Goal: Task Accomplishment & Management: Manage account settings

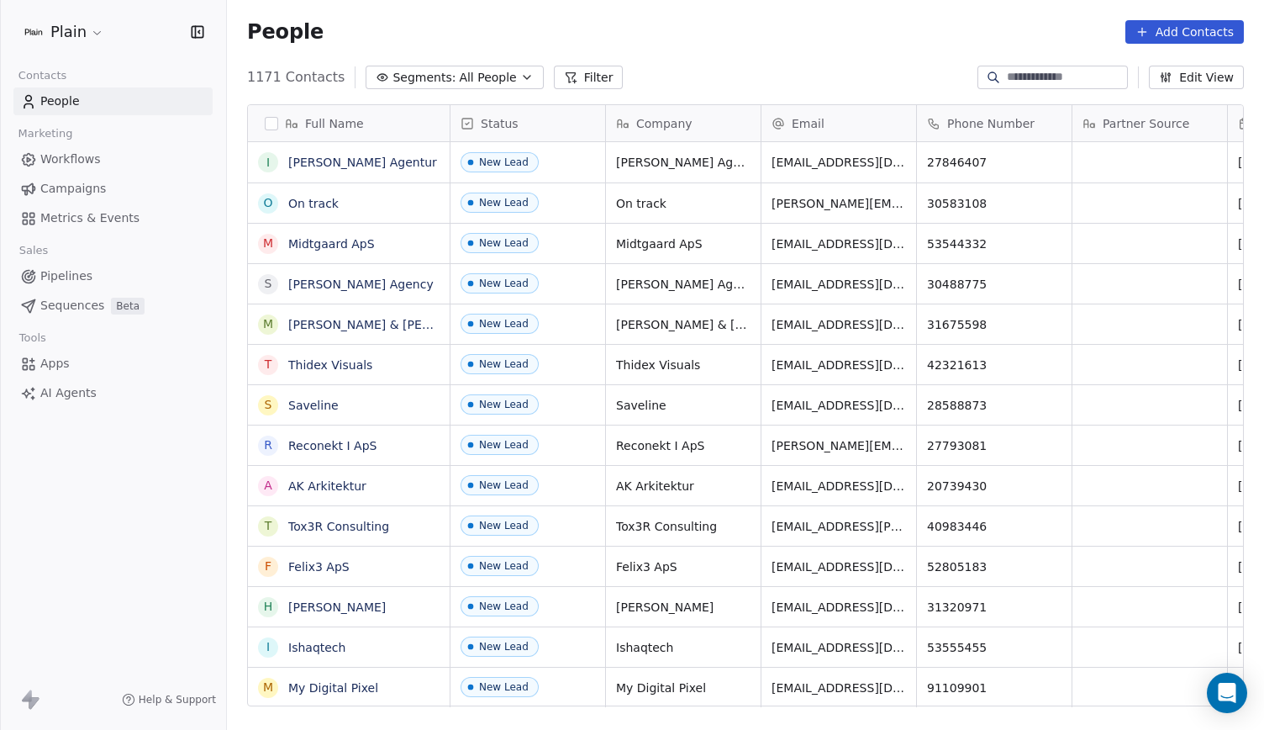
scroll to position [629, 1024]
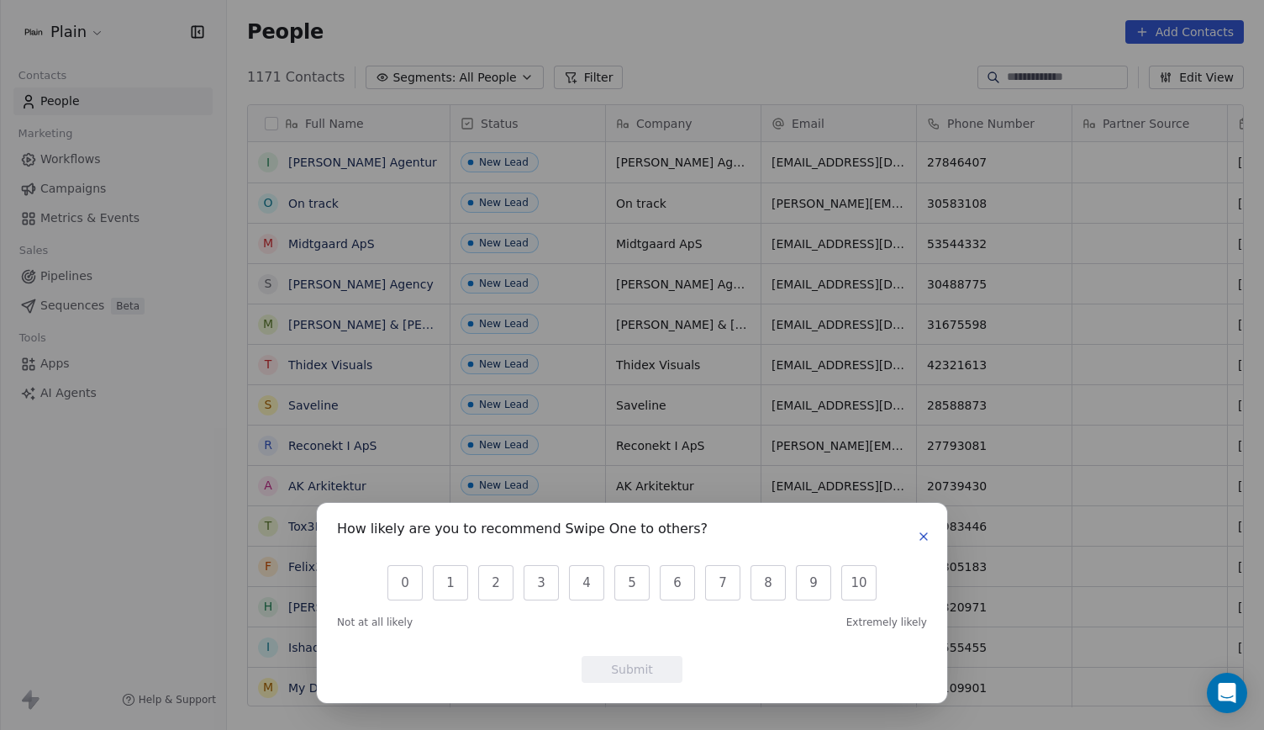
click at [912, 522] on div "How likely are you to recommend Swipe One to others? 0 1 2 3 4 5 6 7 8 9 10 Not…" at bounding box center [632, 603] width 630 height 200
click at [917, 530] on icon "button" at bounding box center [923, 536] width 13 height 13
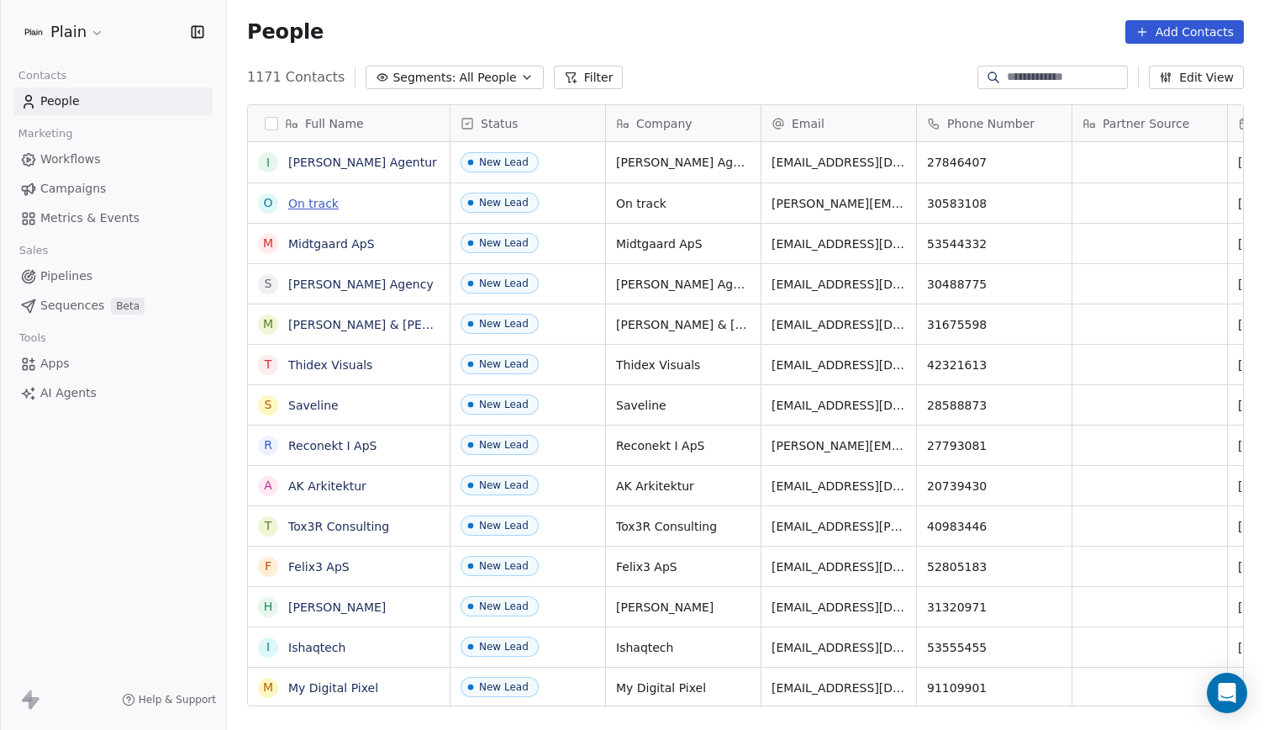
click at [321, 207] on link "On track" at bounding box center [313, 203] width 50 height 13
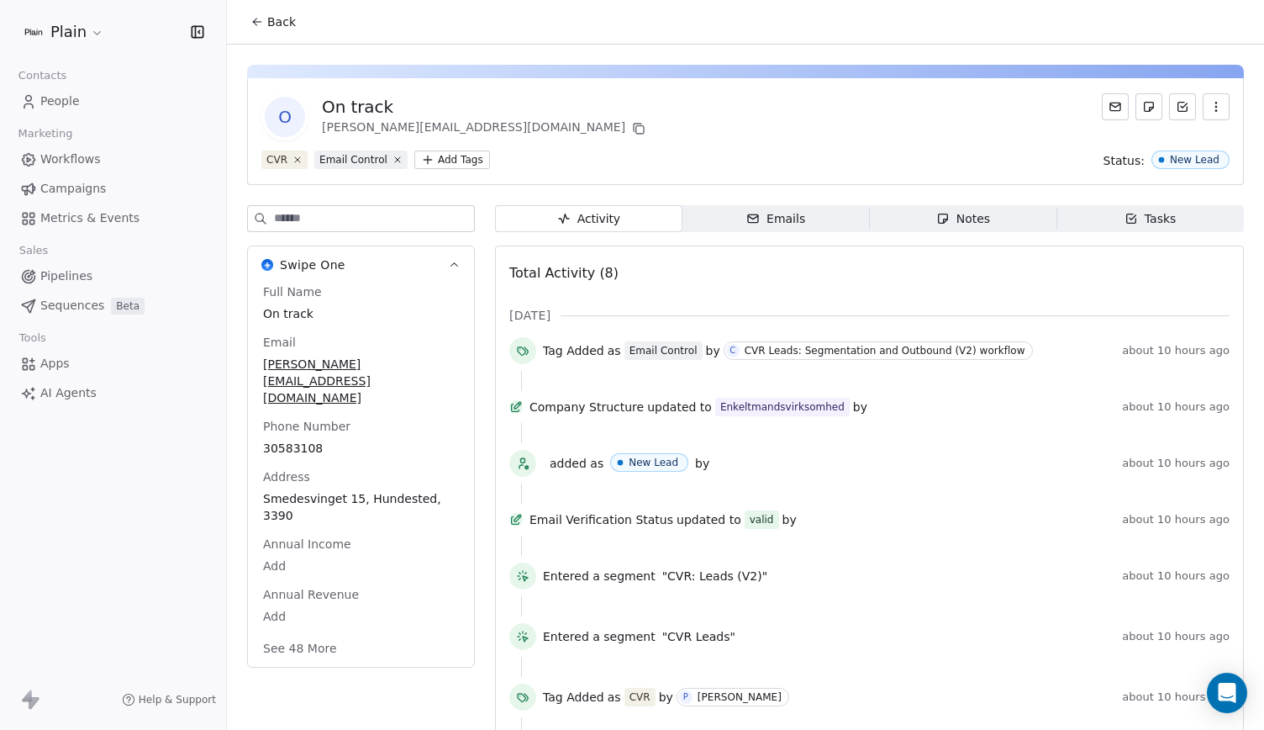
click at [333, 633] on button "See 48 More" at bounding box center [300, 648] width 94 height 30
click at [69, 95] on span "People" at bounding box center [60, 101] width 40 height 18
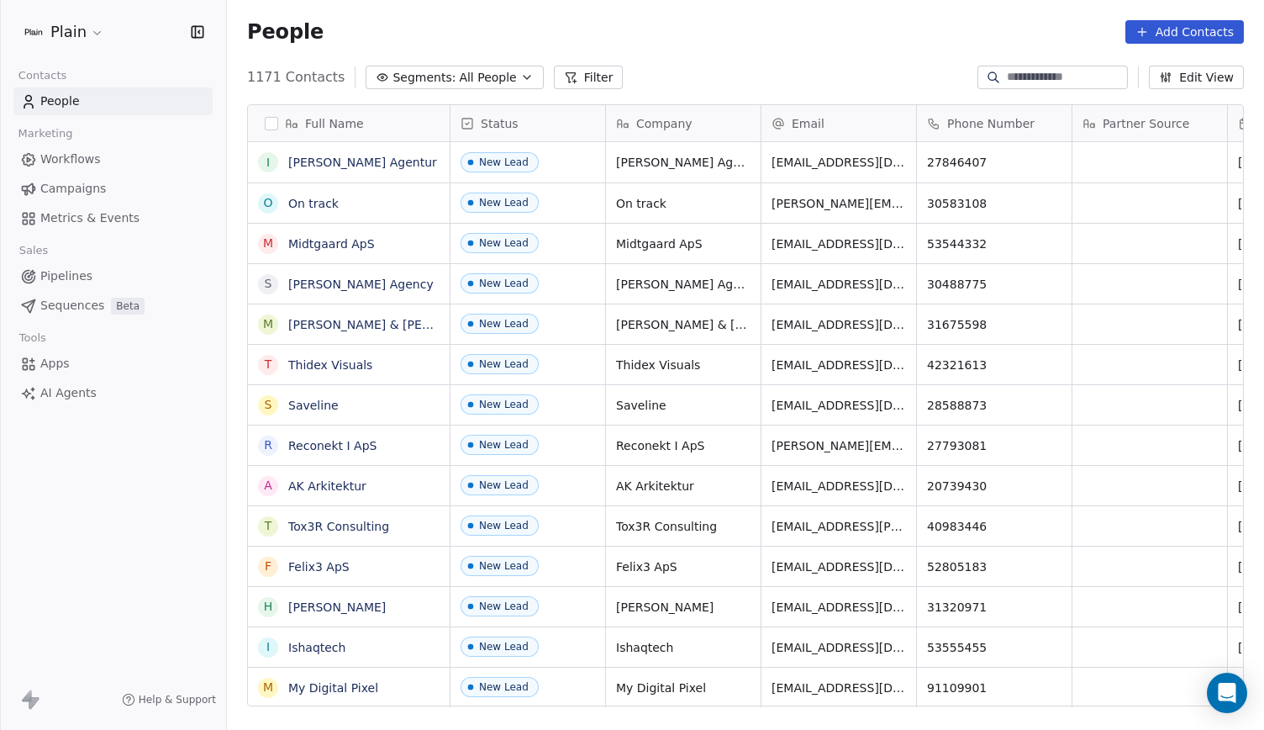
scroll to position [629, 1024]
click at [459, 79] on span "All People" at bounding box center [487, 78] width 57 height 18
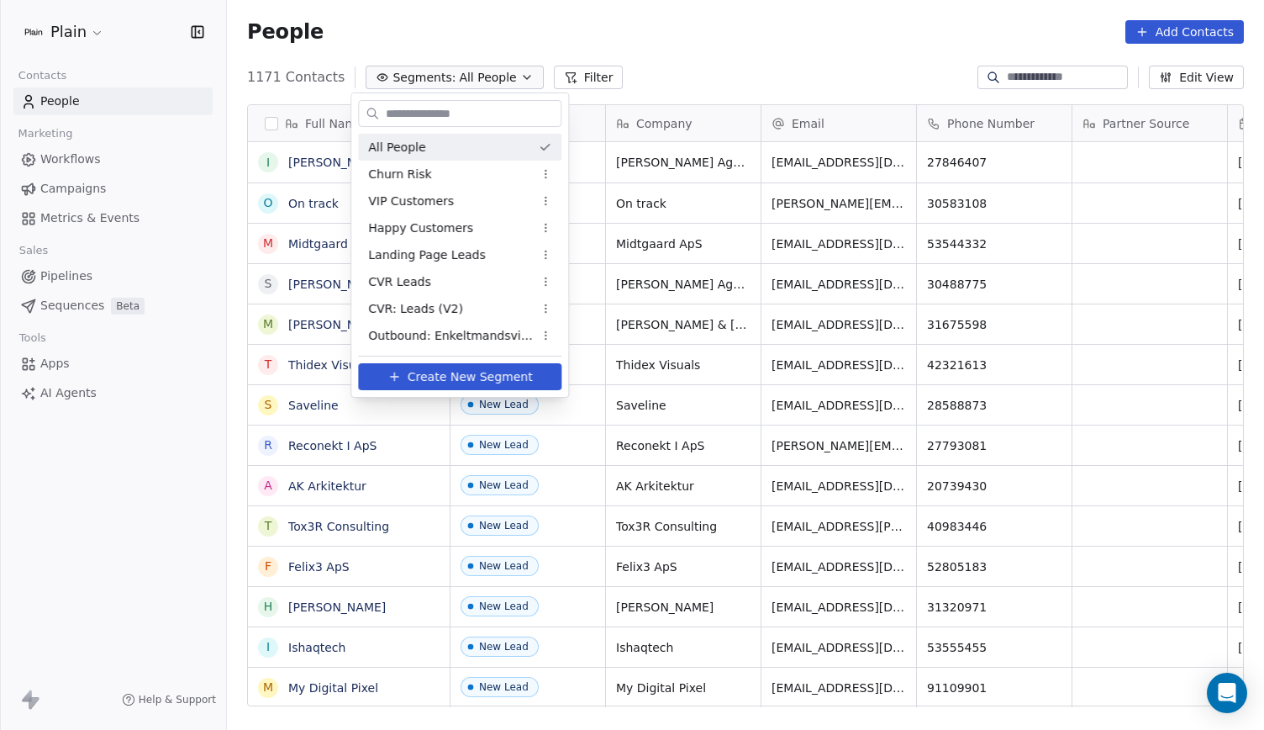
click at [442, 79] on html "Plain Contacts People Marketing Workflows Campaigns Metrics & Events Sales Pipe…" at bounding box center [632, 365] width 1264 height 730
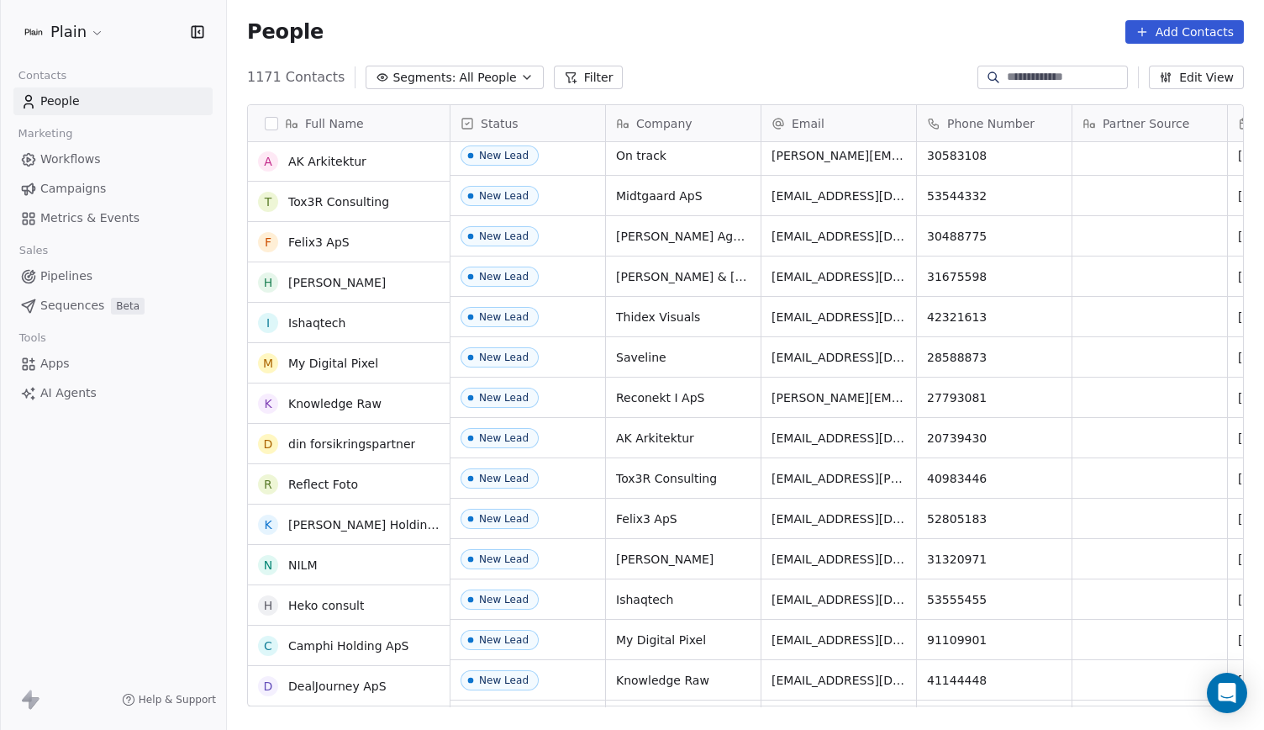
scroll to position [0, 0]
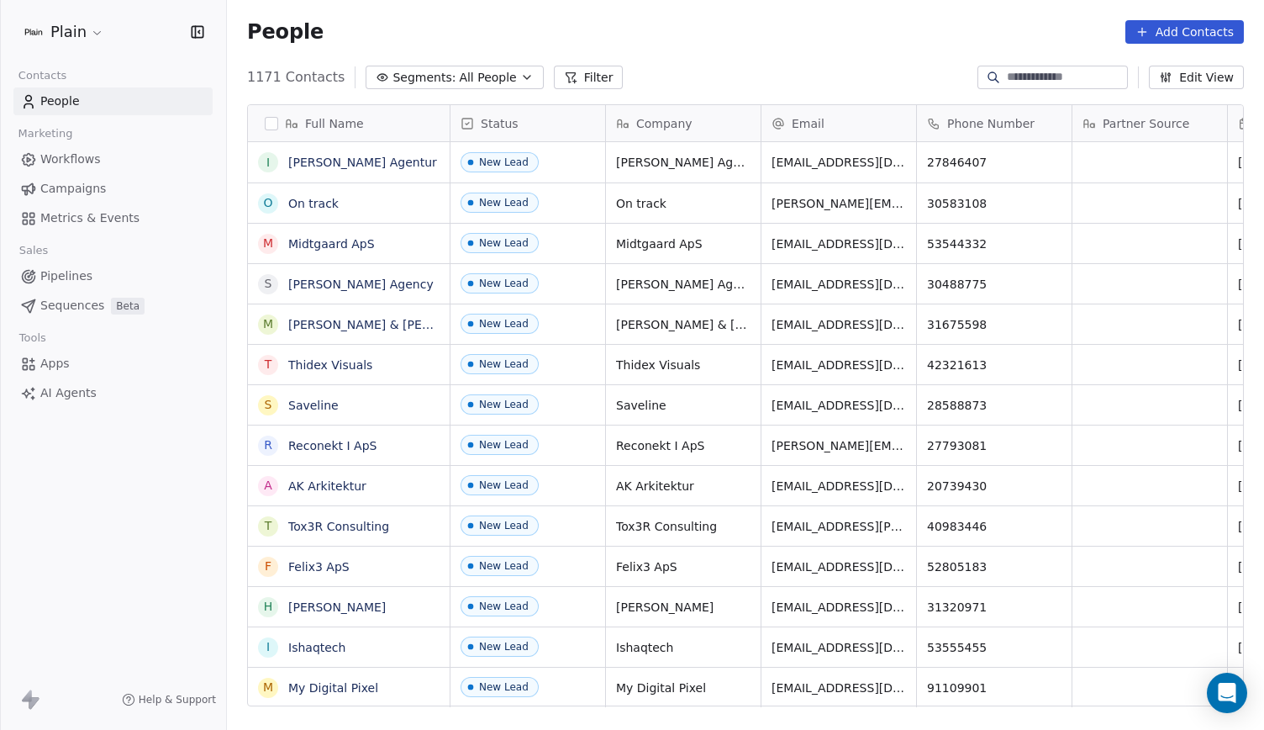
click at [87, 277] on span "Pipelines" at bounding box center [66, 276] width 52 height 18
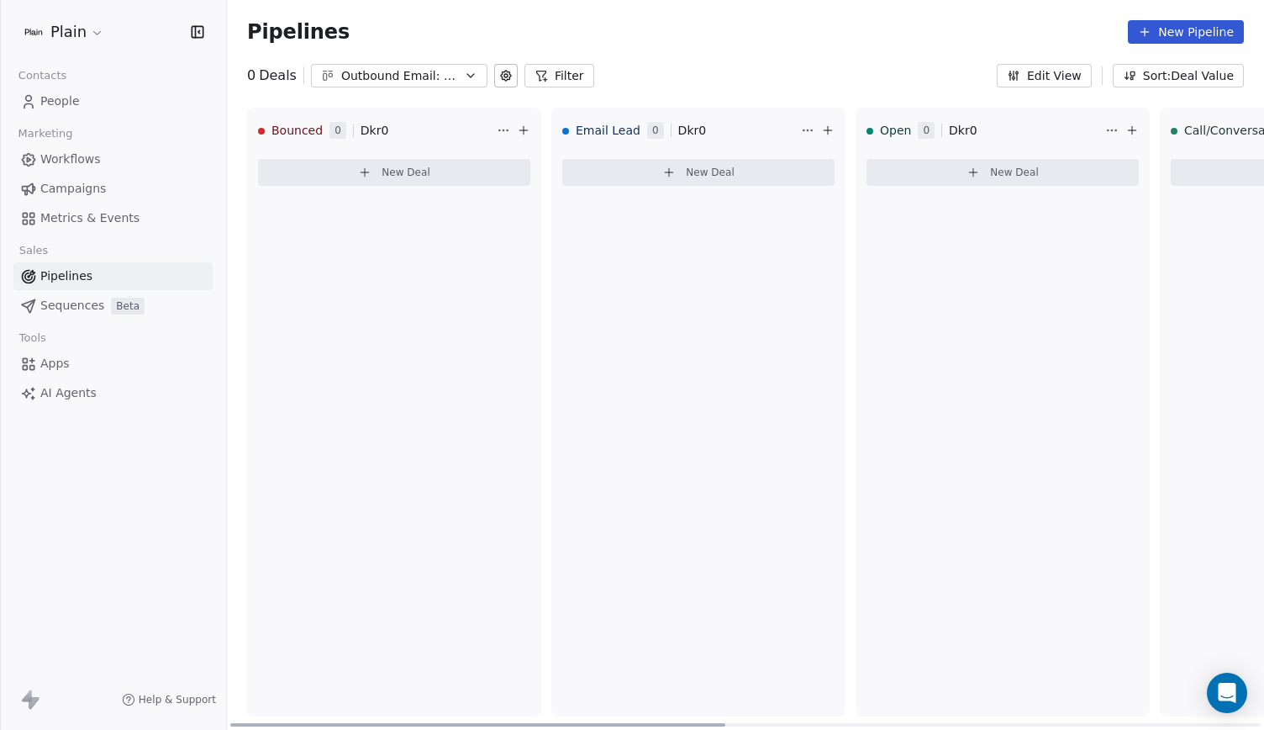
click at [406, 71] on div "Outbound Email: Enkeltmandsvirksomhed (SDR)" at bounding box center [399, 76] width 116 height 18
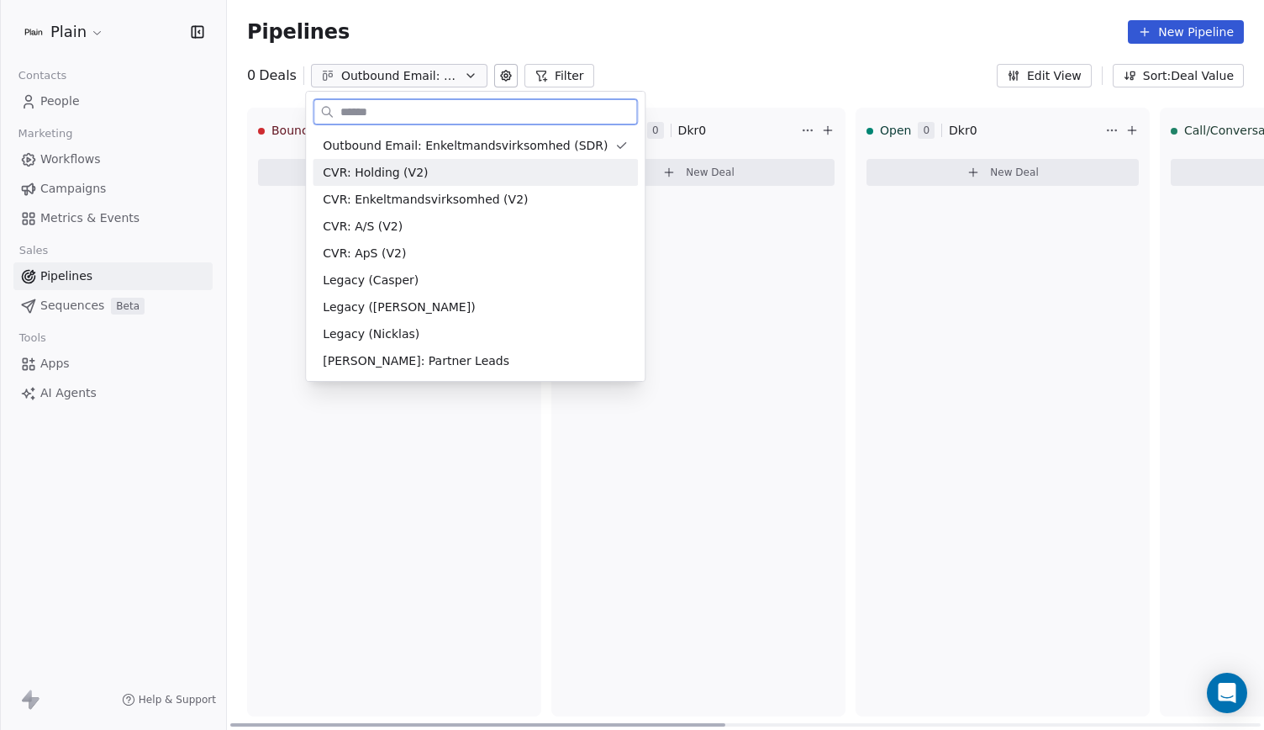
click at [449, 168] on div "CVR: Holding (V2)" at bounding box center [475, 173] width 305 height 18
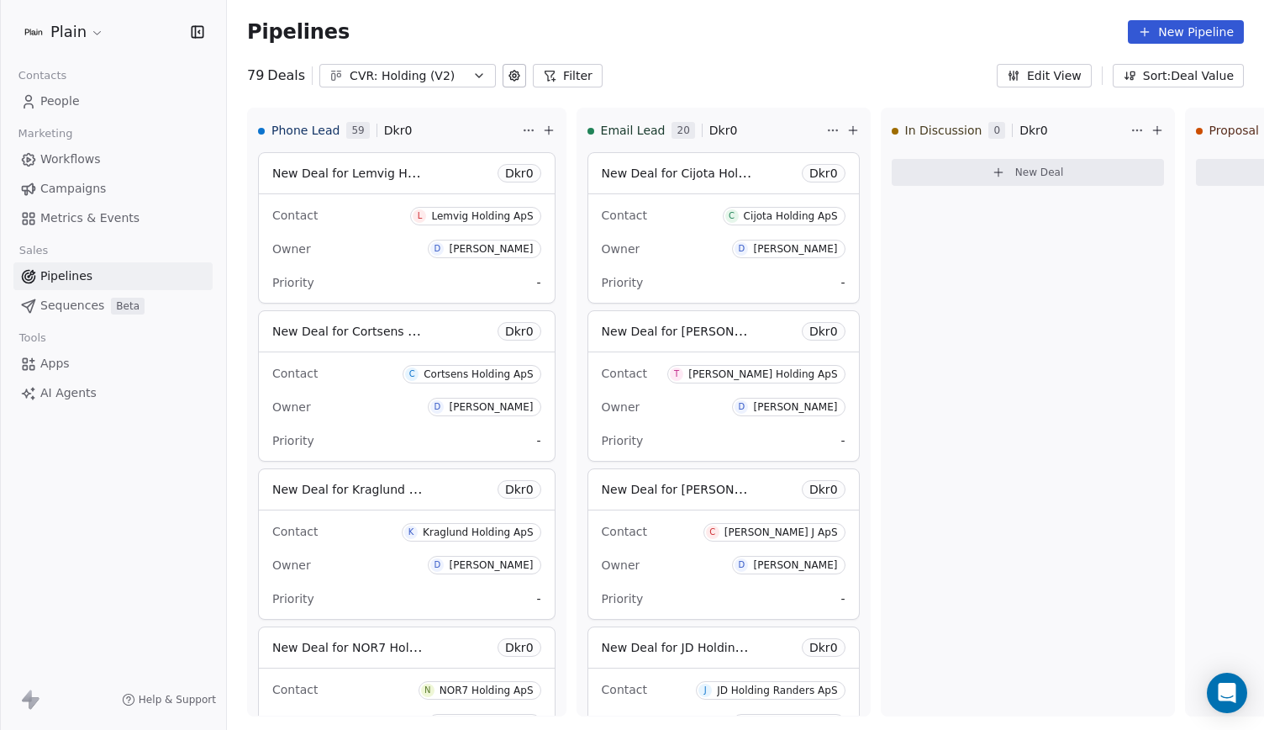
click at [50, 114] on link "People" at bounding box center [112, 101] width 199 height 28
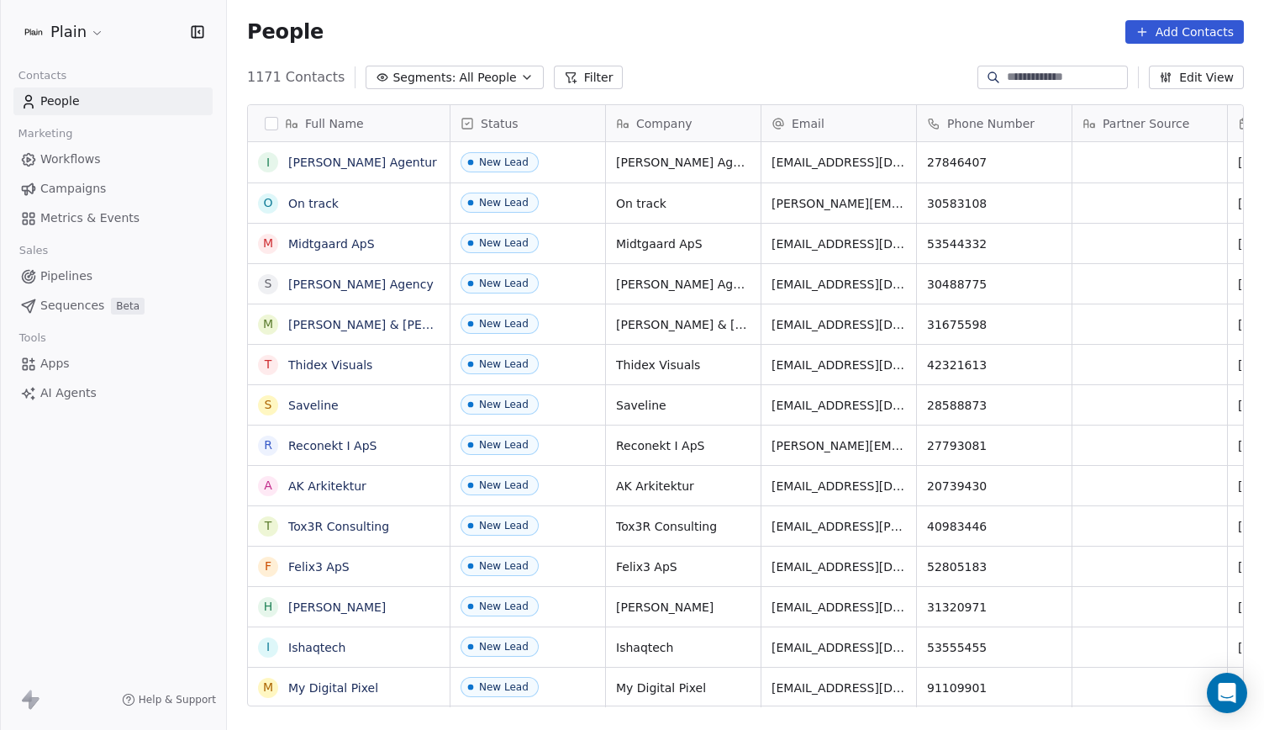
scroll to position [629, 1024]
click at [365, 163] on link "[PERSON_NAME] Agentur" at bounding box center [362, 161] width 149 height 13
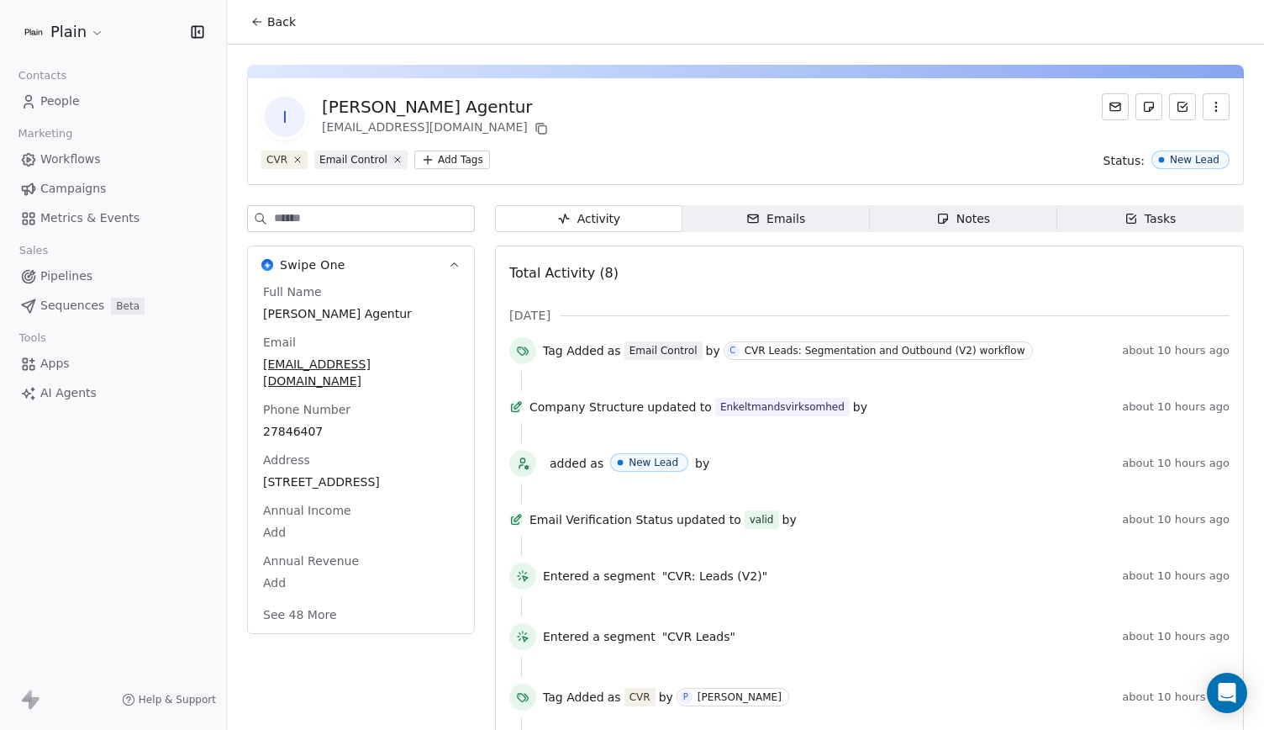
click at [254, 18] on icon at bounding box center [256, 21] width 13 height 13
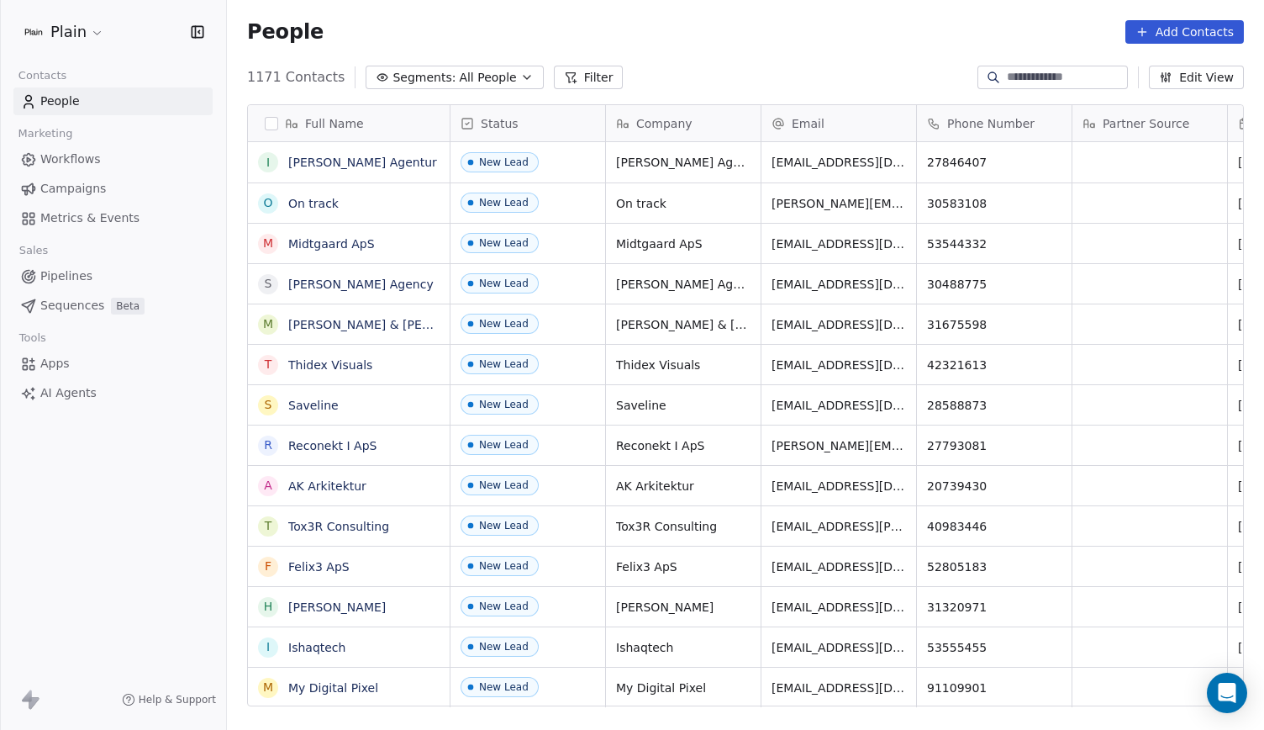
scroll to position [629, 1024]
click at [313, 199] on link "On track" at bounding box center [313, 203] width 50 height 13
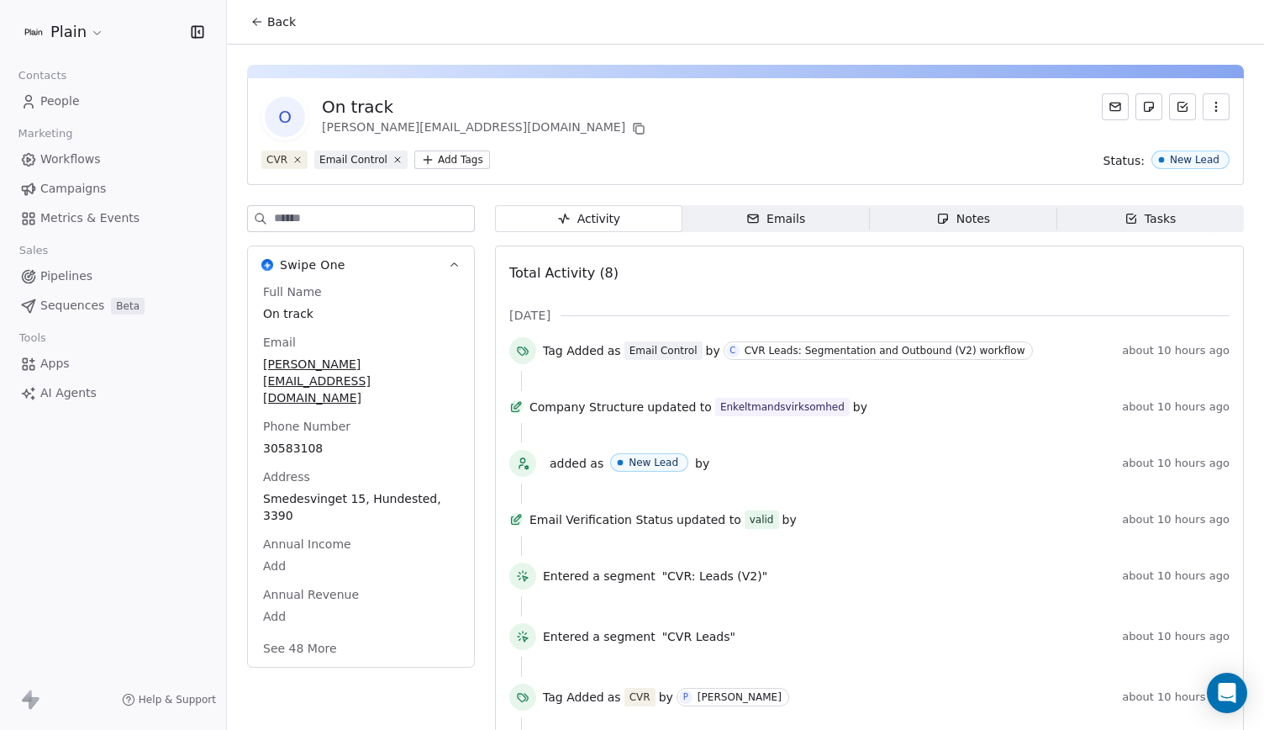
scroll to position [85, 0]
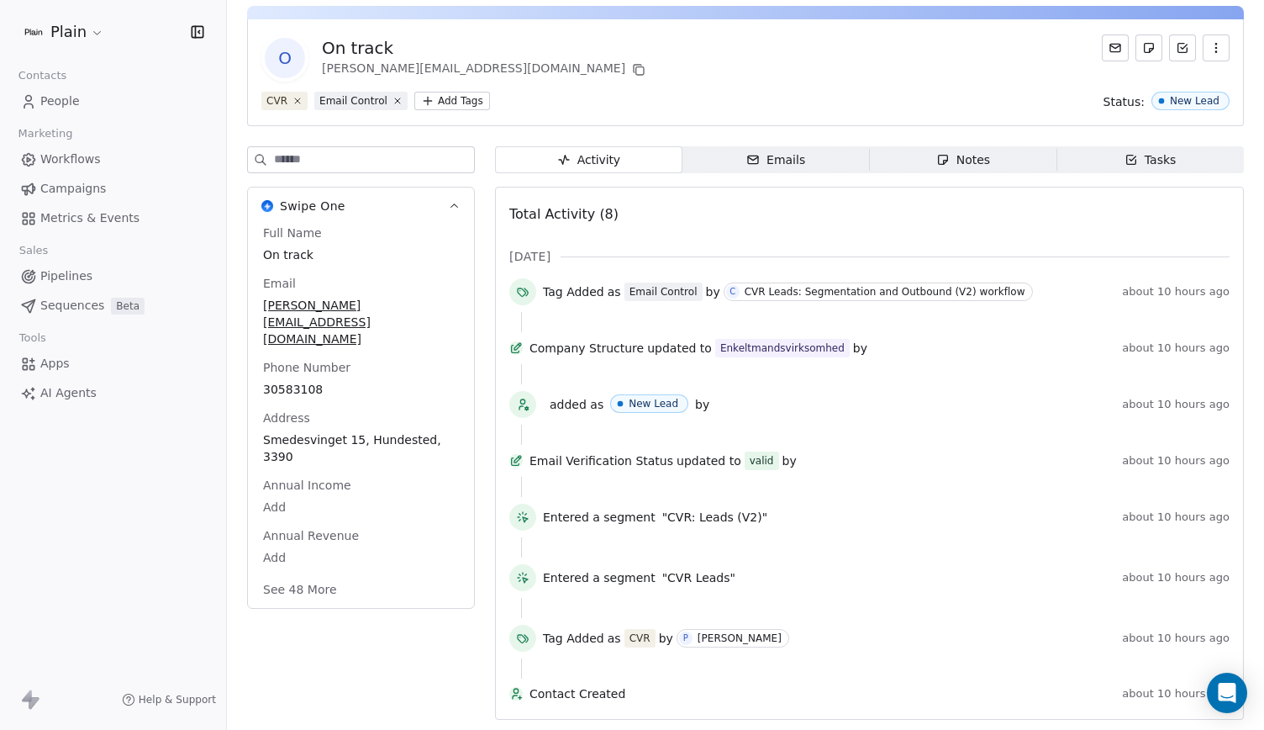
click at [87, 278] on span "Pipelines" at bounding box center [66, 276] width 52 height 18
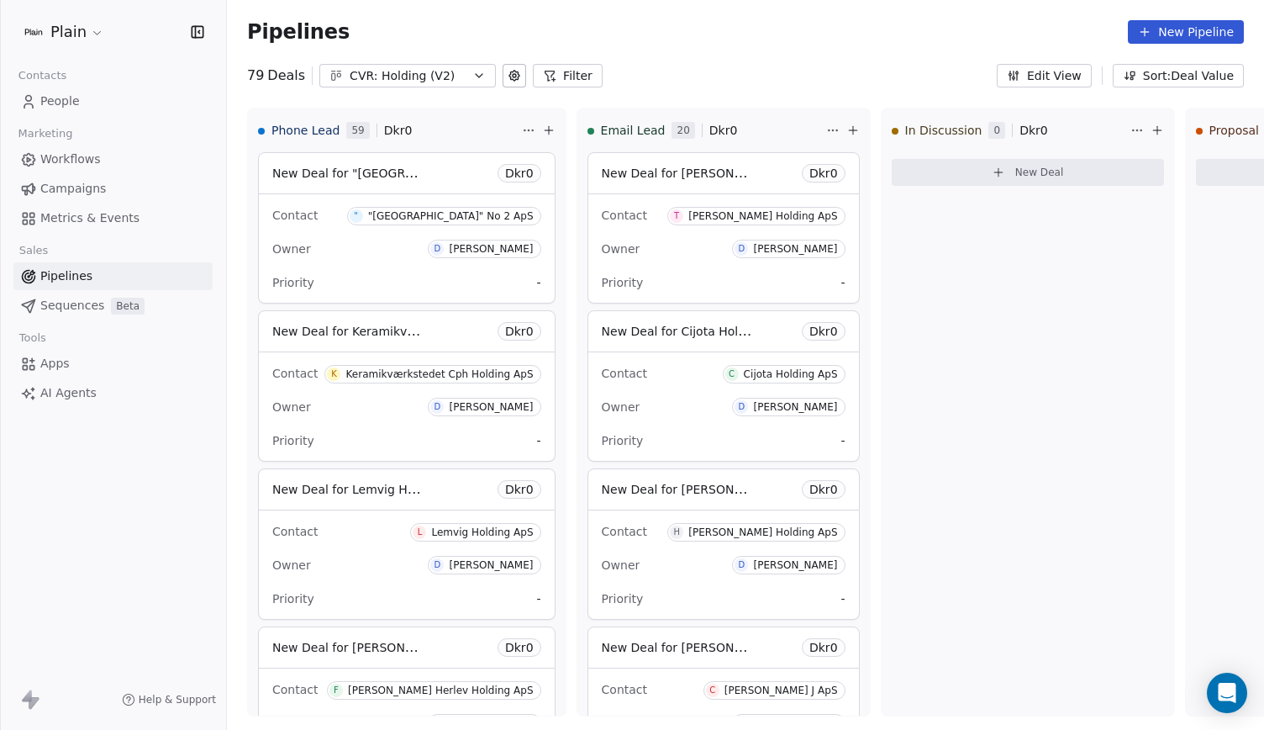
click at [398, 73] on div "CVR: Holding (V2)" at bounding box center [408, 76] width 116 height 18
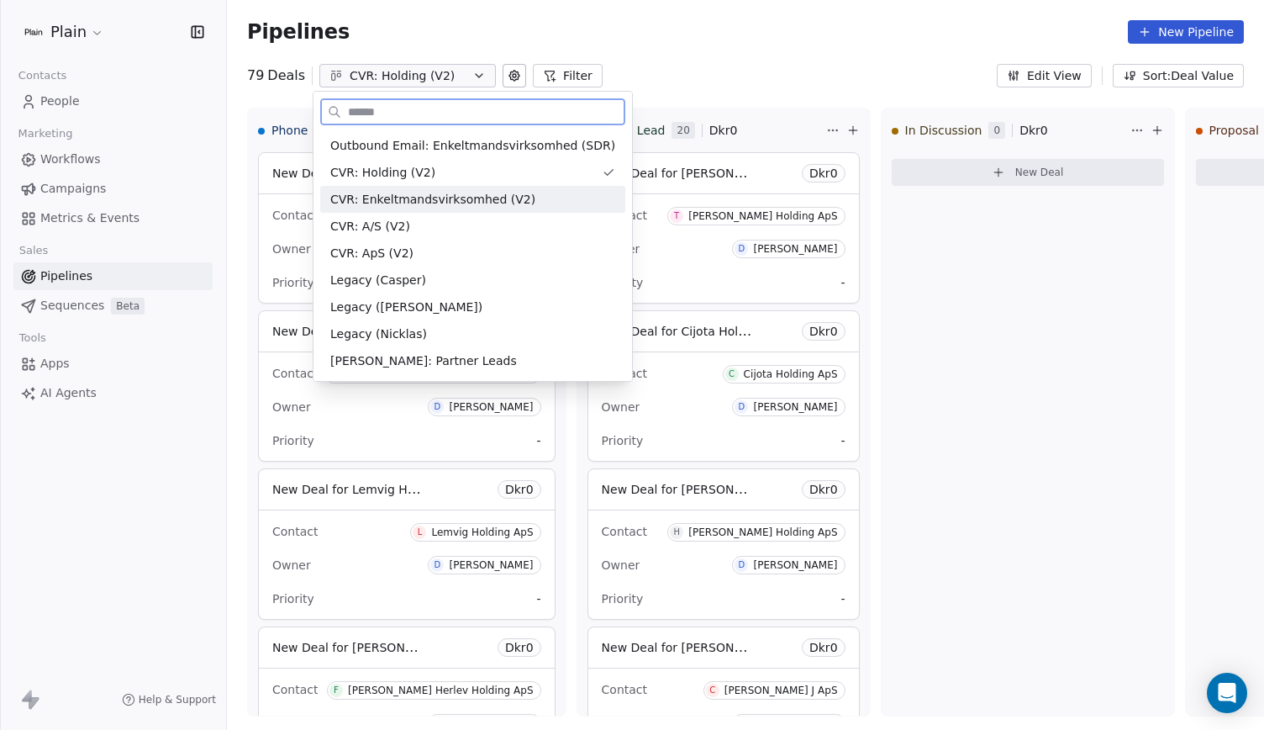
click at [444, 199] on span "CVR: Enkeltmandsvirksomhed (V2)" at bounding box center [432, 200] width 205 height 18
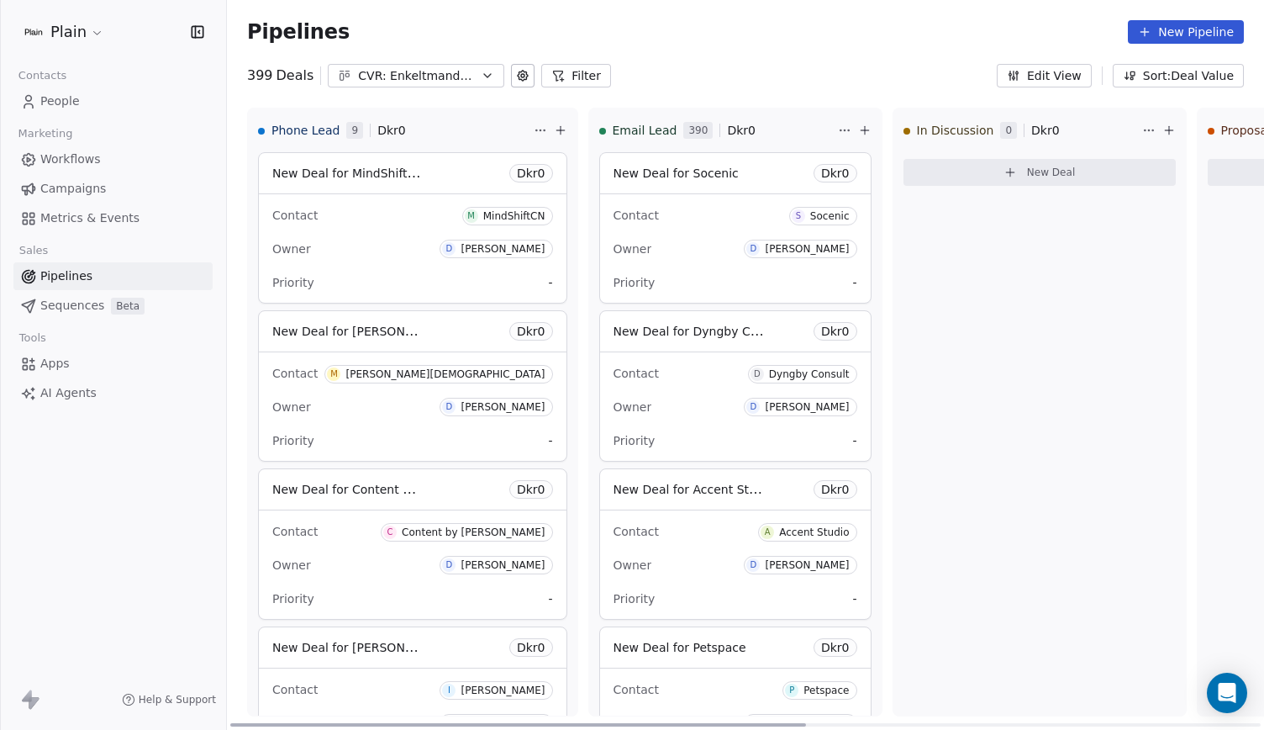
drag, startPoint x: 661, startPoint y: 229, endPoint x: 693, endPoint y: 201, distance: 42.2
click at [693, 201] on div "Contact S Socenic Owner D Daniel Borup Priority -" at bounding box center [735, 248] width 271 height 108
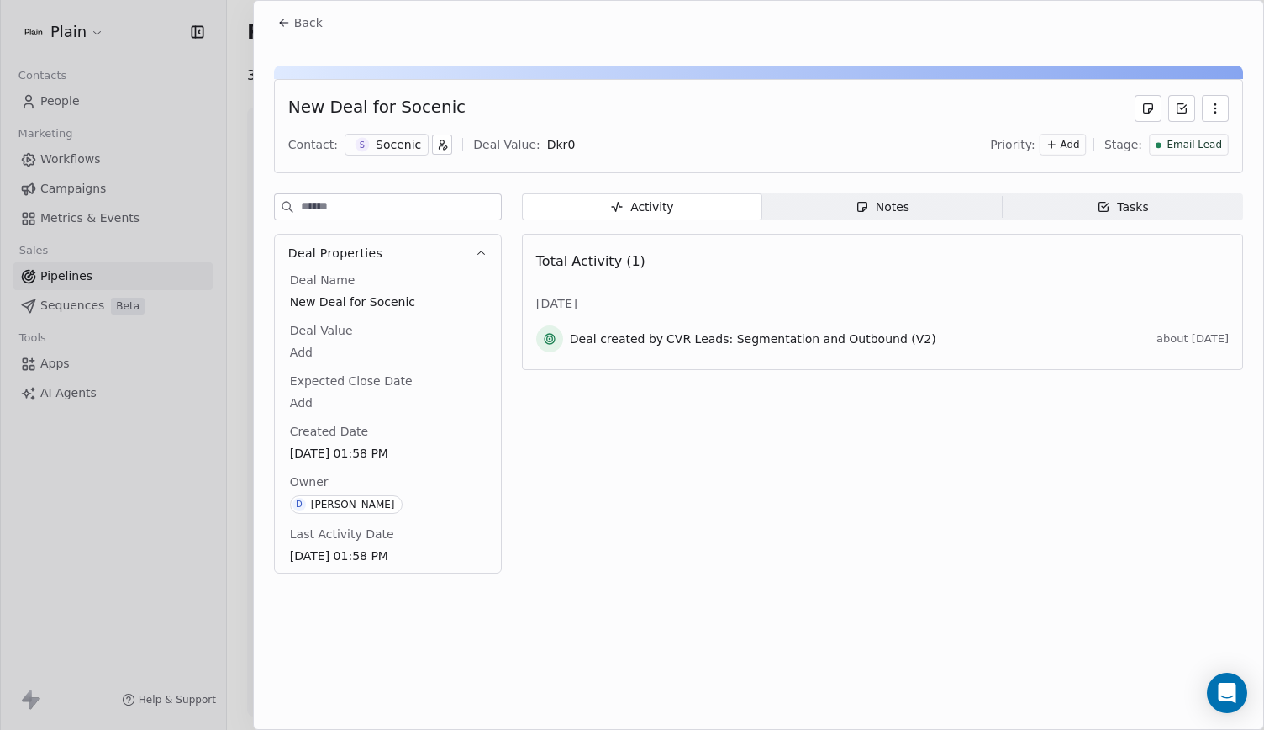
click at [294, 11] on button "Back" at bounding box center [300, 23] width 66 height 30
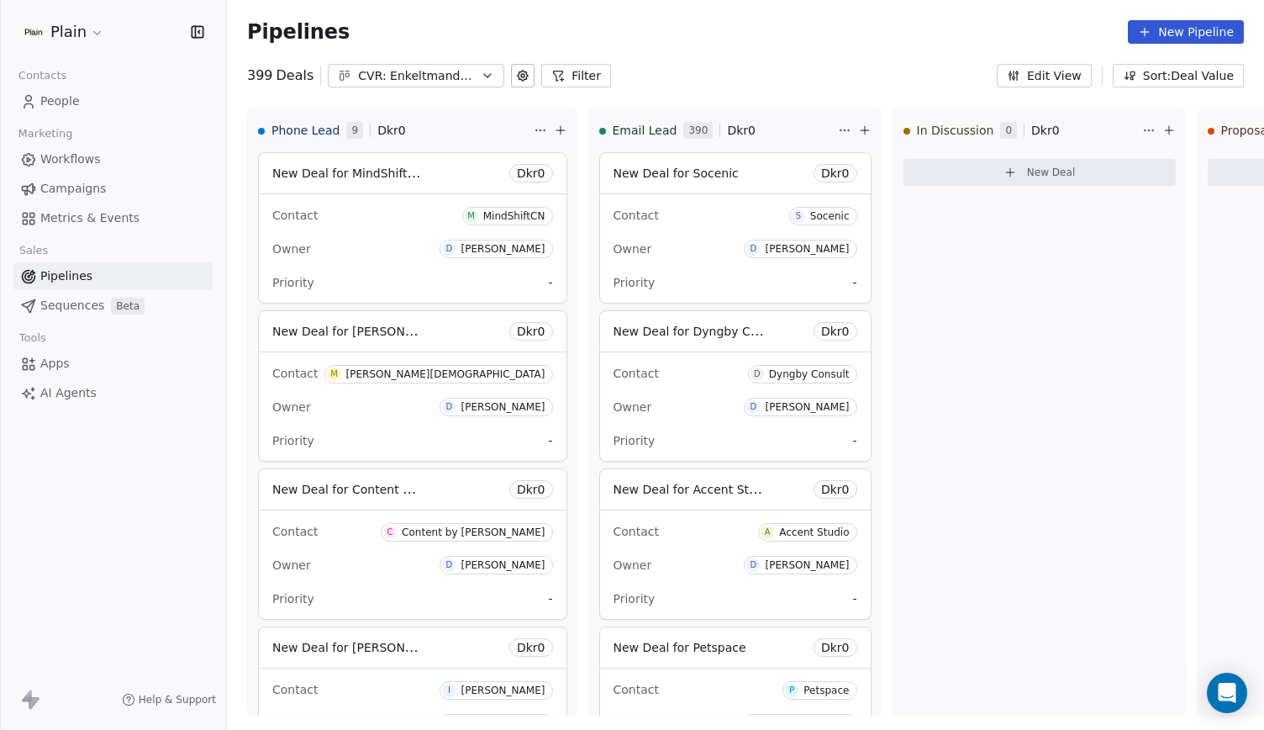
click at [447, 67] on div "CVR: Enkeltmandsvirksomhed (V2)" at bounding box center [416, 76] width 116 height 18
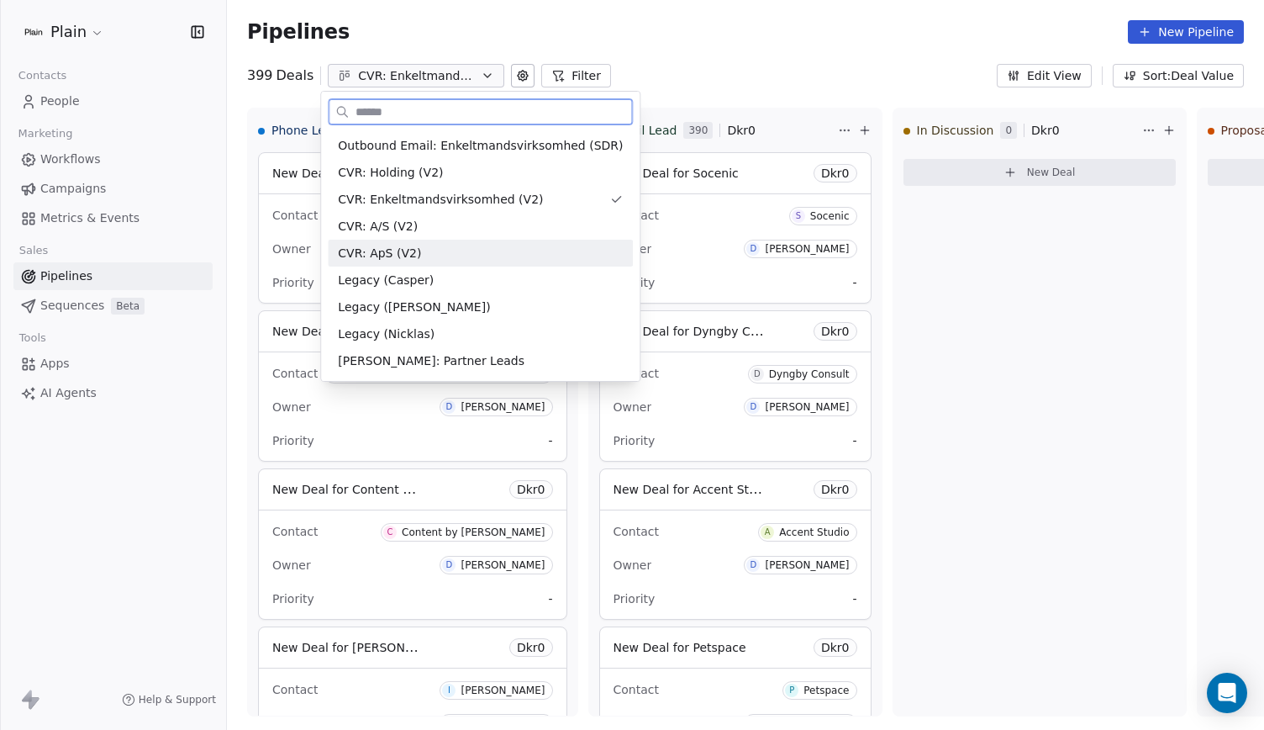
click at [440, 249] on div "CVR: ApS (V2)" at bounding box center [480, 254] width 285 height 18
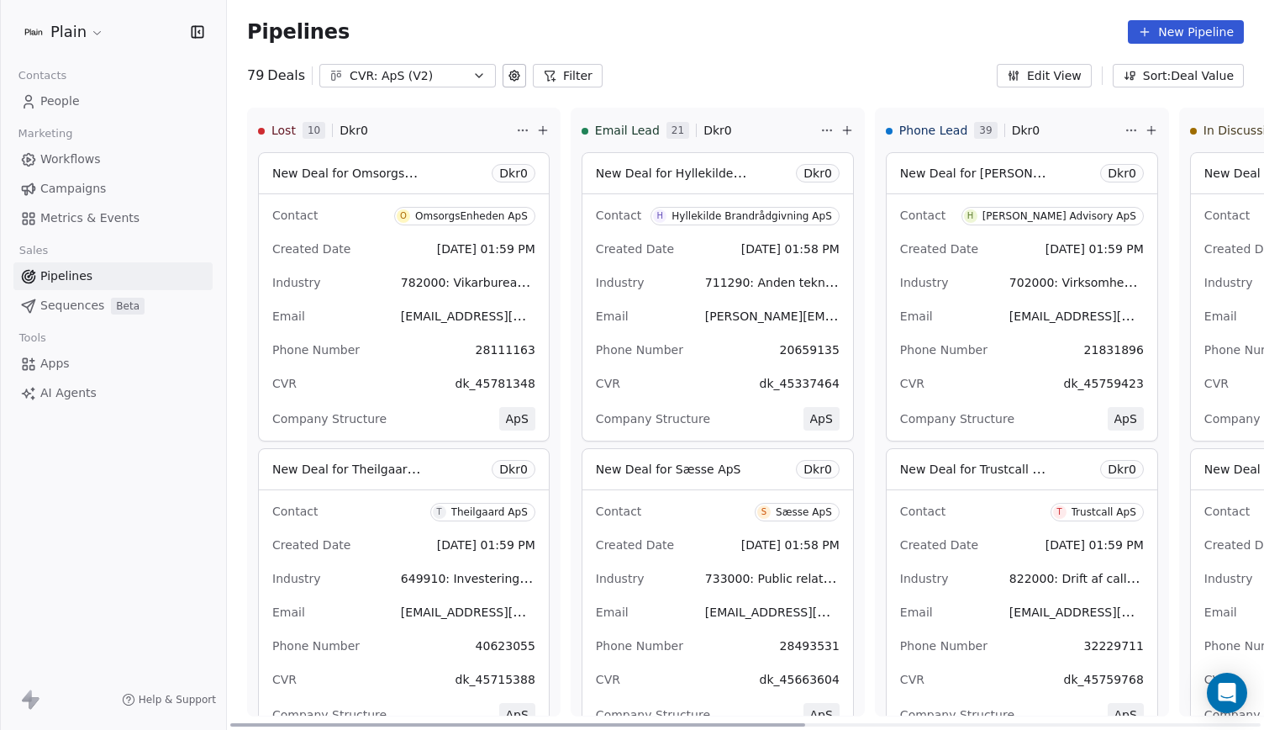
click at [648, 236] on div "Created Date Aug 22, 2025 01:58 PM" at bounding box center [718, 248] width 244 height 27
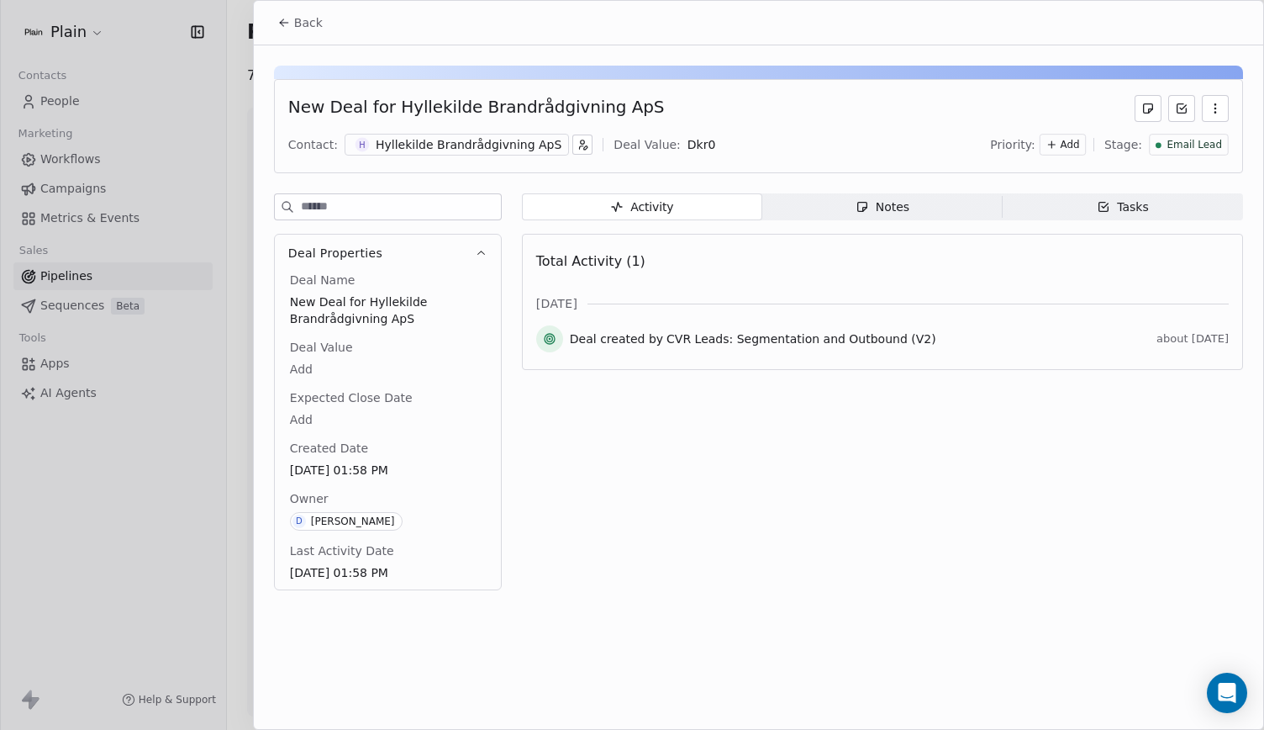
click at [261, 19] on div "Back" at bounding box center [758, 23] width 1009 height 44
click at [287, 23] on icon at bounding box center [284, 23] width 8 height 0
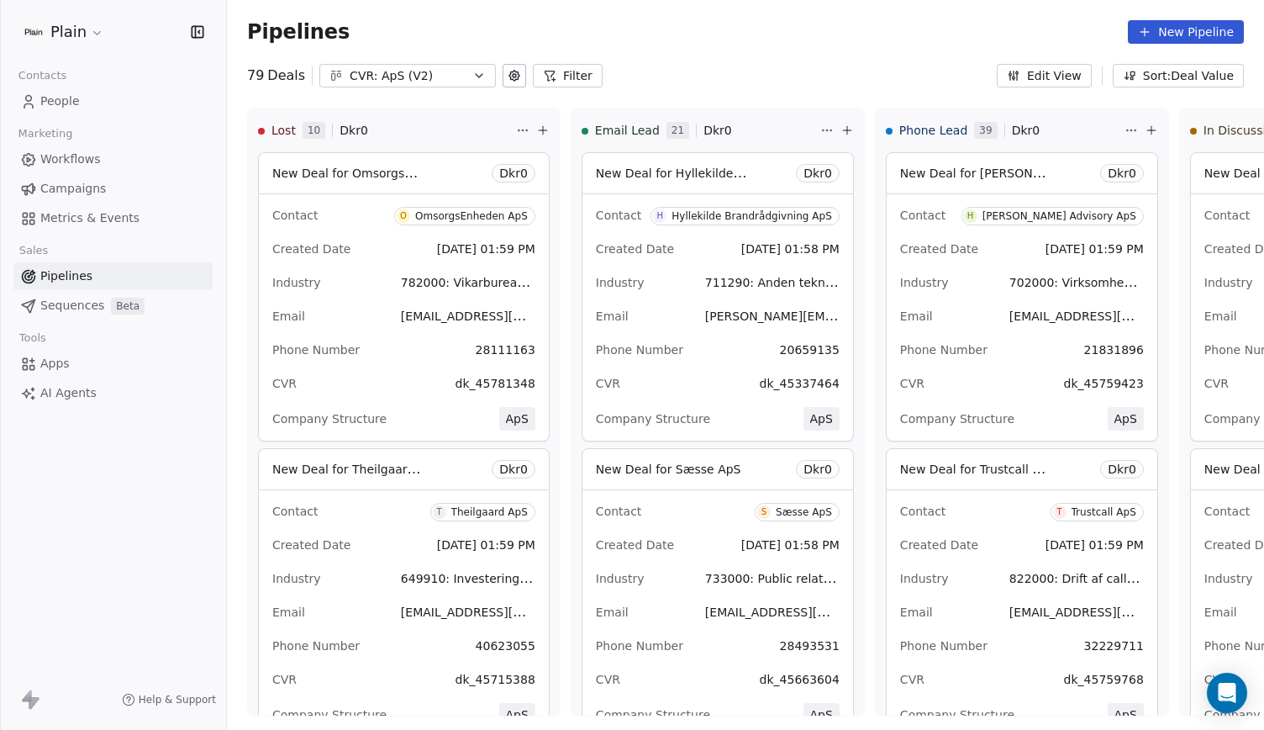
click at [91, 157] on span "Workflows" at bounding box center [70, 159] width 61 height 18
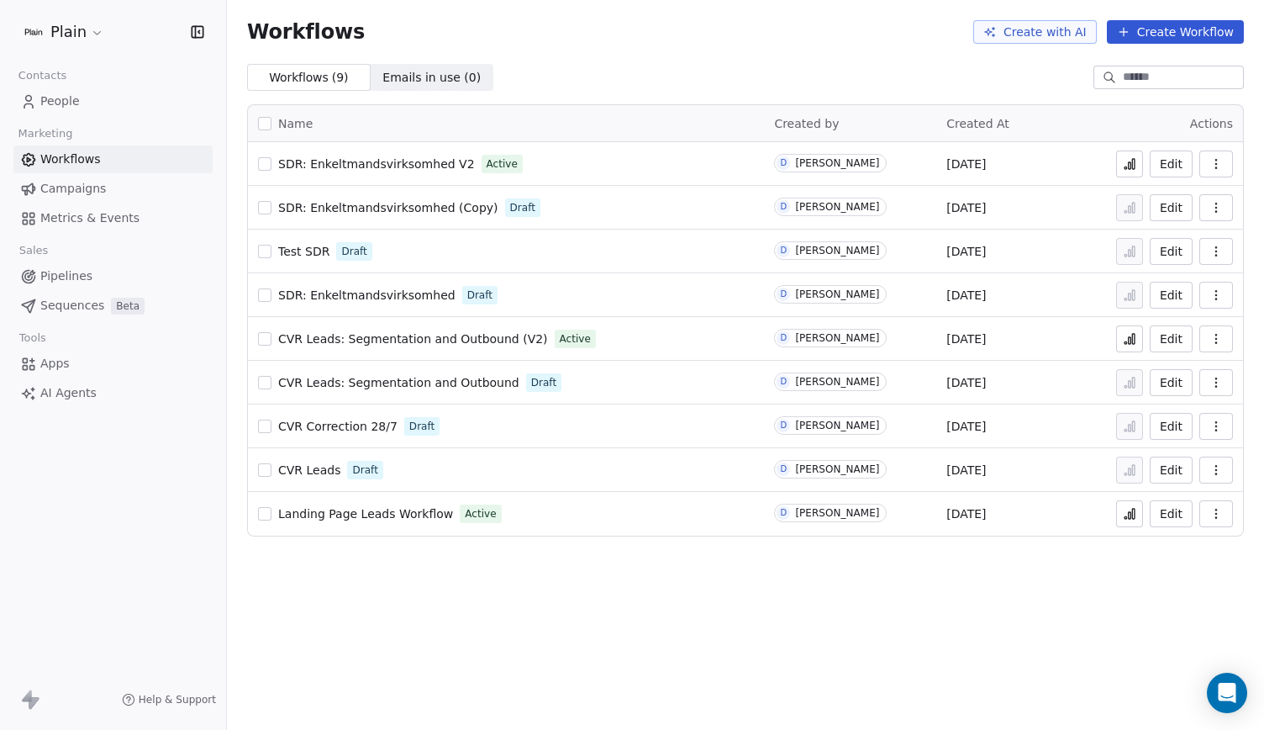
click at [432, 343] on span "CVR Leads: Segmentation and Outbound (V2)" at bounding box center [413, 338] width 270 height 13
click at [82, 98] on link "People" at bounding box center [112, 101] width 199 height 28
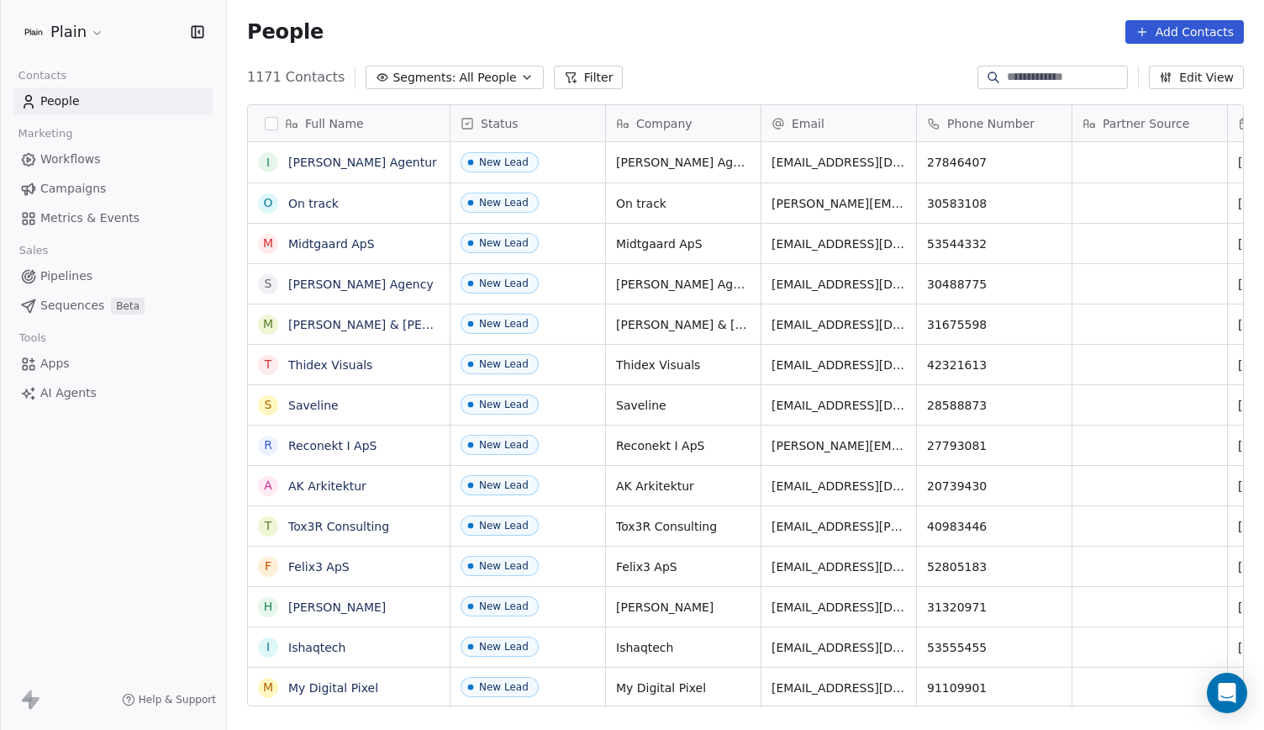
scroll to position [629, 1024]
click at [321, 204] on link "On track" at bounding box center [313, 203] width 50 height 13
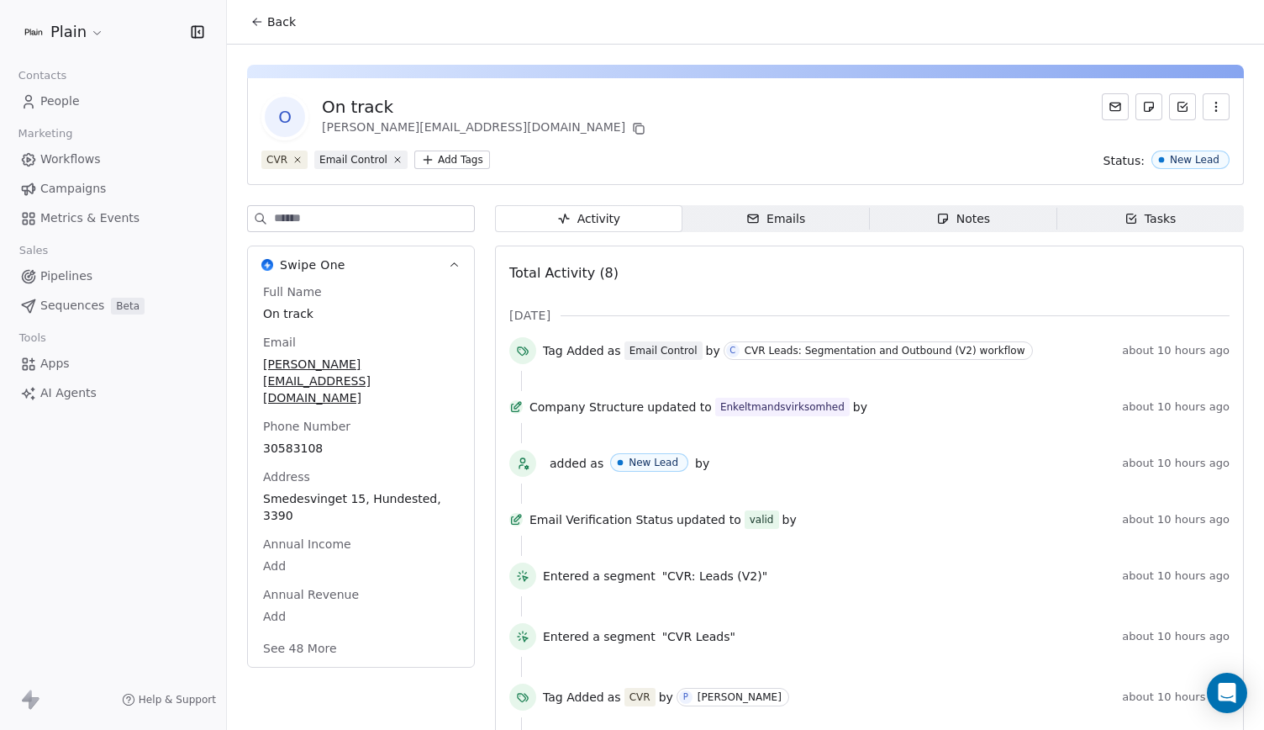
click at [451, 159] on html "Plain Contacts People Marketing Workflows Campaigns Metrics & Events Sales Pipe…" at bounding box center [632, 365] width 1264 height 730
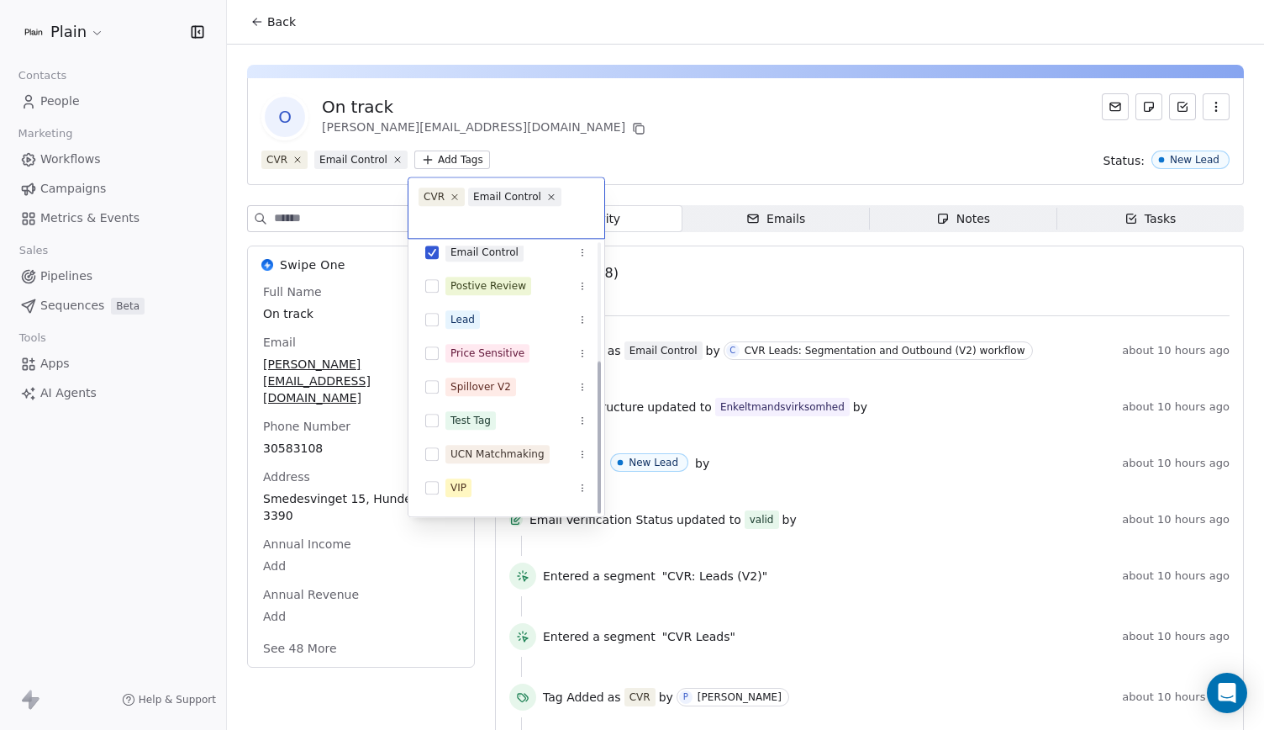
scroll to position [207, 0]
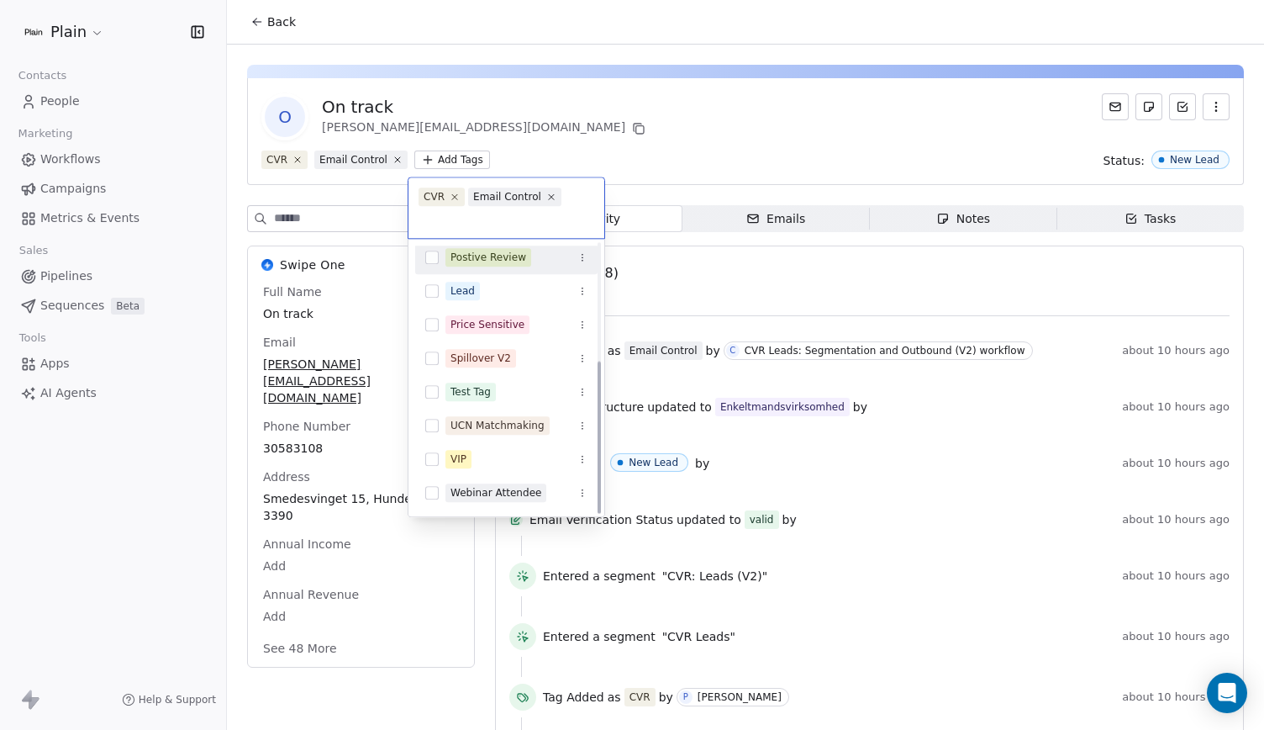
click at [680, 114] on html "Plain Contacts People Marketing Workflows Campaigns Metrics & Events Sales Pipe…" at bounding box center [632, 365] width 1264 height 730
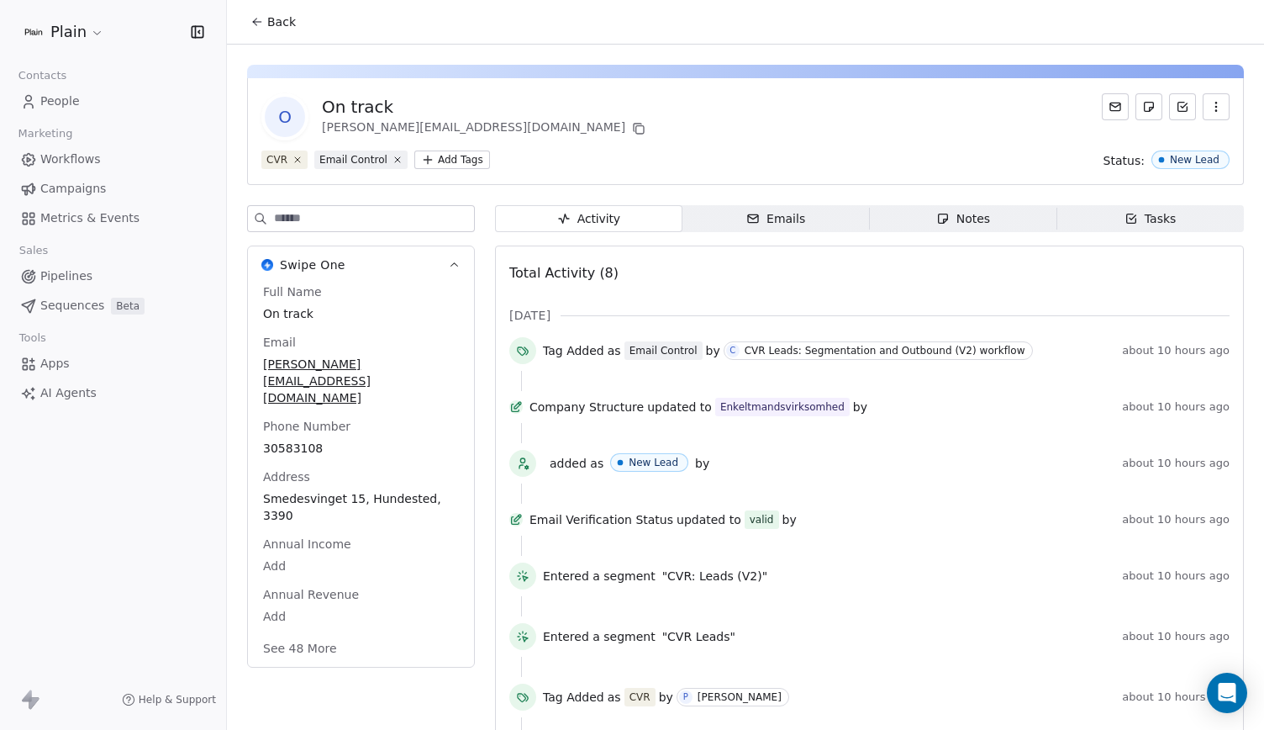
click at [781, 222] on div "Emails" at bounding box center [775, 219] width 59 height 18
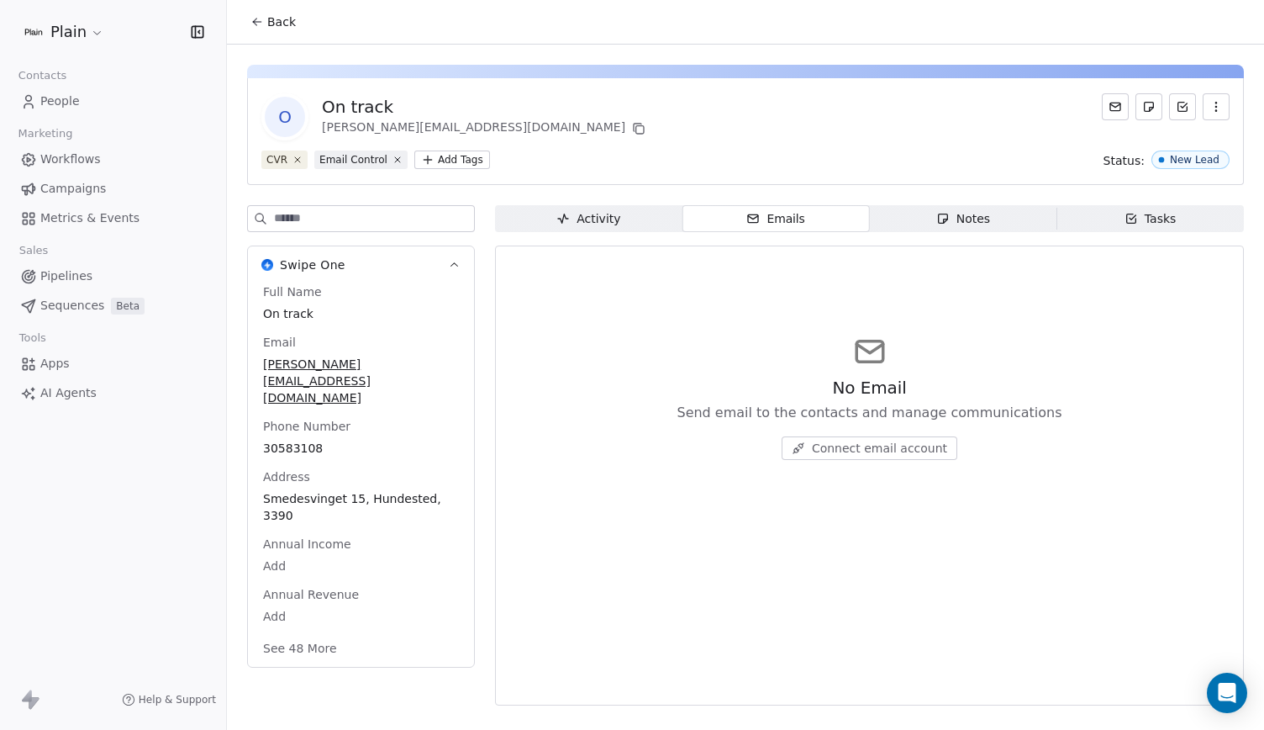
click at [659, 210] on span "Activity Activity" at bounding box center [588, 218] width 187 height 27
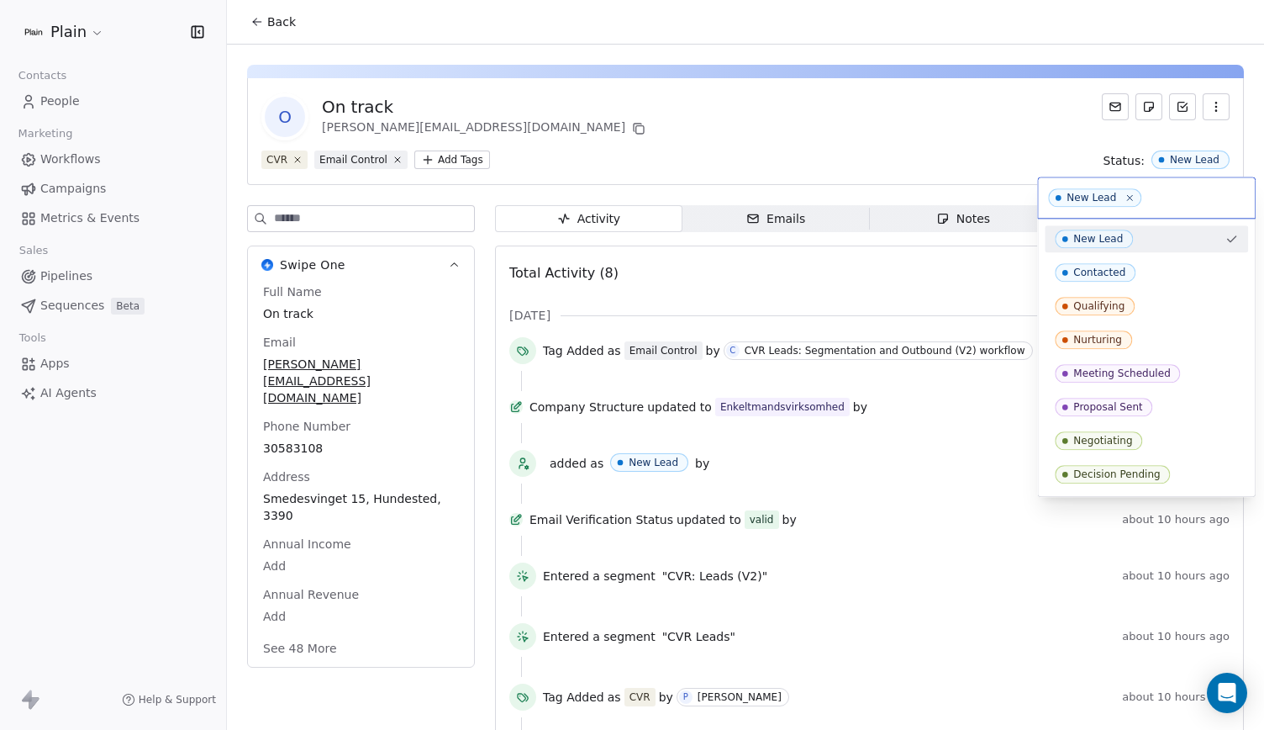
click at [1074, 150] on html "Plain Contacts People Marketing Workflows Campaigns Metrics & Events Sales Pipe…" at bounding box center [632, 365] width 1264 height 730
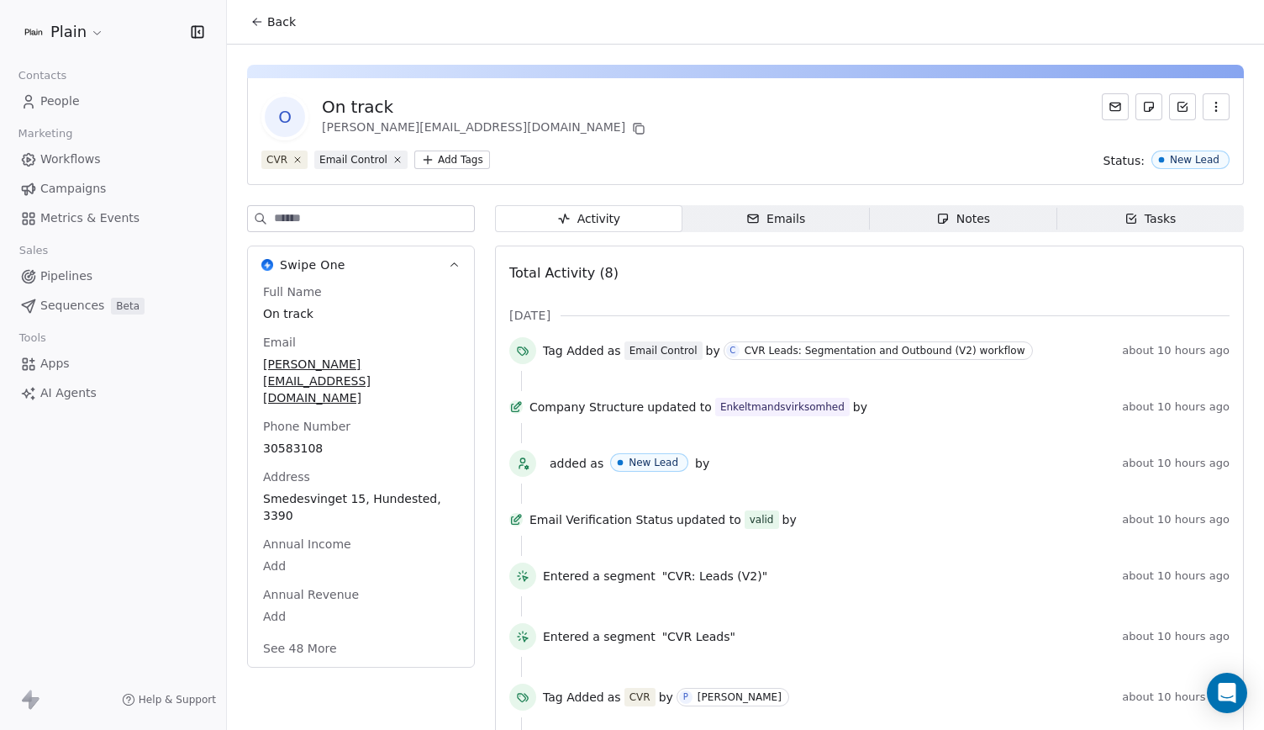
click at [1207, 121] on div at bounding box center [1166, 116] width 128 height 47
click at [1178, 104] on icon at bounding box center [1182, 107] width 9 height 9
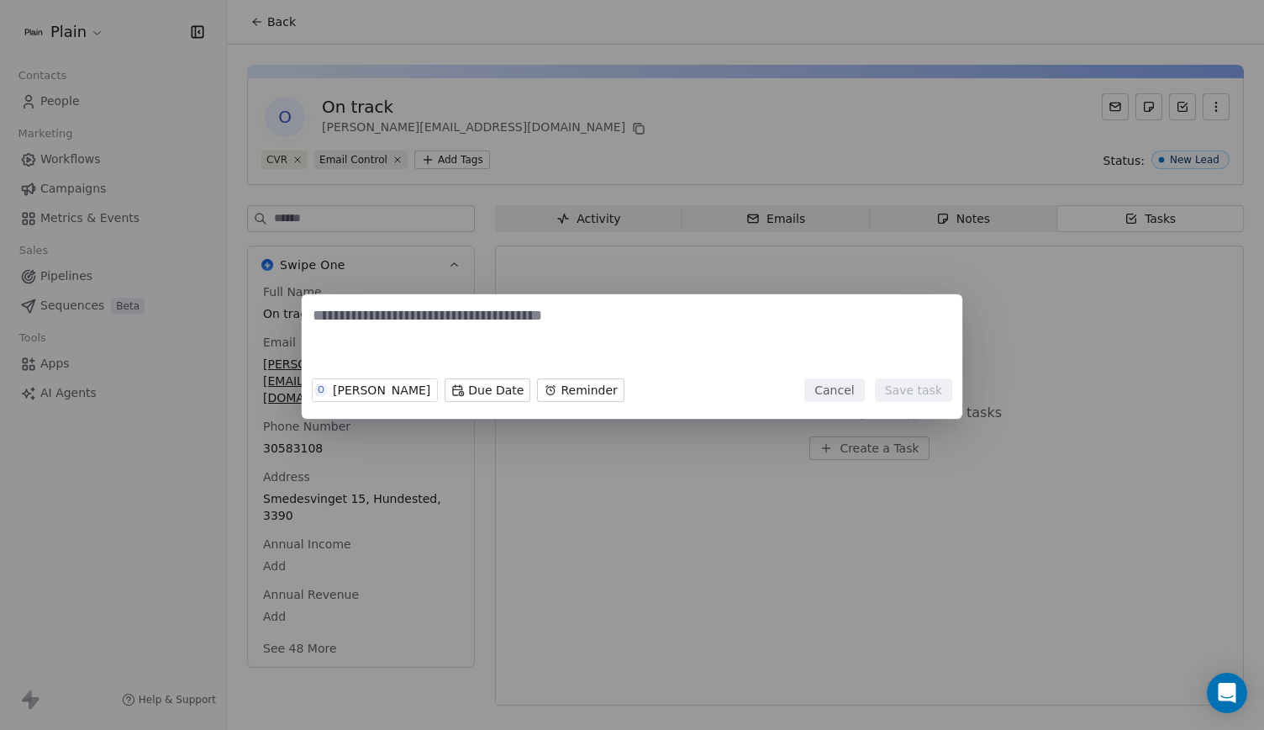
click at [854, 396] on button "Cancel" at bounding box center [834, 390] width 60 height 24
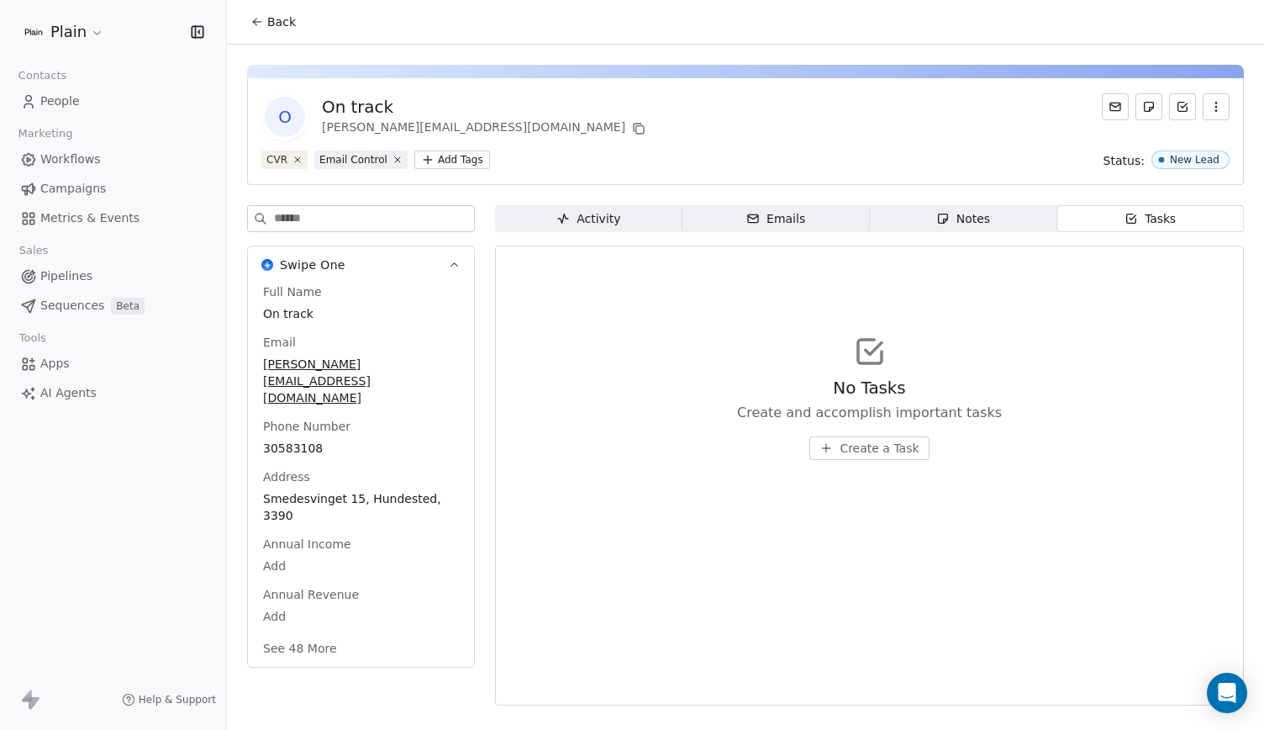
click at [149, 105] on link "People" at bounding box center [112, 101] width 199 height 28
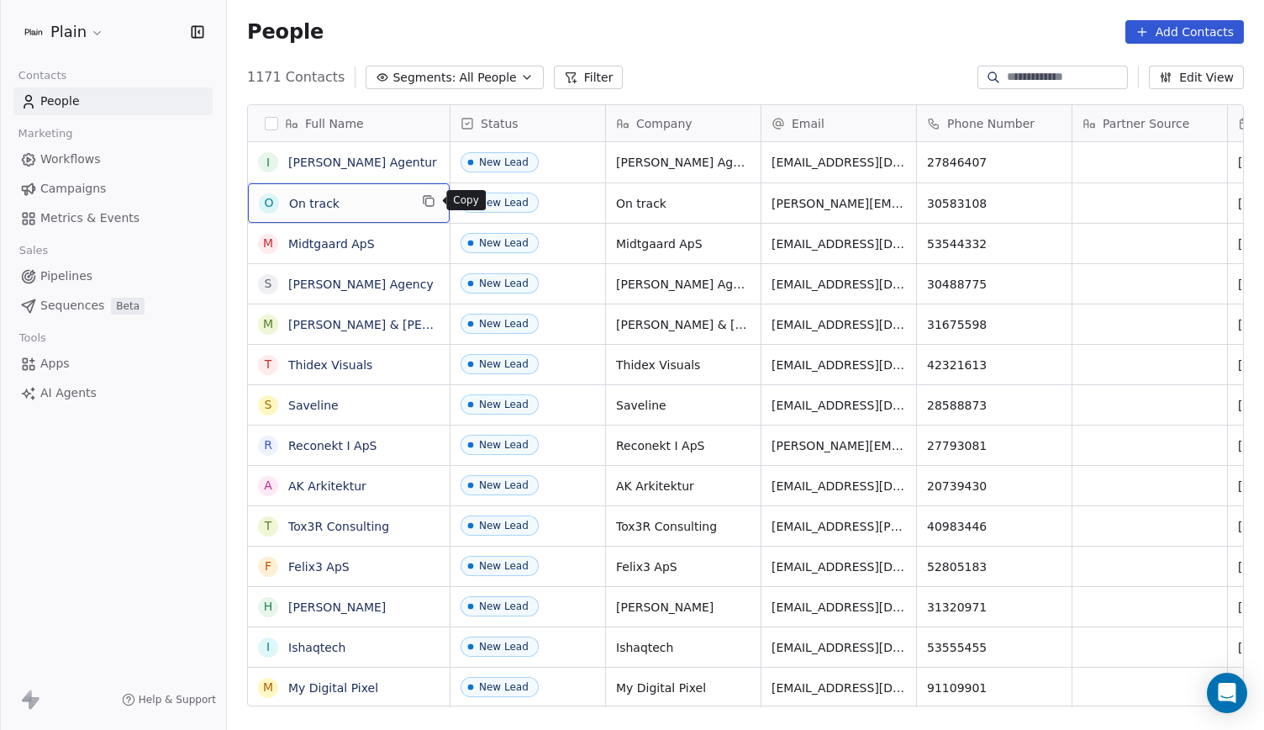
click at [426, 203] on icon "grid" at bounding box center [430, 202] width 8 height 8
click at [109, 266] on link "Pipelines" at bounding box center [112, 276] width 199 height 28
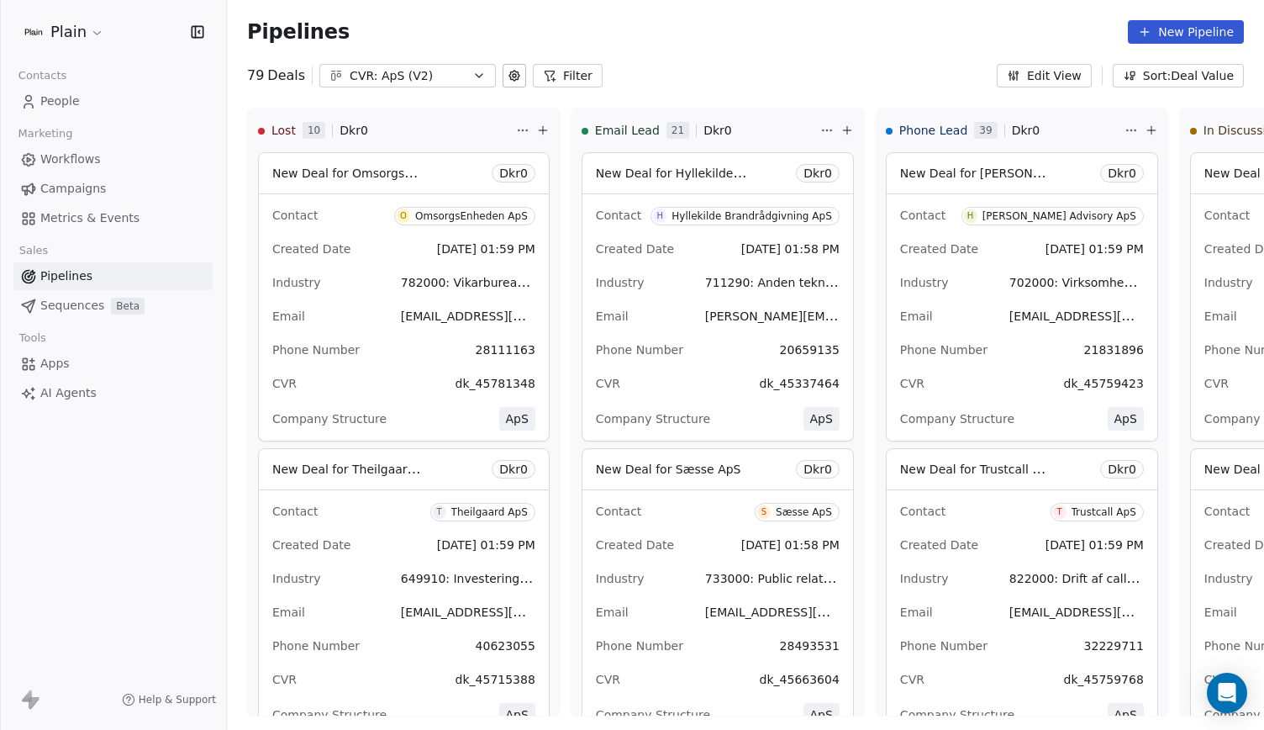
click at [429, 67] on div "CVR: ApS (V2)" at bounding box center [408, 76] width 116 height 18
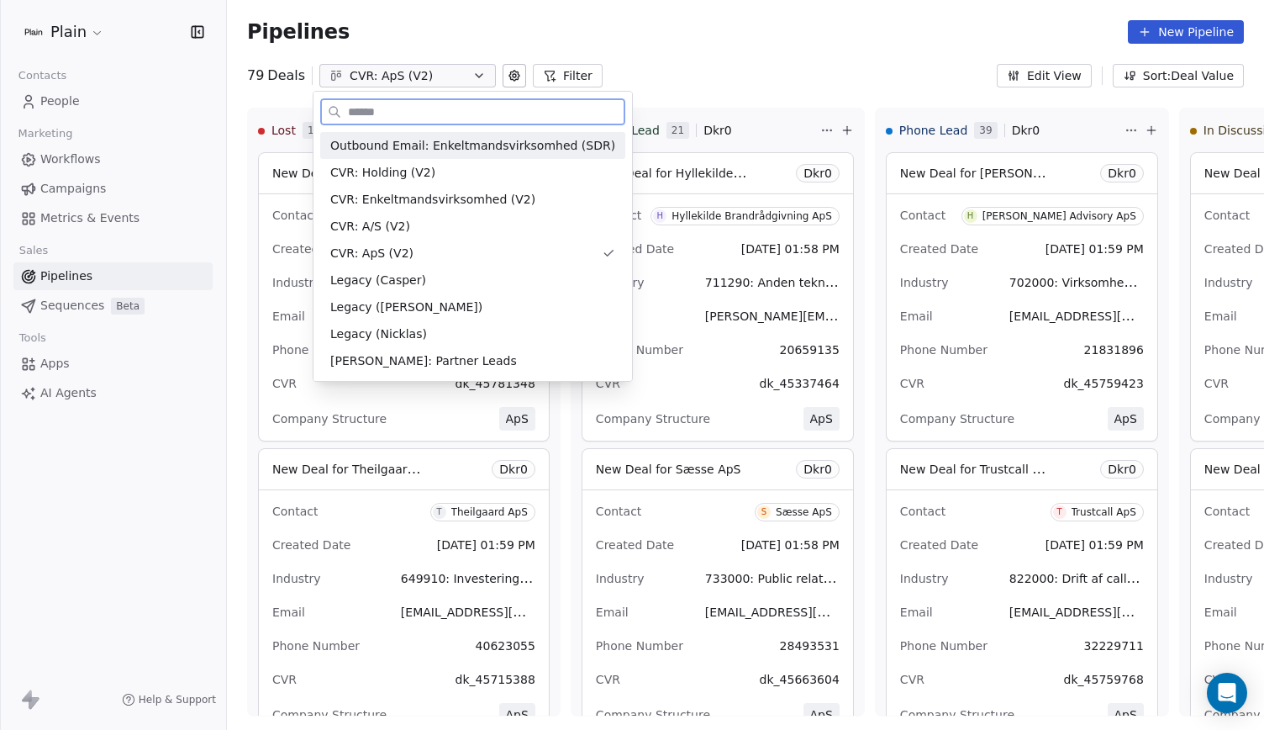
click at [429, 144] on span "Outbound Email: Enkeltmandsvirksomhed (SDR)" at bounding box center [472, 146] width 285 height 18
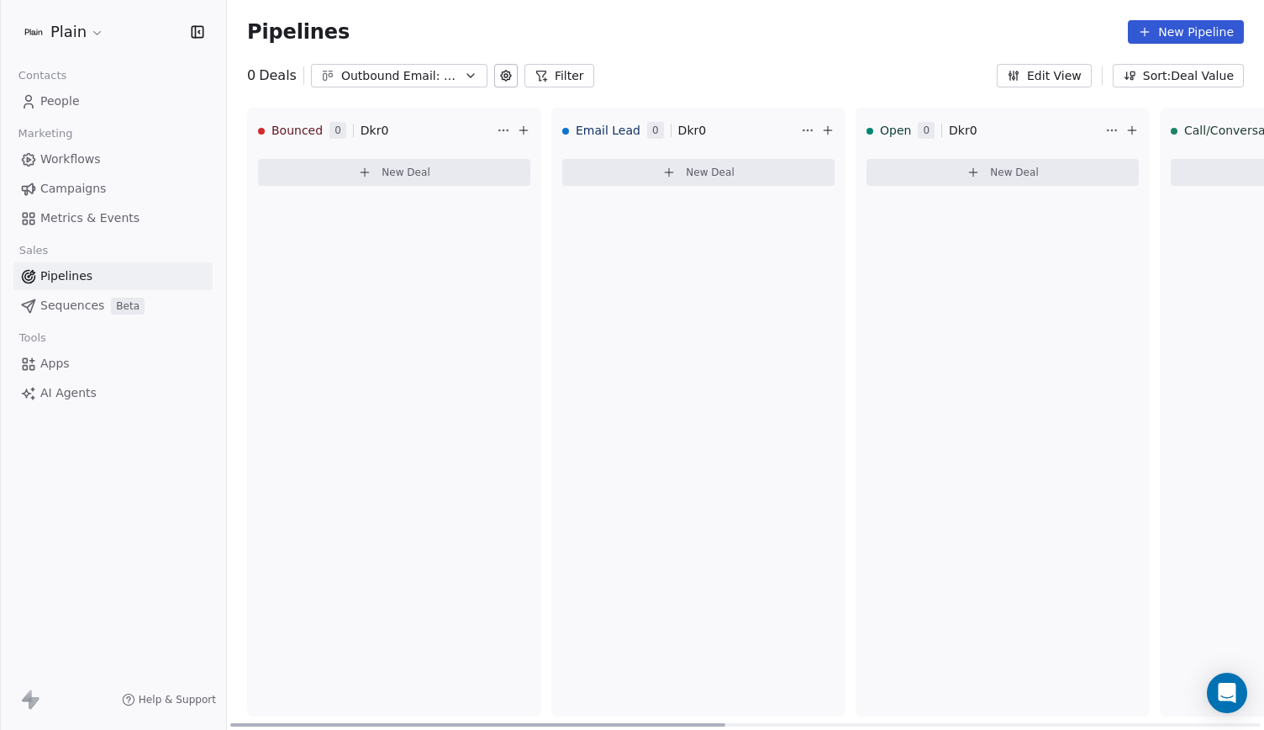
click at [700, 162] on button "New Deal" at bounding box center [698, 172] width 272 height 27
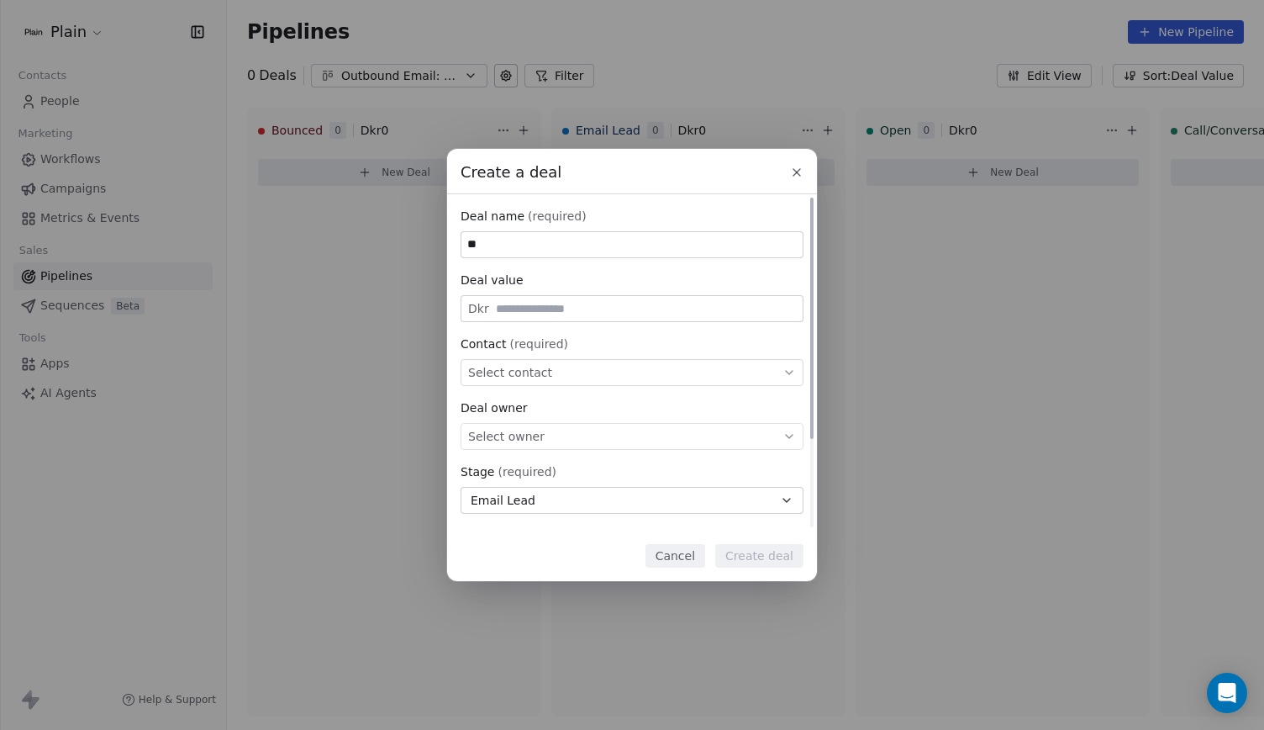
type input "*"
type input "********"
click at [634, 370] on div "Select contact" at bounding box center [632, 372] width 343 height 27
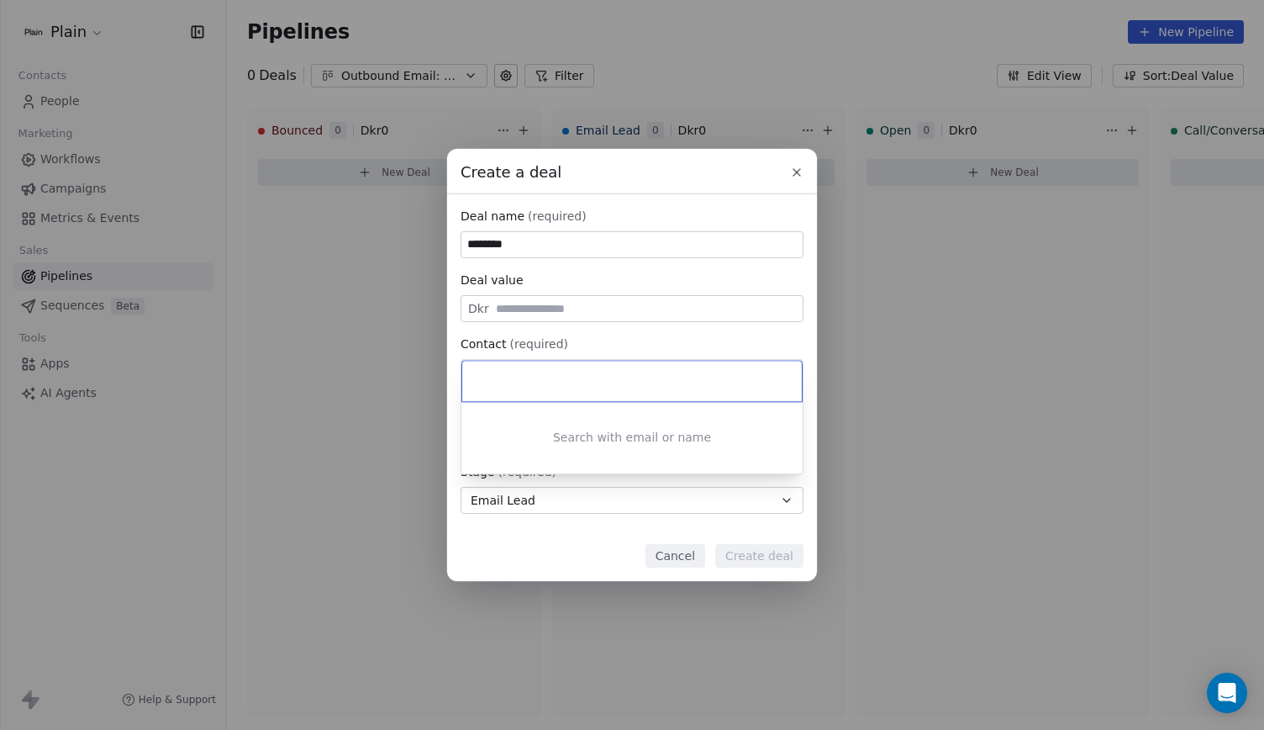
click at [685, 329] on div "Create a deal Deal name (required) ******** Deal value Dkr Contact (required) S…" at bounding box center [632, 365] width 1264 height 432
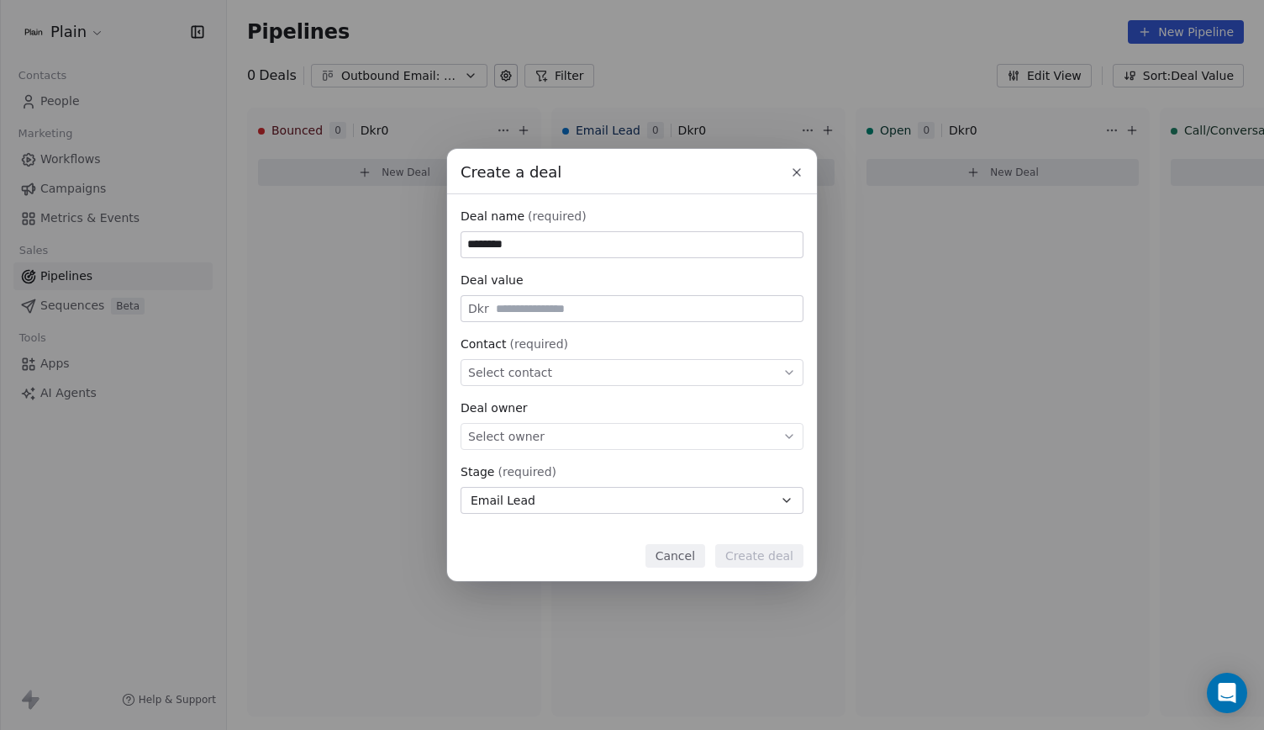
click at [683, 550] on button "Cancel" at bounding box center [676, 556] width 60 height 24
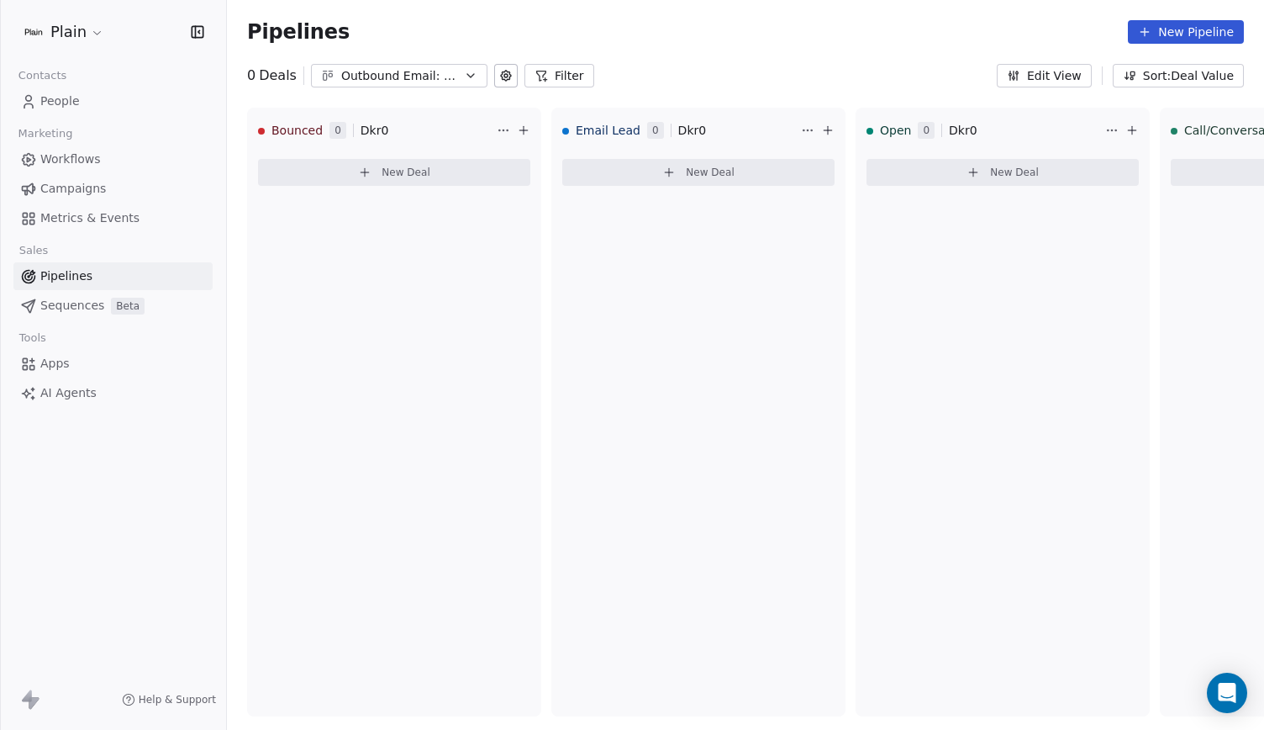
click at [126, 166] on link "Workflows" at bounding box center [112, 159] width 199 height 28
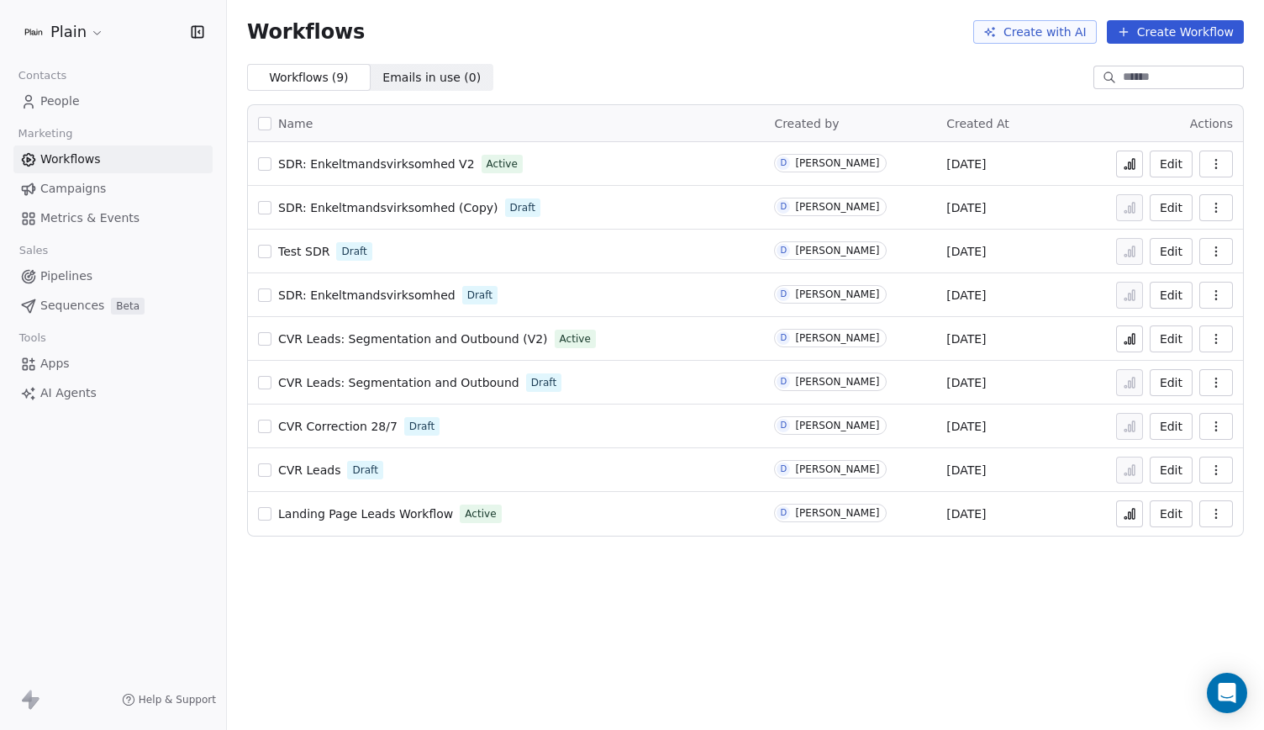
click at [88, 98] on link "People" at bounding box center [112, 101] width 199 height 28
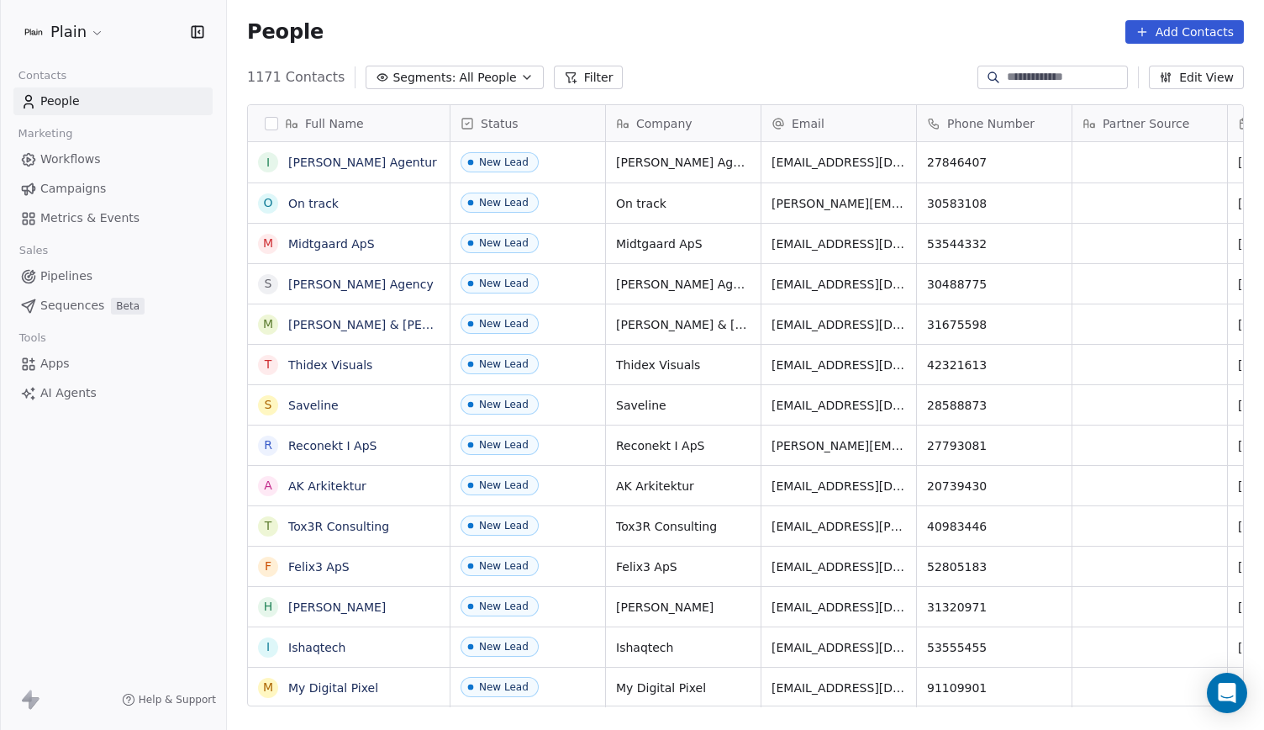
scroll to position [629, 1024]
click at [332, 205] on link "On track" at bounding box center [313, 203] width 50 height 13
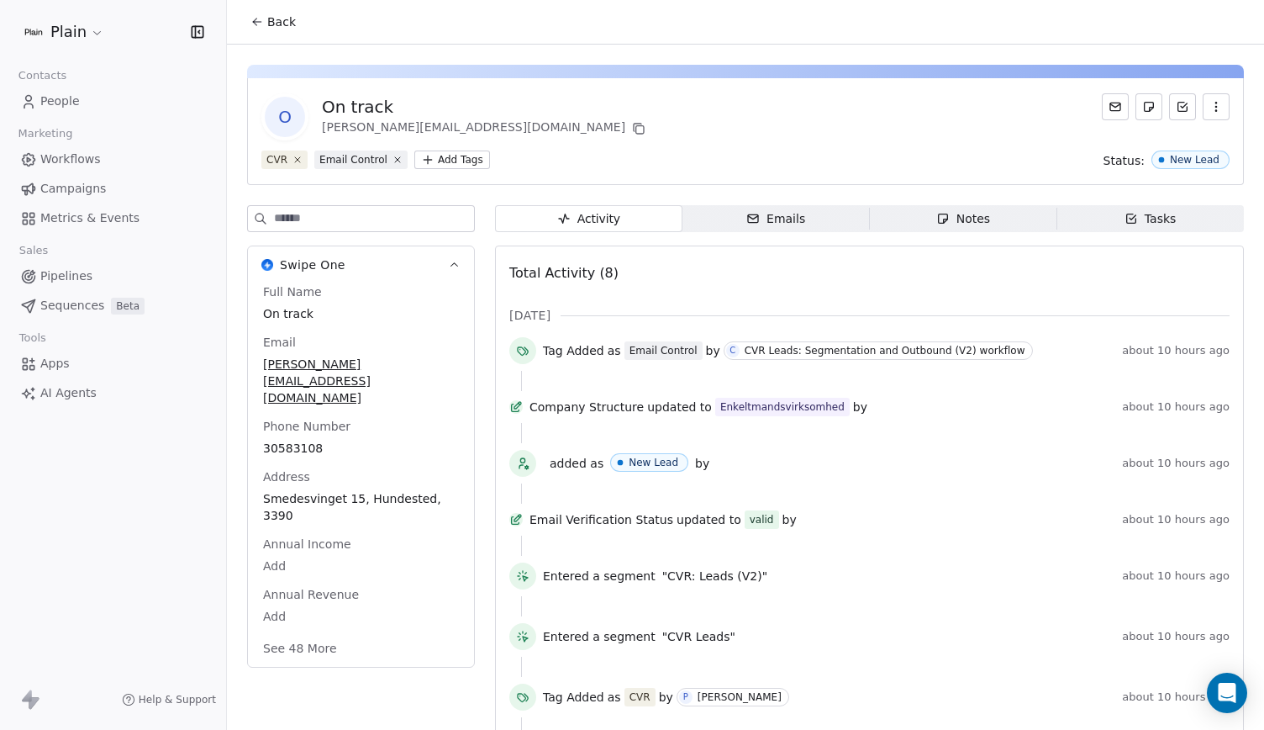
drag, startPoint x: 366, startPoint y: 339, endPoint x: 705, endPoint y: 393, distance: 343.0
click at [705, 393] on div "Tag Added as Email Control by C CVR Leads: Segmentation and Outbound (V2) workf…" at bounding box center [869, 552] width 720 height 430
drag, startPoint x: 398, startPoint y: 364, endPoint x: 99, endPoint y: 158, distance: 362.5
click at [99, 158] on link "Workflows" at bounding box center [112, 159] width 199 height 28
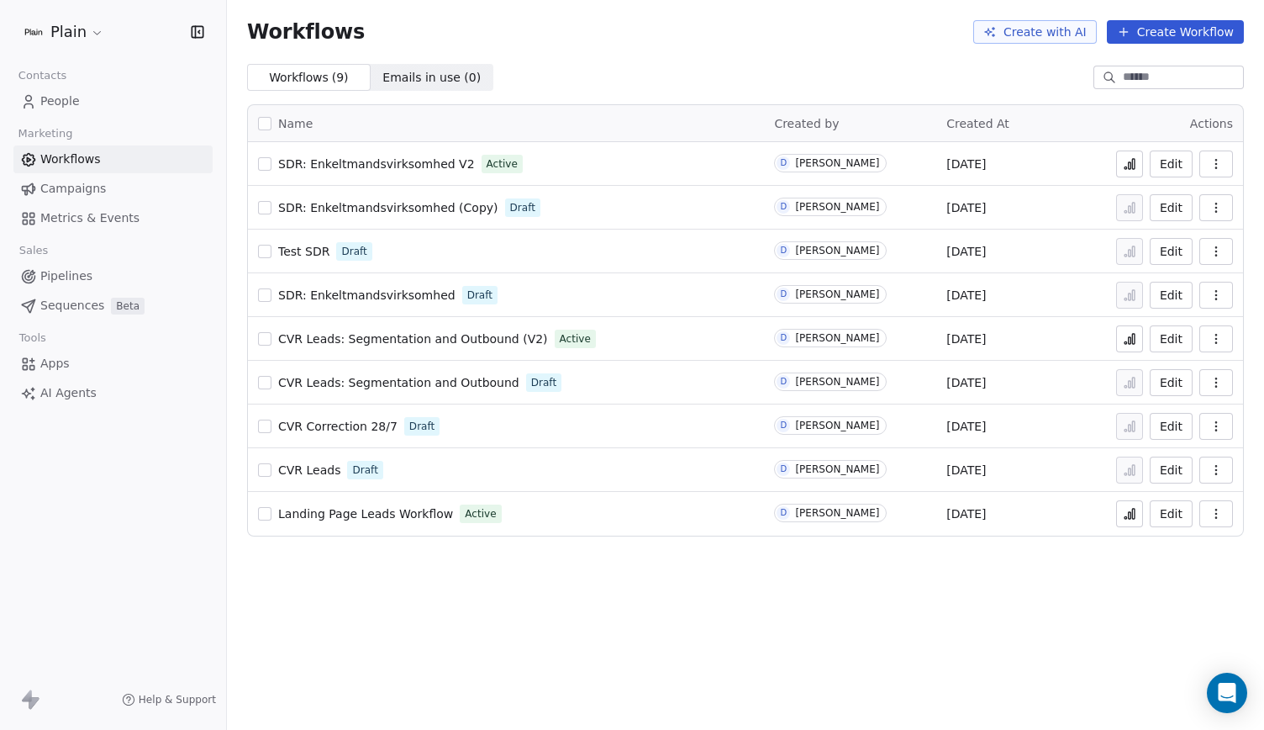
click at [96, 287] on link "Pipelines" at bounding box center [112, 276] width 199 height 28
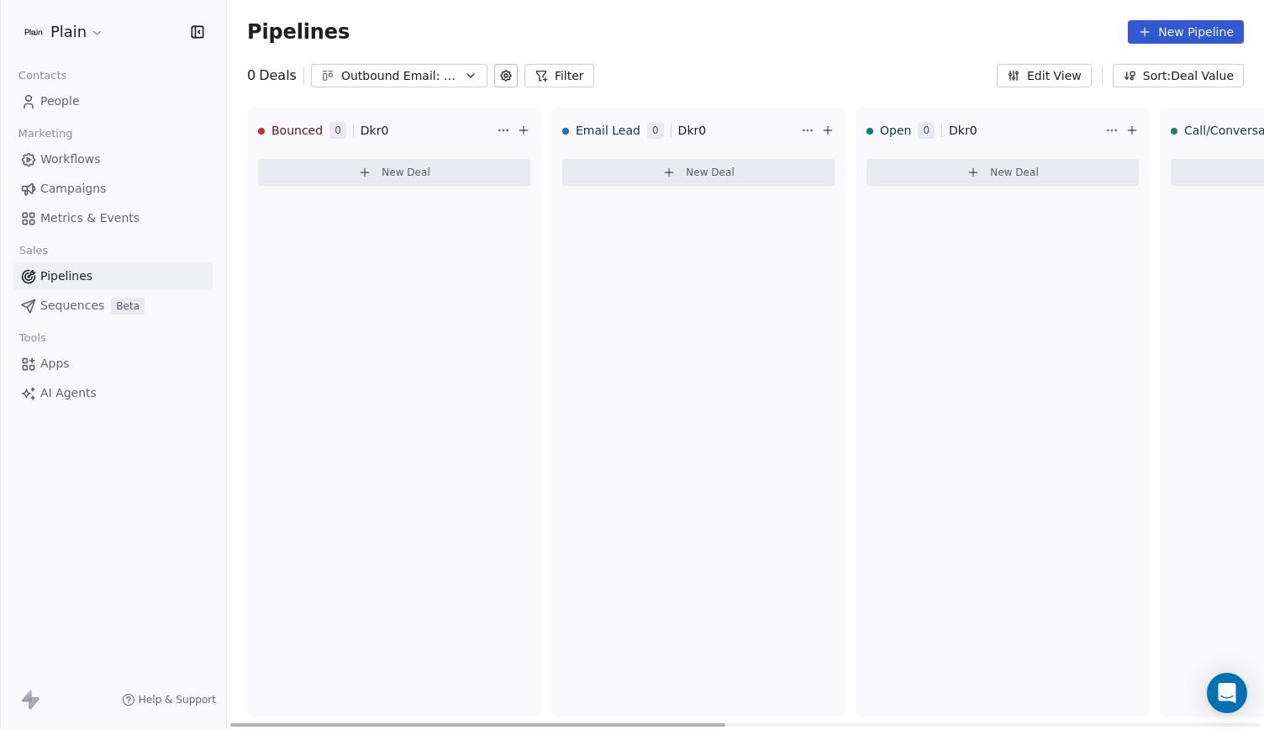
click at [633, 187] on div "New Deal" at bounding box center [698, 175] width 272 height 47
click at [642, 186] on div "New Deal" at bounding box center [698, 175] width 272 height 47
click at [649, 178] on button "New Deal" at bounding box center [698, 172] width 272 height 27
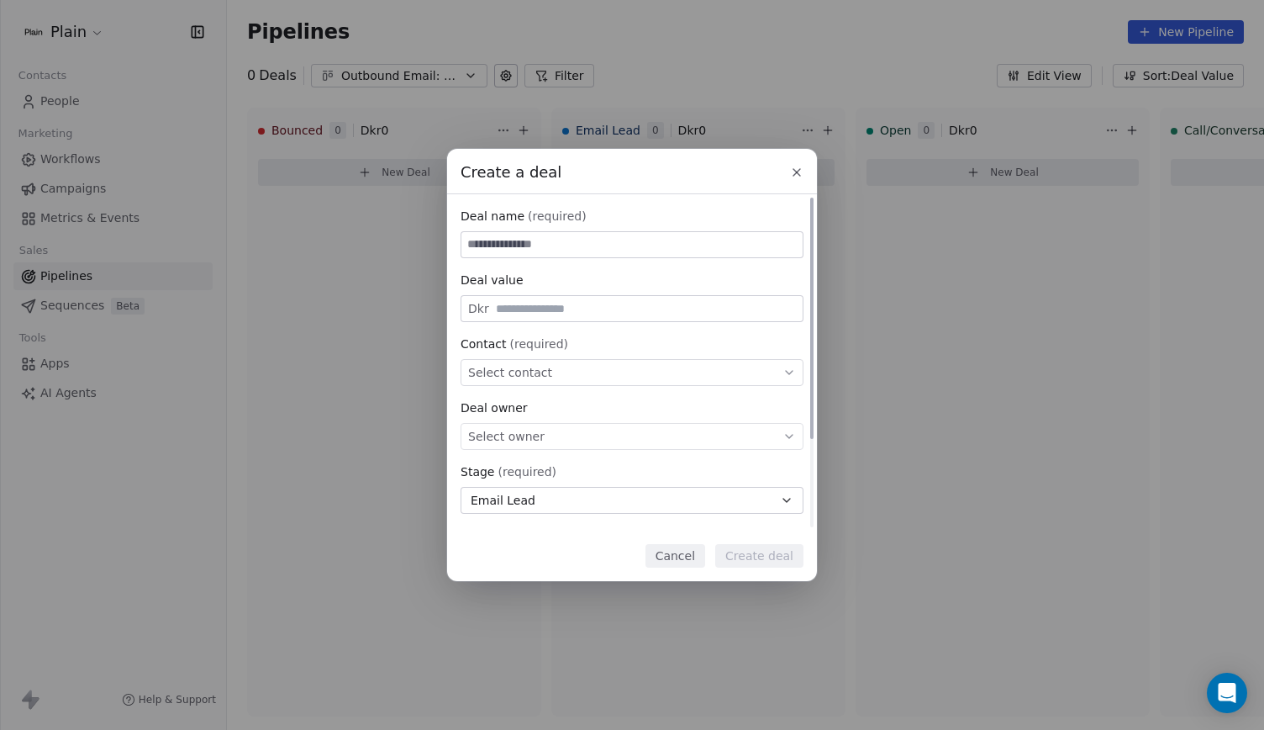
click at [558, 435] on div "Select owner" at bounding box center [632, 436] width 343 height 27
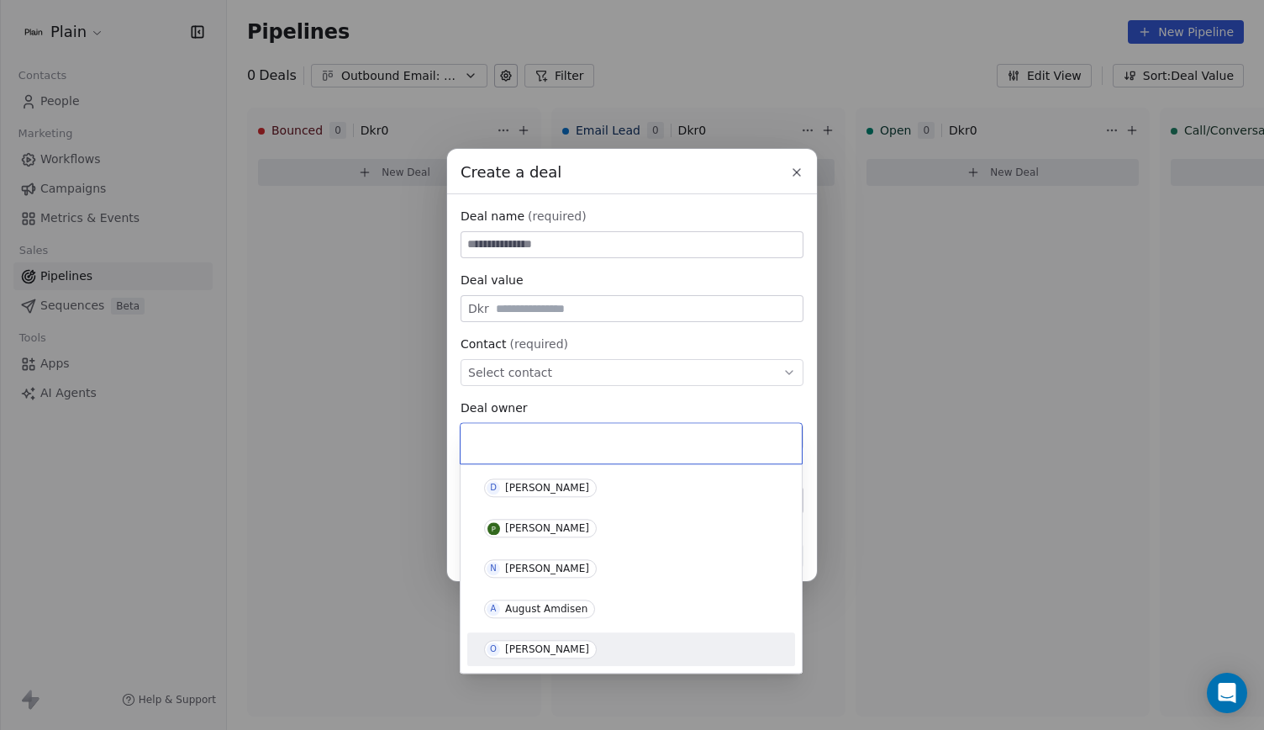
click at [590, 651] on div "[PERSON_NAME]" at bounding box center [631, 649] width 294 height 18
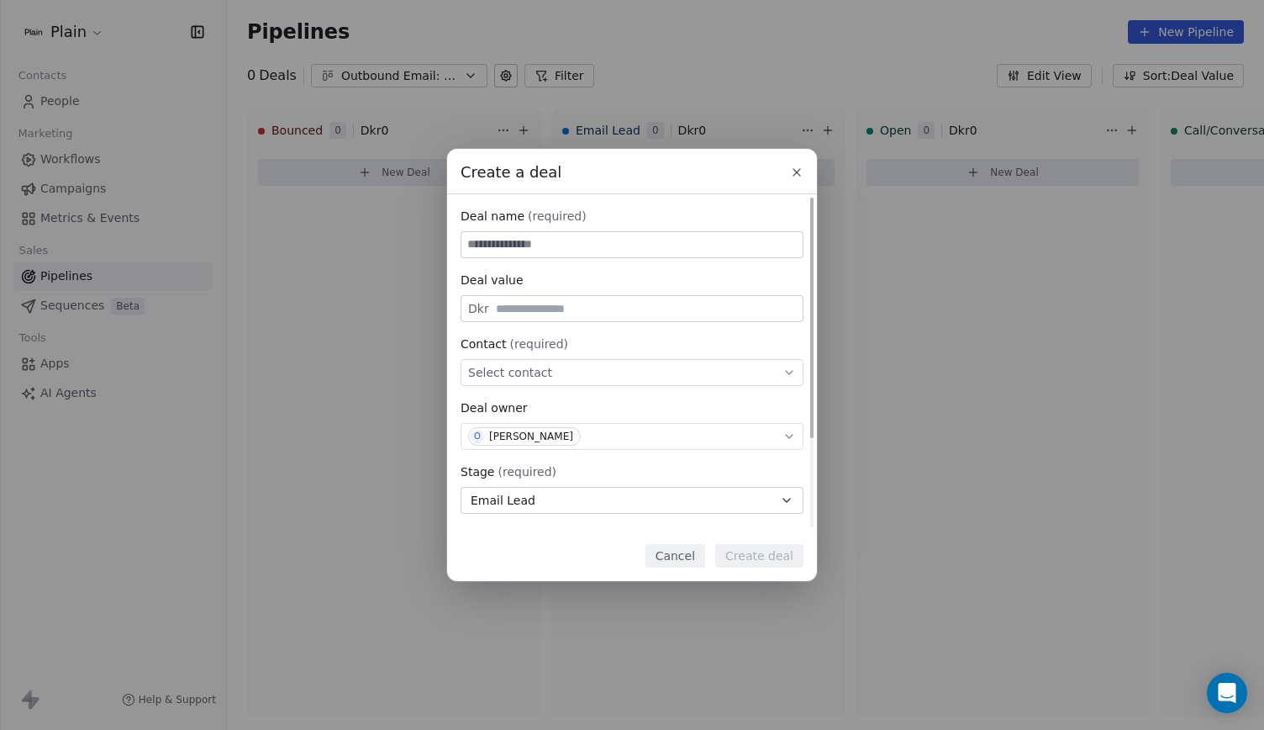
click at [572, 381] on div "Select contact" at bounding box center [632, 372] width 343 height 27
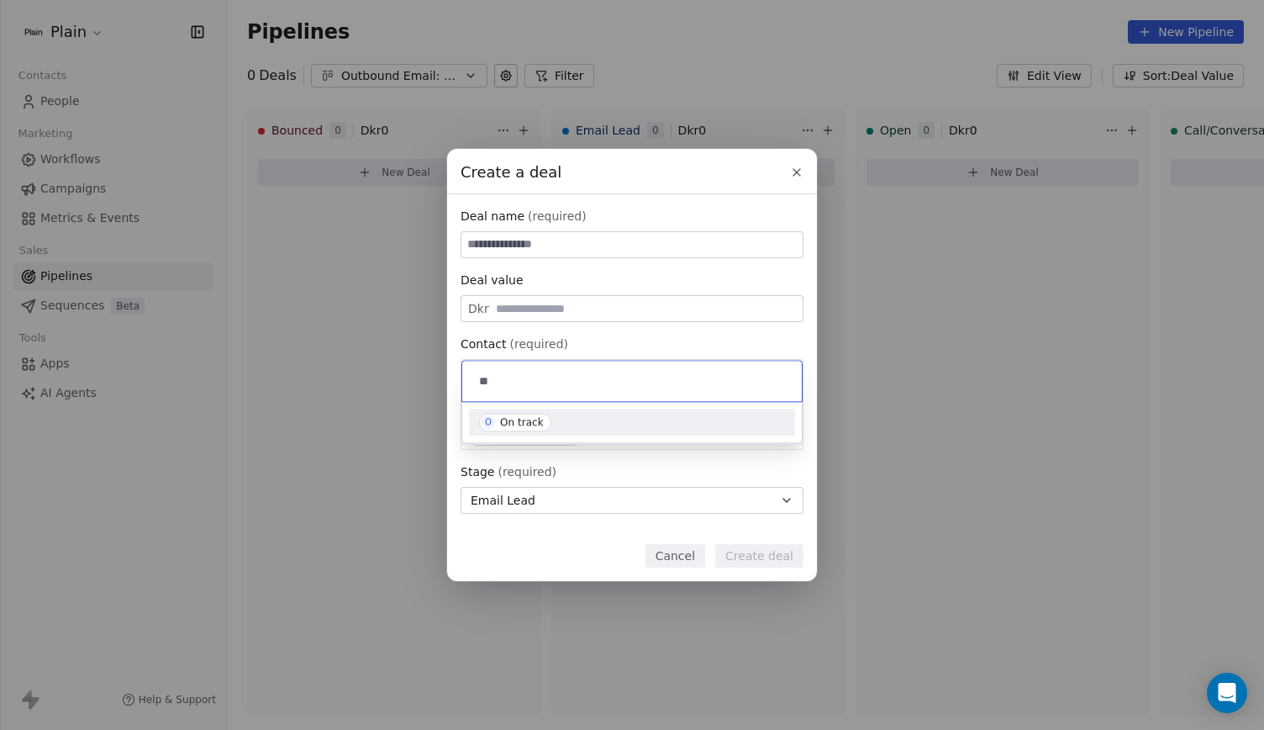
type input "*"
type input "********"
click at [595, 425] on div "O On track" at bounding box center [632, 422] width 306 height 18
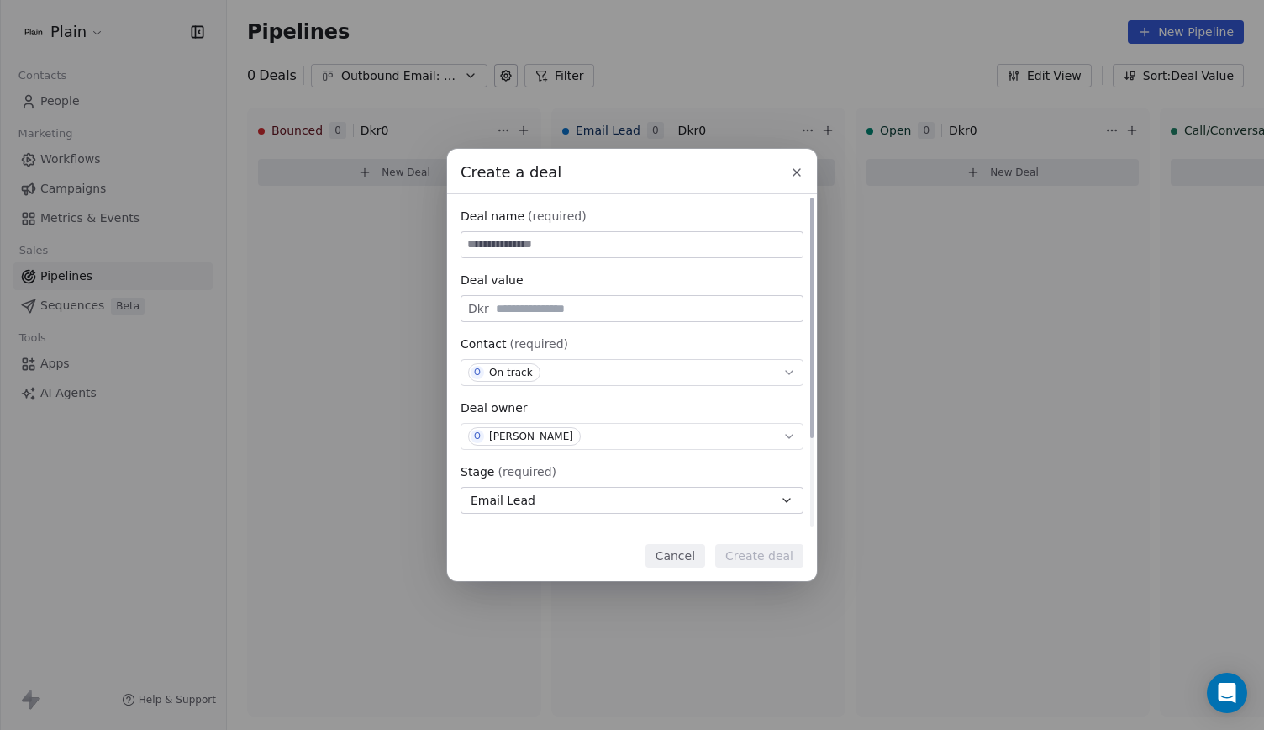
click at [612, 250] on input at bounding box center [631, 244] width 341 height 25
click at [594, 303] on input "text" at bounding box center [646, 309] width 307 height 13
click at [607, 256] on input at bounding box center [631, 244] width 341 height 25
click at [669, 505] on button "Email Lead" at bounding box center [632, 500] width 343 height 27
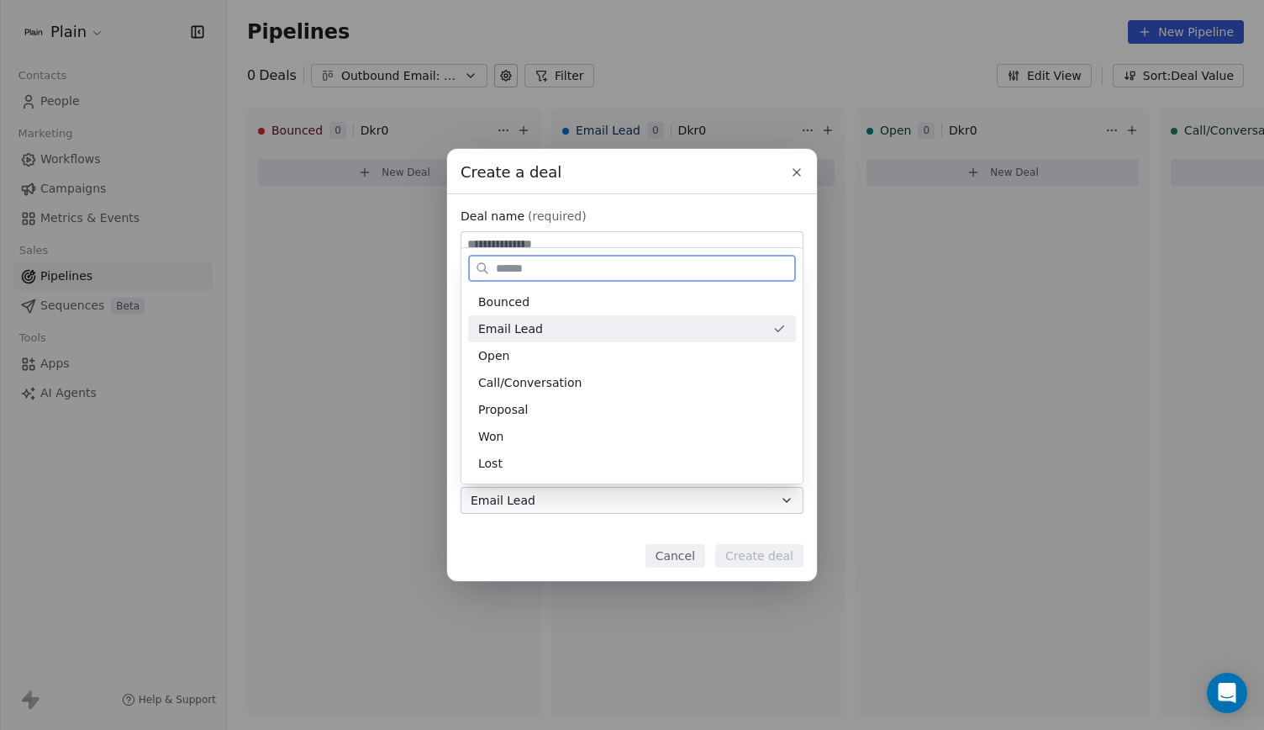
click at [617, 328] on div "Email Lead" at bounding box center [621, 329] width 287 height 18
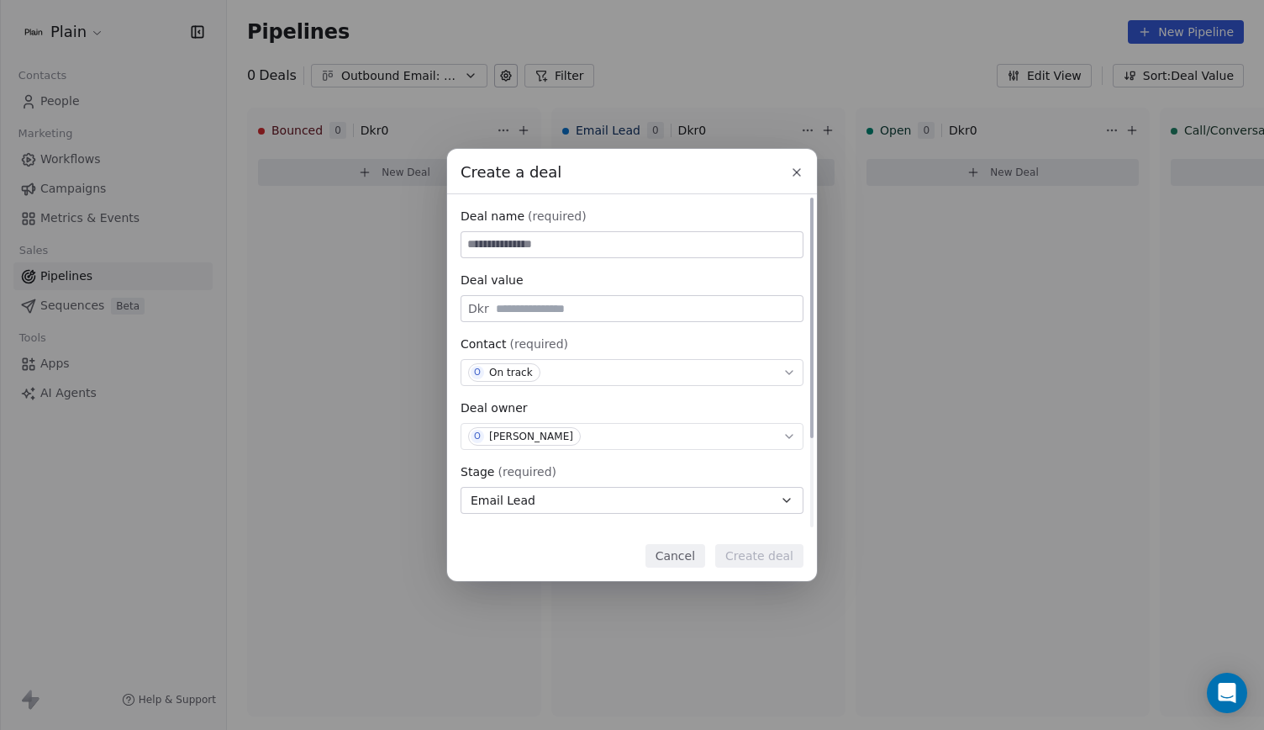
click at [607, 232] on input at bounding box center [631, 244] width 341 height 25
type input "**********"
click at [752, 569] on div "**********" at bounding box center [632, 365] width 370 height 432
click at [756, 556] on button "Create deal" at bounding box center [759, 556] width 88 height 24
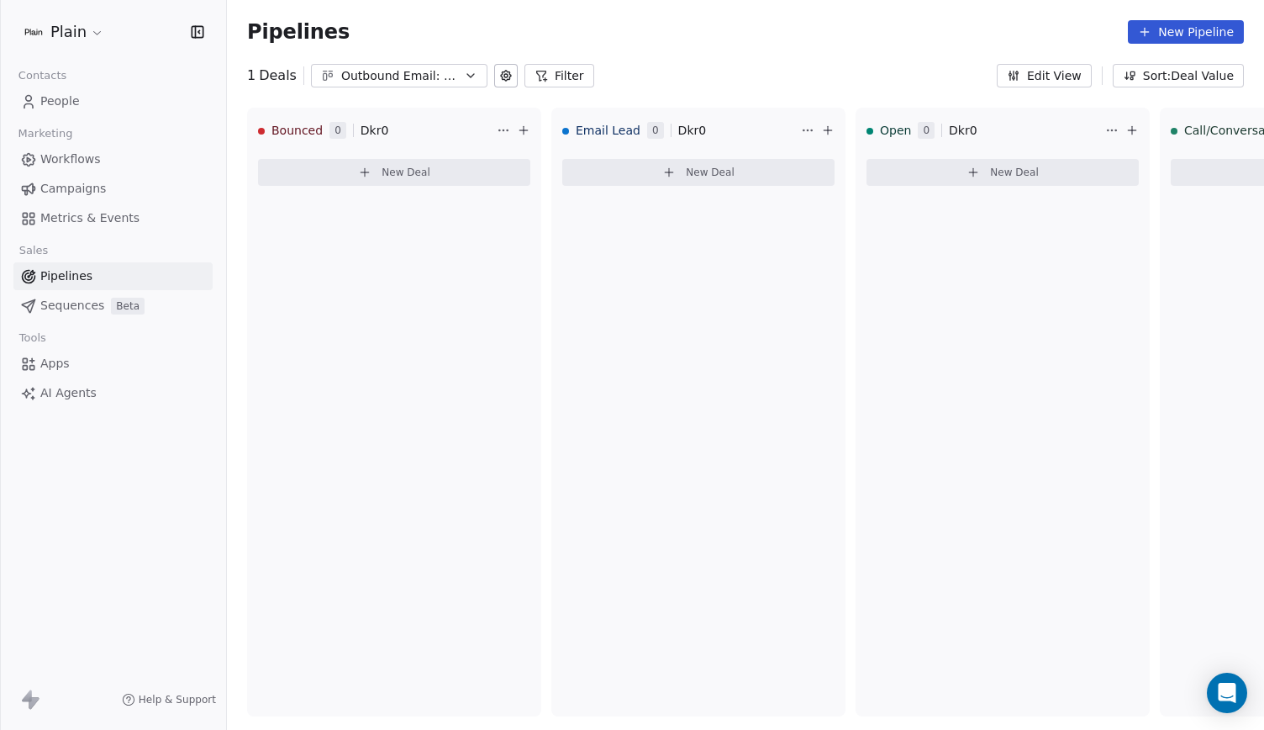
click at [434, 78] on div "Outbound Email: Enkeltmandsvirksomhed (SDR)" at bounding box center [399, 76] width 116 height 18
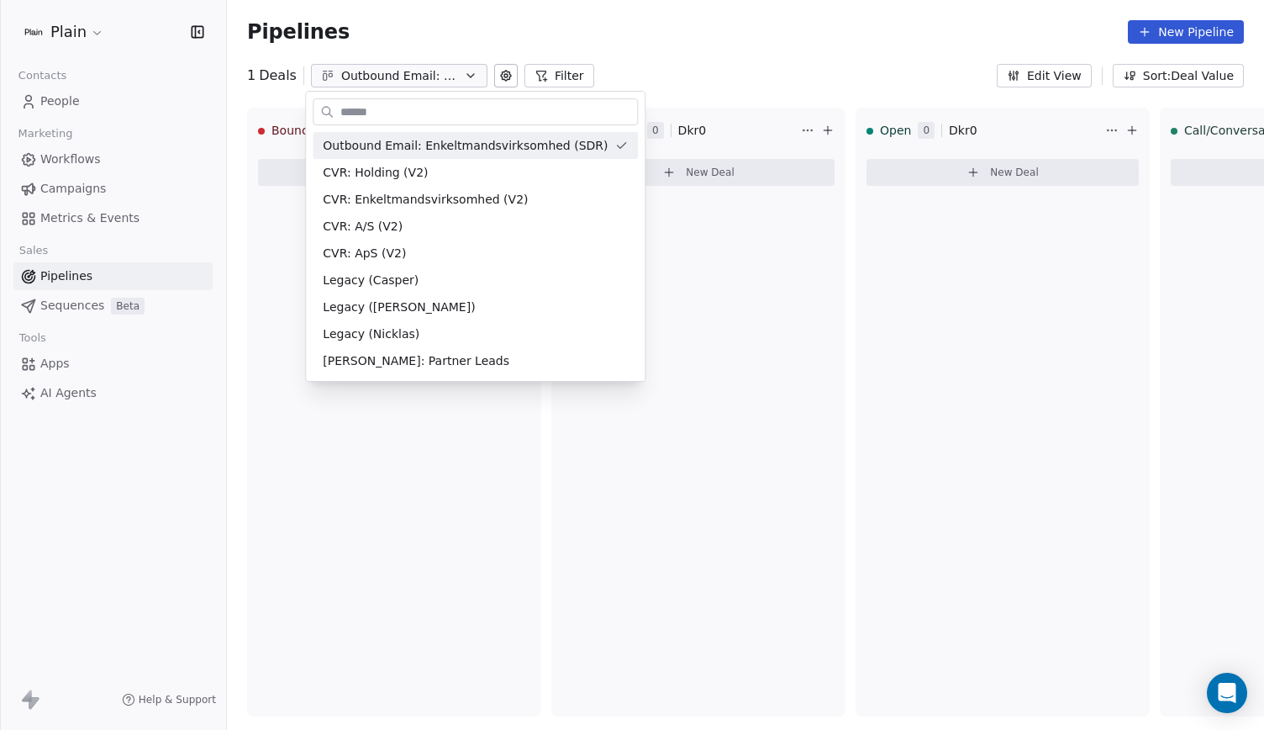
click at [446, 58] on html "Plain Contacts People Marketing Workflows Campaigns Metrics & Events Sales Pipe…" at bounding box center [632, 365] width 1264 height 730
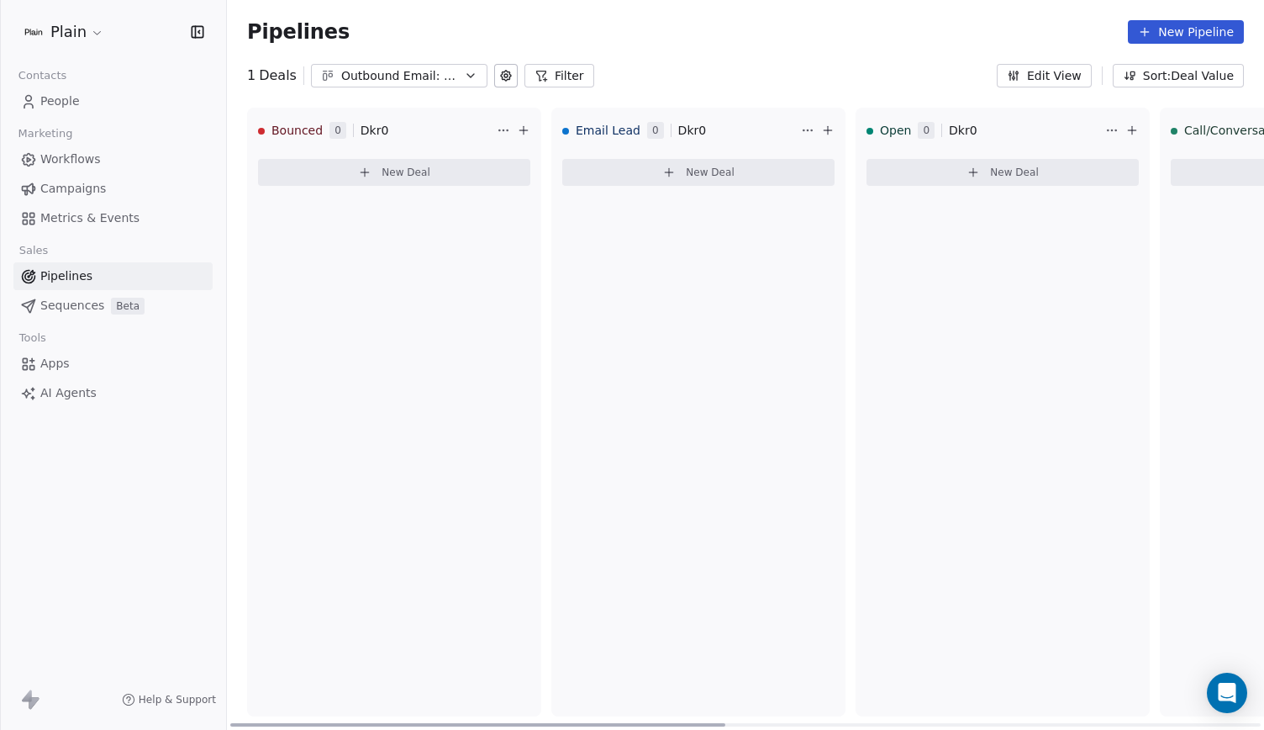
click at [695, 177] on span "New Deal" at bounding box center [710, 172] width 49 height 13
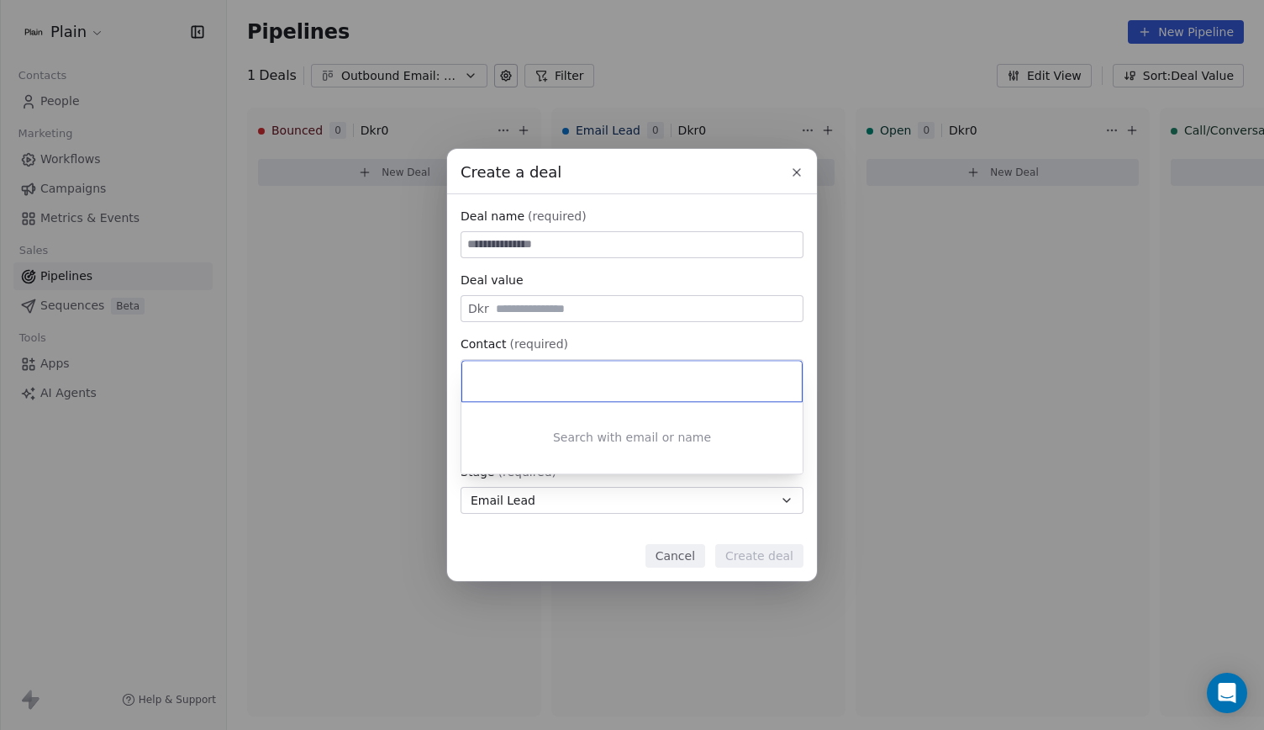
click at [676, 343] on div "Create a deal Deal name (required) Deal value Dkr Contact (required) Select con…" at bounding box center [632, 365] width 1264 height 432
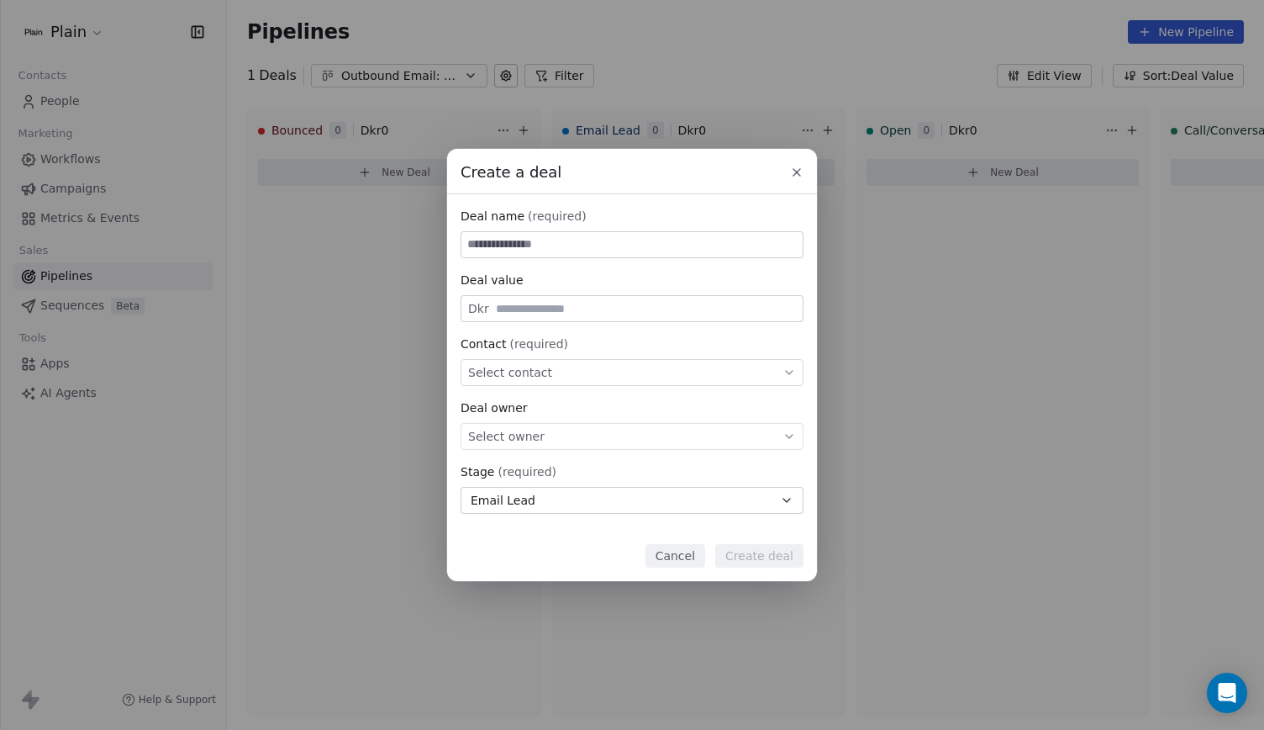
click at [804, 151] on div "Create a deal" at bounding box center [632, 165] width 370 height 35
click at [793, 174] on icon at bounding box center [796, 172] width 13 height 13
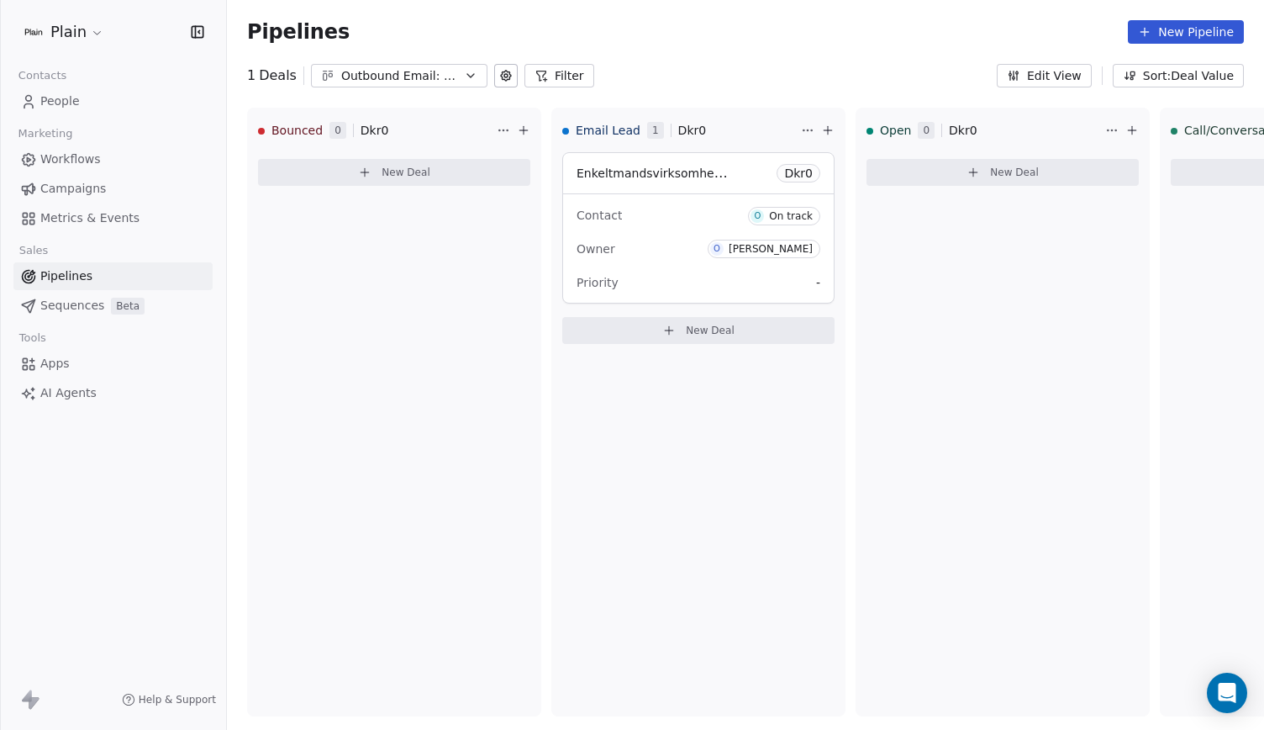
click at [393, 62] on div "Pipelines New Pipeline" at bounding box center [745, 32] width 1037 height 64
click at [403, 75] on div "Outbound Email: Enkeltmandsvirksomhed (SDR)" at bounding box center [399, 76] width 116 height 18
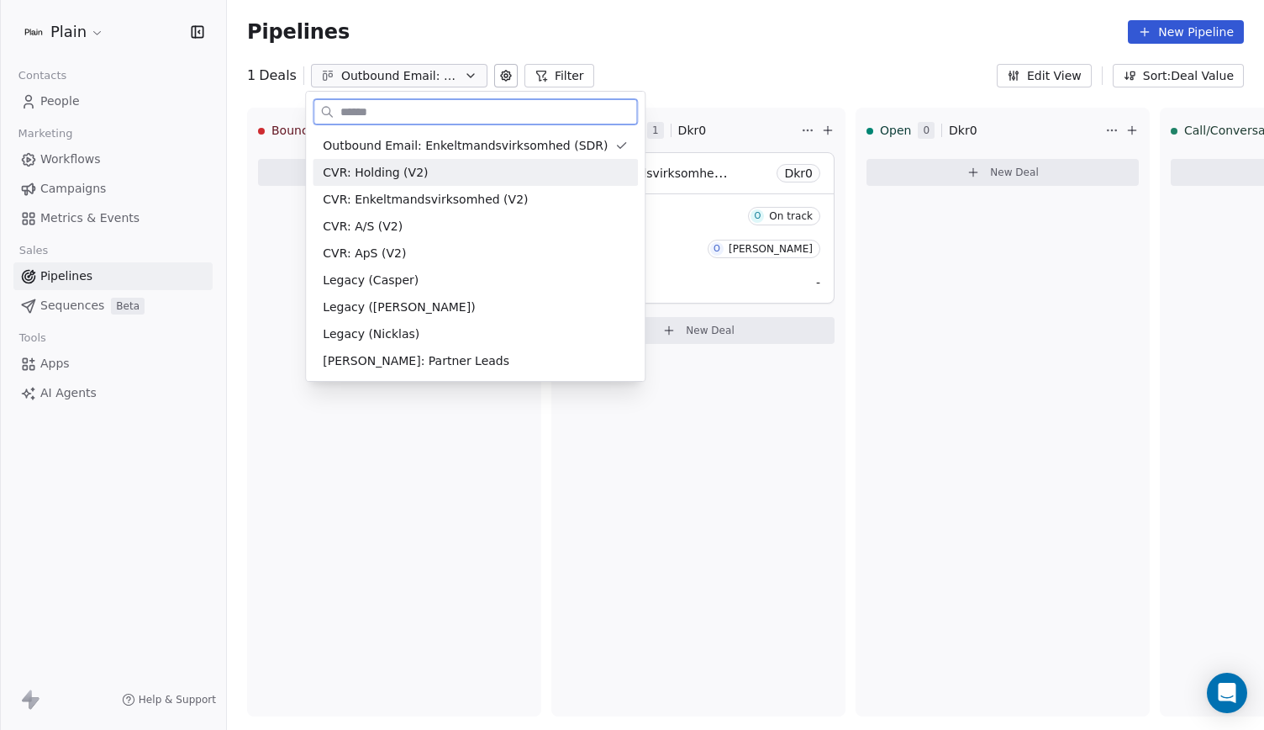
click at [432, 166] on div "CVR: Holding (V2)" at bounding box center [475, 173] width 305 height 18
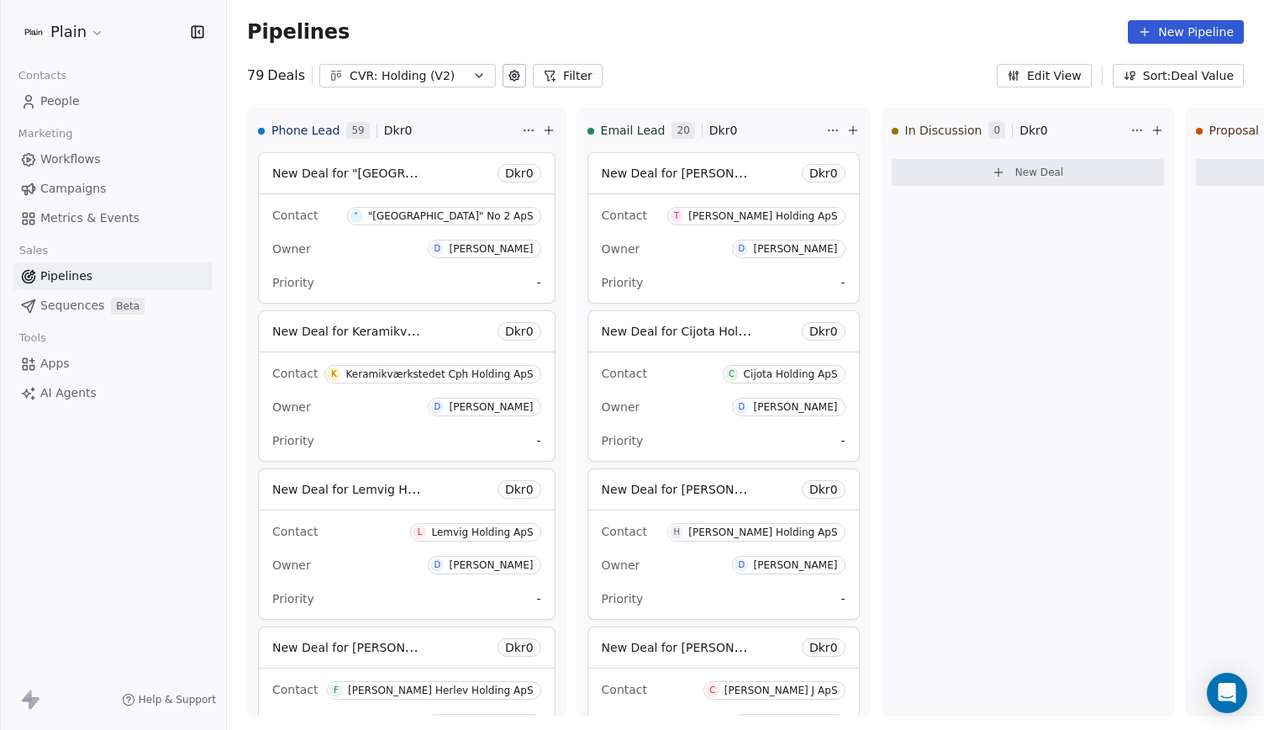
click at [411, 70] on div "CVR: Holding (V2)" at bounding box center [408, 76] width 116 height 18
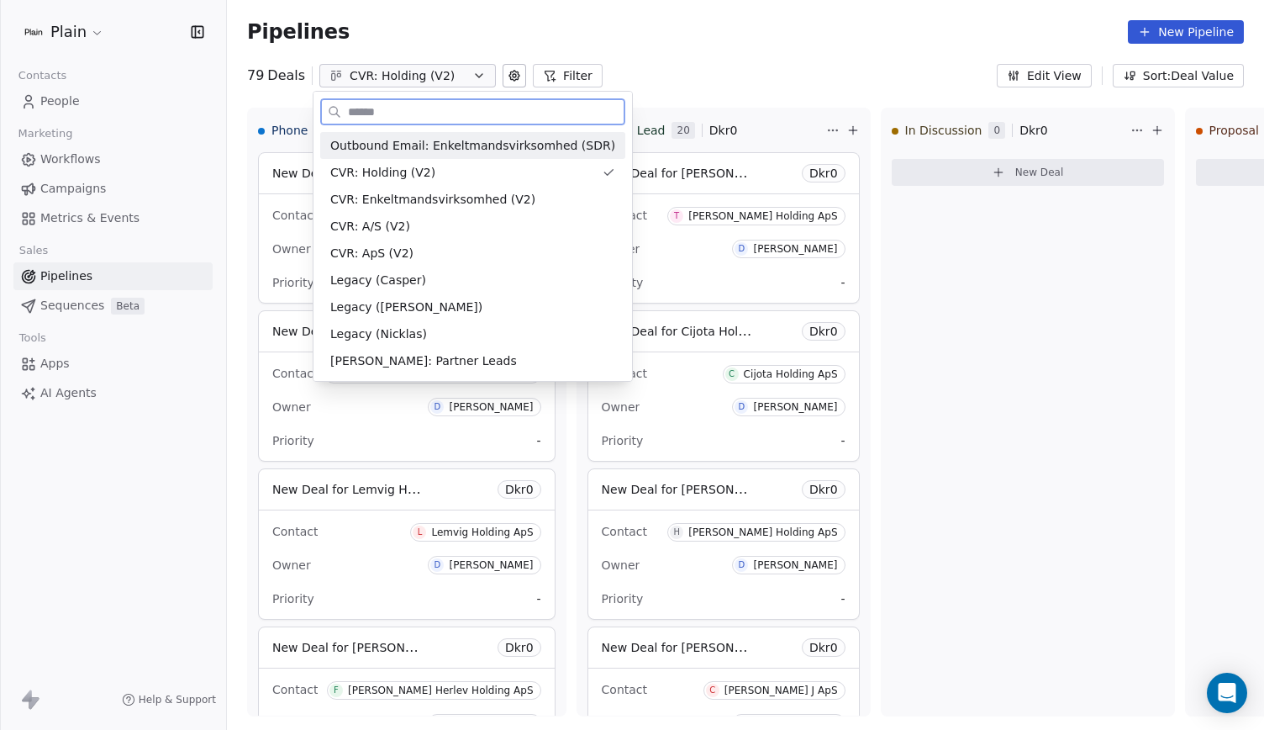
click at [409, 145] on span "Outbound Email: Enkeltmandsvirksomhed (SDR)" at bounding box center [472, 146] width 285 height 18
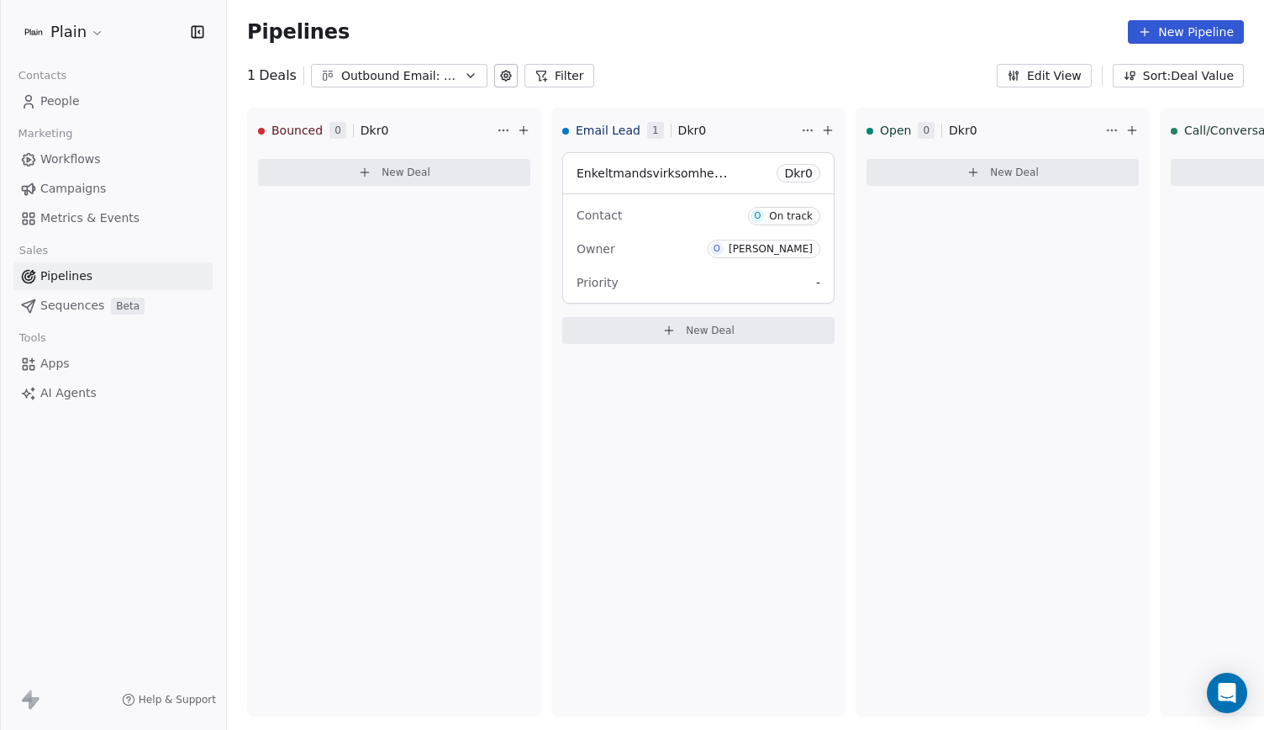
click at [382, 75] on div "Outbound Email: Enkeltmandsvirksomhed (SDR)" at bounding box center [399, 76] width 116 height 18
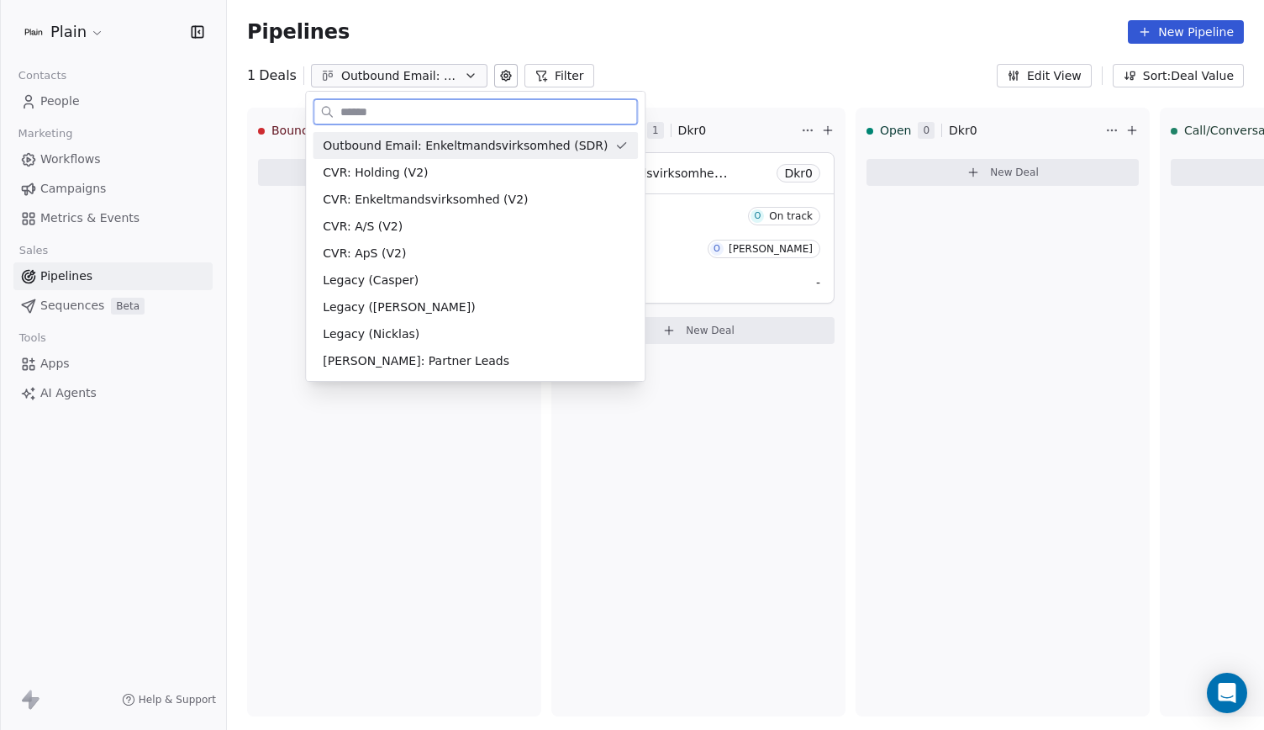
click at [382, 167] on span "CVR: Holding (V2)" at bounding box center [375, 173] width 105 height 18
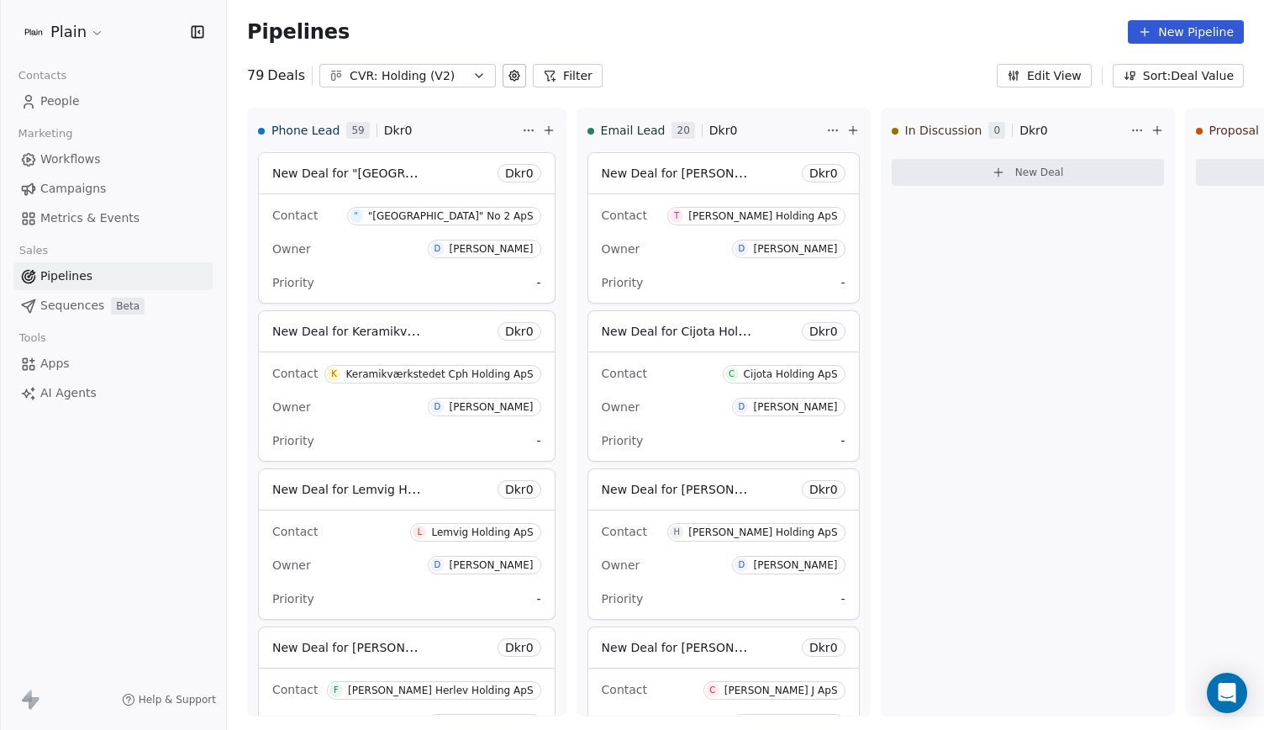
click at [395, 60] on div "Pipelines New Pipeline" at bounding box center [745, 32] width 1037 height 64
click at [405, 78] on div "CVR: Holding (V2)" at bounding box center [408, 76] width 116 height 18
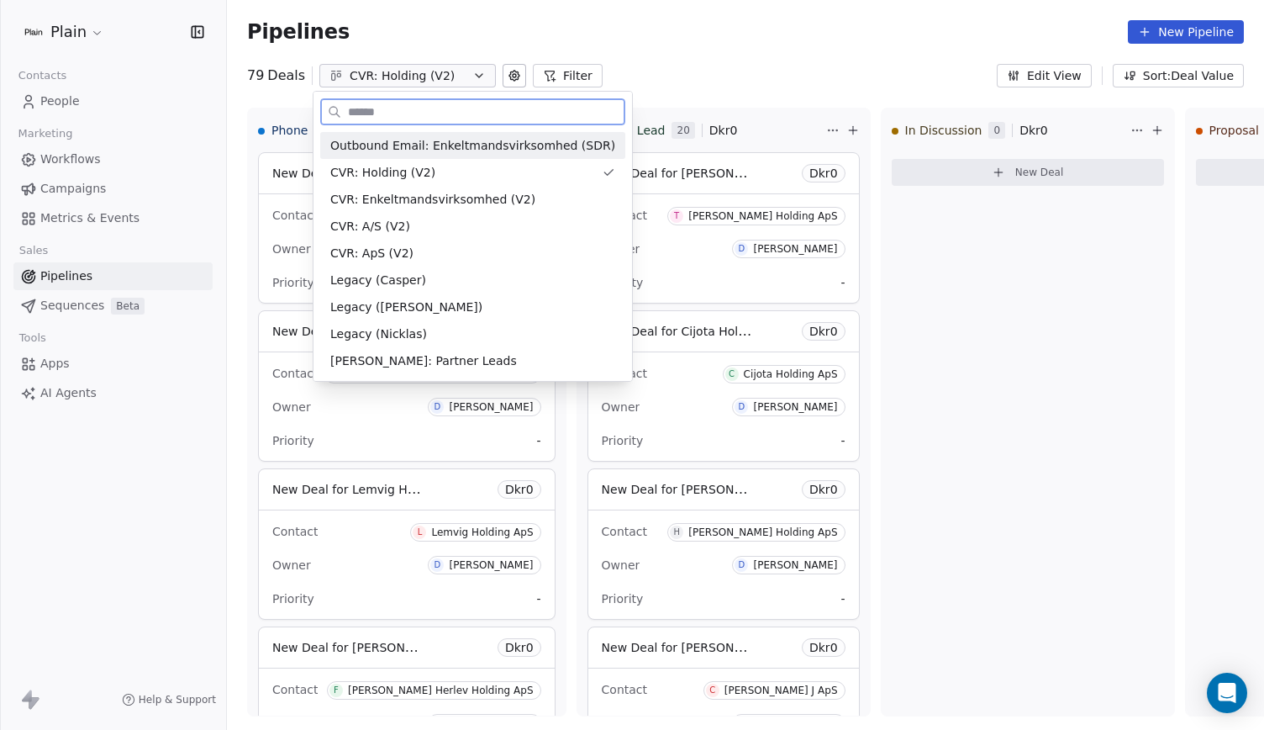
click at [415, 146] on span "Outbound Email: Enkeltmandsvirksomhed (SDR)" at bounding box center [472, 146] width 285 height 18
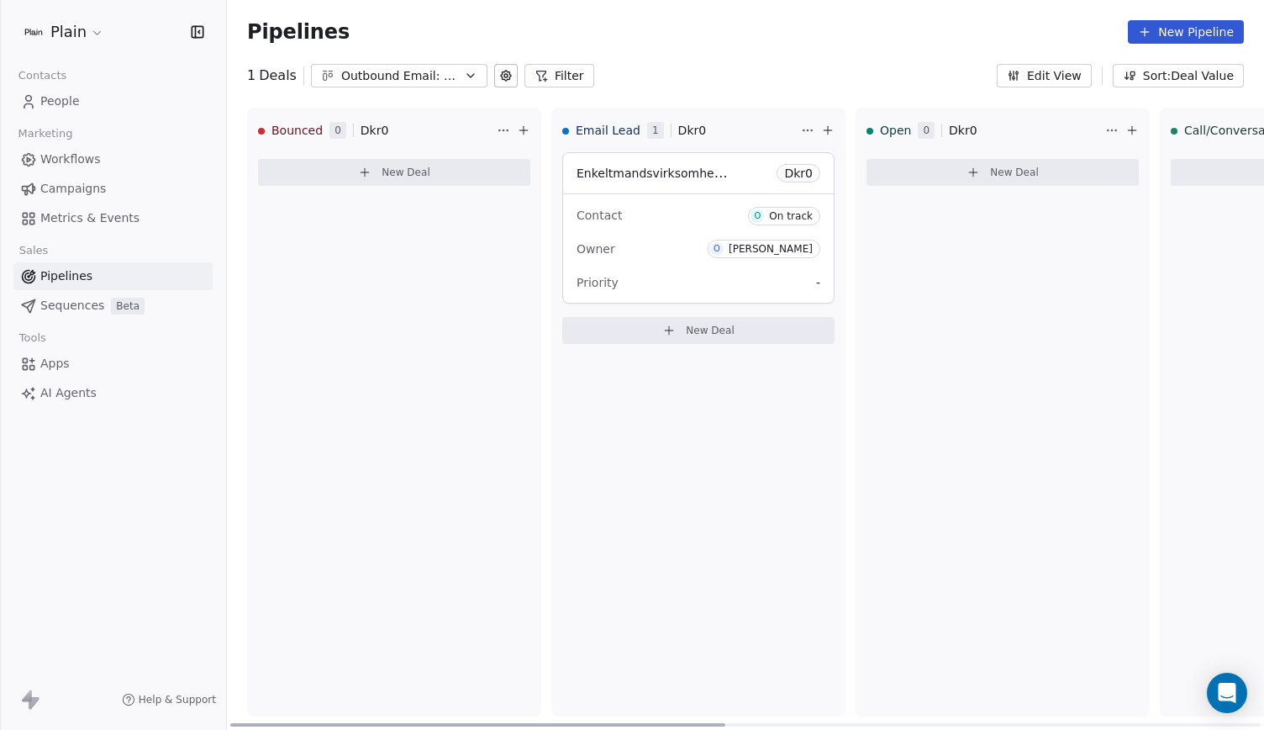
click at [802, 176] on span "Dkr 0" at bounding box center [798, 173] width 29 height 17
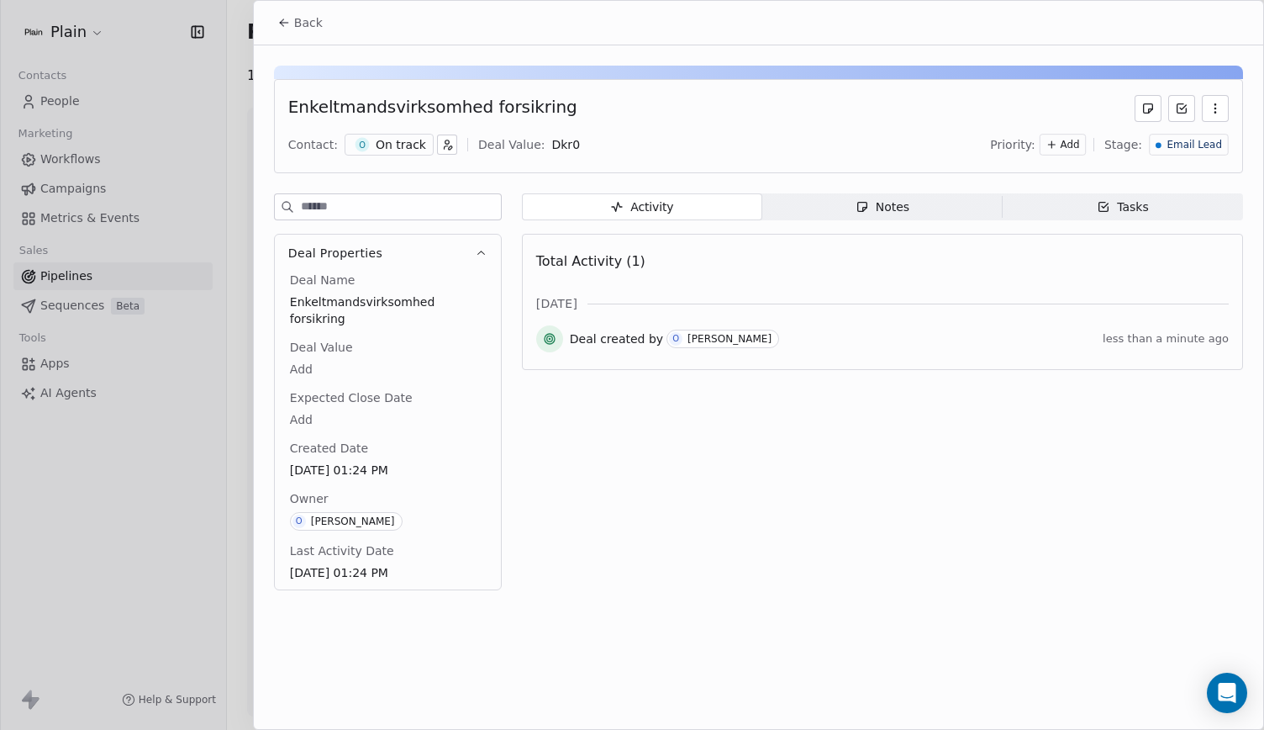
click at [282, 24] on icon at bounding box center [283, 22] width 13 height 13
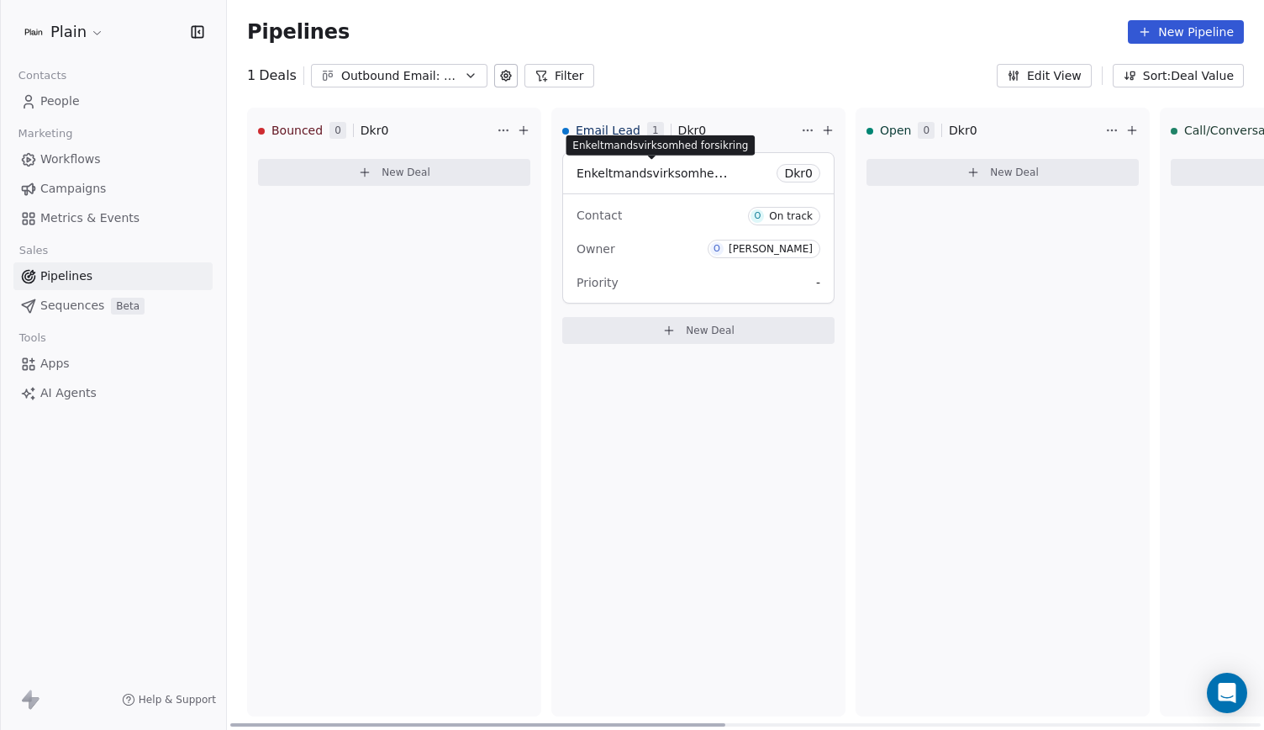
click at [721, 172] on span "Enkeltmandsvirksomhed forsikring" at bounding box center [679, 173] width 204 height 16
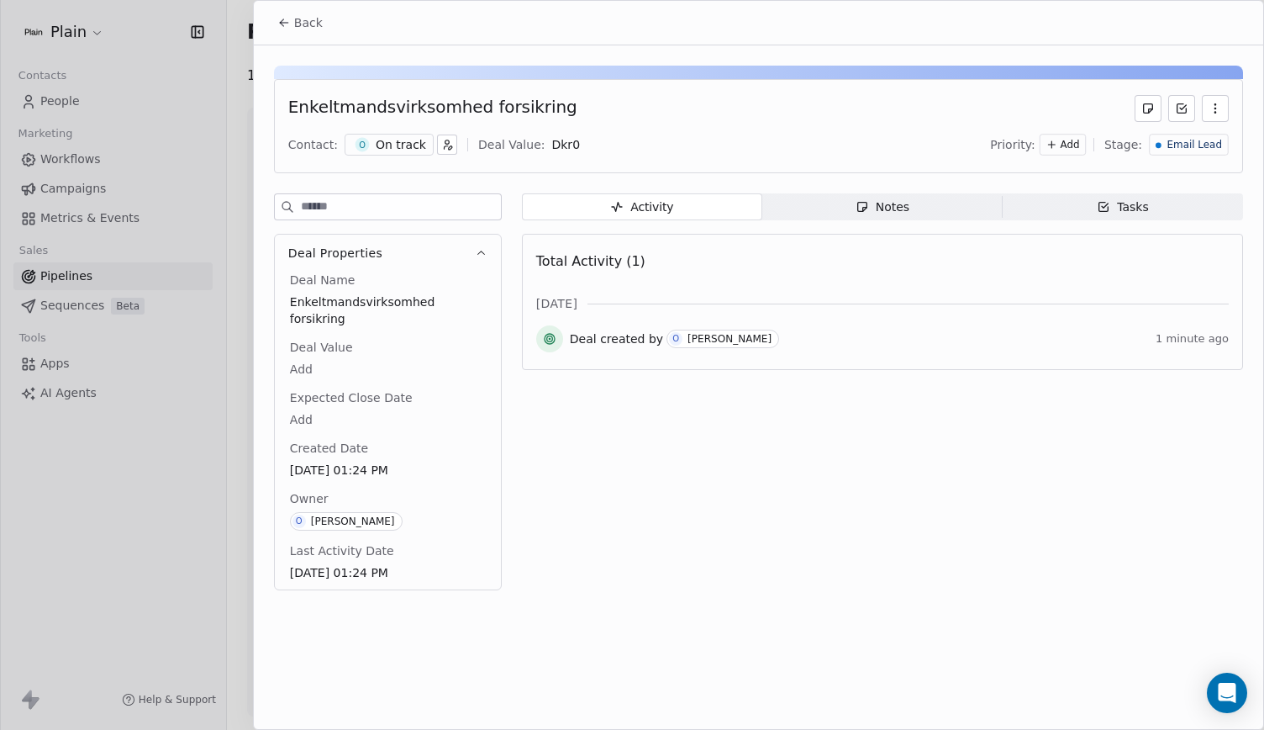
click at [1220, 103] on icon "button" at bounding box center [1215, 108] width 13 height 13
click at [1023, 103] on div "Enkeltmandsvirksomhed forsikring" at bounding box center [758, 108] width 941 height 27
click at [1221, 107] on icon "button" at bounding box center [1215, 108] width 13 height 13
click at [1136, 135] on div "Delete" at bounding box center [1166, 145] width 113 height 27
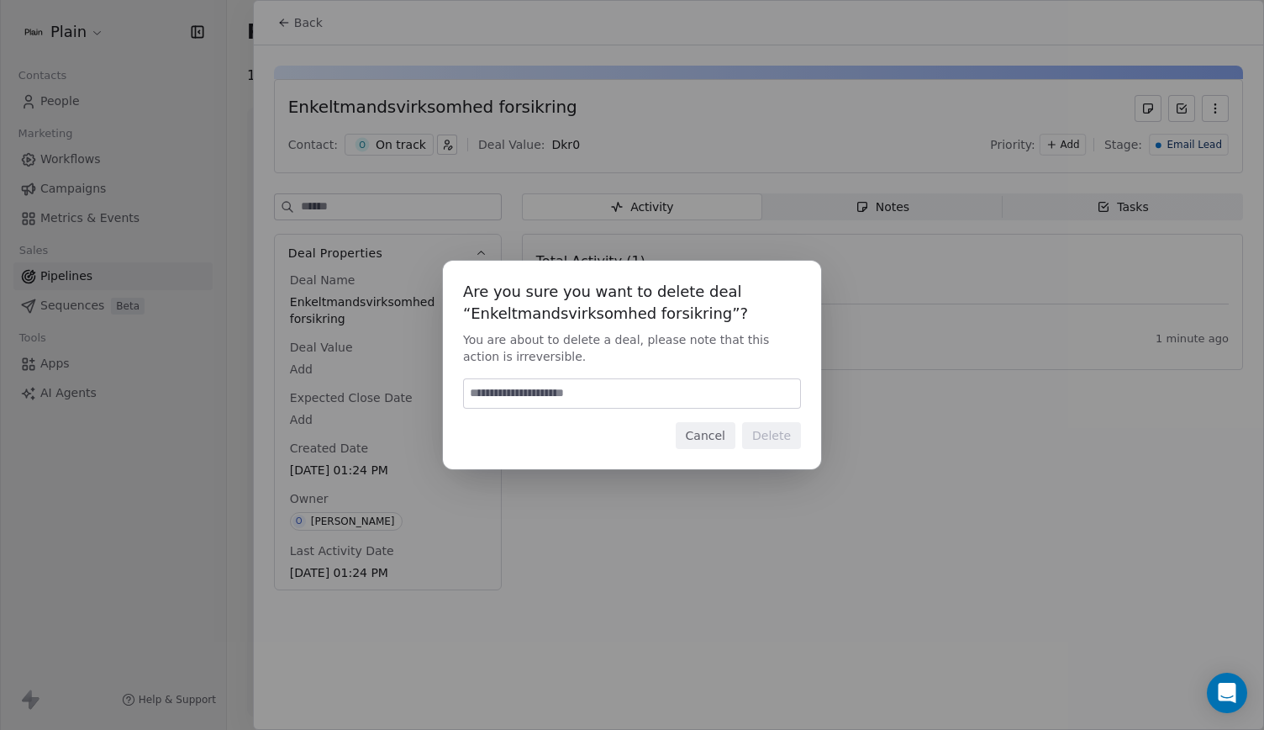
click at [711, 433] on button "Cancel" at bounding box center [706, 435] width 60 height 27
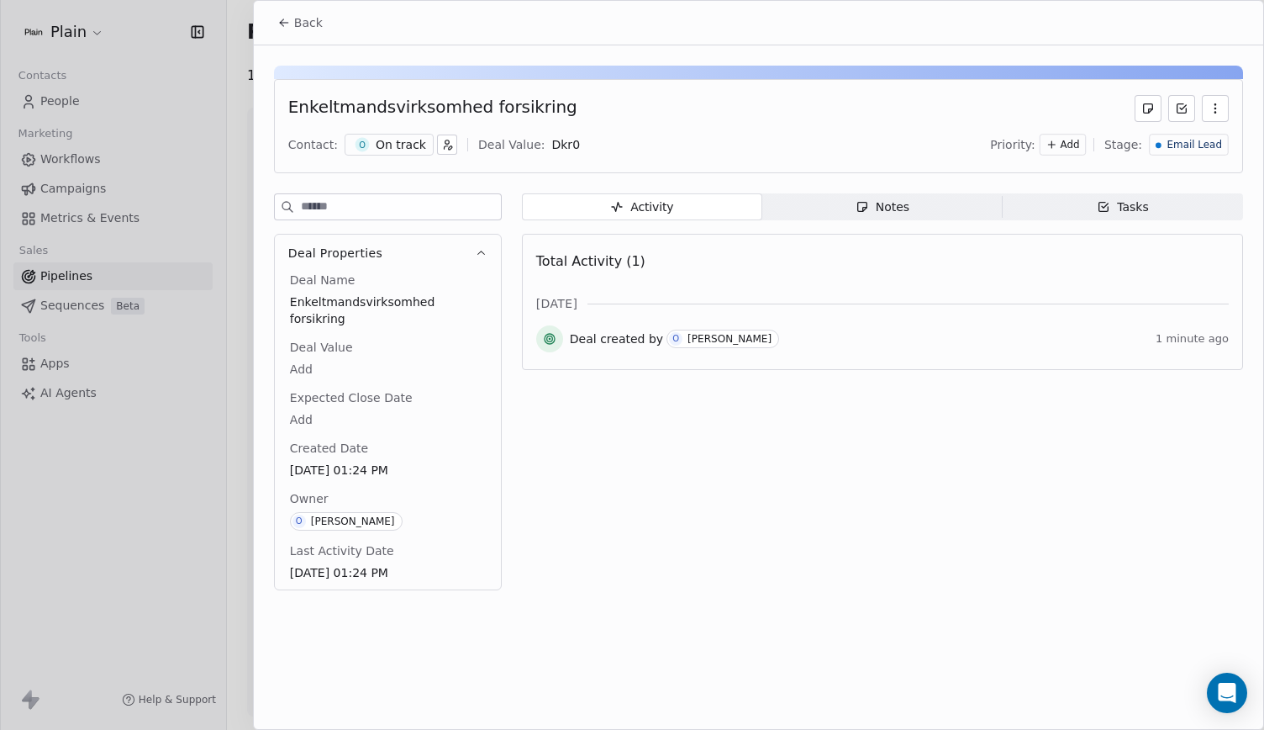
click at [839, 215] on span "Notes Notes" at bounding box center [882, 206] width 240 height 27
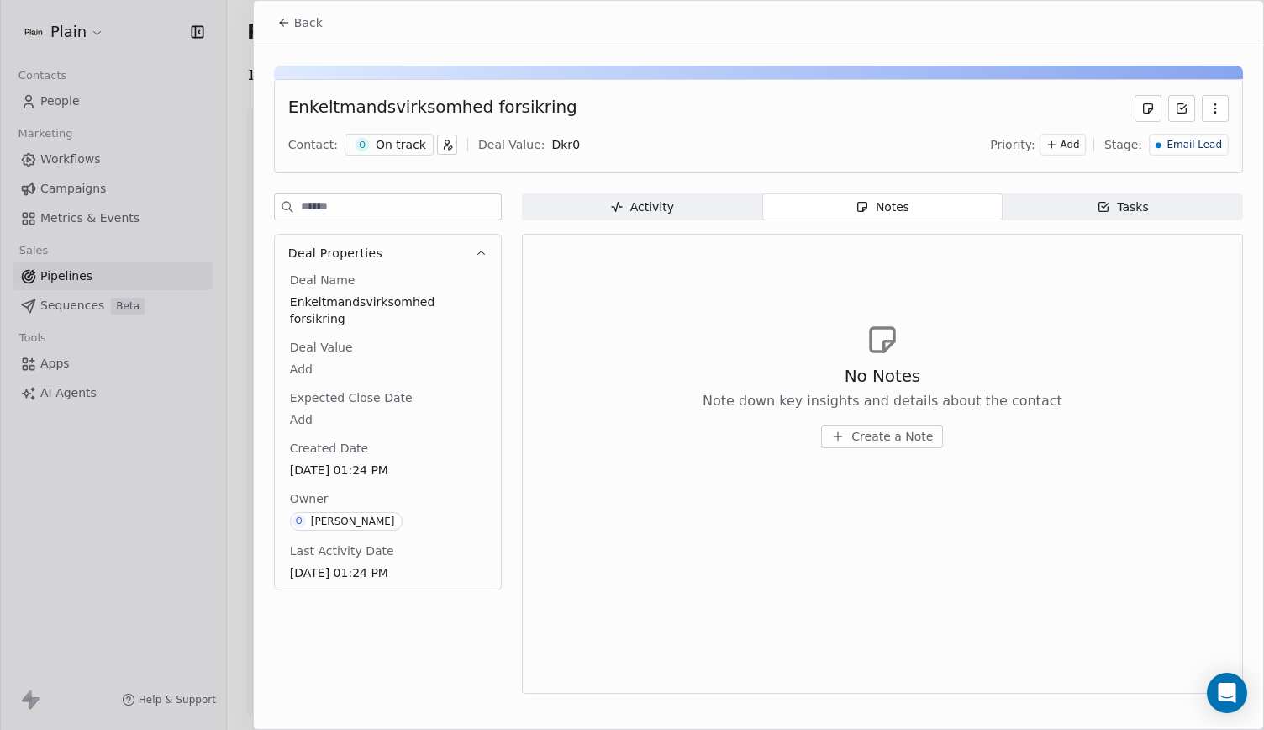
drag, startPoint x: 1091, startPoint y: 203, endPoint x: 1123, endPoint y: 192, distance: 33.5
click at [1123, 193] on span "Tasks Tasks" at bounding box center [1123, 206] width 240 height 27
click at [710, 206] on span "Activity Activity" at bounding box center [642, 206] width 240 height 27
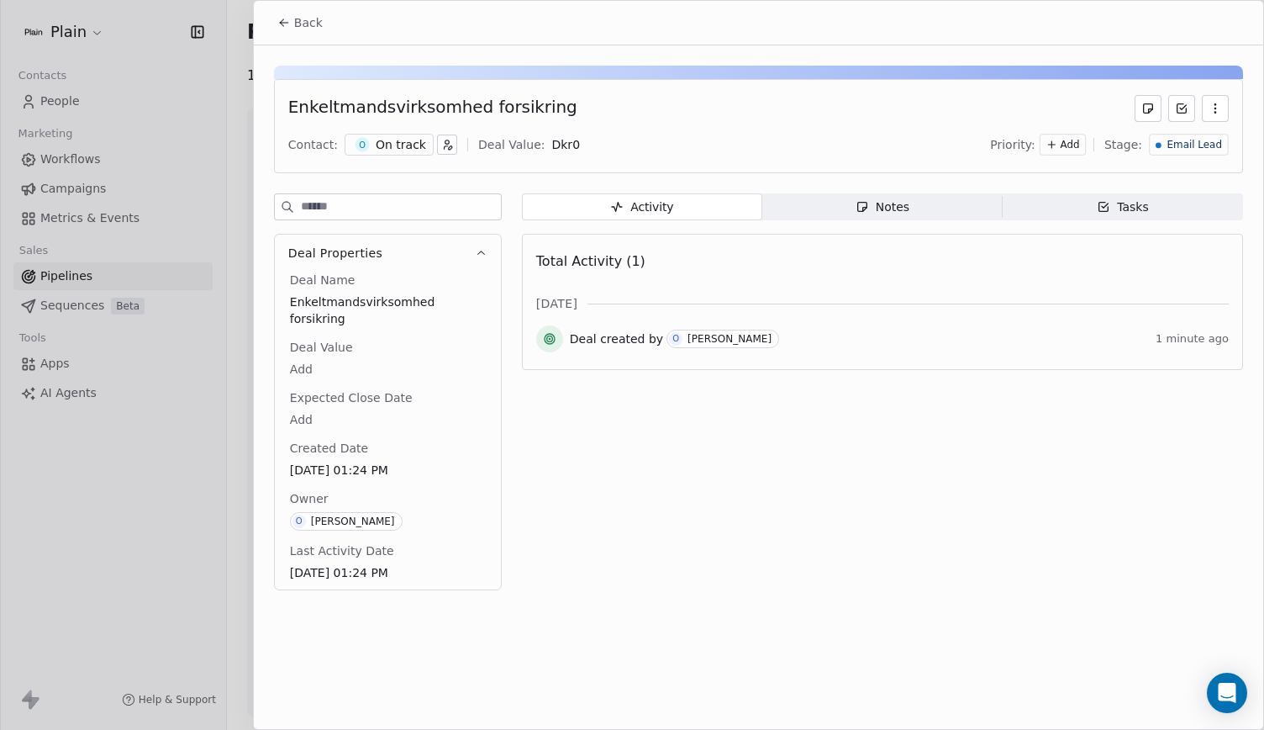
click at [232, 160] on div at bounding box center [632, 365] width 1264 height 730
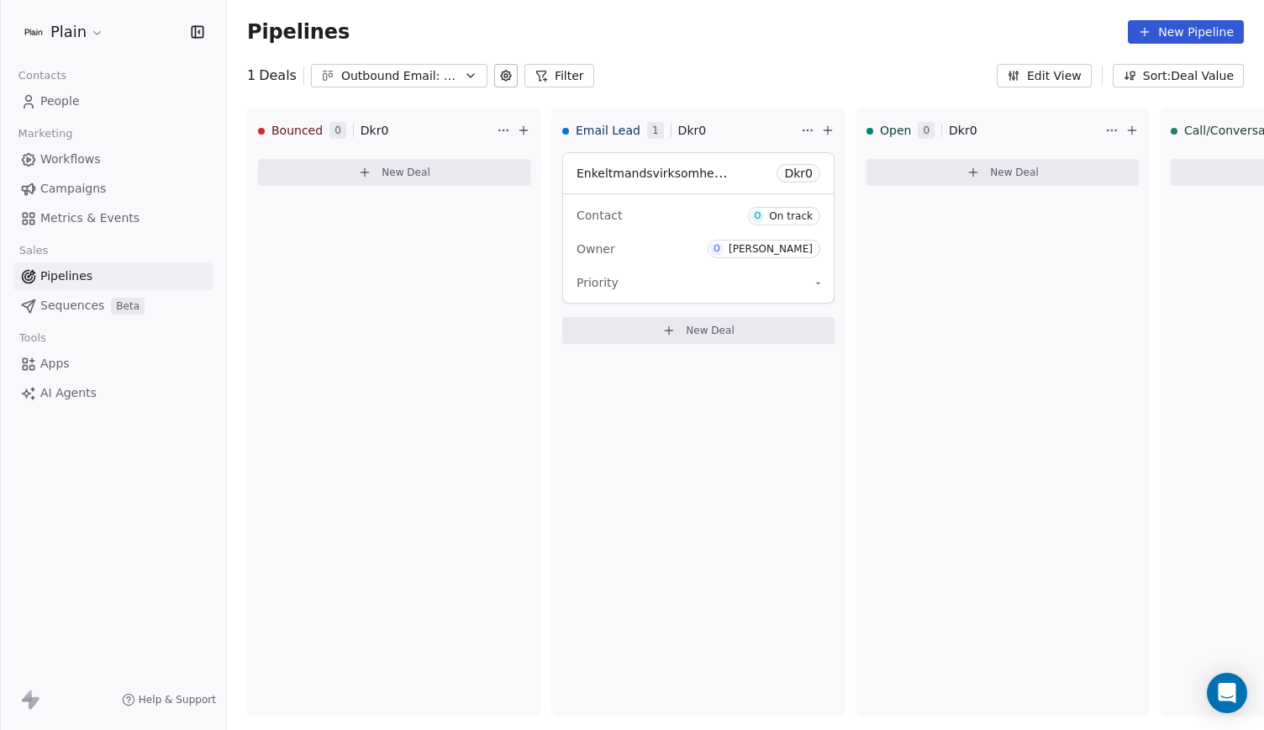
click at [90, 92] on link "People" at bounding box center [112, 101] width 199 height 28
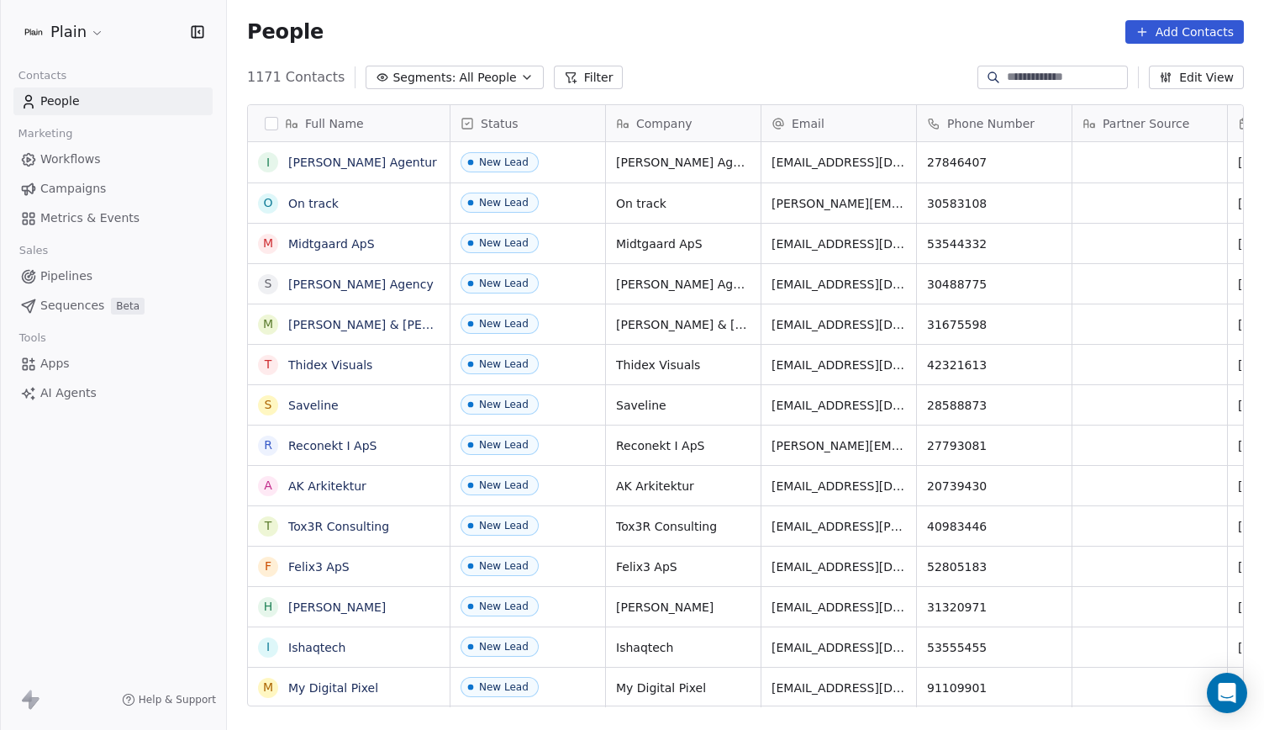
scroll to position [629, 1024]
click at [350, 283] on link "[PERSON_NAME] Agency" at bounding box center [360, 283] width 145 height 13
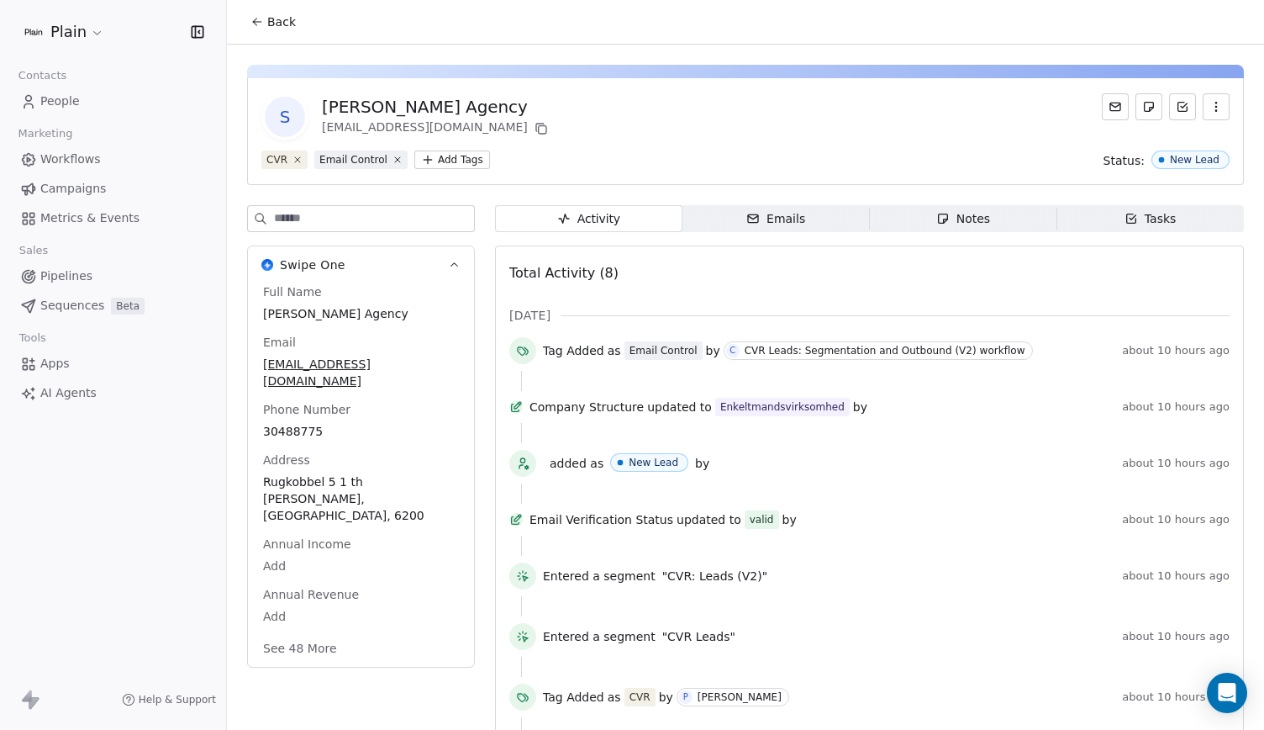
click at [66, 97] on span "People" at bounding box center [60, 101] width 40 height 18
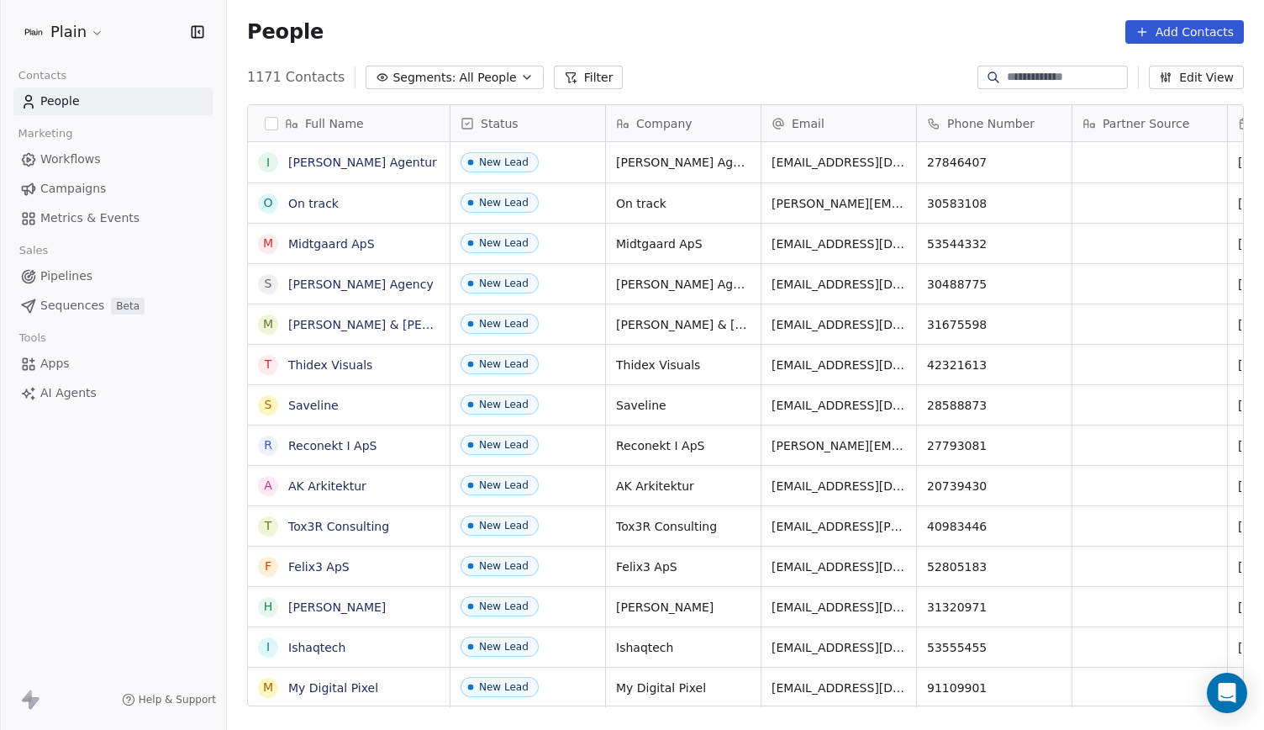
scroll to position [629, 1024]
click at [459, 76] on span "All People" at bounding box center [487, 78] width 57 height 18
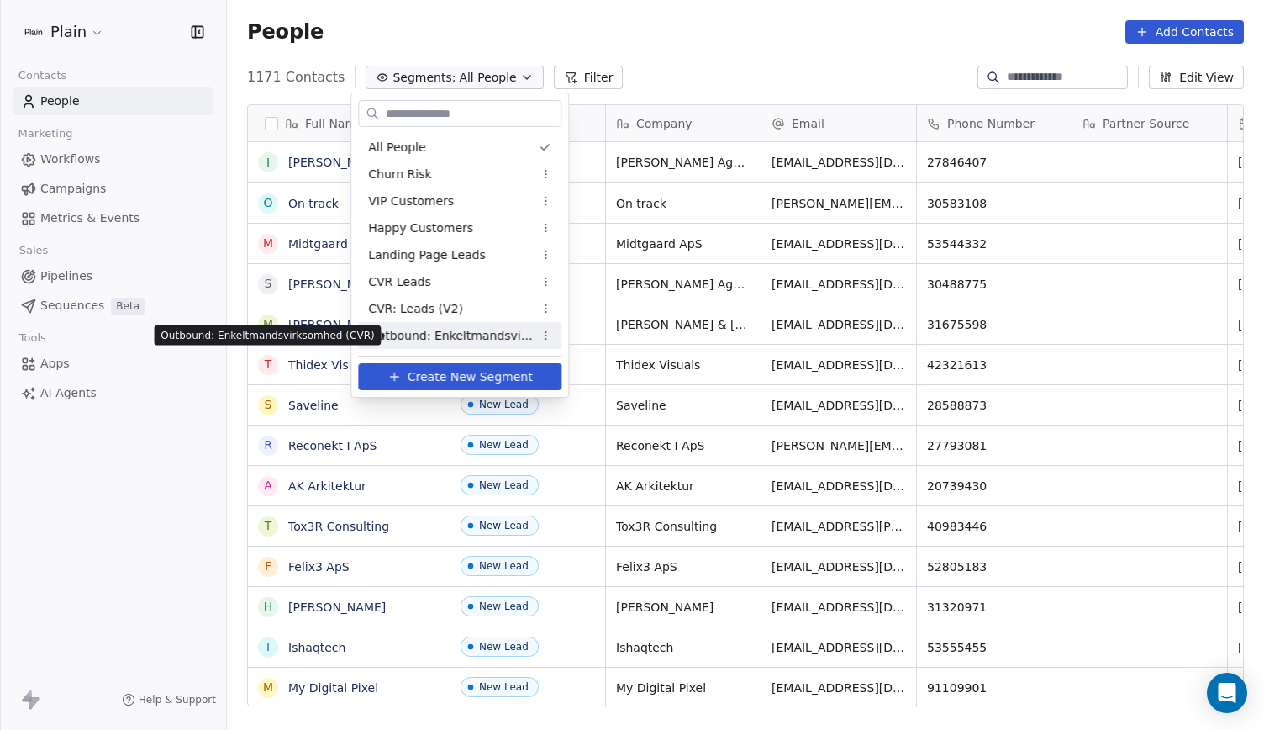
click at [494, 339] on span "Outbound: Enkeltmandsvirksomhed (CVR)" at bounding box center [450, 336] width 165 height 18
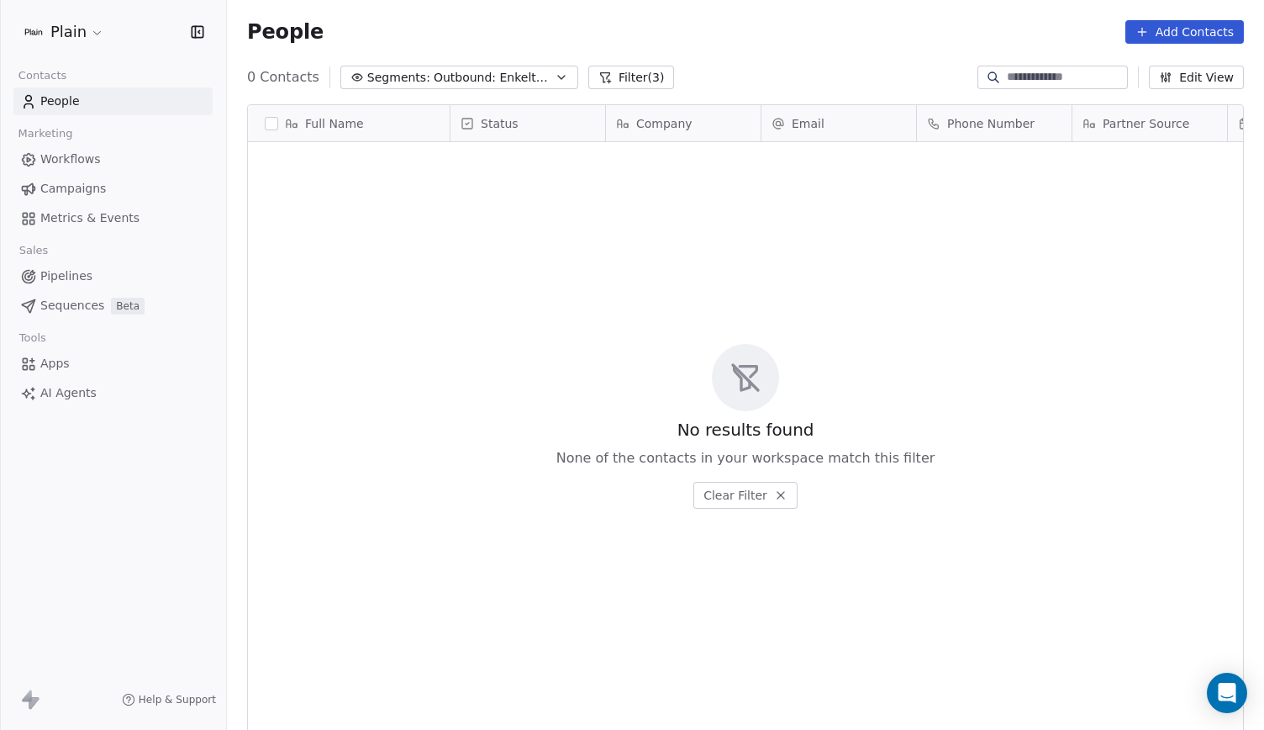
click at [506, 80] on span "Outbound: Enkeltmandsvirksomhed (CVR)" at bounding box center [493, 78] width 118 height 18
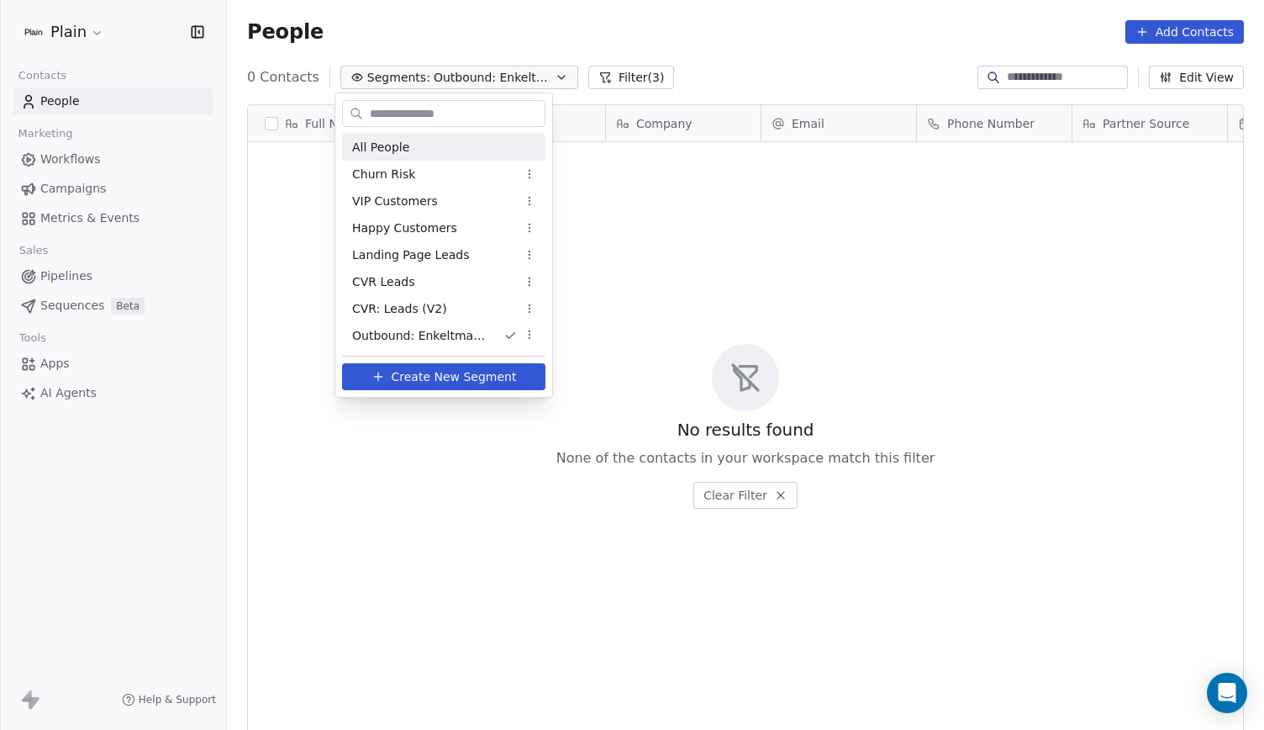
click at [450, 147] on div "All People" at bounding box center [443, 147] width 203 height 27
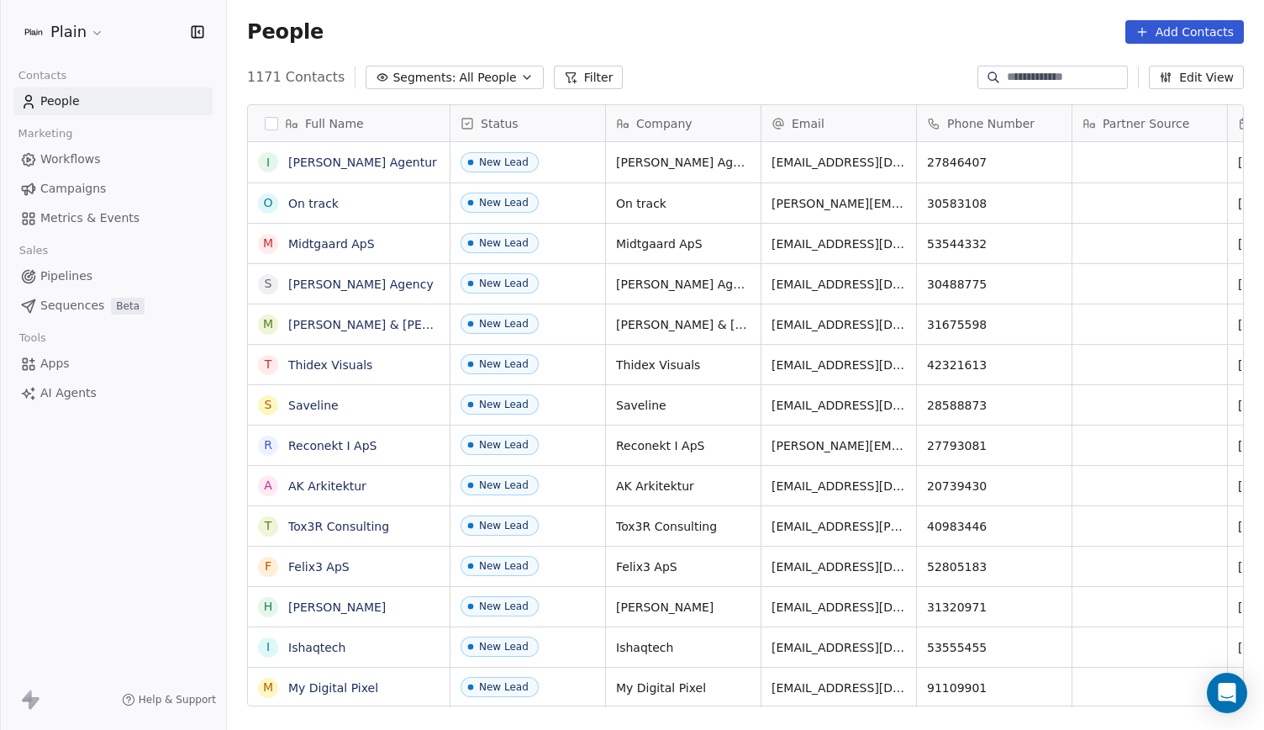
click at [582, 66] on button "Filter" at bounding box center [589, 78] width 70 height 24
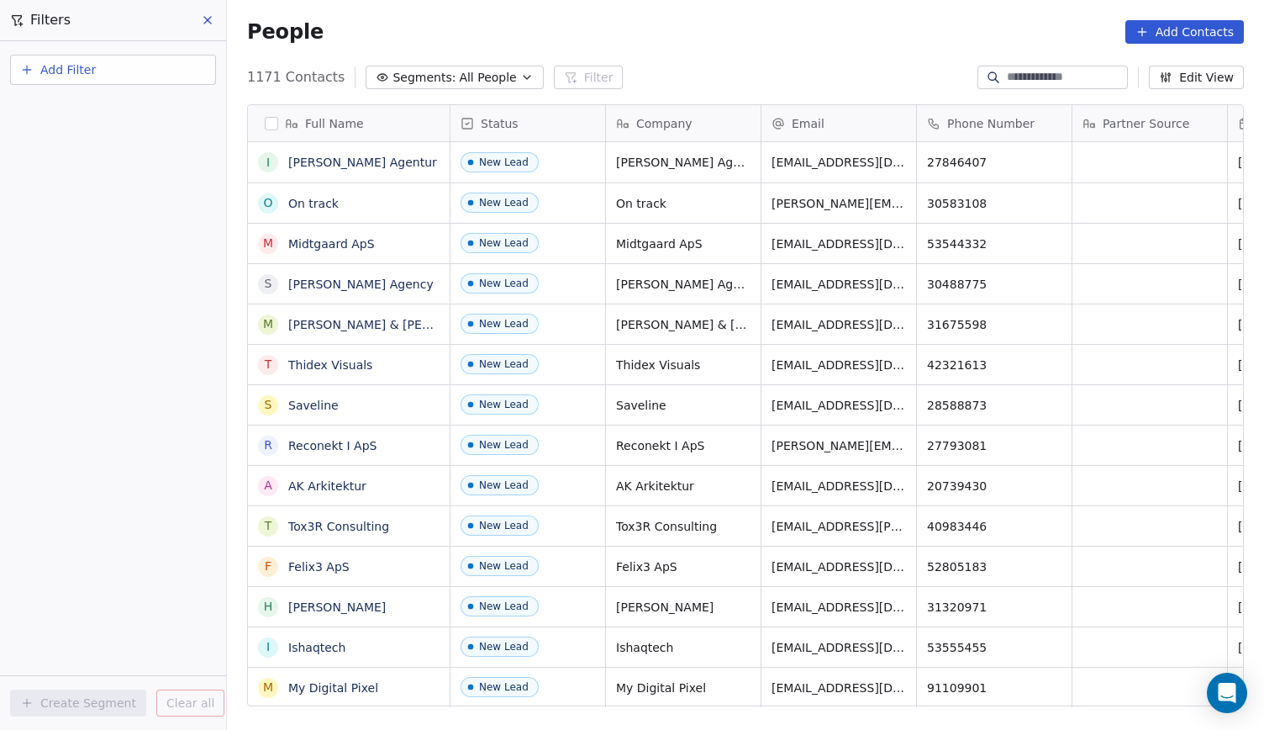
click at [112, 70] on button "Add Filter" at bounding box center [113, 70] width 206 height 30
click at [112, 108] on span "Contact properties" at bounding box center [82, 110] width 109 height 18
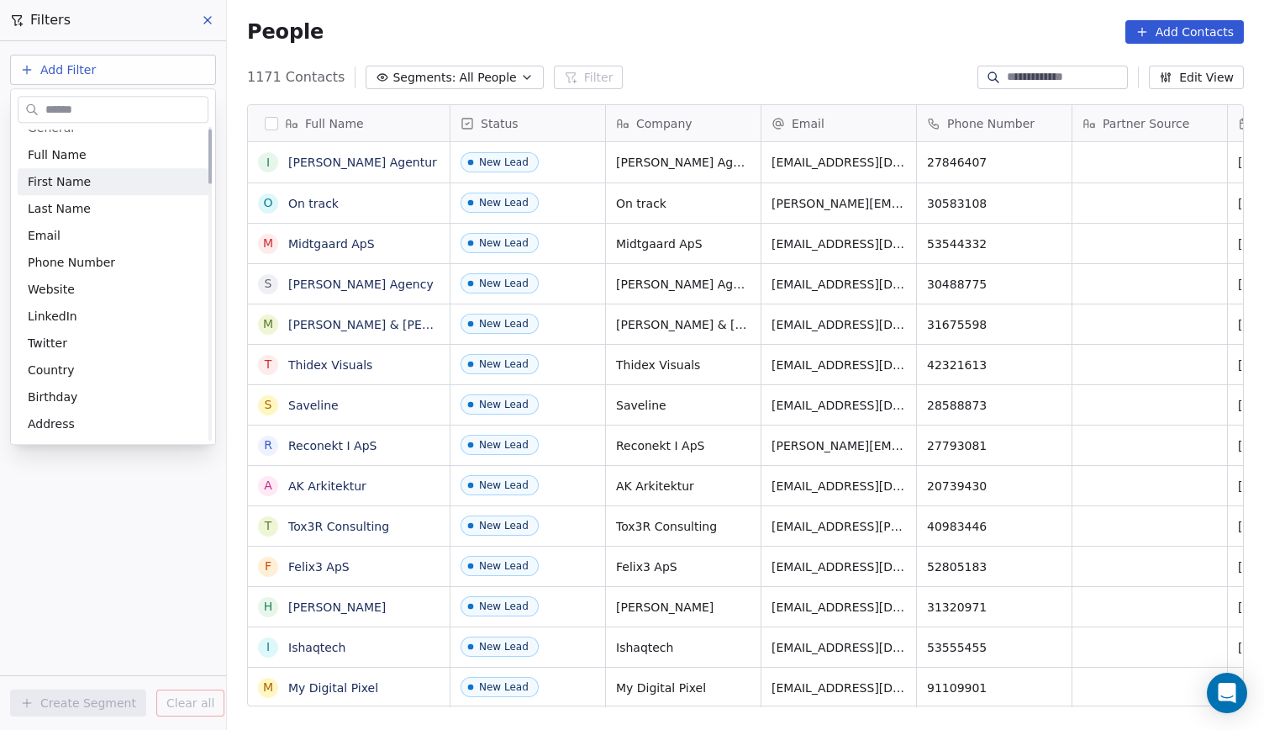
scroll to position [15, 0]
click at [77, 229] on div "Email" at bounding box center [113, 235] width 171 height 17
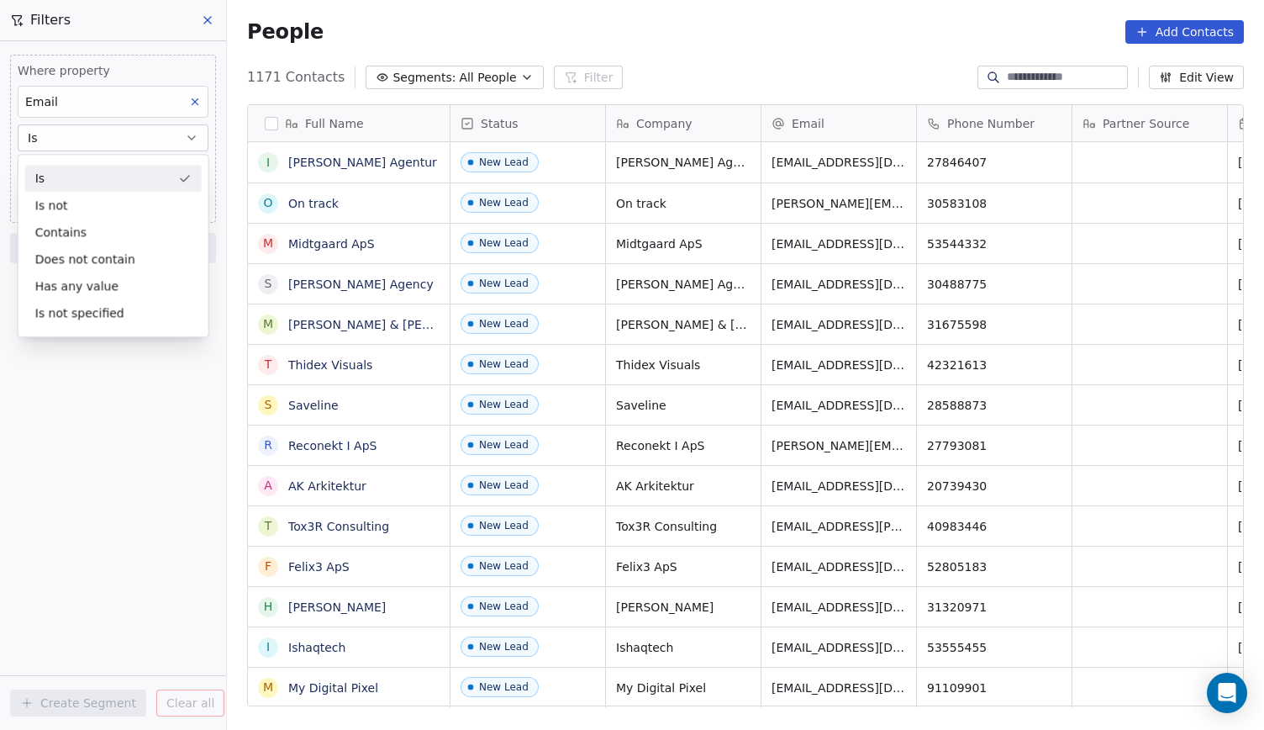
click at [96, 187] on div "Is" at bounding box center [113, 178] width 177 height 27
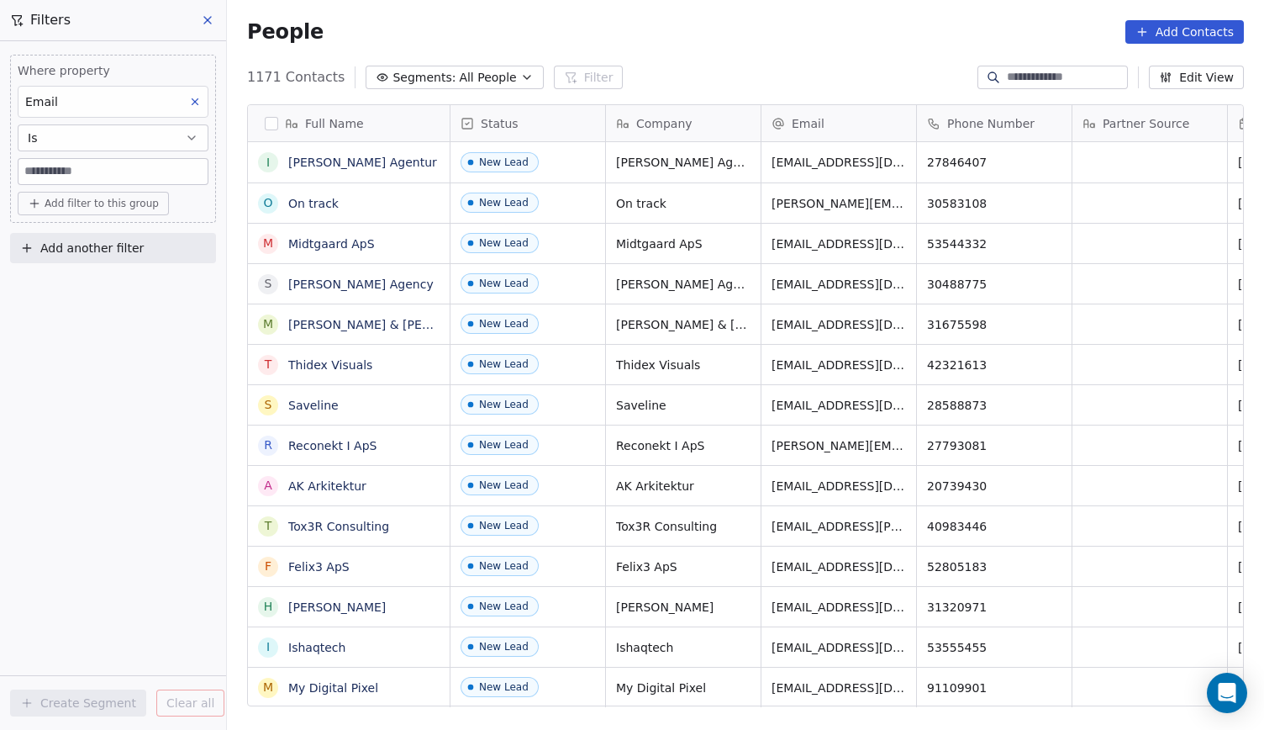
click at [103, 175] on input at bounding box center [112, 171] width 189 height 25
click at [112, 135] on button "Is" at bounding box center [113, 137] width 191 height 27
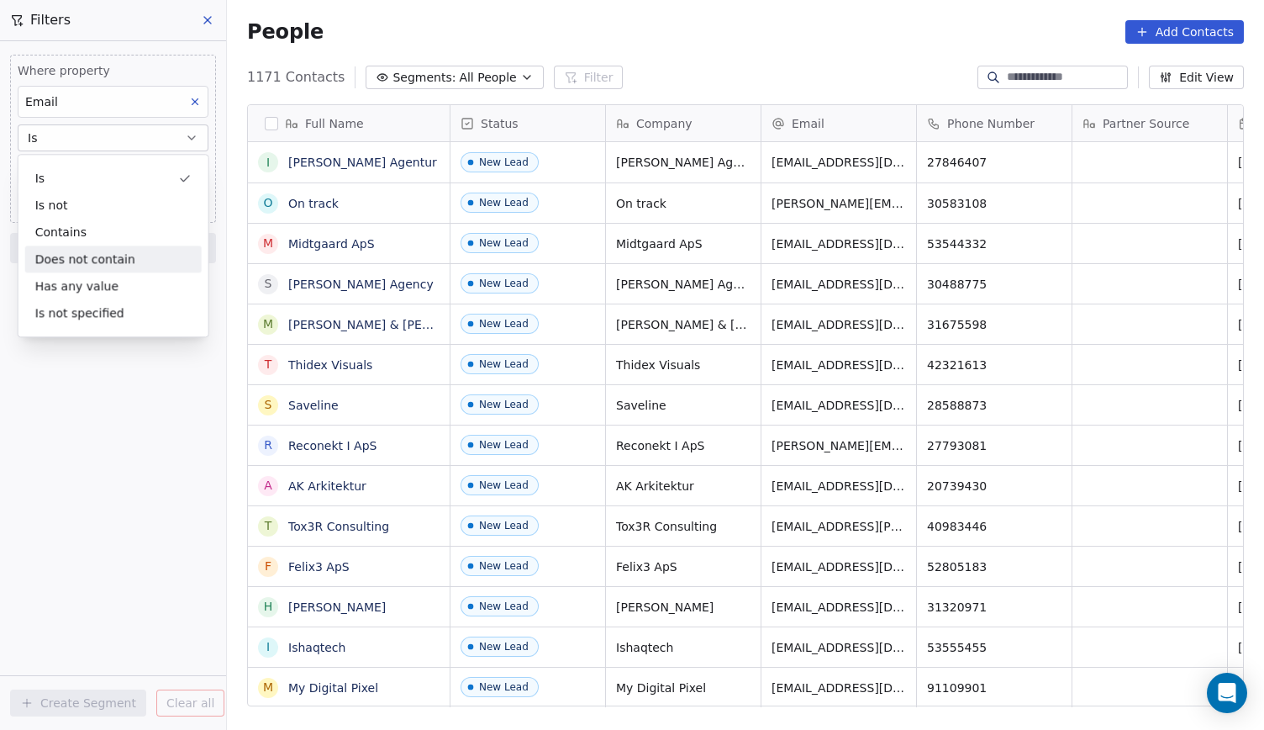
click at [108, 256] on div "Does not contain" at bounding box center [113, 258] width 177 height 27
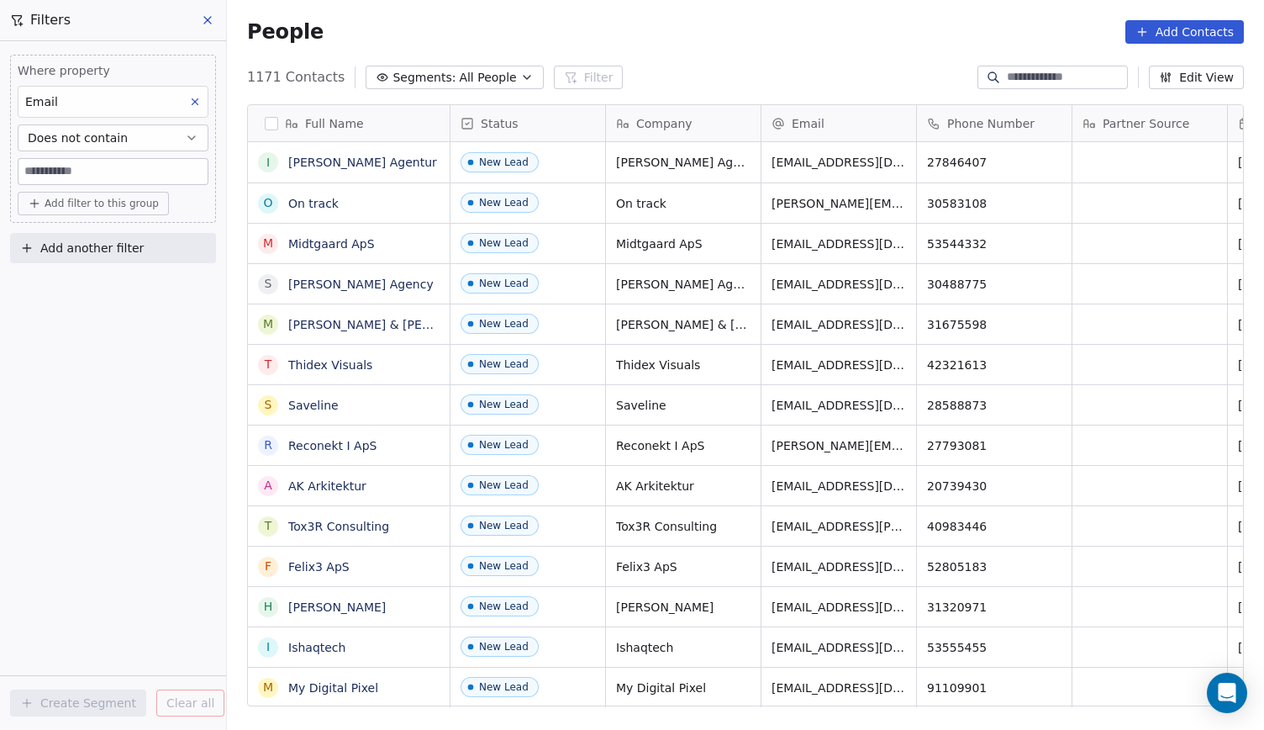
click at [121, 172] on input at bounding box center [112, 171] width 189 height 25
type input "*"
type input "**********"
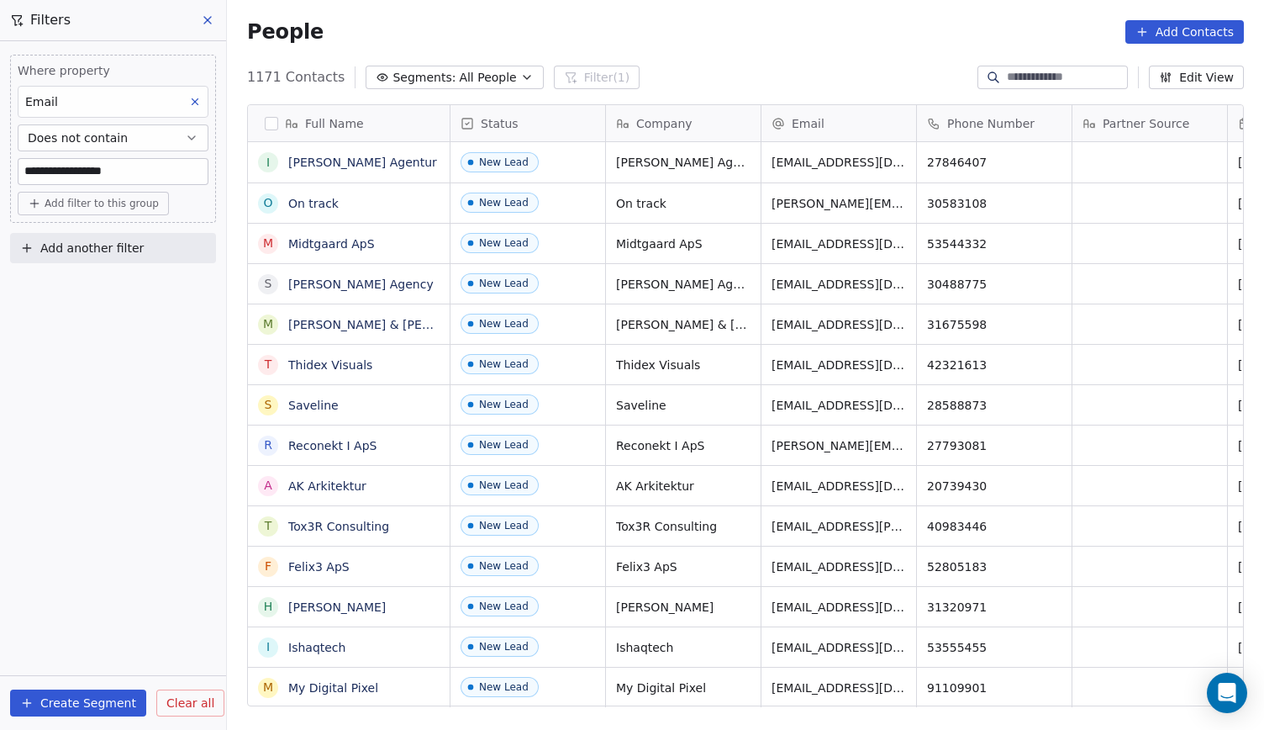
click at [690, 53] on div "People Add Contacts" at bounding box center [745, 32] width 1037 height 64
click at [104, 697] on button "Create Segment" at bounding box center [78, 702] width 136 height 27
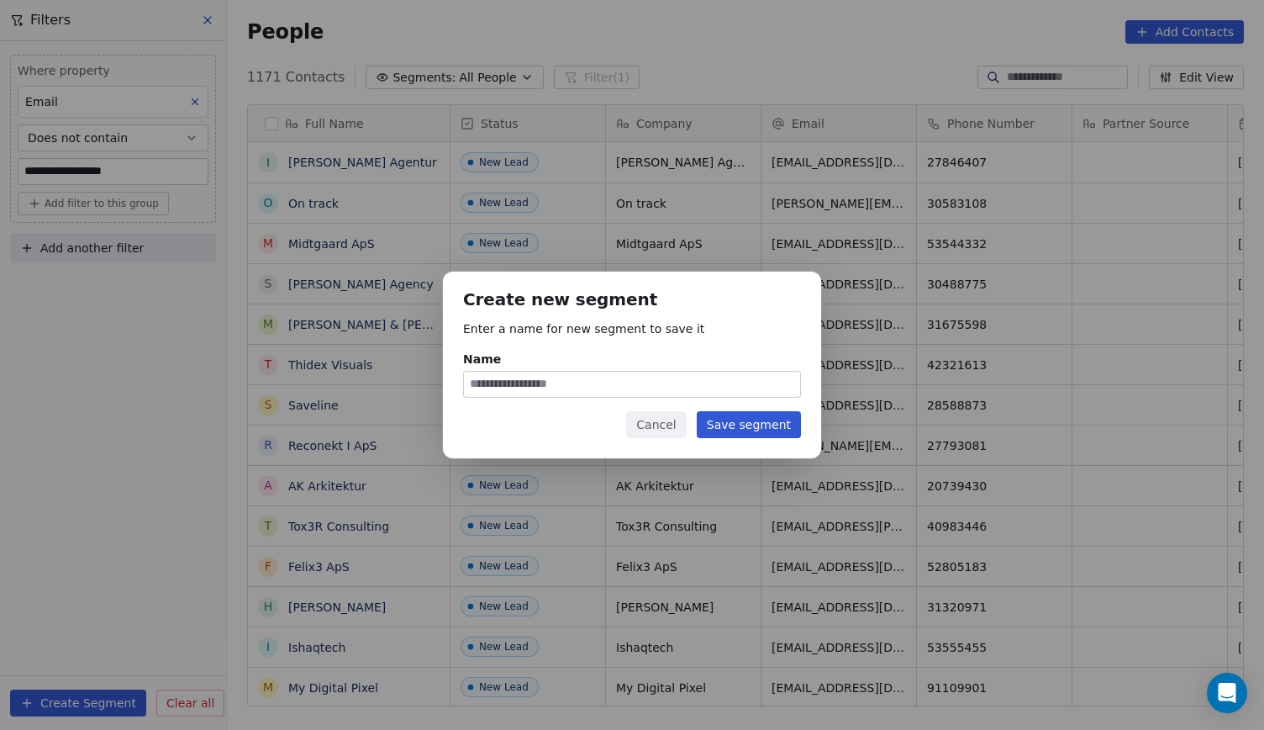
click at [686, 420] on button "Cancel" at bounding box center [656, 424] width 60 height 27
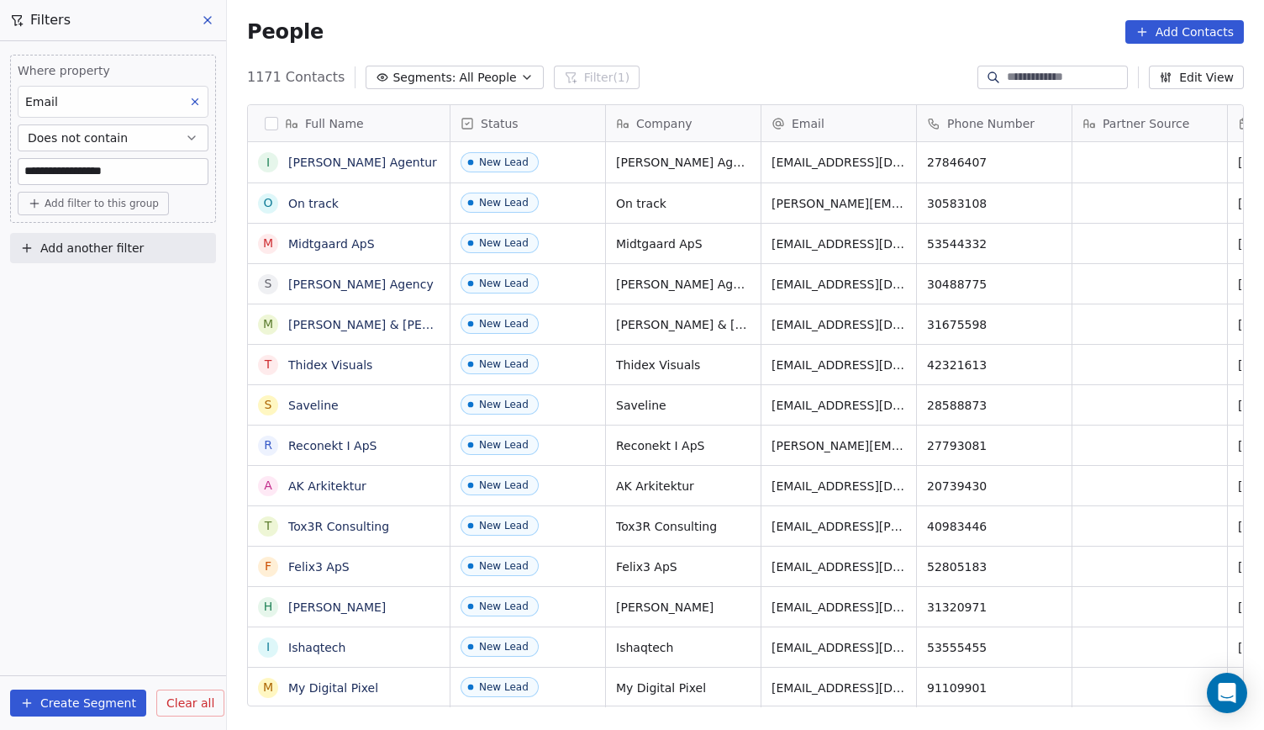
click at [160, 703] on button "Clear all" at bounding box center [190, 702] width 68 height 27
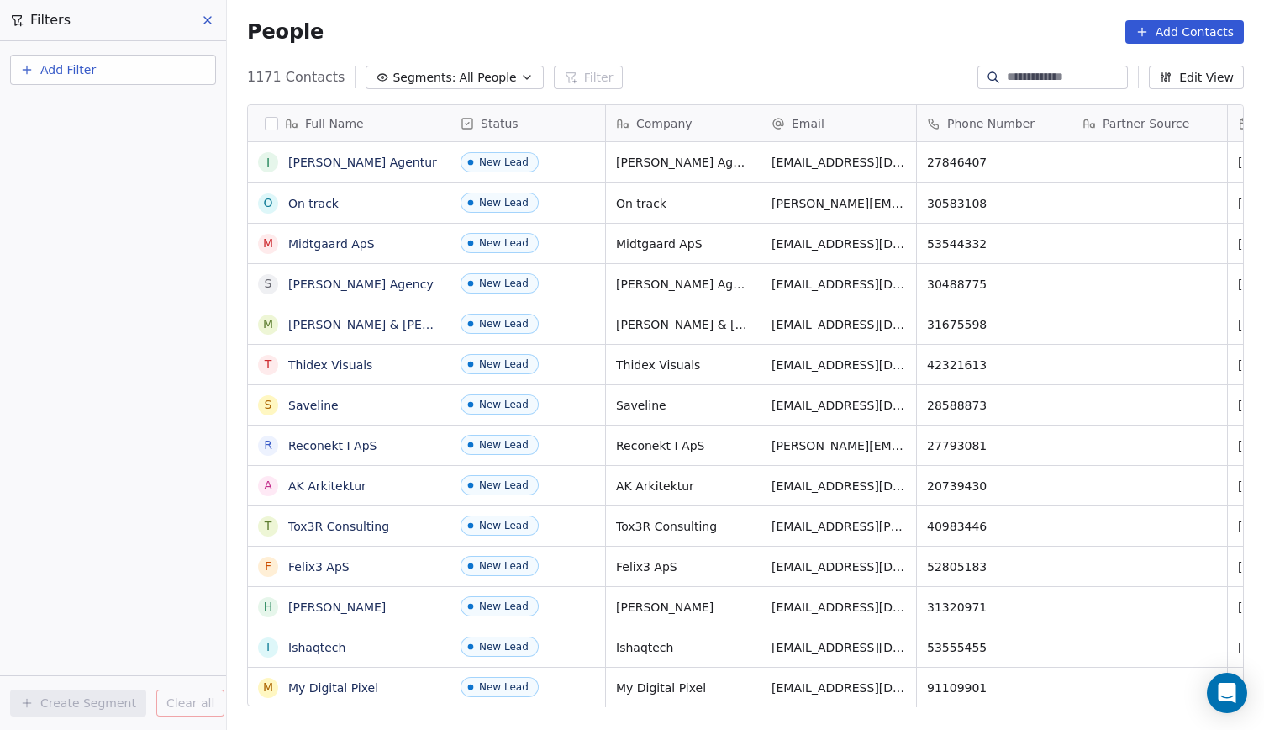
drag, startPoint x: 210, startPoint y: 14, endPoint x: 467, endPoint y: 302, distance: 385.7
click at [467, 302] on div "Filters Add Filter Create Segment Clear all People Add Contacts 1171 Contacts S…" at bounding box center [745, 365] width 1037 height 730
click at [198, 24] on button at bounding box center [208, 20] width 25 height 24
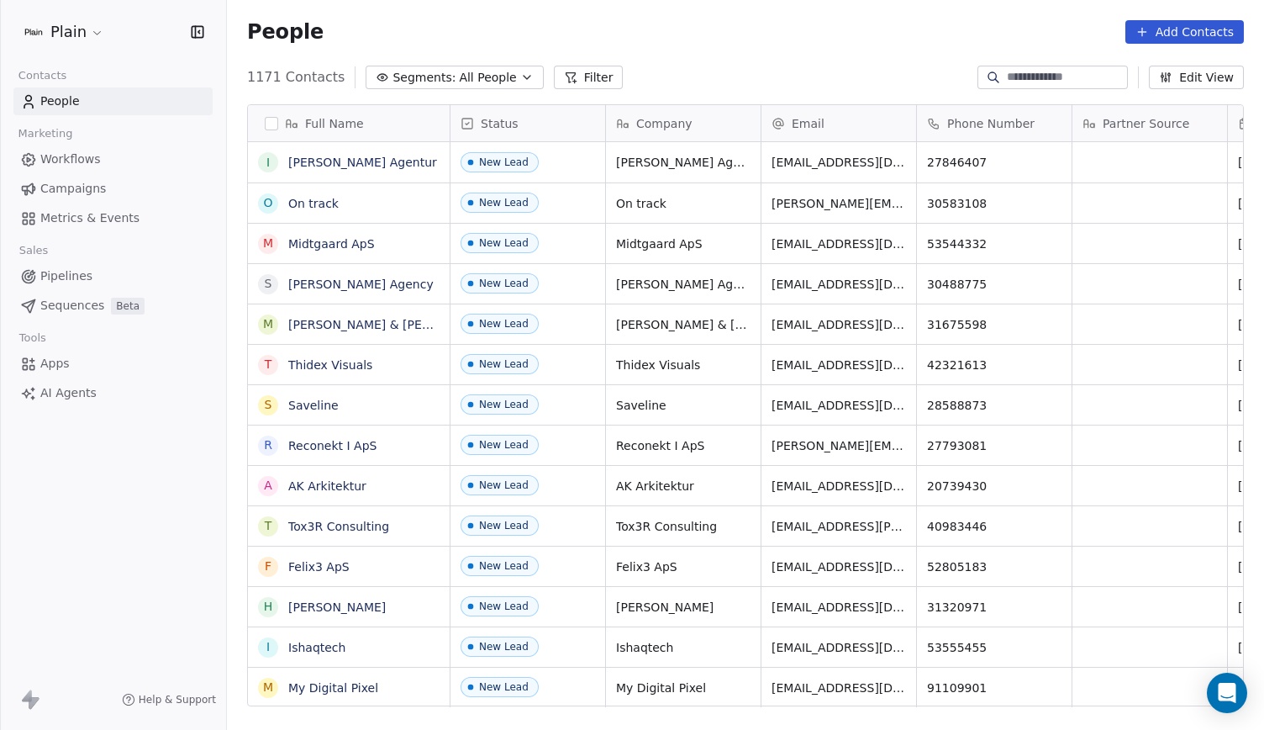
click at [98, 267] on link "Pipelines" at bounding box center [112, 276] width 199 height 28
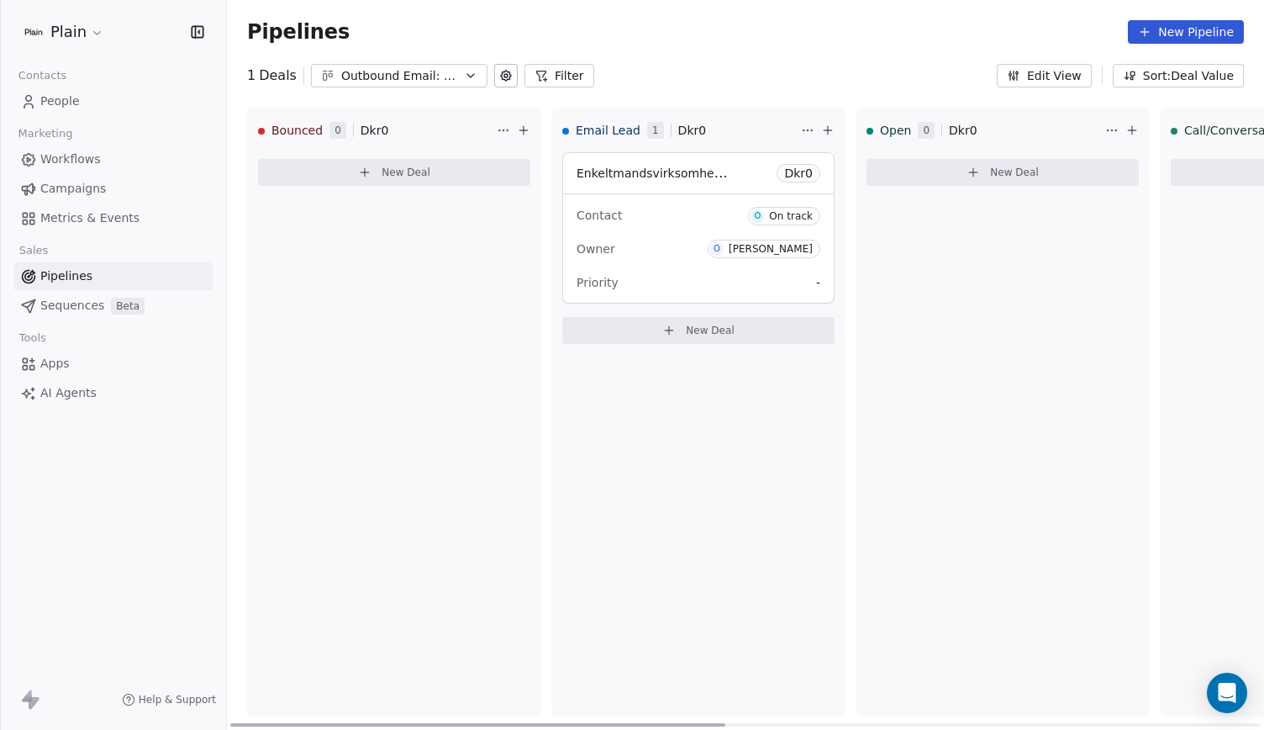
click at [603, 325] on button "New Deal" at bounding box center [698, 330] width 272 height 27
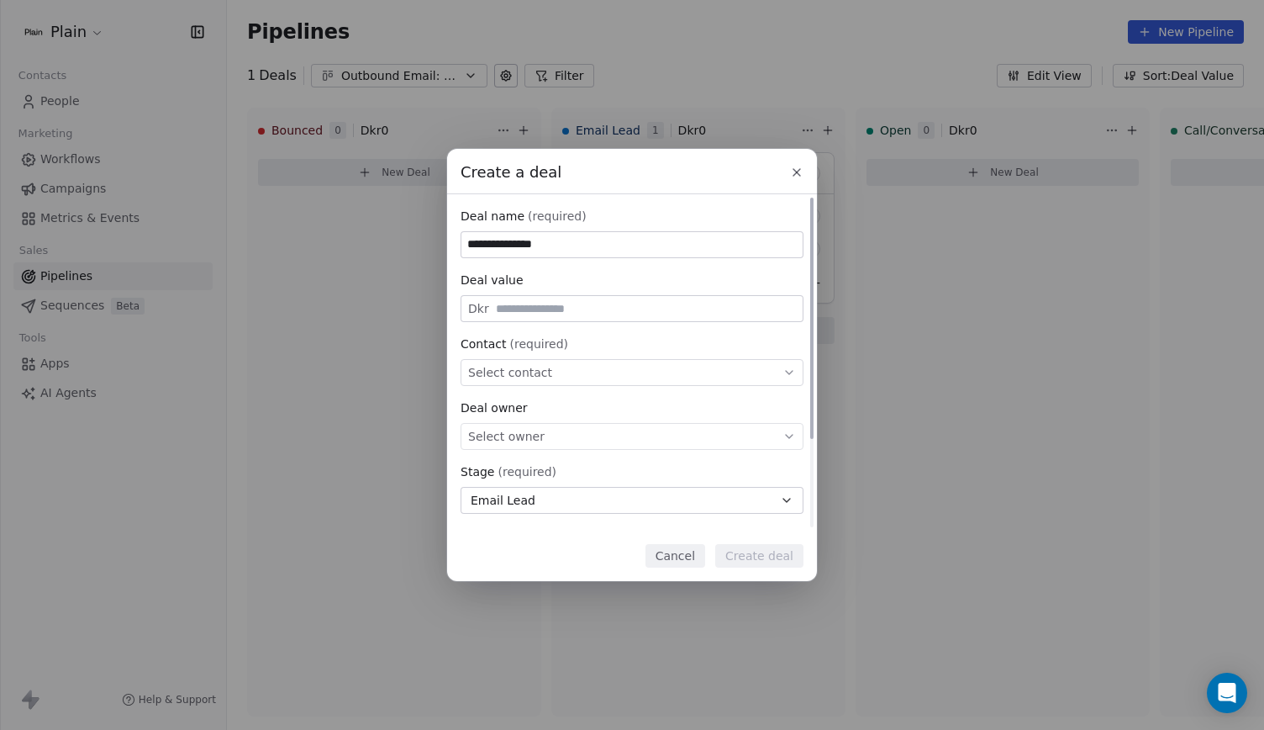
click at [538, 432] on div "Select owner" at bounding box center [632, 436] width 343 height 27
type input "**********"
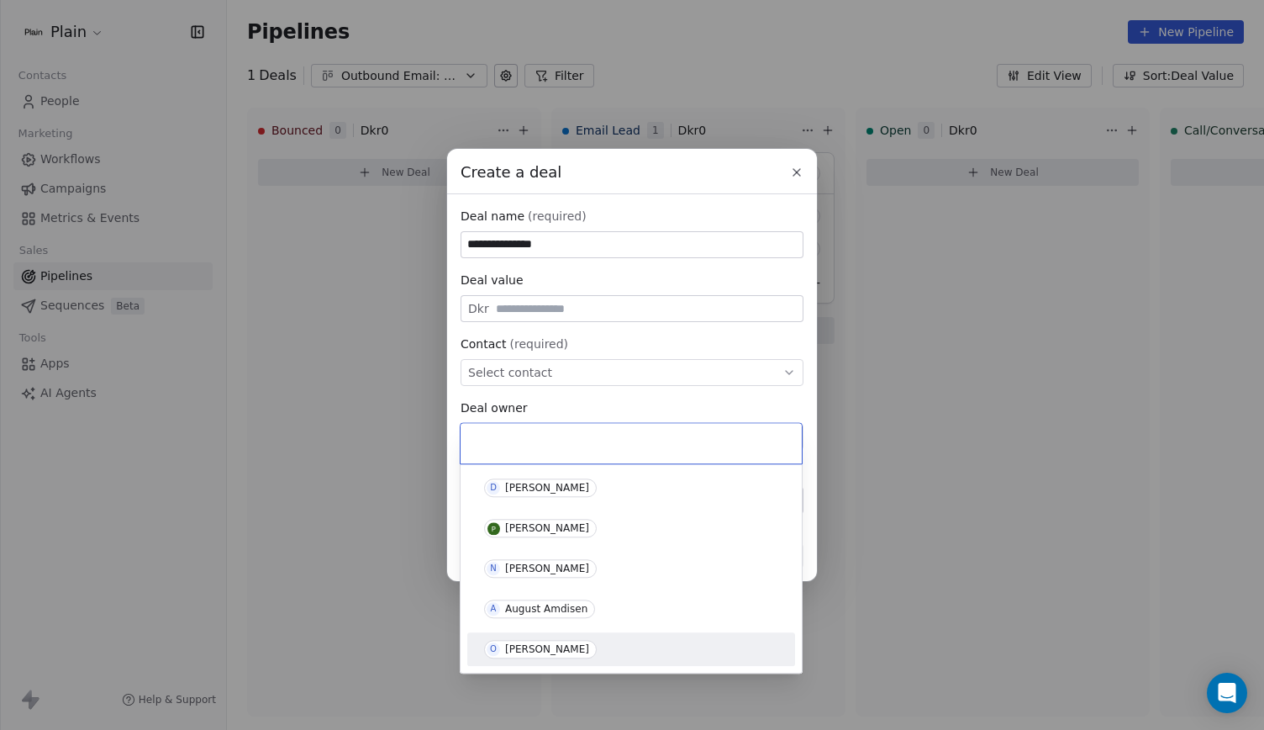
click at [551, 645] on div "[PERSON_NAME]" at bounding box center [547, 649] width 84 height 12
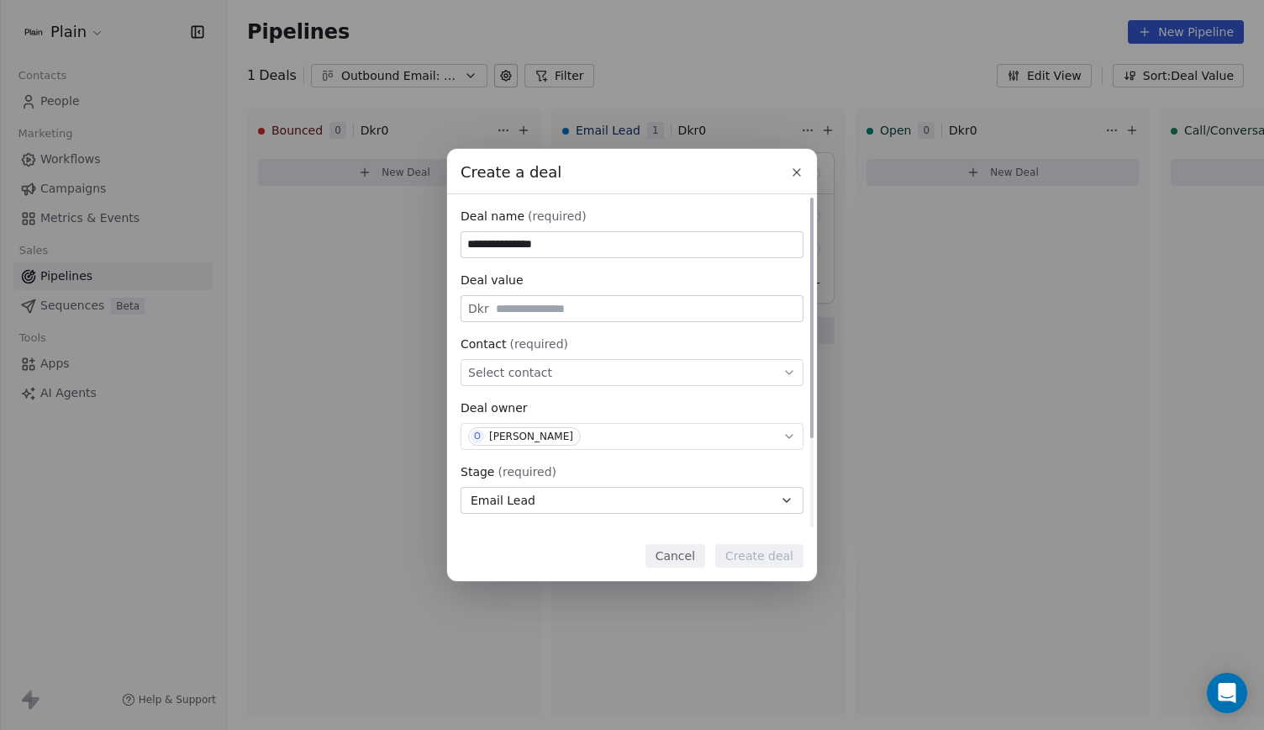
click at [568, 374] on div "Select contact" at bounding box center [632, 372] width 343 height 27
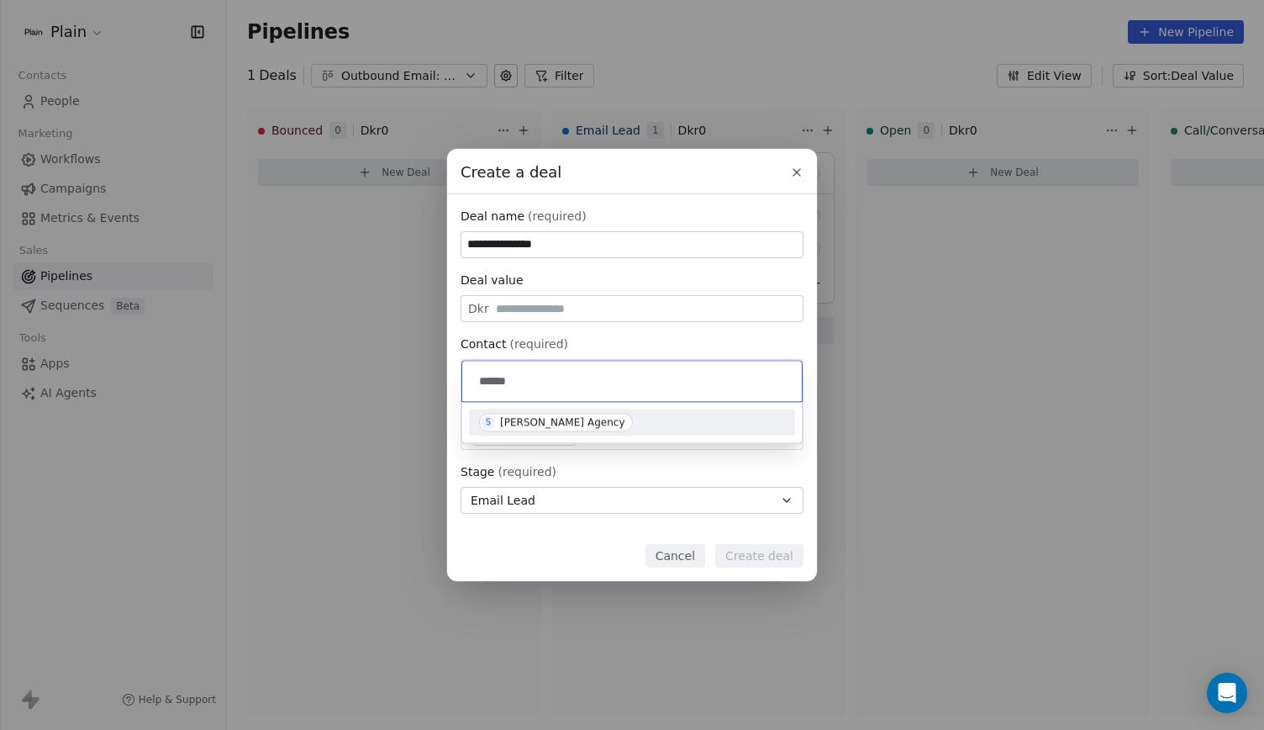
type input "******"
click at [584, 430] on div "S Sartor Agency" at bounding box center [632, 421] width 326 height 27
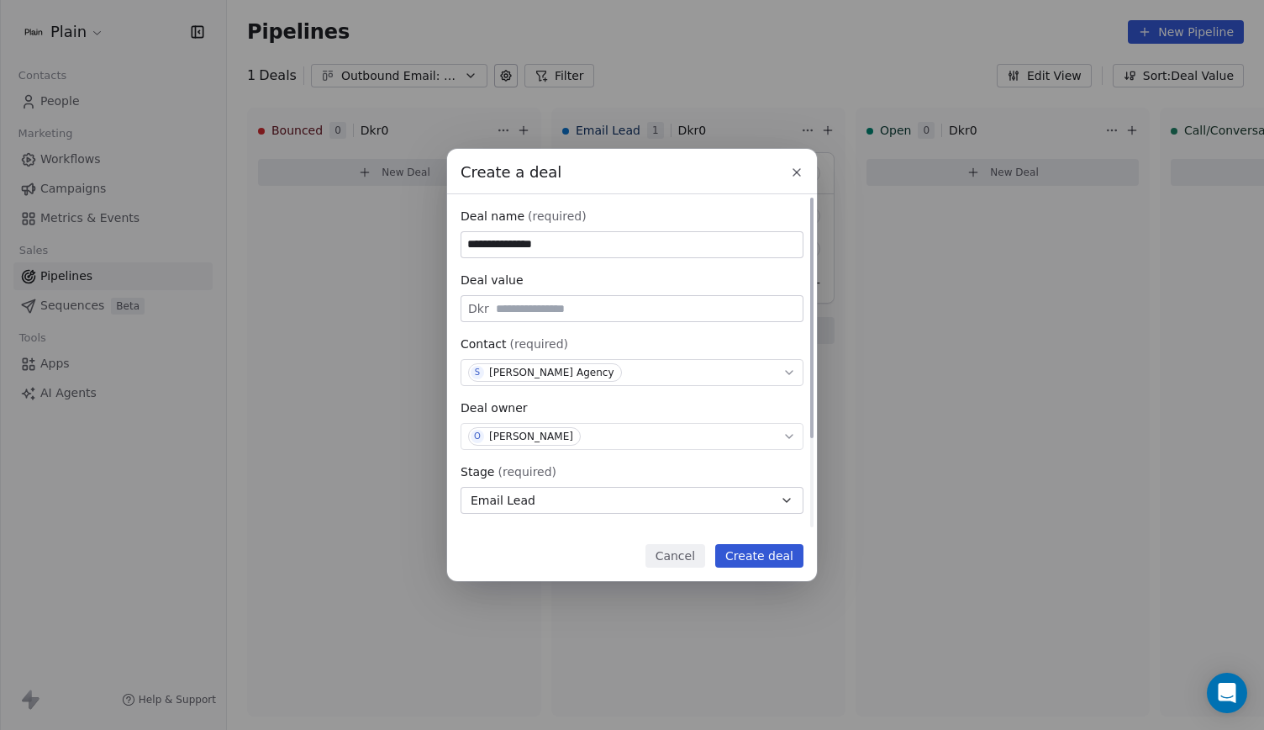
click at [630, 240] on input "**********" at bounding box center [631, 244] width 341 height 25
type input "**********"
click at [763, 554] on button "Create deal" at bounding box center [759, 556] width 88 height 24
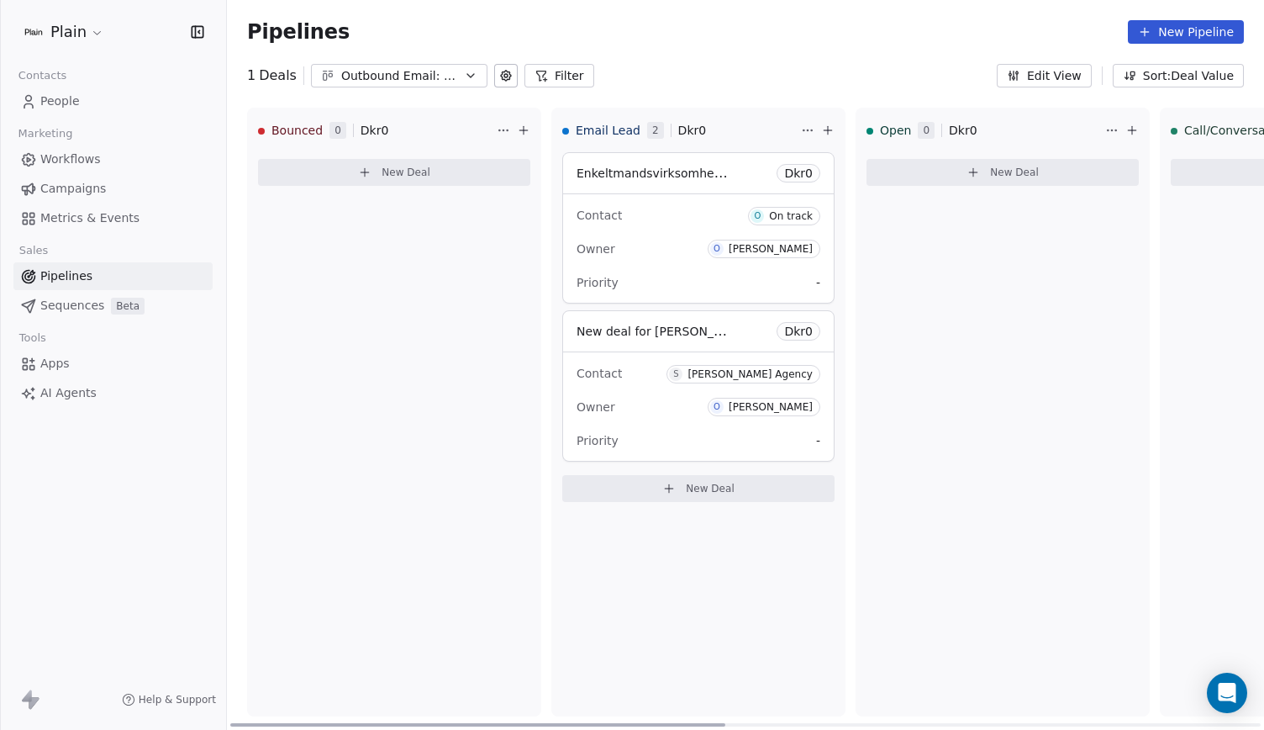
click at [800, 191] on div "Enkeltmandsvirksomhed forsikring Dkr 0" at bounding box center [698, 173] width 271 height 40
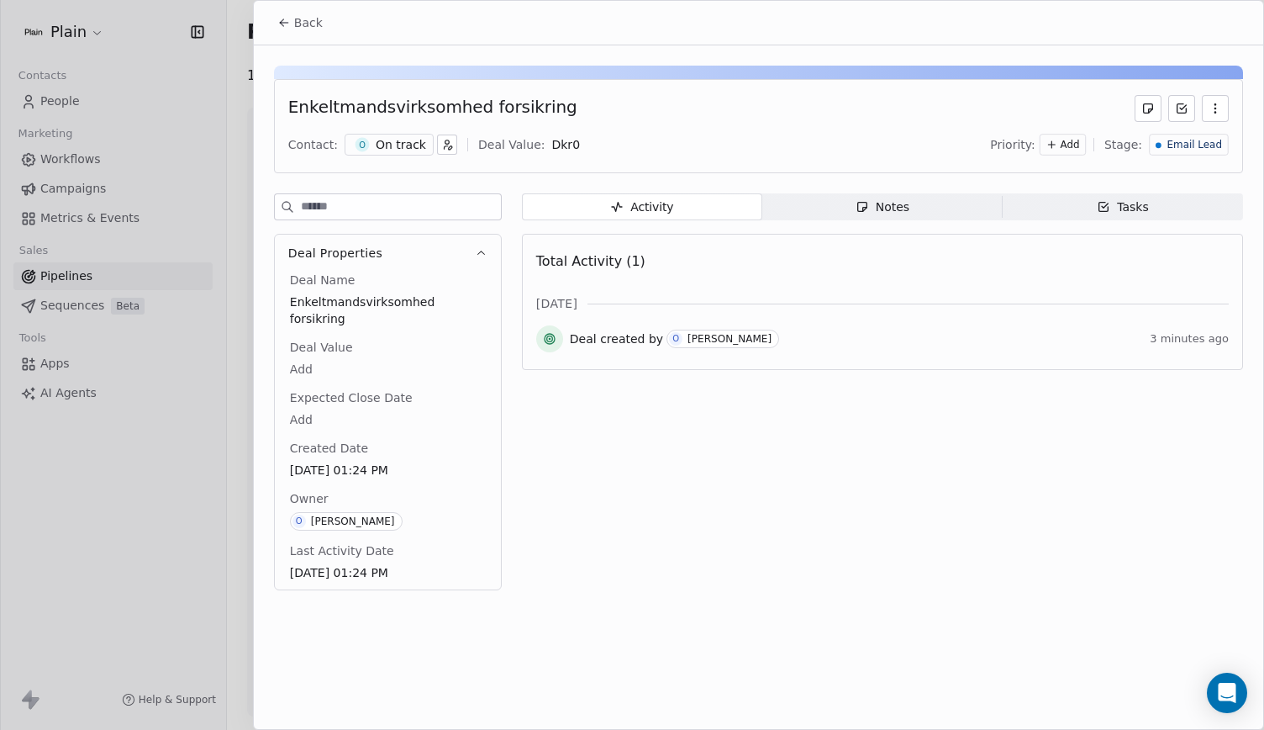
click at [514, 112] on div "Enkeltmandsvirksomhed forsikring" at bounding box center [432, 108] width 289 height 27
click at [1224, 105] on button "button" at bounding box center [1215, 108] width 27 height 27
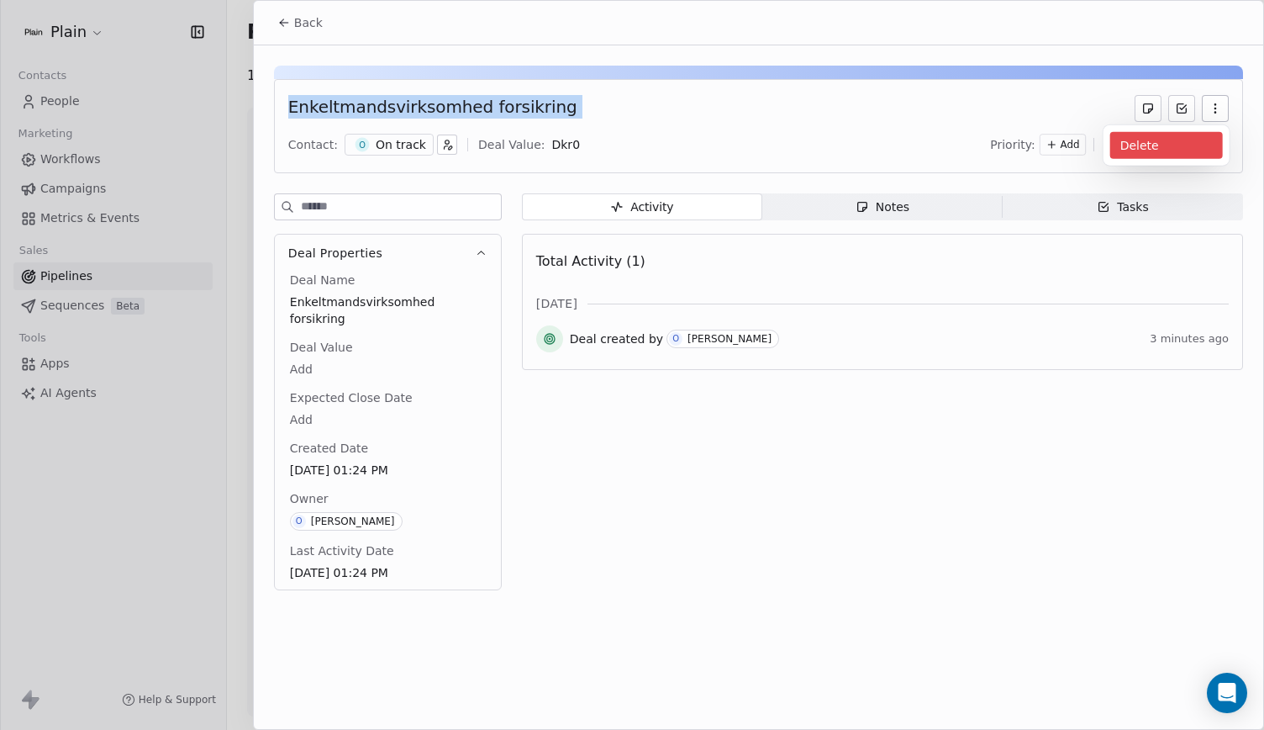
click at [1149, 140] on div "Delete" at bounding box center [1166, 145] width 113 height 27
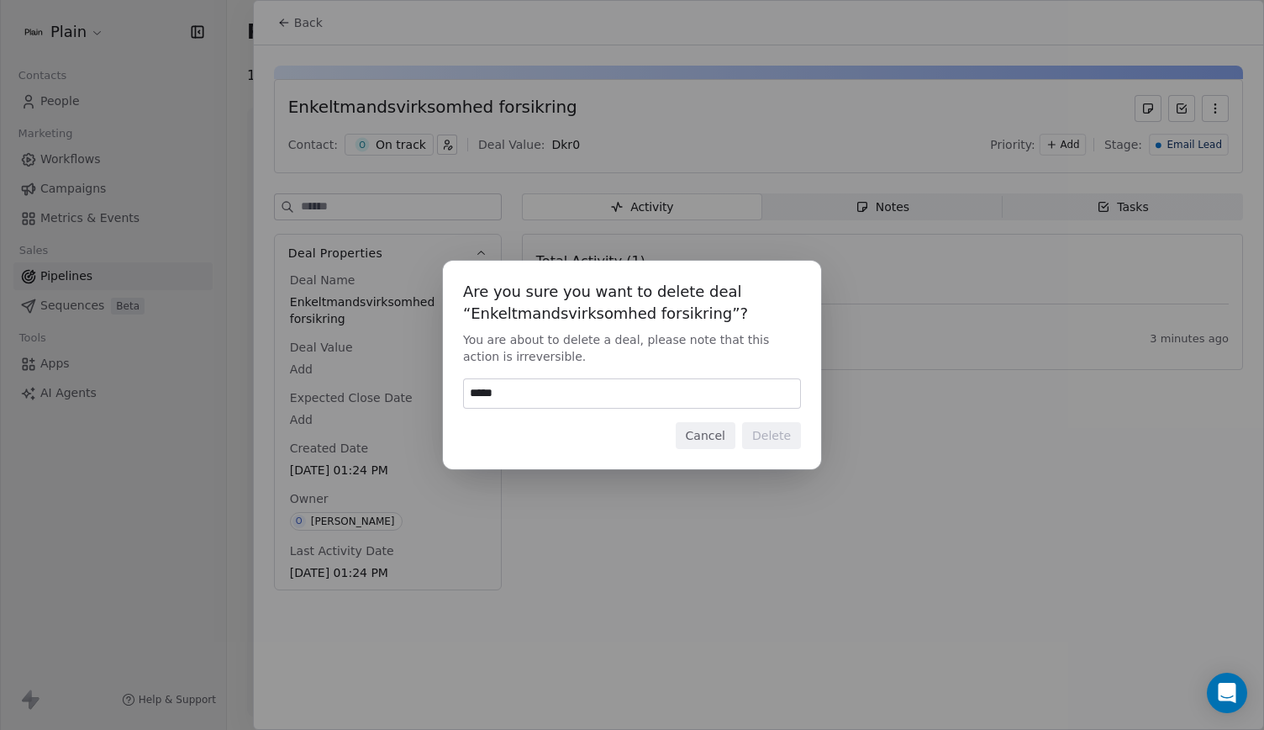
type input "******"
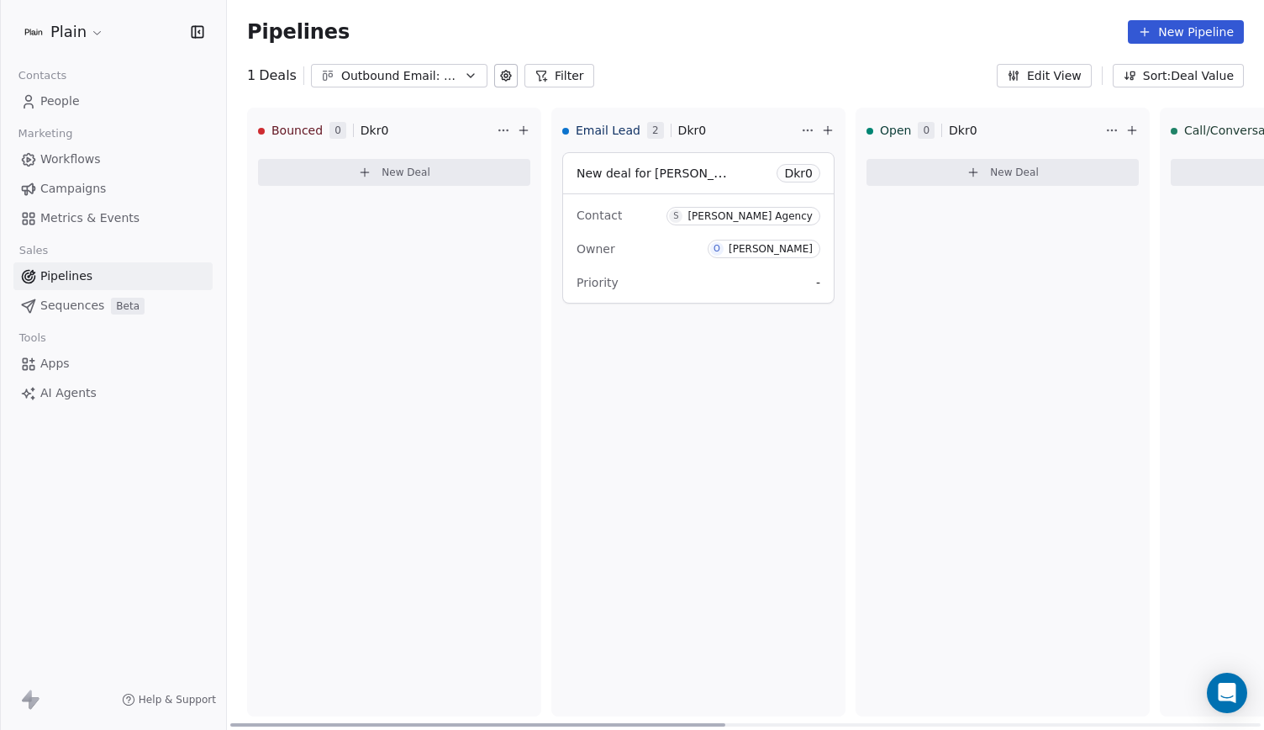
click at [710, 452] on div "Email Lead 2 Dkr 0 New deal for Sartor Agency Dkr 0 Contact S Sartor Agency Own…" at bounding box center [698, 412] width 294 height 609
click at [834, 129] on icon at bounding box center [827, 130] width 13 height 13
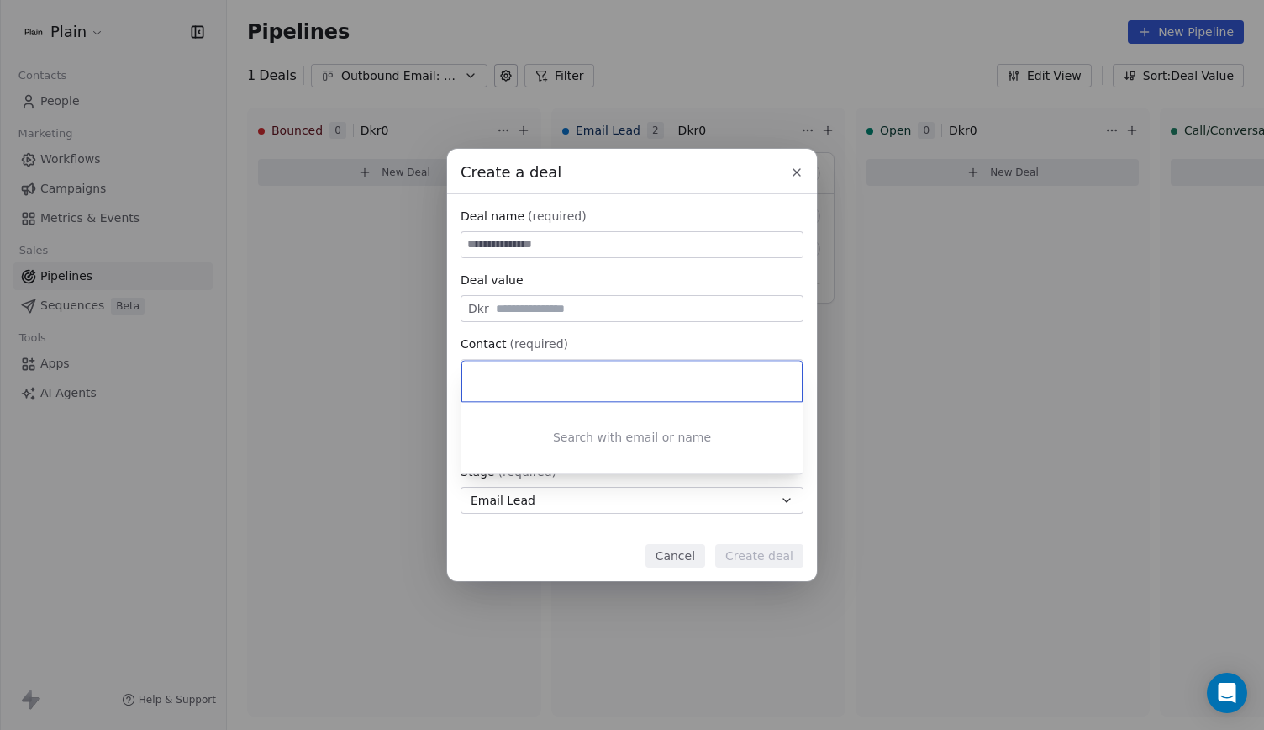
click at [603, 236] on div "Create a deal Deal name (required) Deal value Dkr Contact (required) Select con…" at bounding box center [632, 365] width 1264 height 432
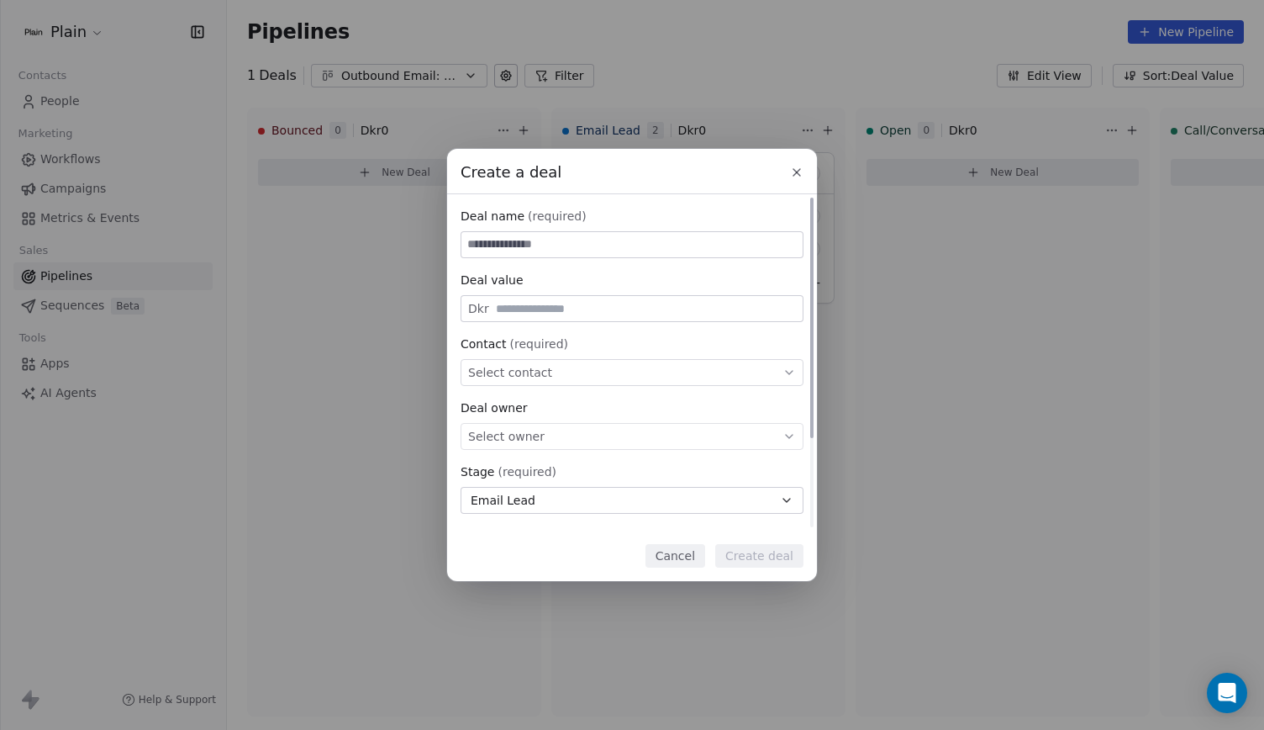
click at [603, 245] on input at bounding box center [631, 244] width 341 height 25
type input "**********"
click at [590, 367] on div "Select contact" at bounding box center [632, 372] width 343 height 27
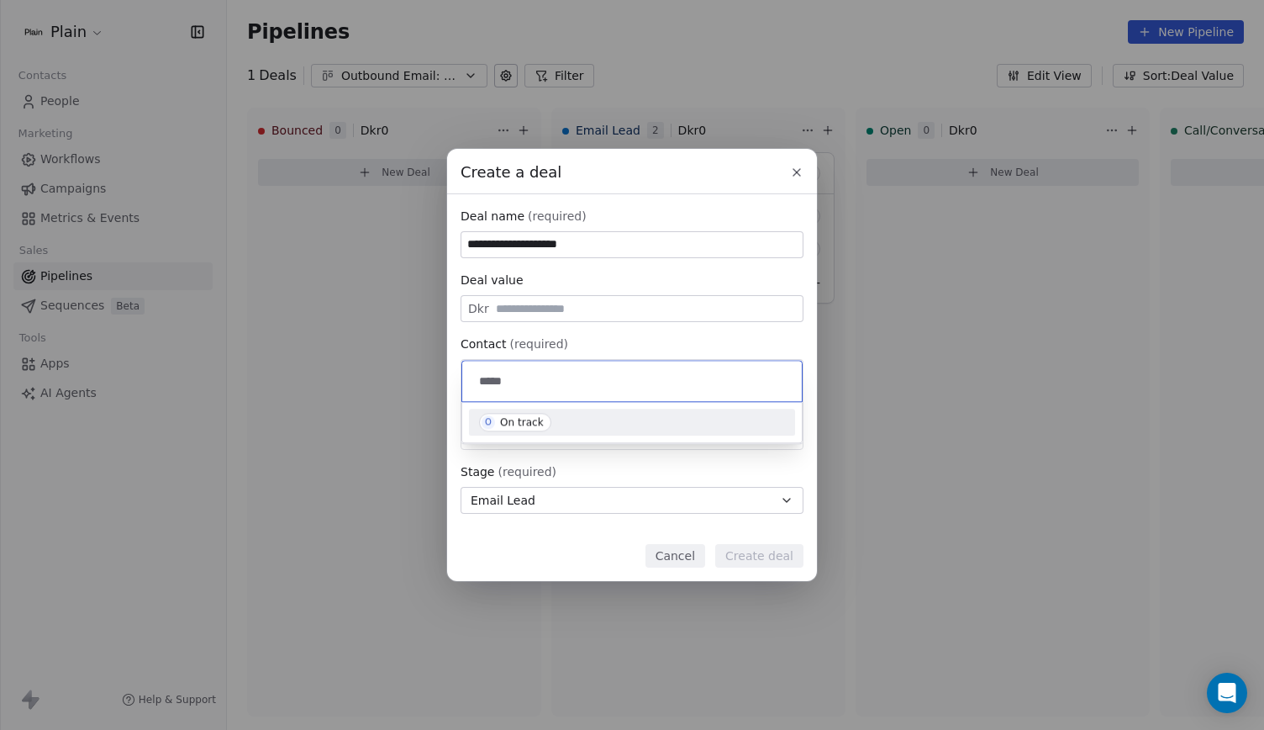
type input "*****"
click at [590, 425] on div "O On track" at bounding box center [632, 422] width 306 height 18
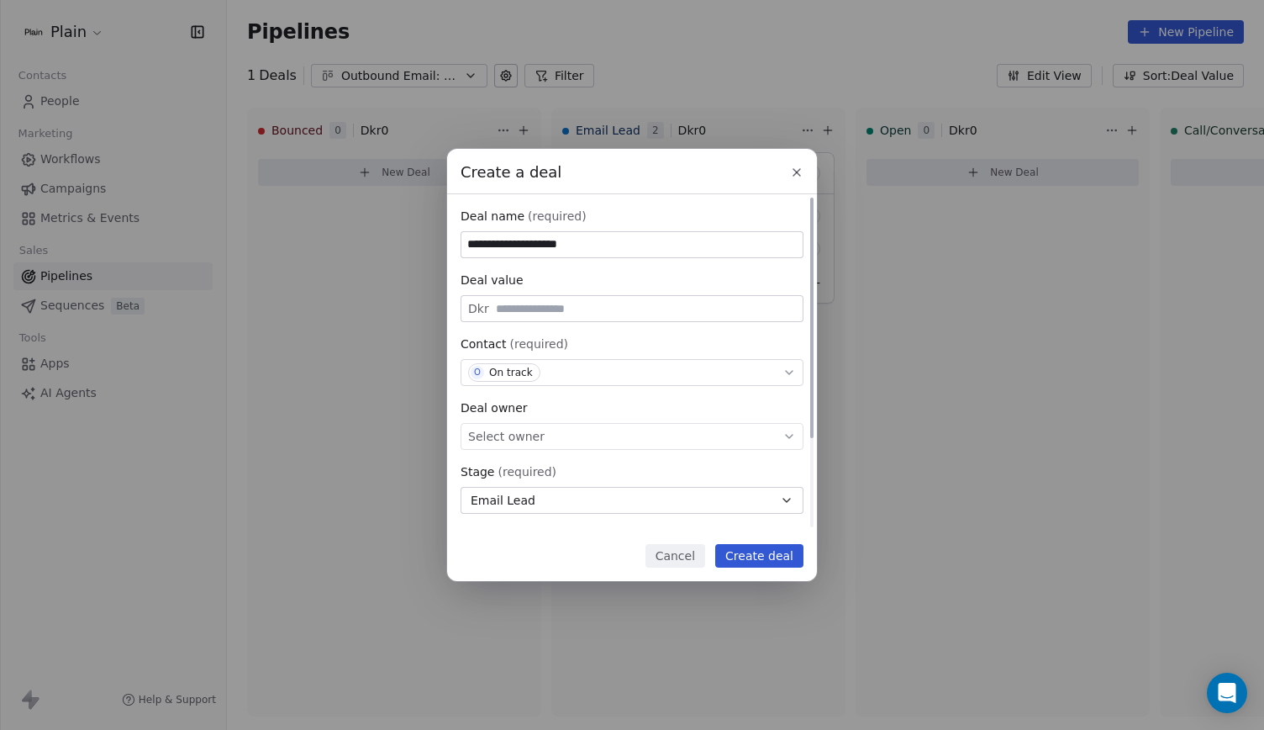
click at [560, 440] on div "Select owner" at bounding box center [632, 436] width 343 height 27
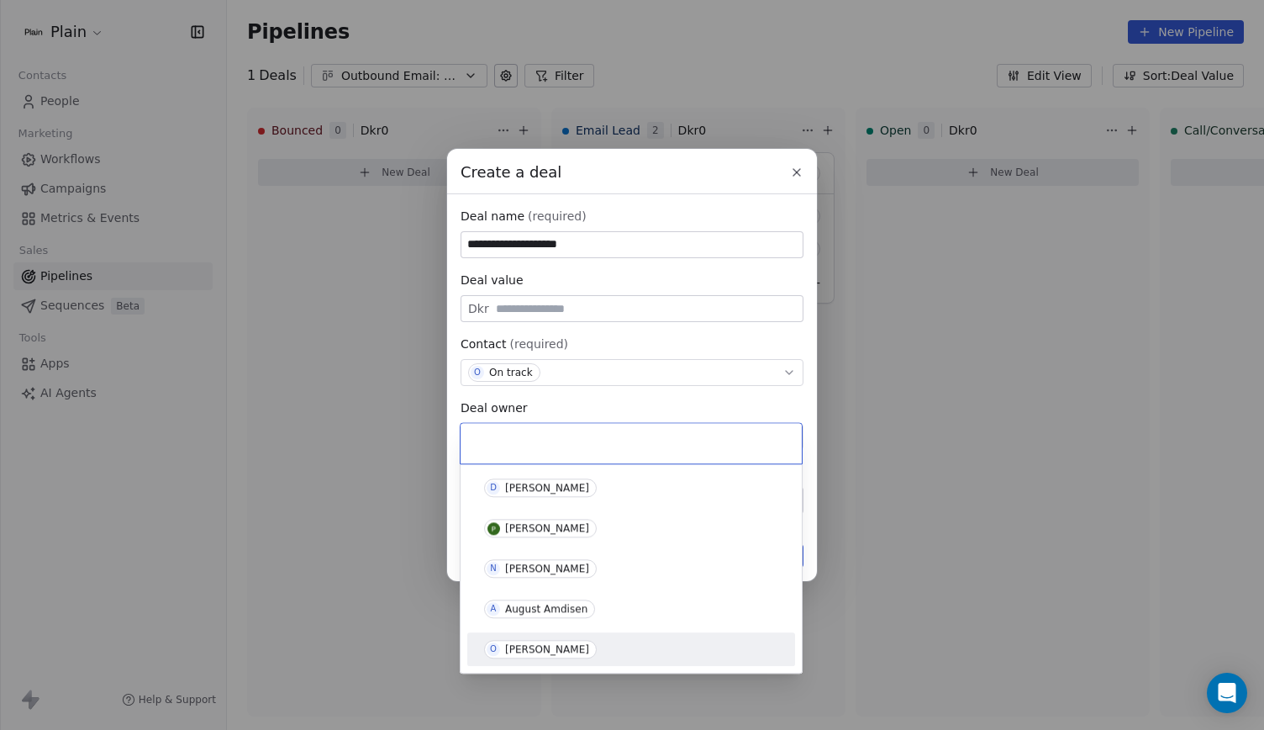
click at [565, 638] on div "[PERSON_NAME]" at bounding box center [631, 648] width 314 height 27
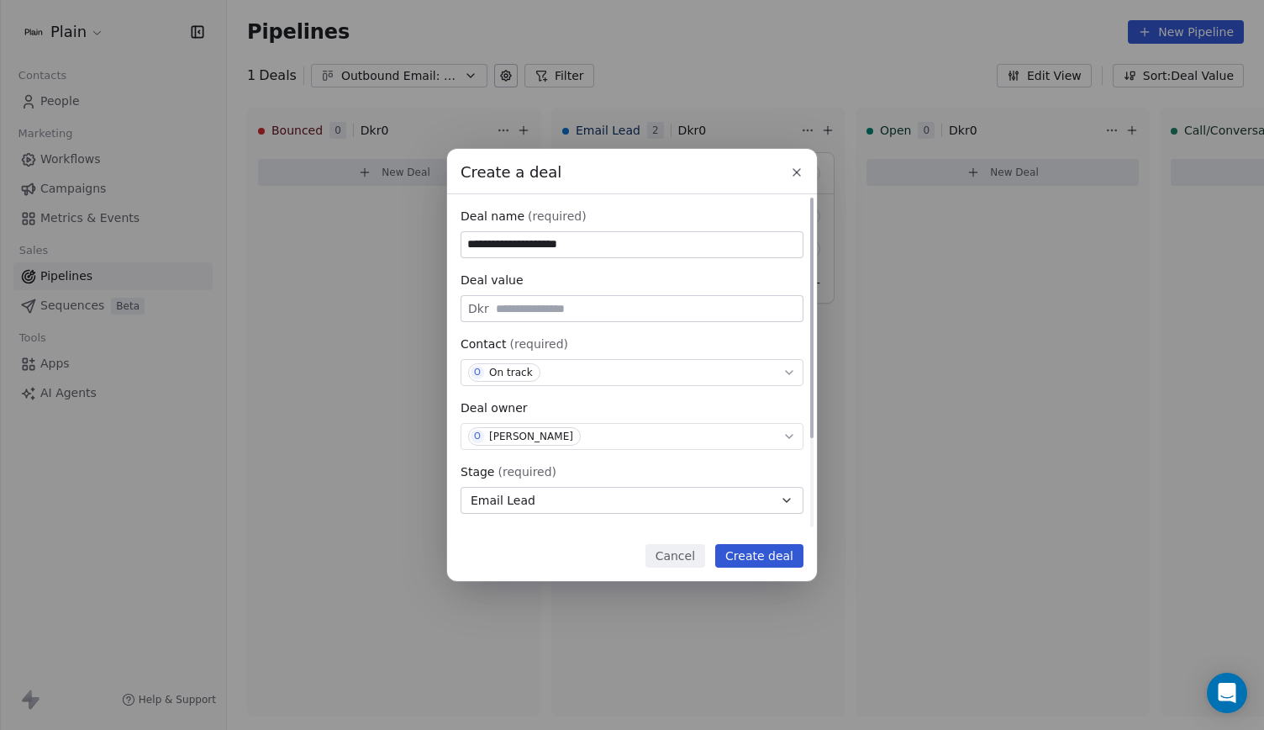
click at [767, 549] on button "Create deal" at bounding box center [759, 556] width 88 height 24
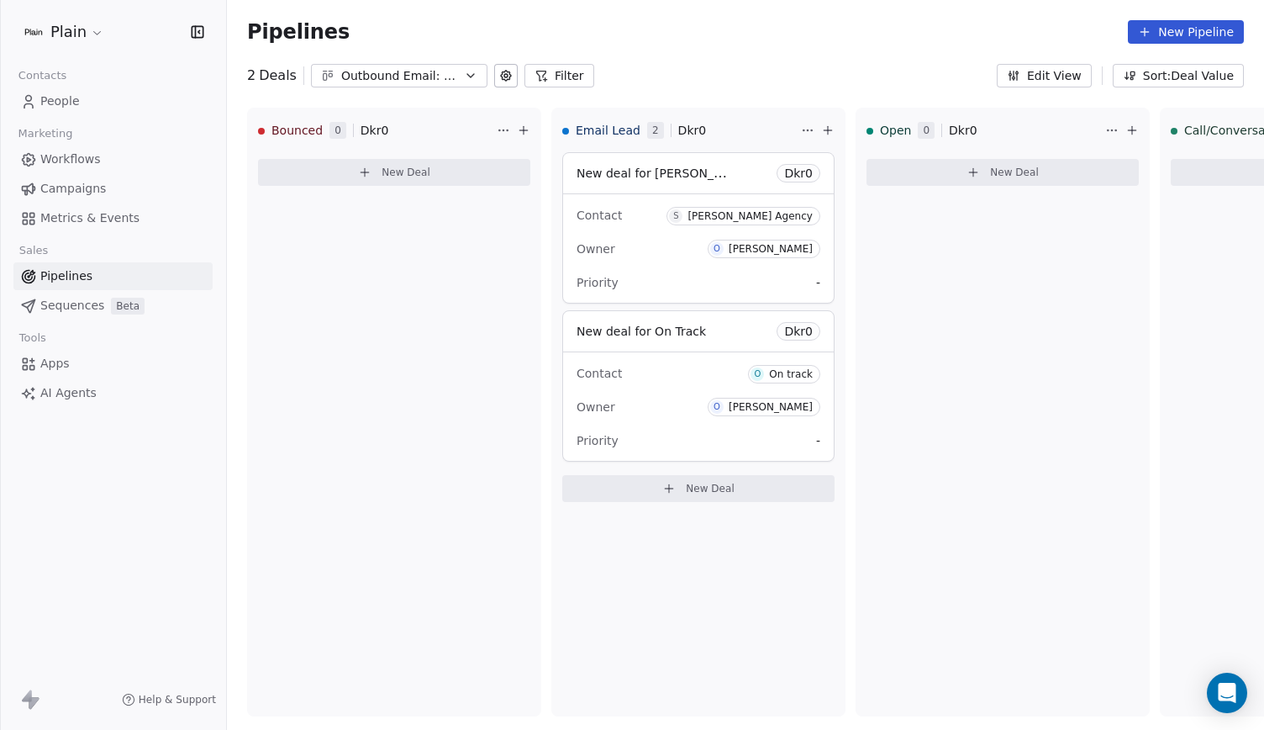
click at [87, 158] on span "Workflows" at bounding box center [70, 159] width 61 height 18
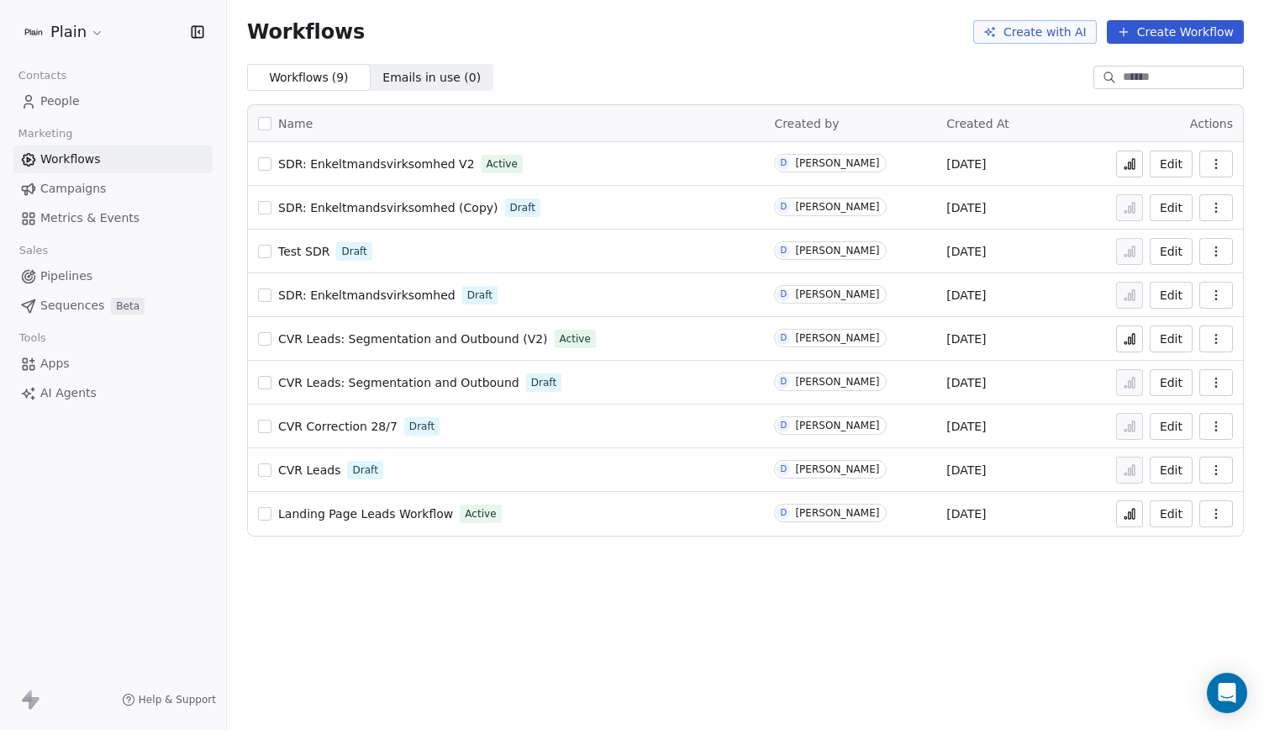
click at [93, 268] on link "Pipelines" at bounding box center [112, 276] width 199 height 28
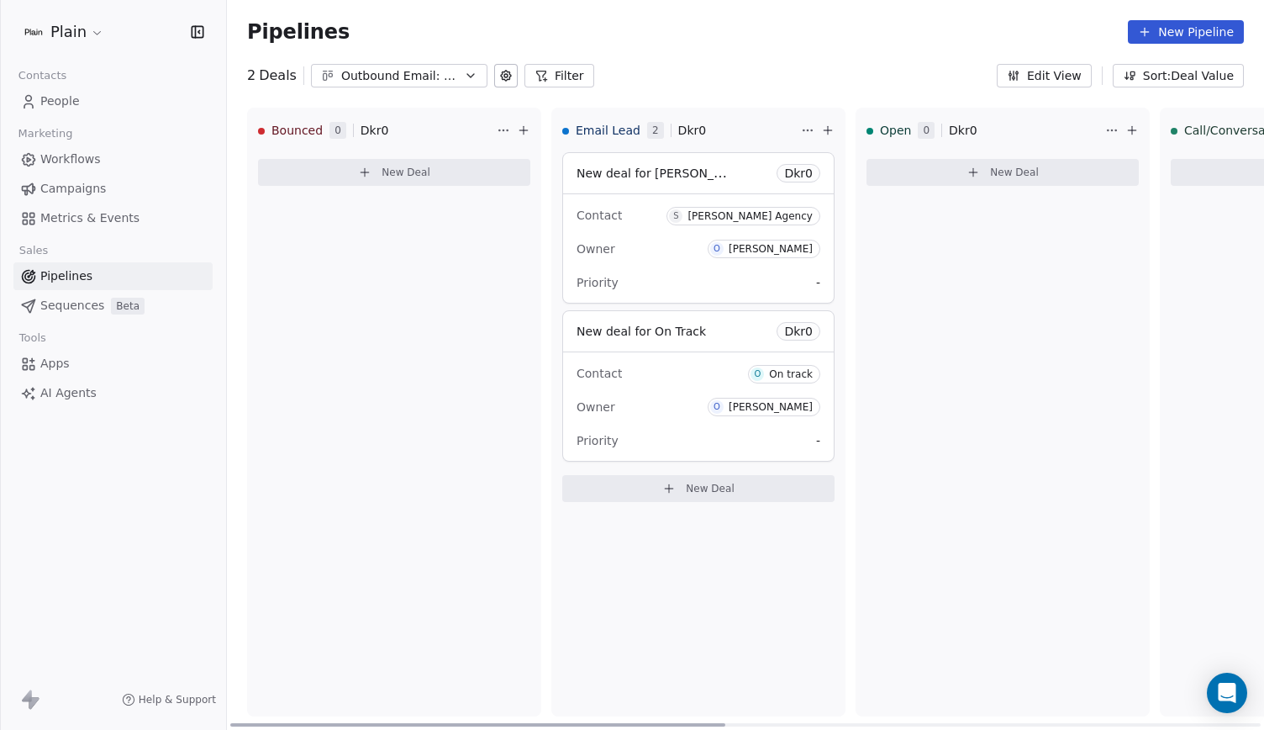
click at [604, 181] on span "New deal for [PERSON_NAME] Agency" at bounding box center [689, 173] width 224 height 16
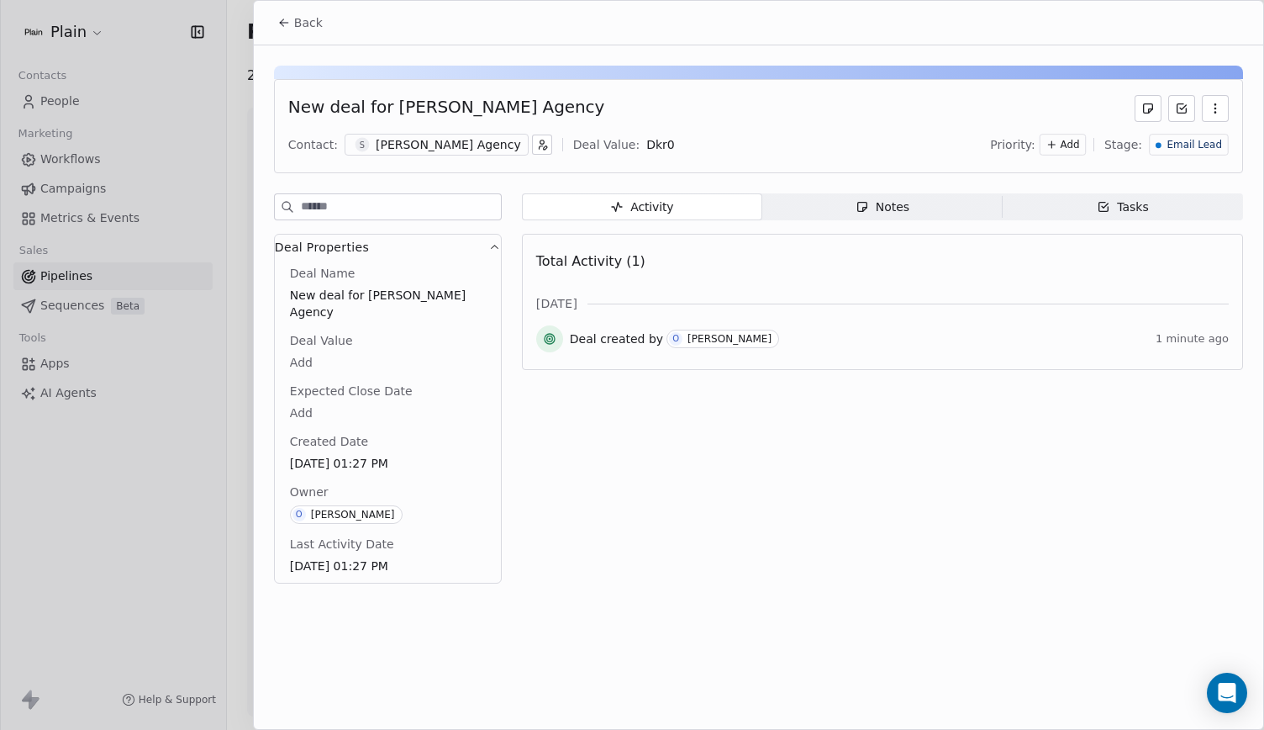
click at [1055, 200] on span "Tasks Tasks" at bounding box center [1123, 206] width 240 height 27
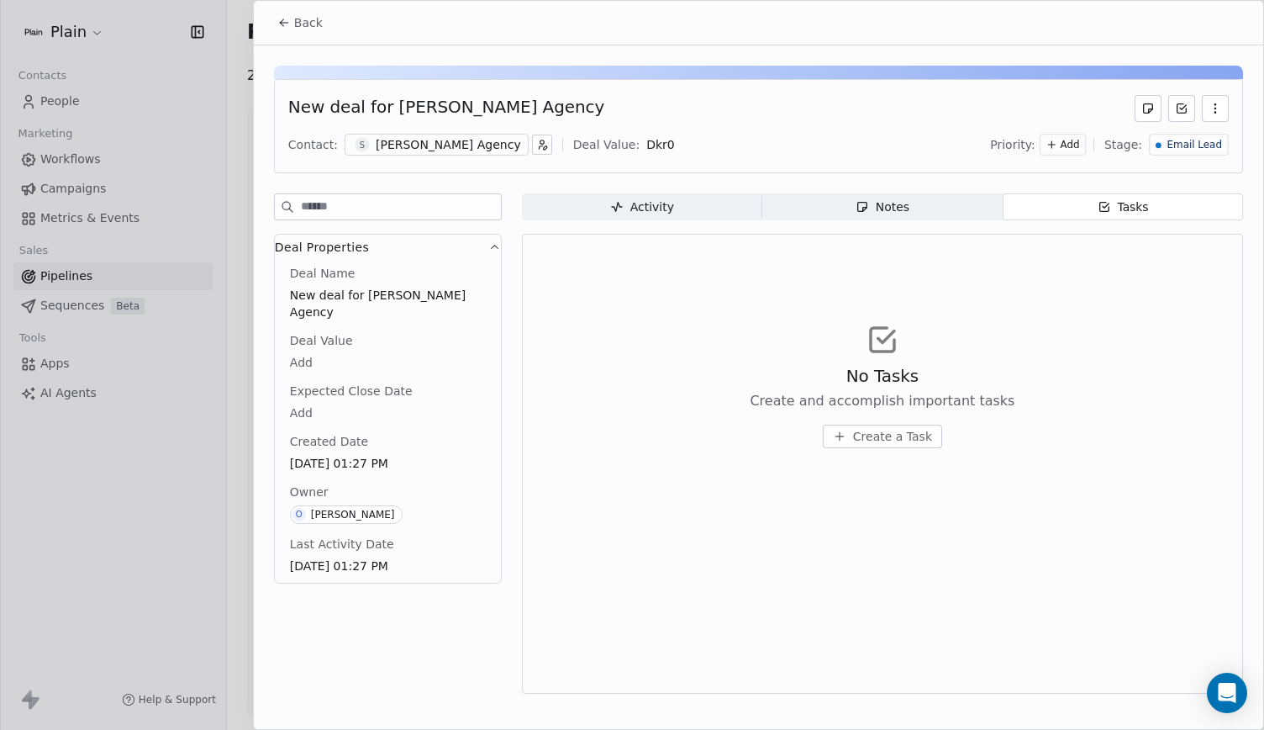
click at [925, 436] on span "Create a Task" at bounding box center [892, 436] width 79 height 17
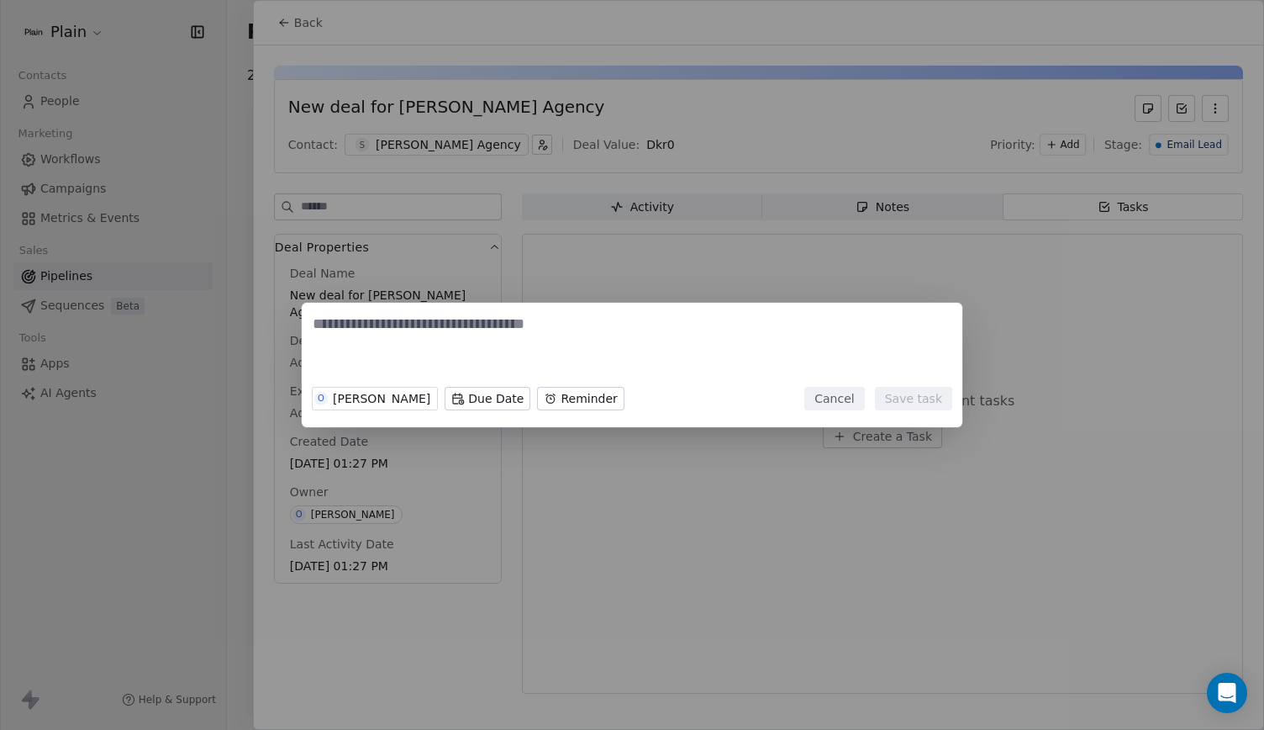
click at [838, 398] on button "Cancel" at bounding box center [834, 399] width 60 height 24
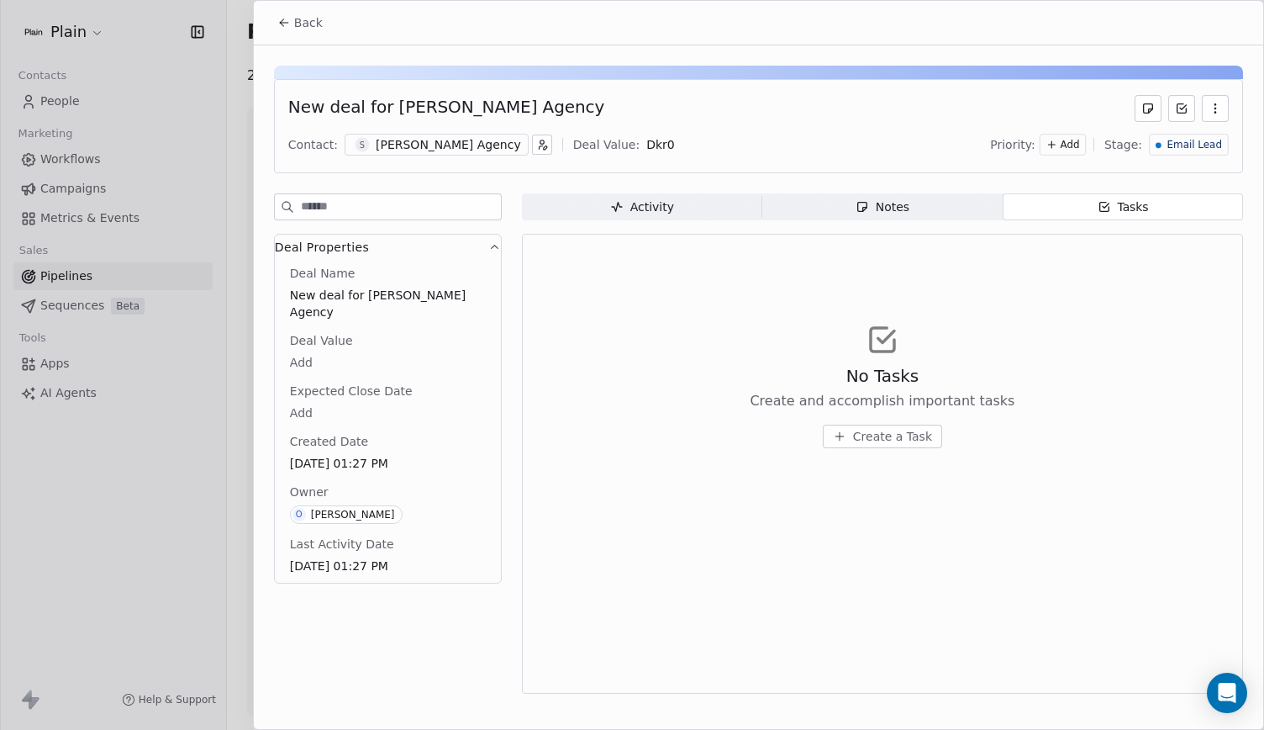
click at [614, 208] on icon "button" at bounding box center [616, 206] width 13 height 13
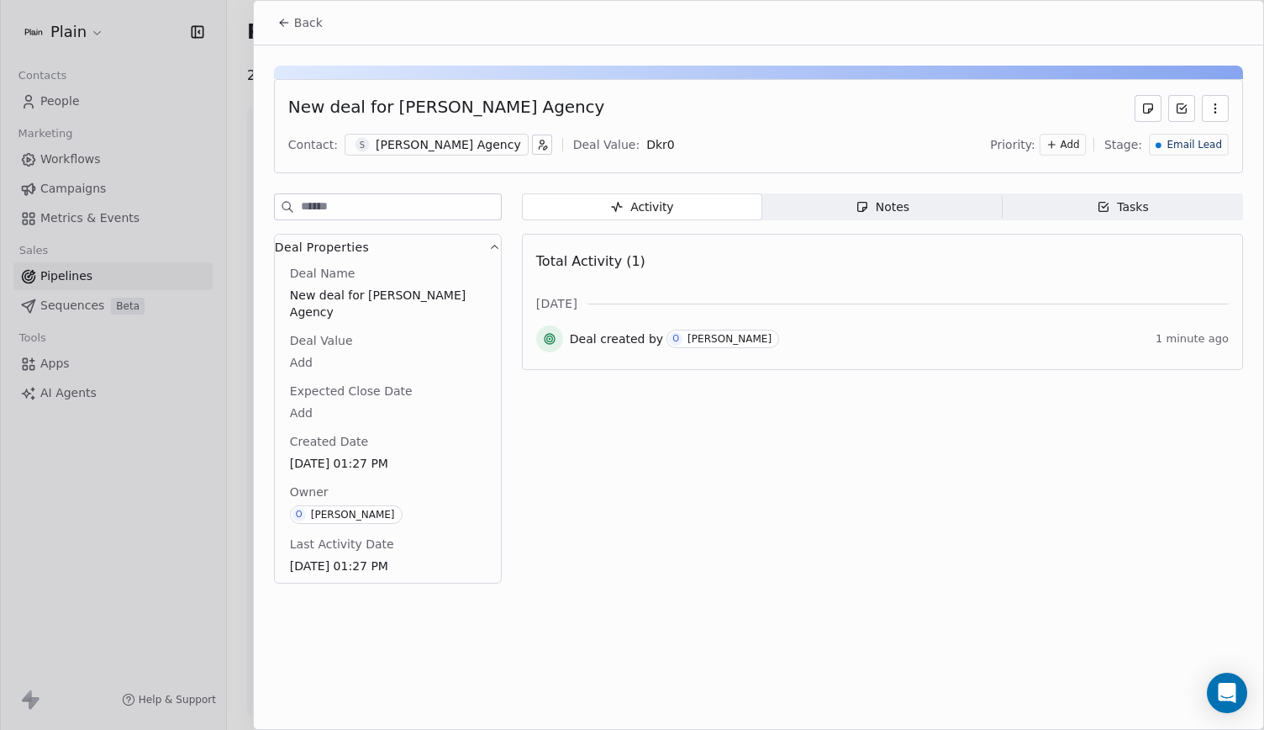
click at [269, 12] on button "Back" at bounding box center [300, 23] width 66 height 30
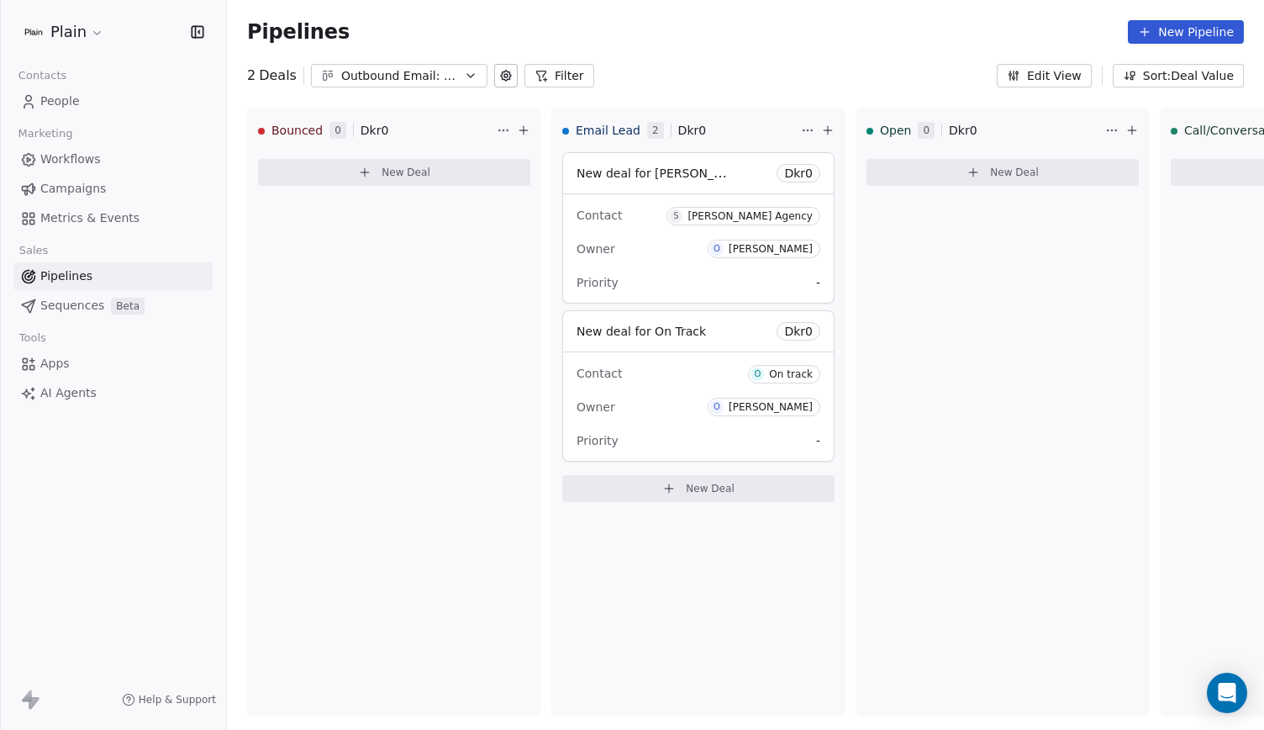
click at [117, 167] on link "Workflows" at bounding box center [112, 159] width 199 height 28
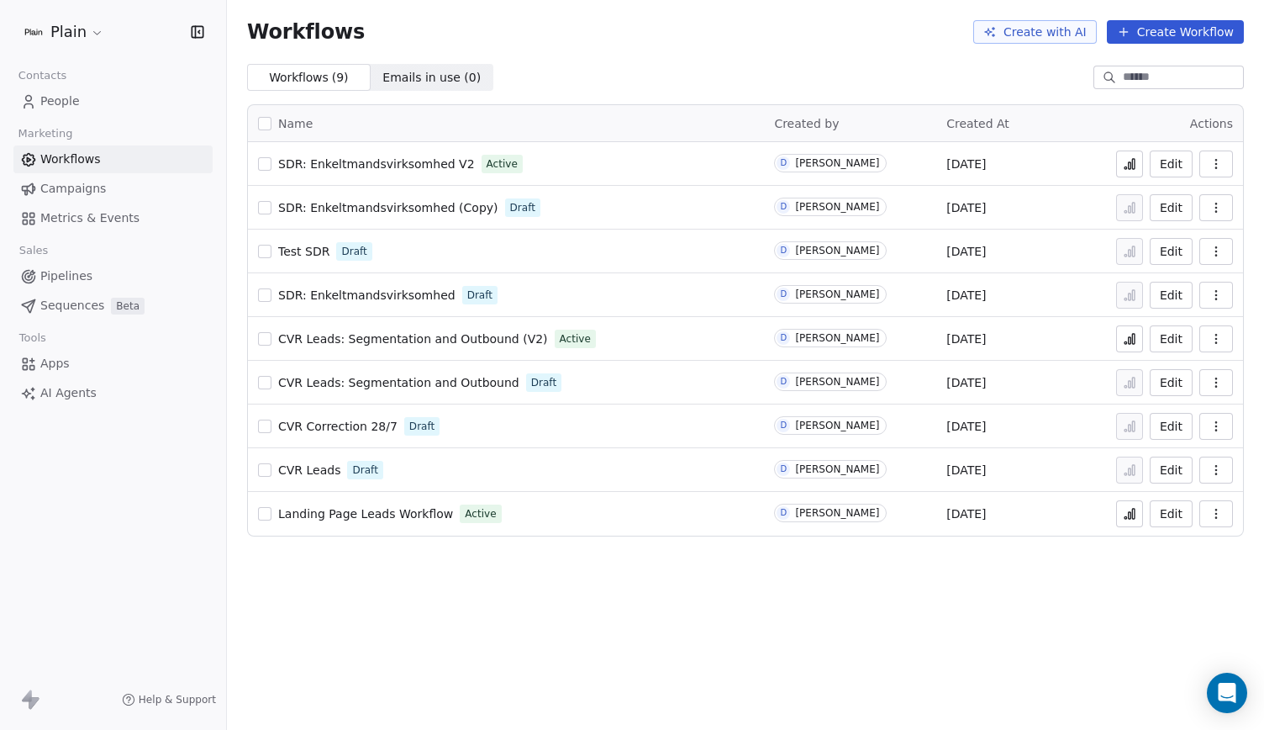
click at [105, 264] on link "Pipelines" at bounding box center [112, 276] width 199 height 28
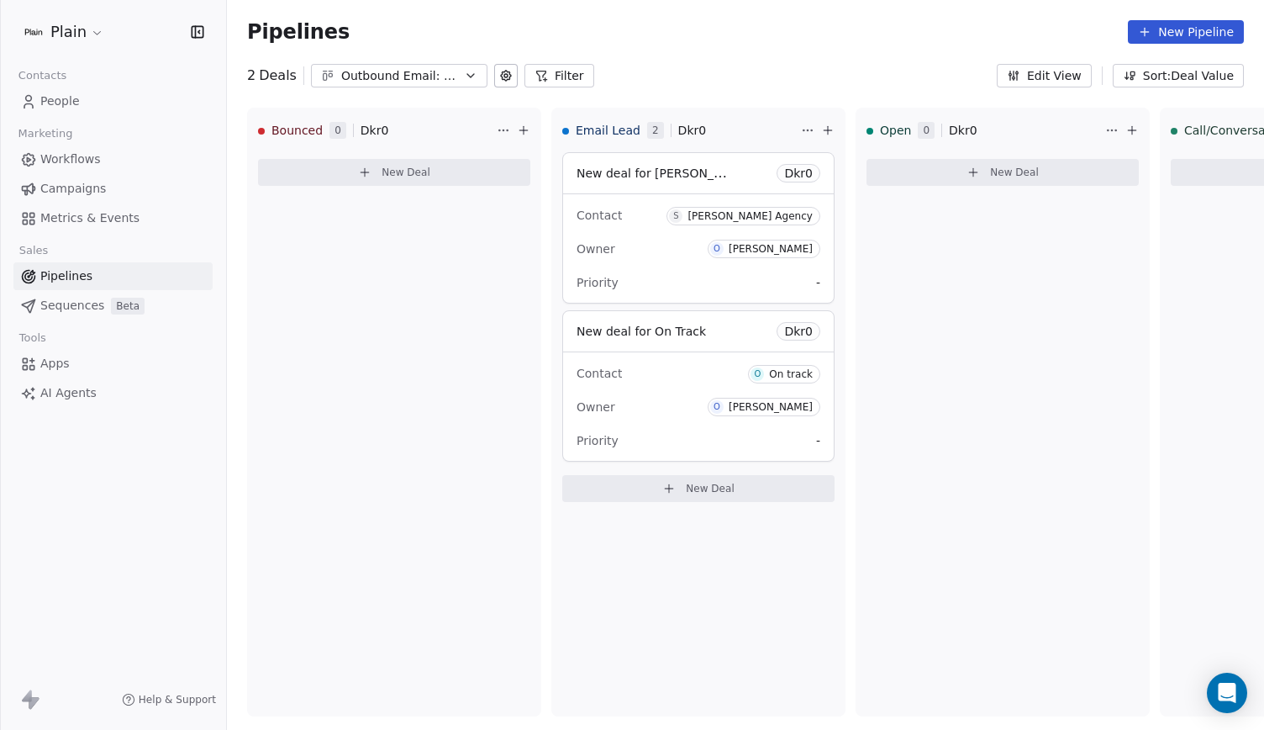
click at [92, 108] on link "People" at bounding box center [112, 101] width 199 height 28
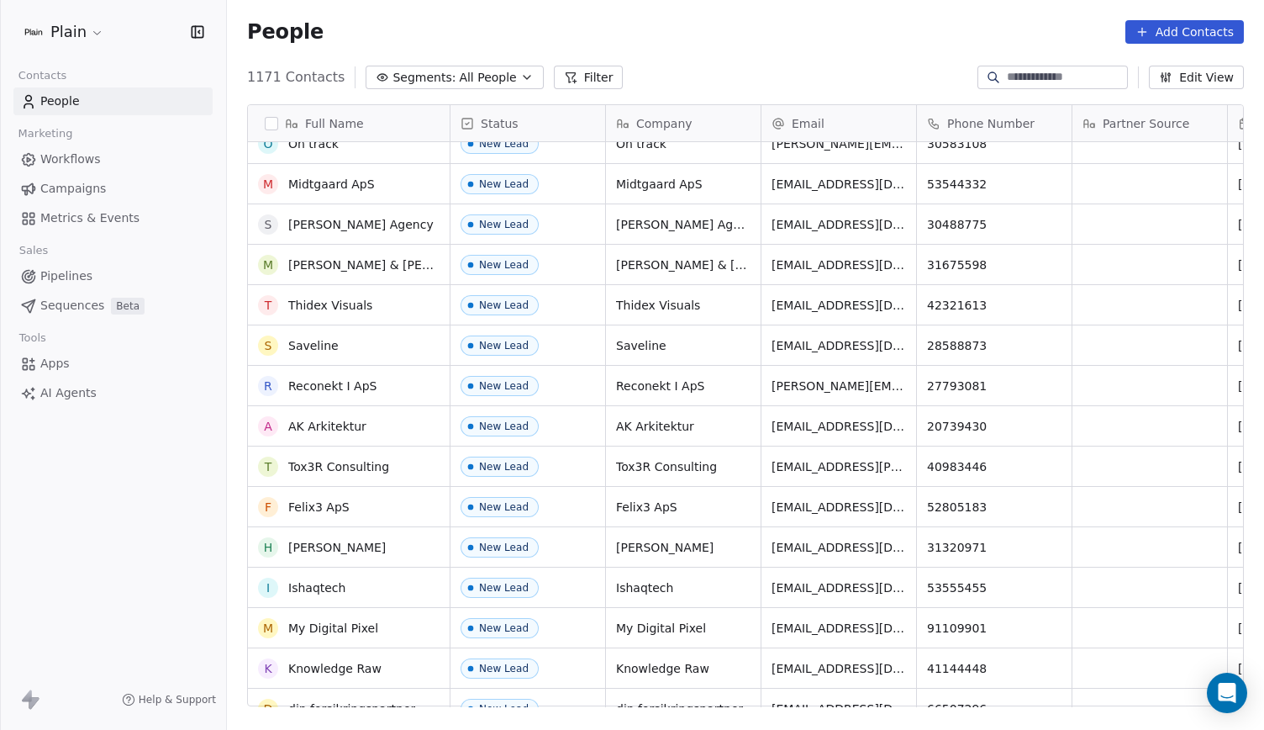
scroll to position [61, 0]
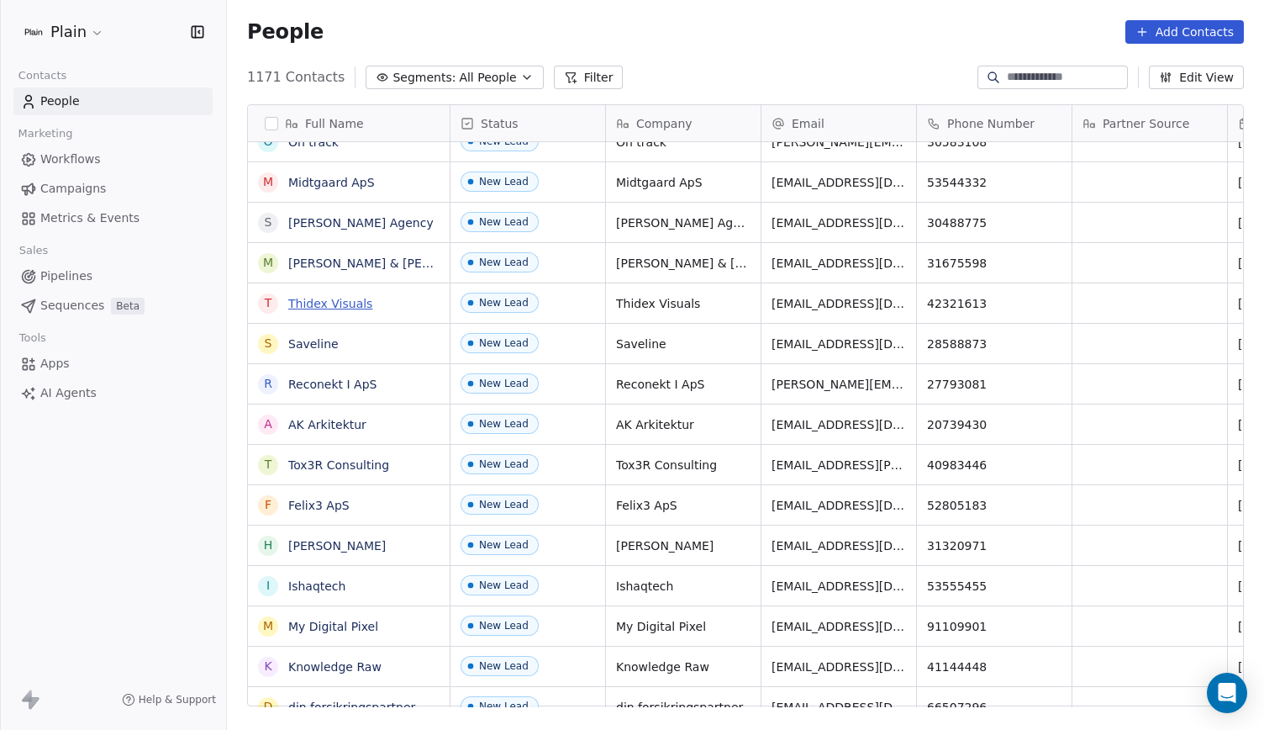
click at [350, 298] on link "Thidex Visuals" at bounding box center [330, 303] width 84 height 13
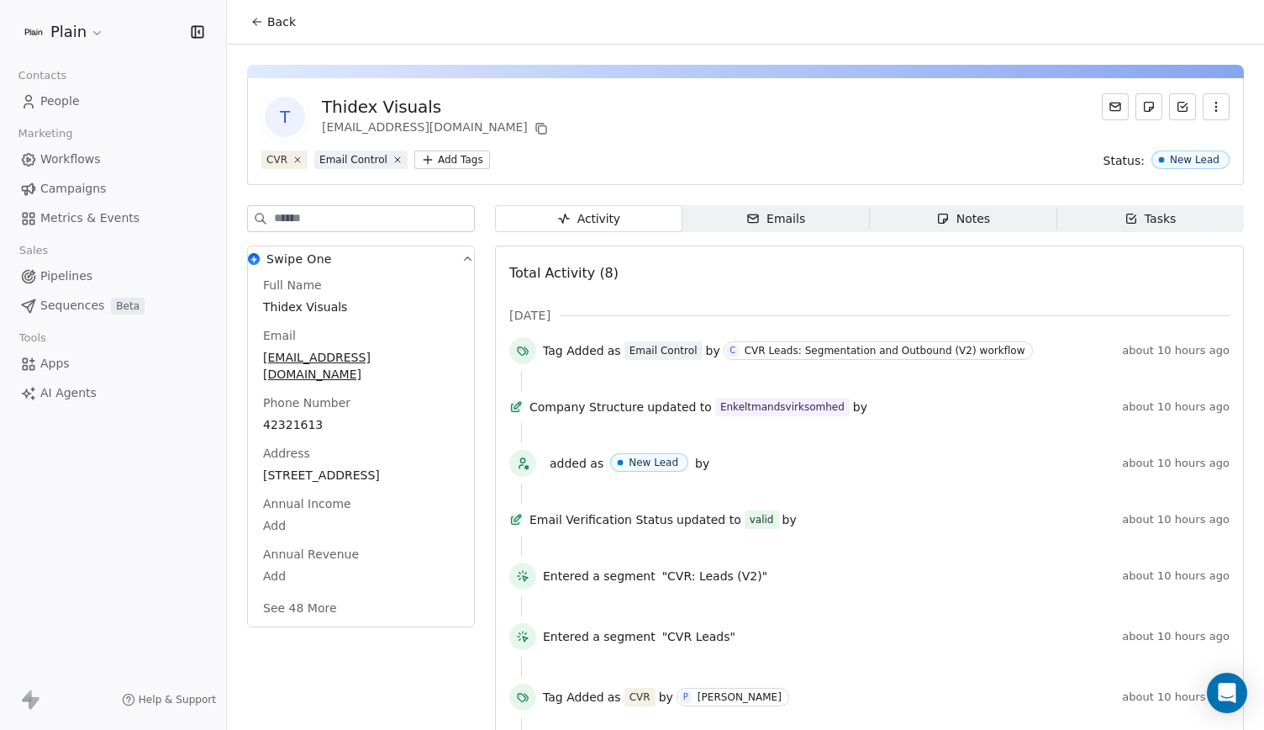
click at [271, 23] on span "Back" at bounding box center [281, 21] width 29 height 17
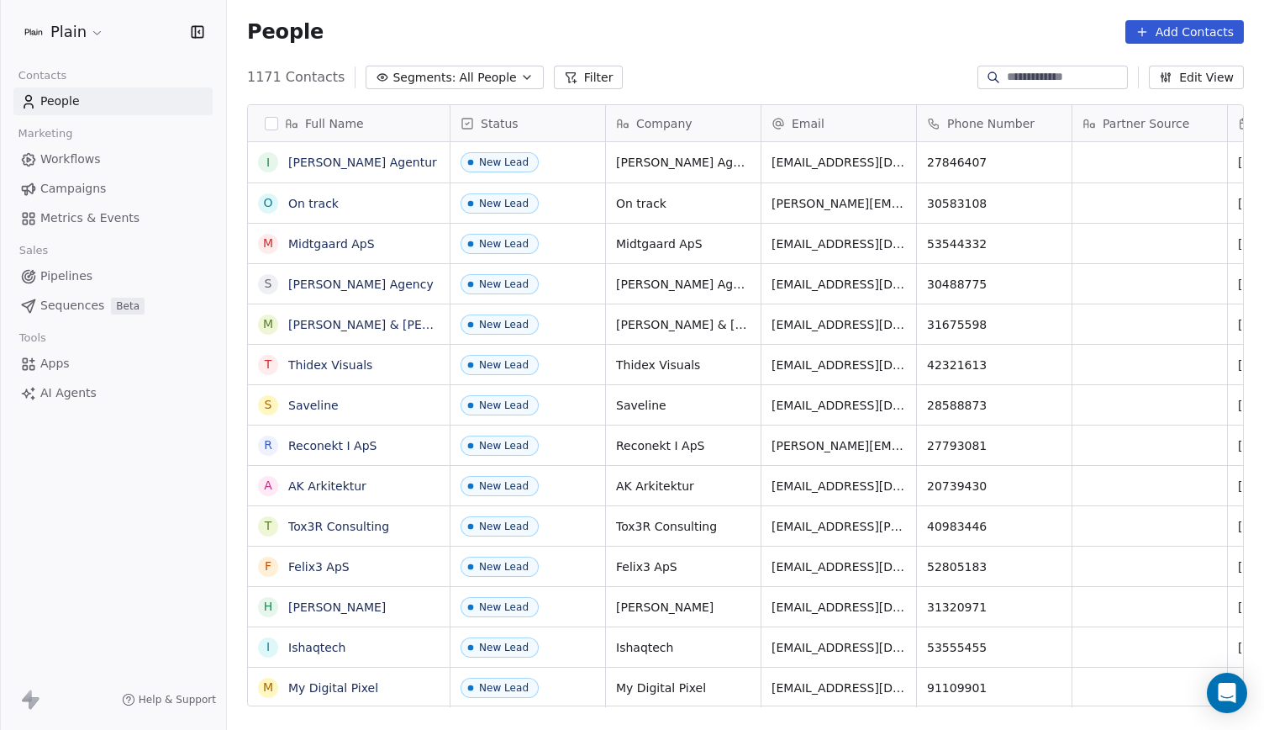
click at [108, 272] on link "Pipelines" at bounding box center [112, 276] width 199 height 28
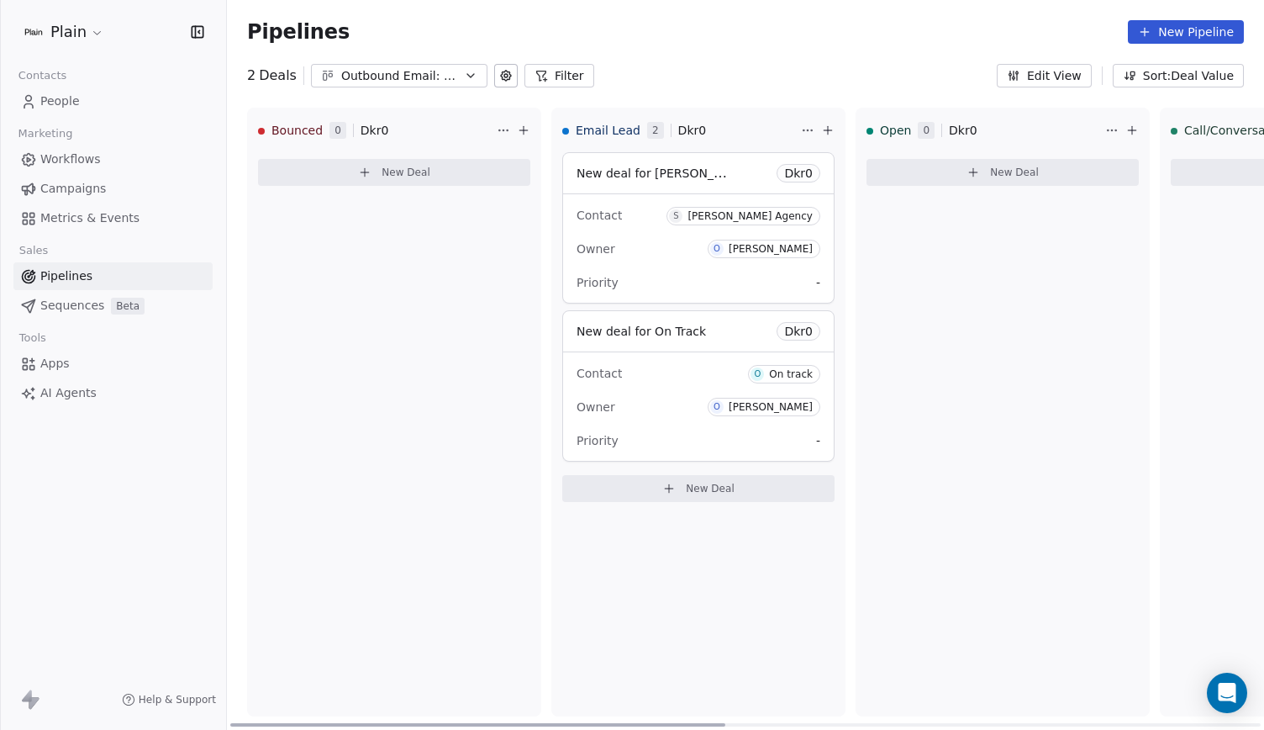
click at [684, 493] on button "New Deal" at bounding box center [698, 488] width 272 height 27
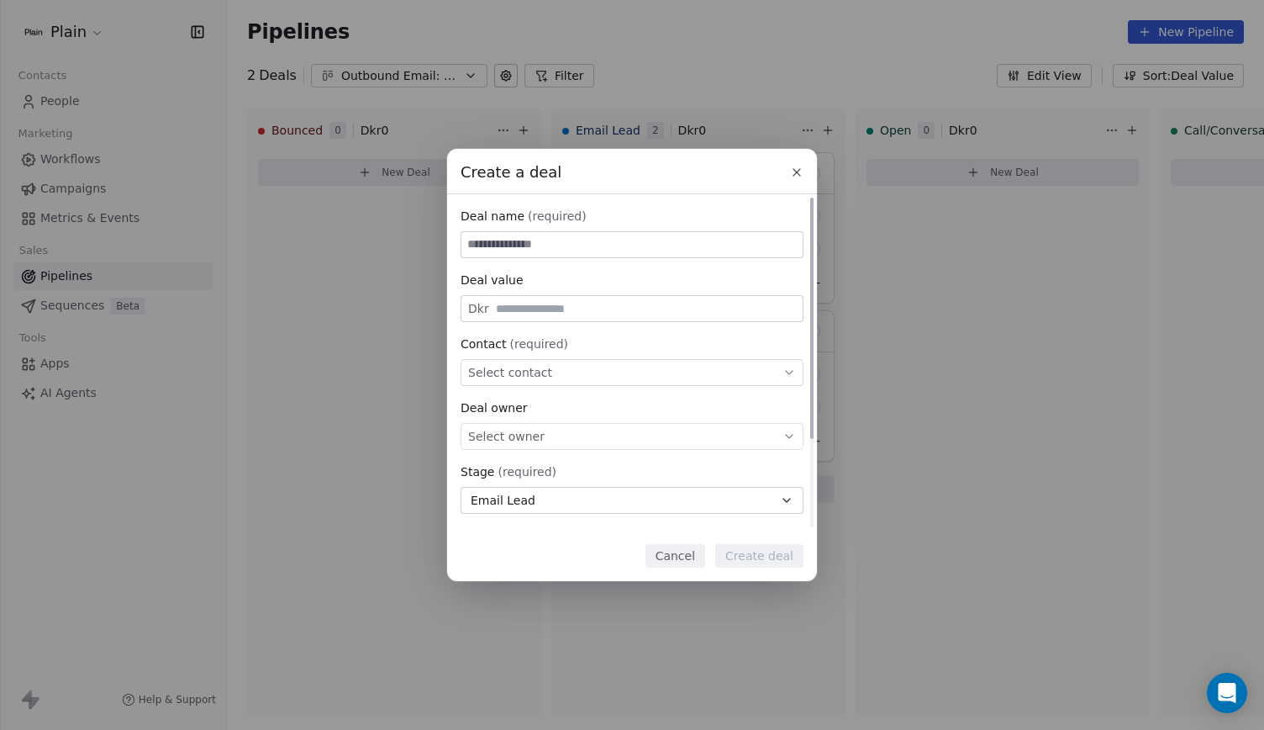
click at [583, 438] on div "Select owner" at bounding box center [632, 436] width 343 height 27
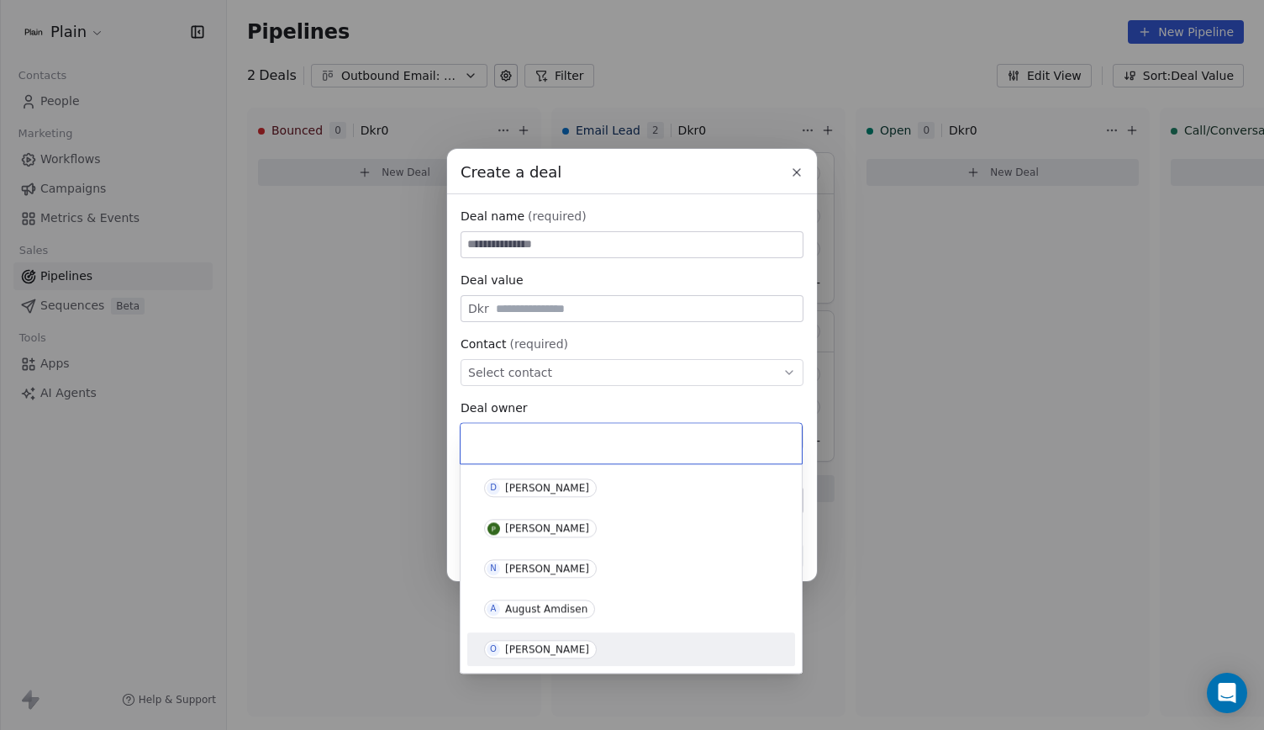
click at [571, 642] on div "[PERSON_NAME]" at bounding box center [631, 648] width 314 height 27
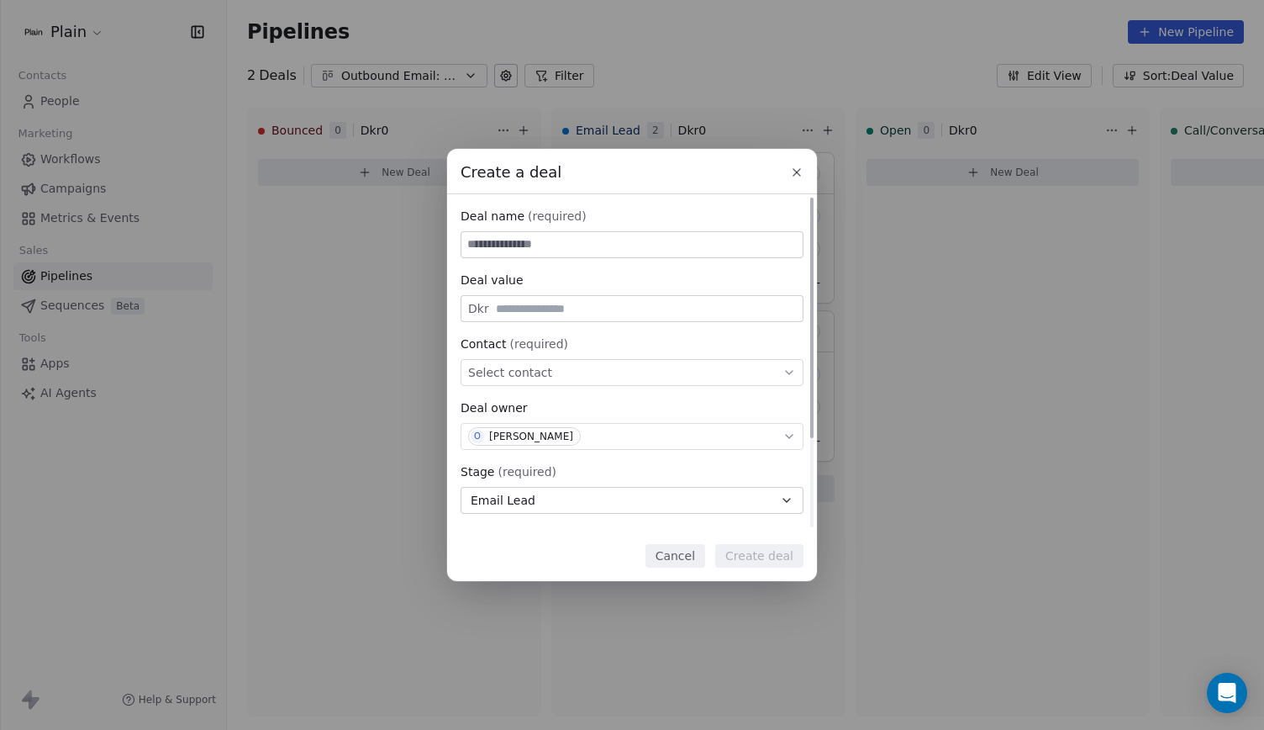
click at [568, 371] on div "Select contact" at bounding box center [632, 372] width 343 height 27
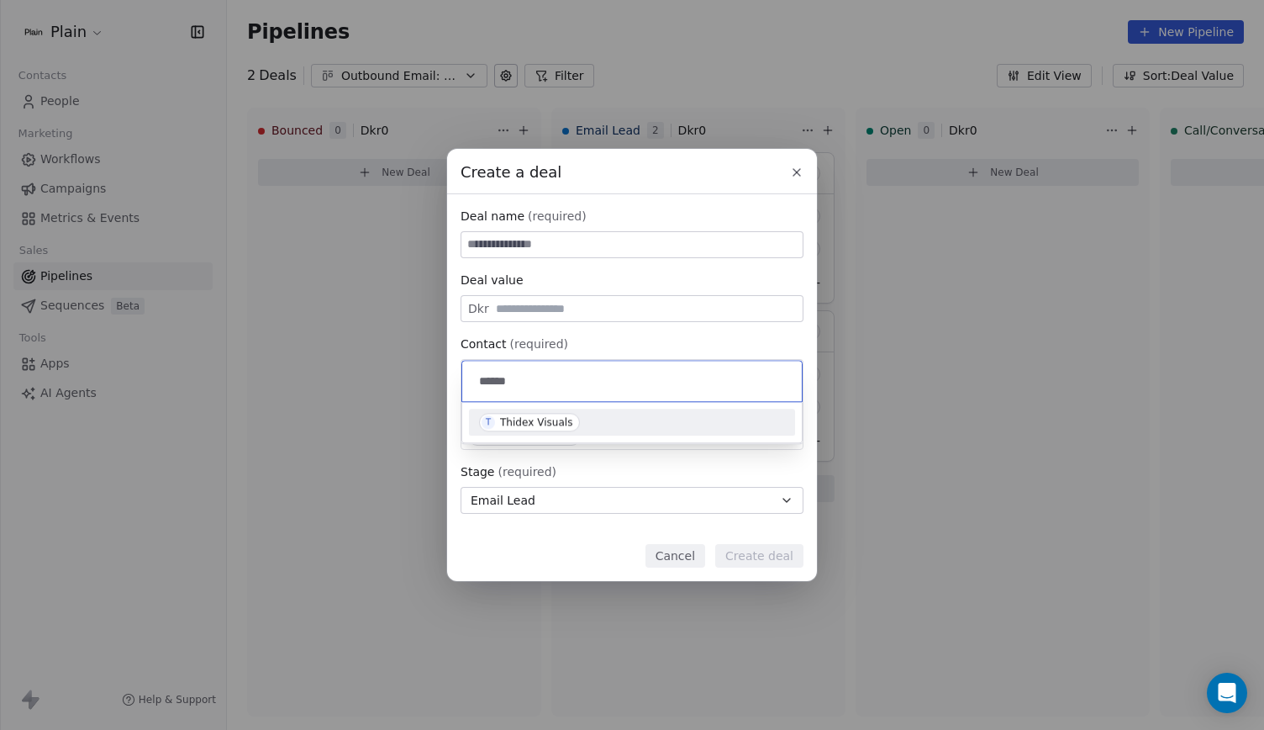
type input "******"
click at [573, 421] on div "T Thidex Visuals" at bounding box center [632, 422] width 306 height 18
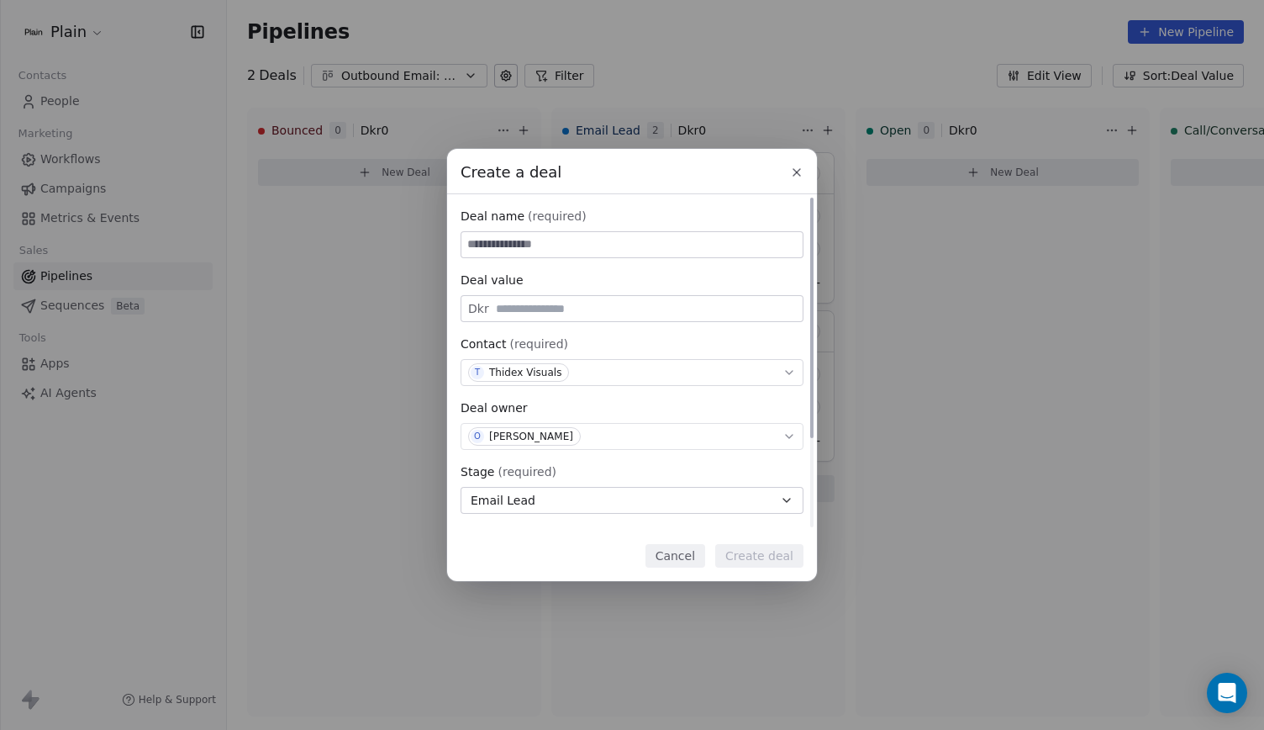
click at [576, 258] on div at bounding box center [632, 244] width 343 height 27
type input "**********"
click at [760, 557] on button "Create deal" at bounding box center [759, 556] width 88 height 24
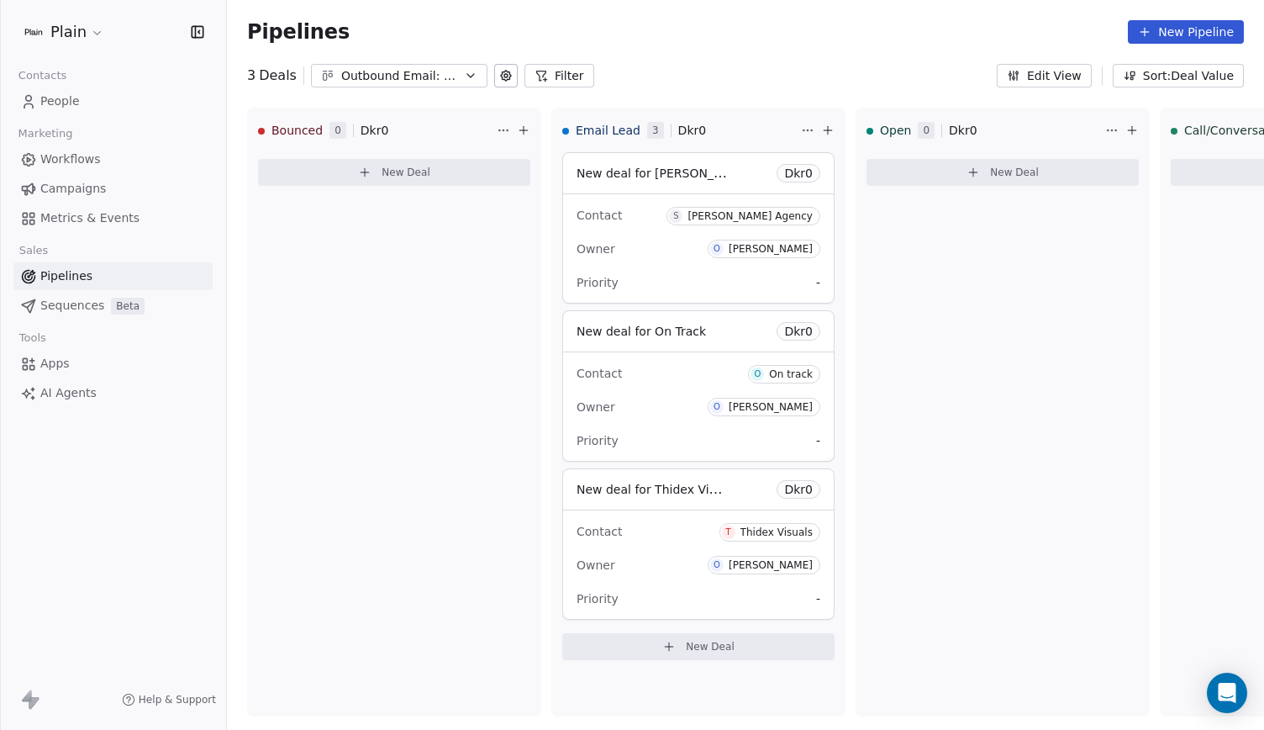
click at [121, 147] on link "Workflows" at bounding box center [112, 159] width 199 height 28
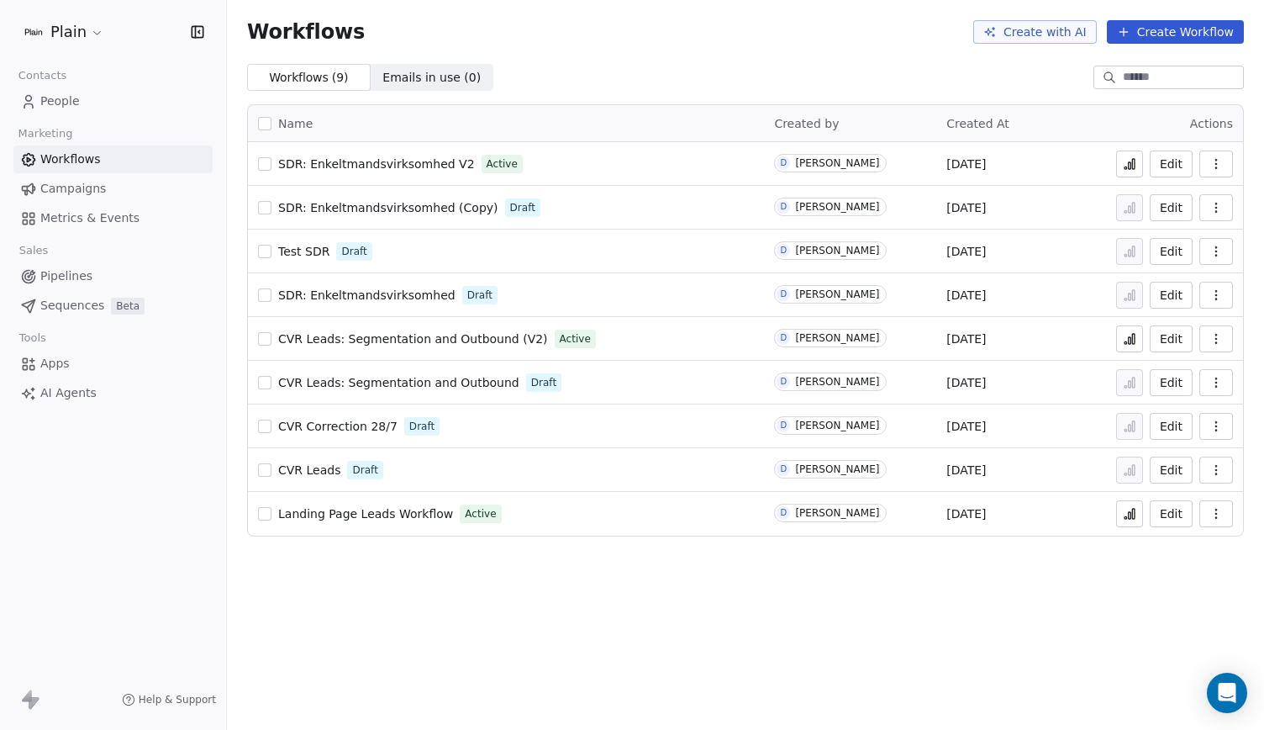
click at [124, 107] on link "People" at bounding box center [112, 101] width 199 height 28
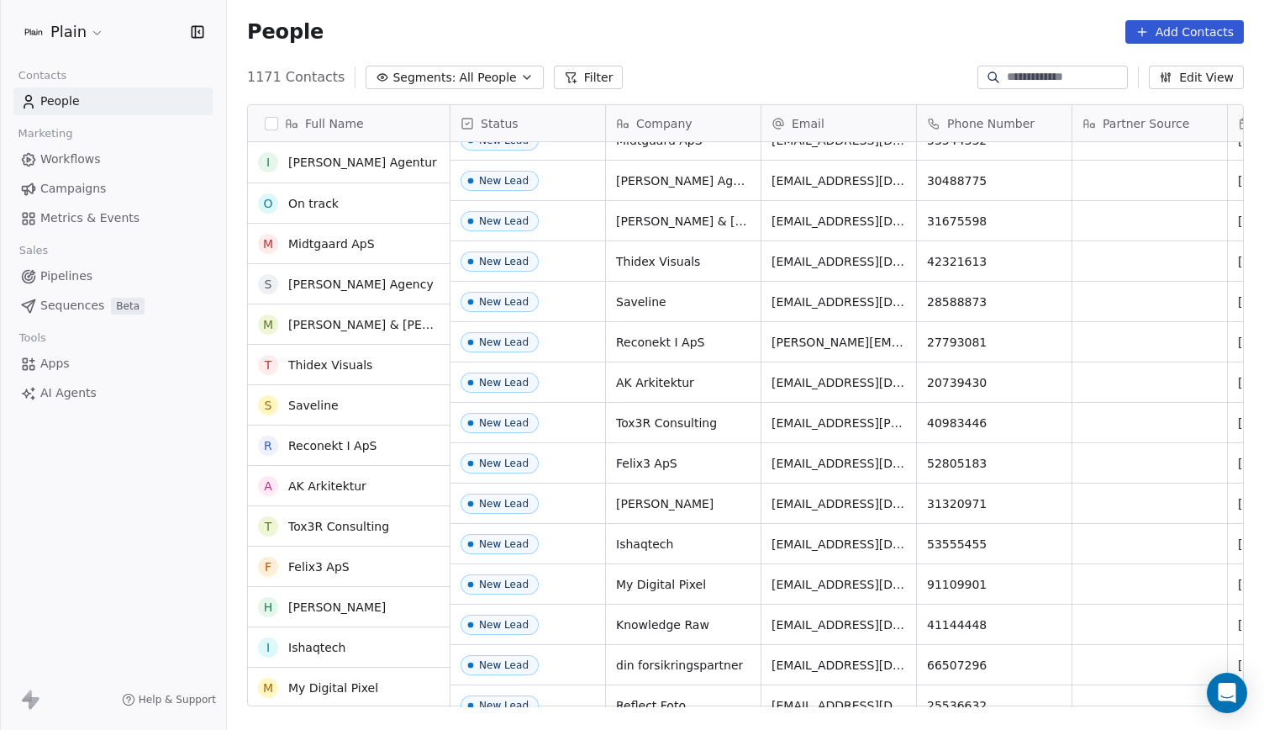
scroll to position [103, 0]
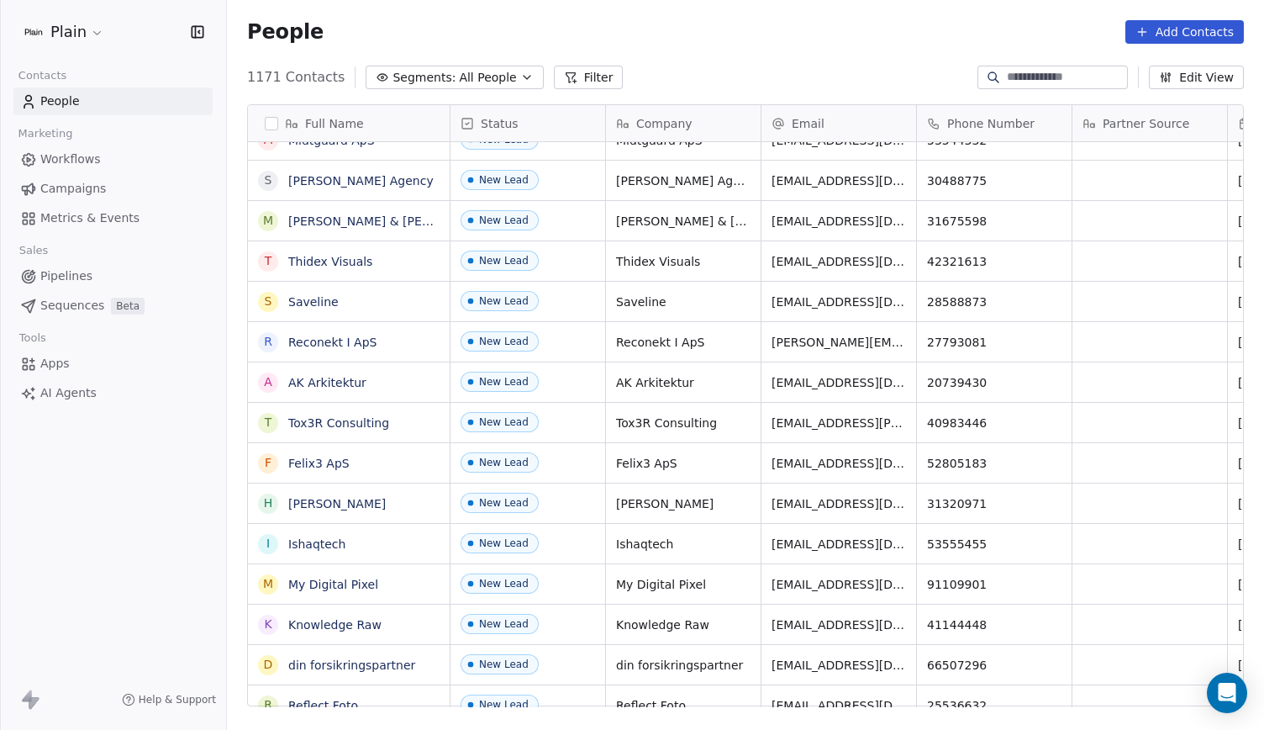
click at [97, 276] on link "Pipelines" at bounding box center [112, 276] width 199 height 28
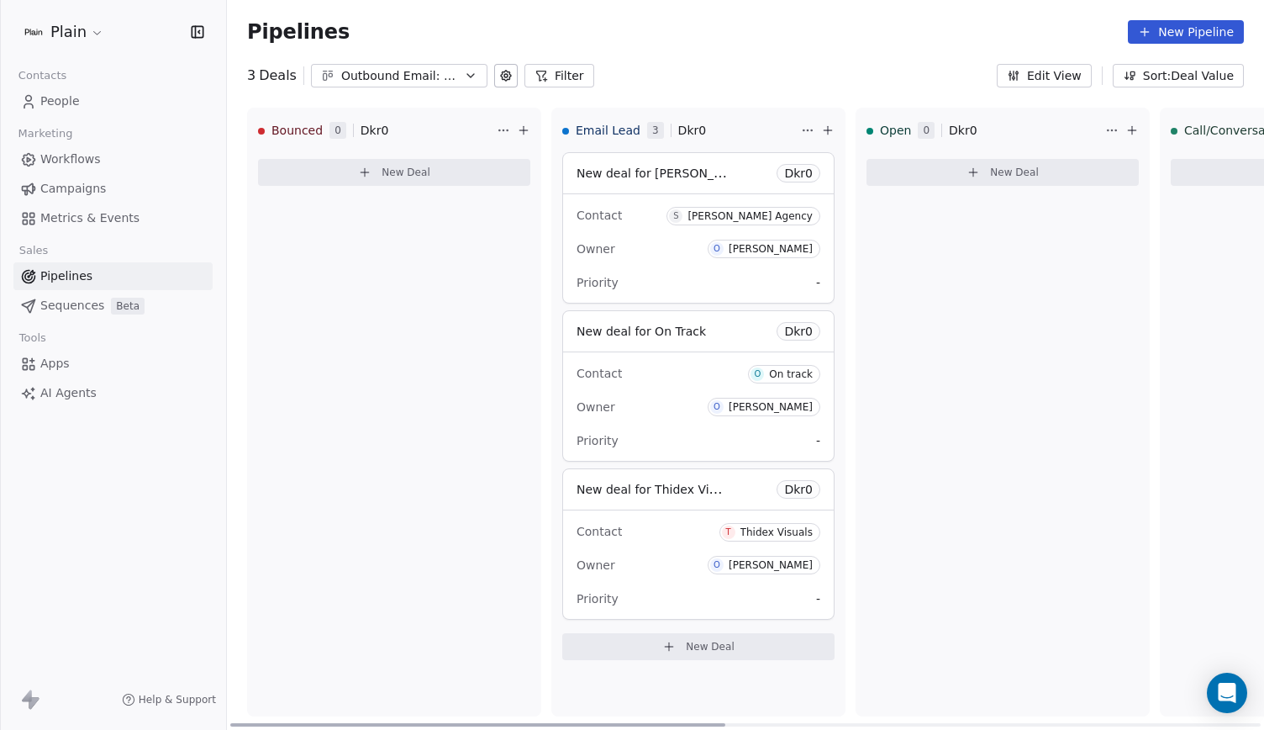
click at [716, 640] on span "New Deal" at bounding box center [710, 646] width 49 height 13
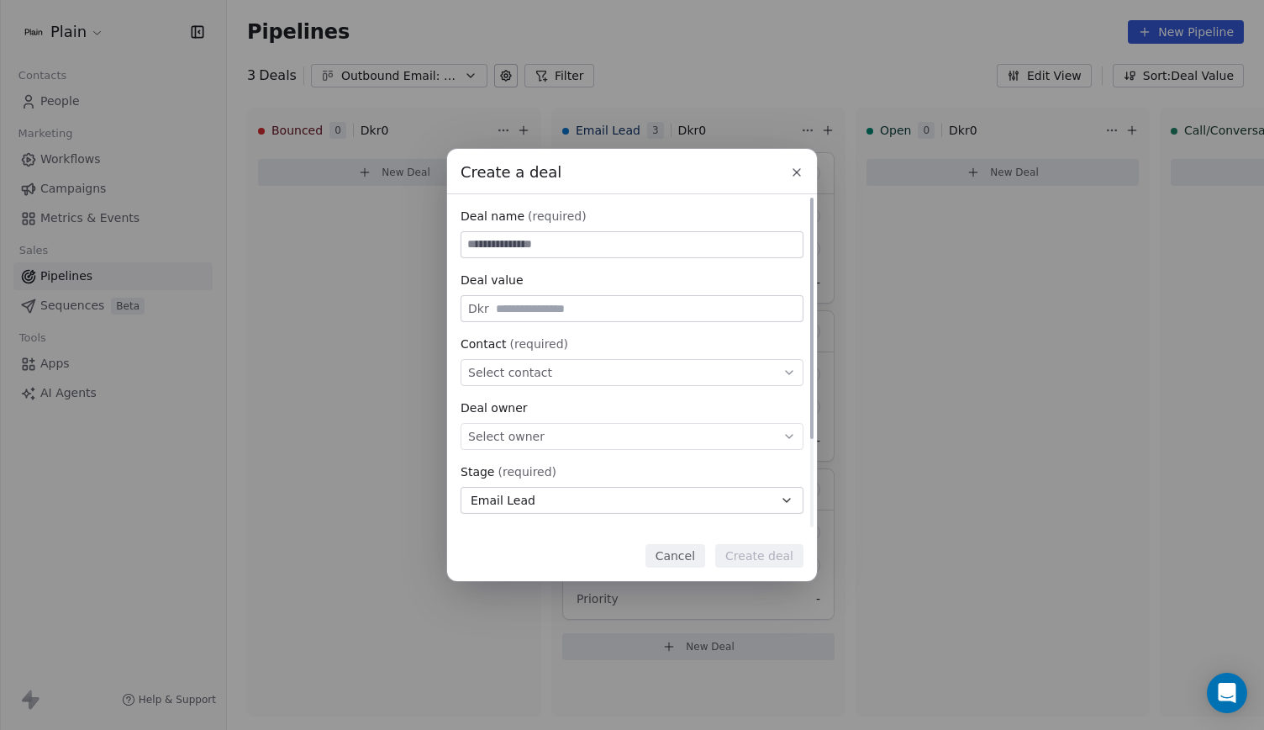
drag, startPoint x: 545, startPoint y: 444, endPoint x: 574, endPoint y: 374, distance: 75.4
click at [574, 374] on div "Deal name (required) Deal value Dkr Contact (required) Select contact Deal owne…" at bounding box center [632, 425] width 343 height 434
click at [574, 374] on div "Select contact" at bounding box center [632, 372] width 343 height 27
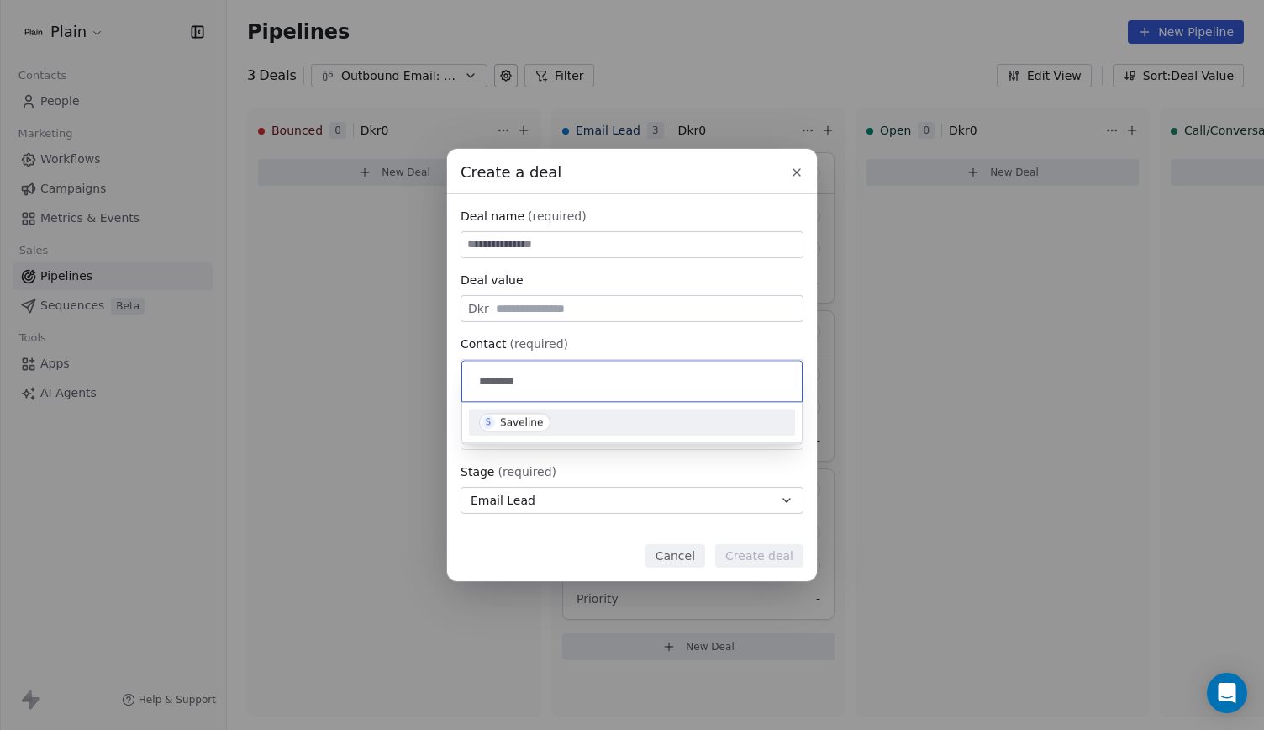
type input "********"
click at [575, 411] on div "S Saveline" at bounding box center [632, 421] width 326 height 27
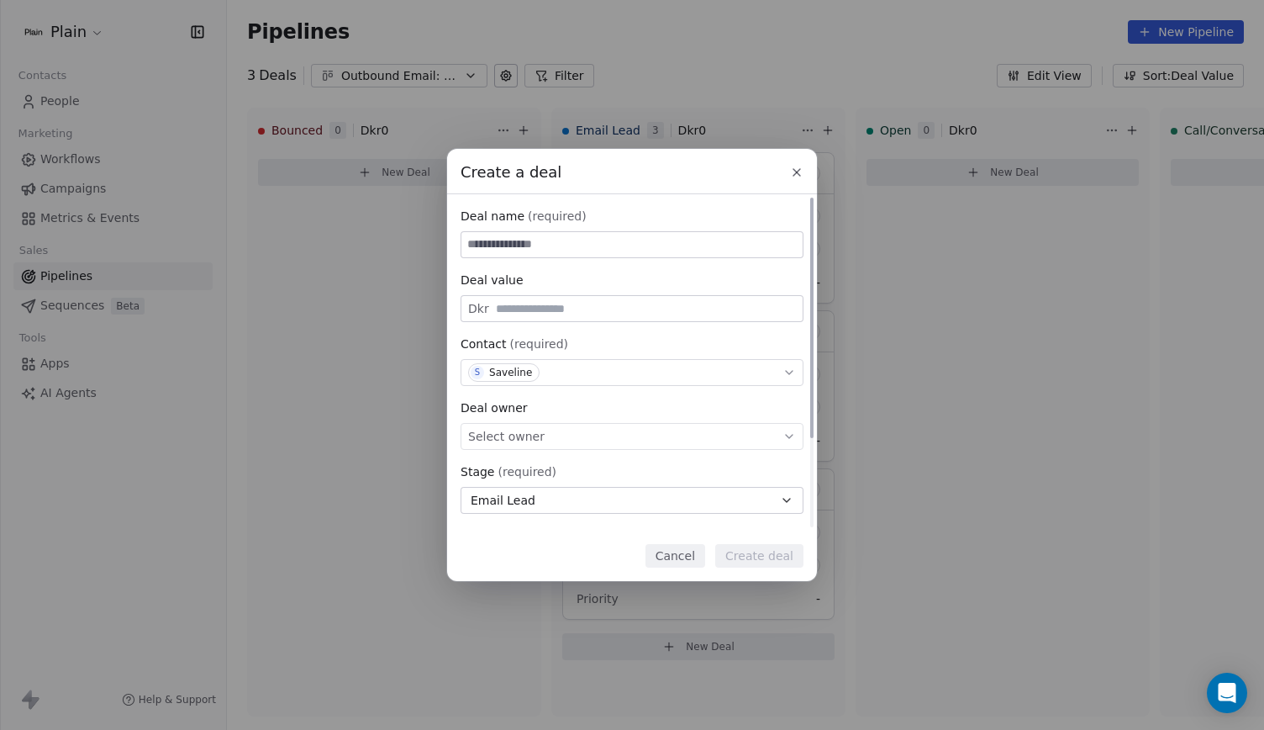
click at [572, 438] on div "Select owner" at bounding box center [632, 436] width 343 height 27
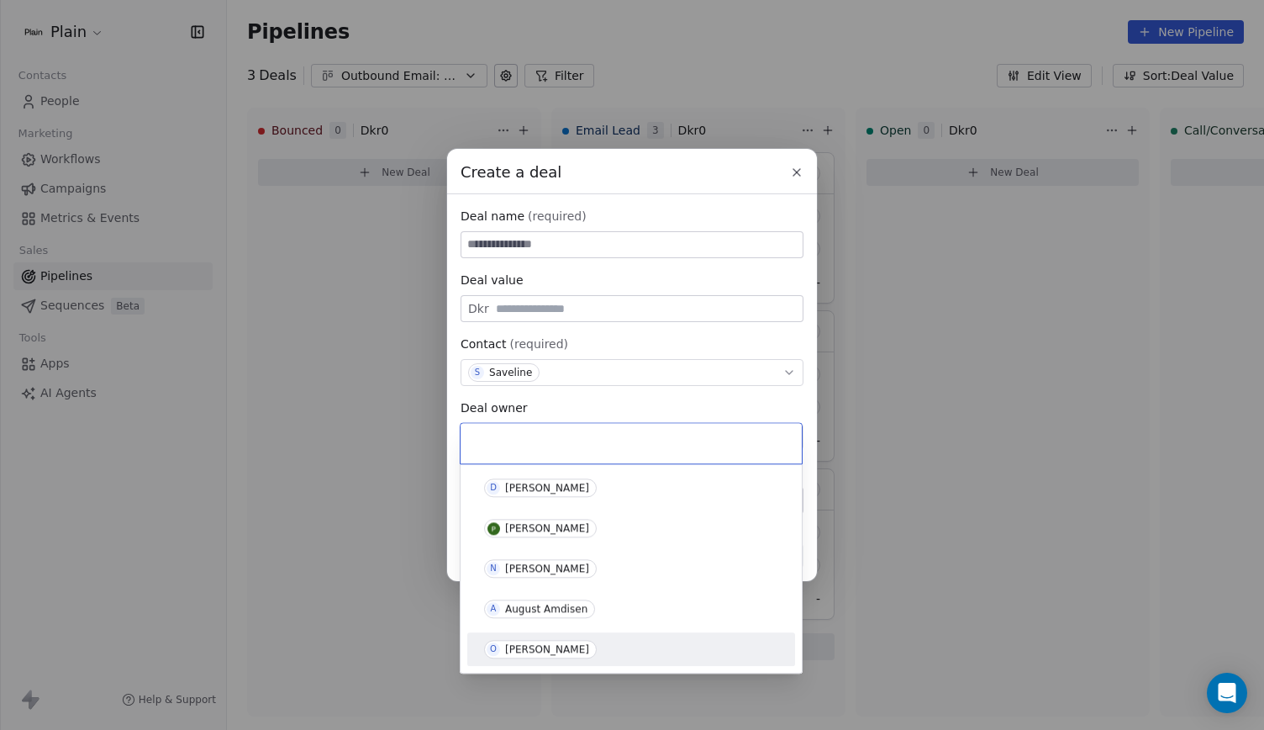
click at [561, 636] on div "[PERSON_NAME]" at bounding box center [631, 648] width 314 height 27
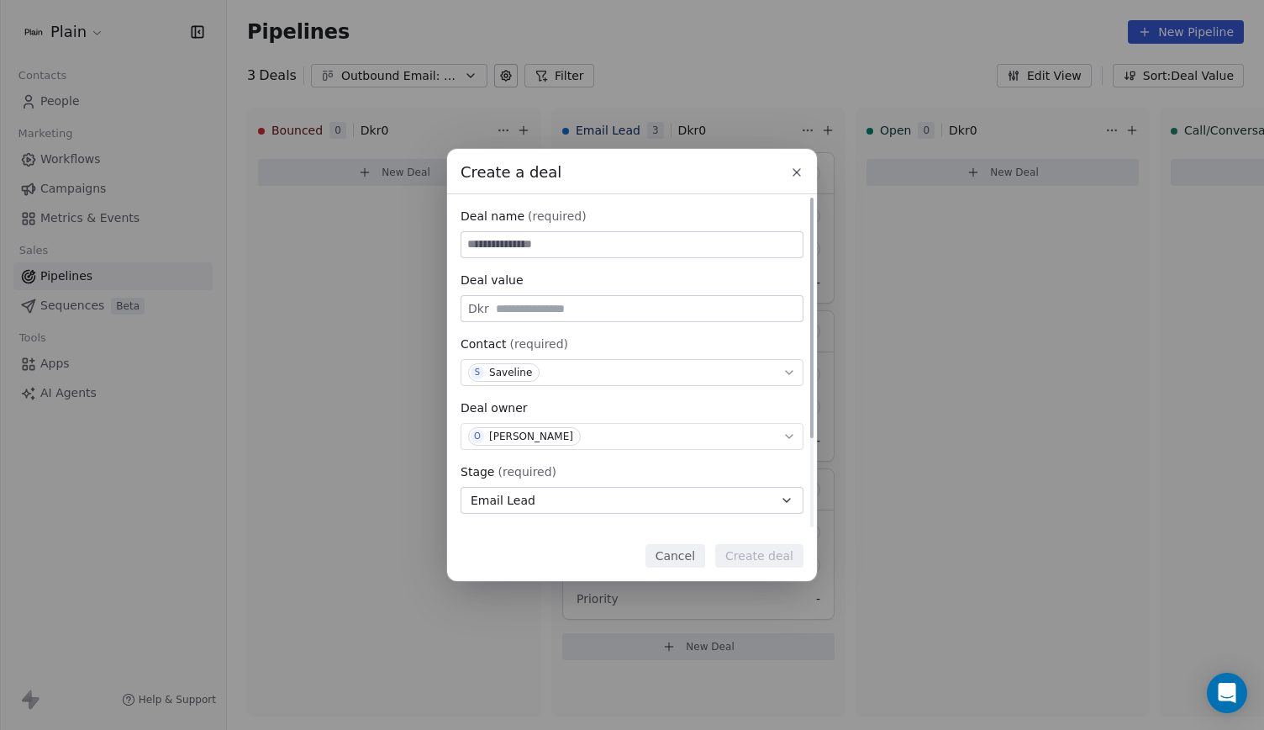
click at [556, 239] on input at bounding box center [631, 244] width 341 height 25
type input "**********"
click at [772, 562] on button "Create deal" at bounding box center [759, 556] width 88 height 24
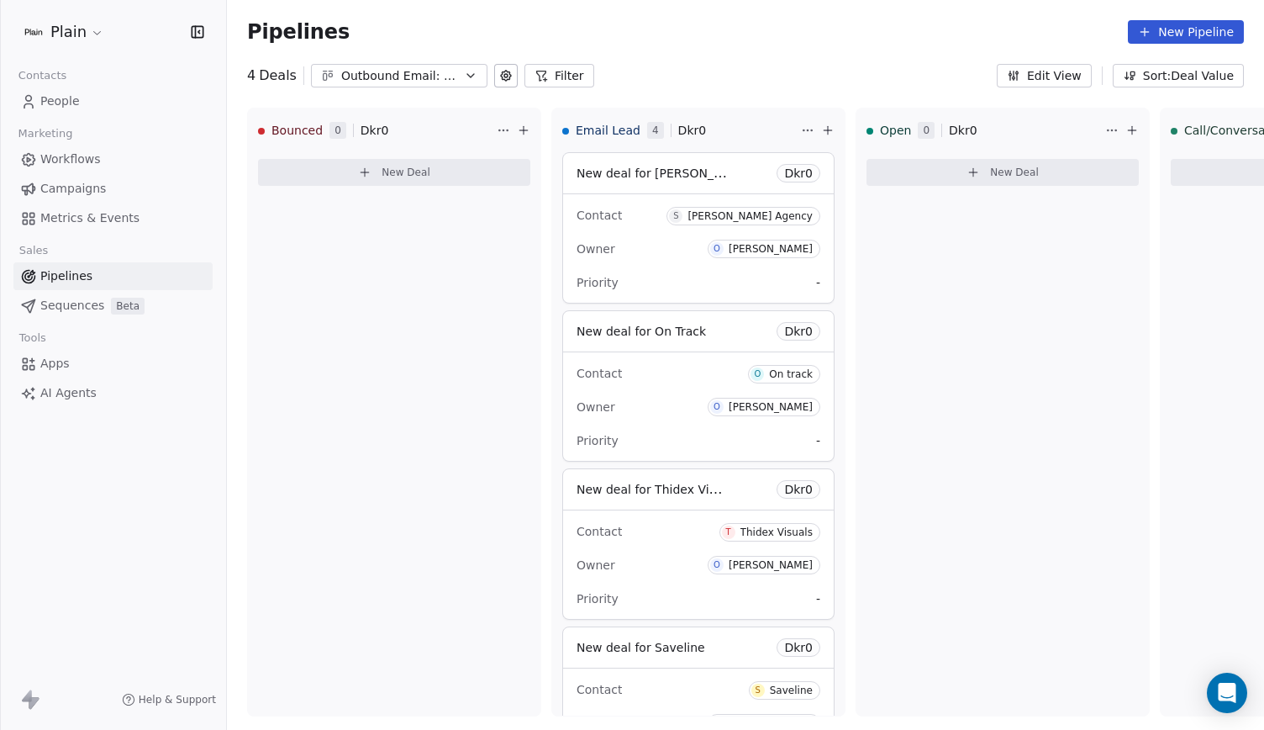
click at [494, 70] on button at bounding box center [506, 76] width 24 height 24
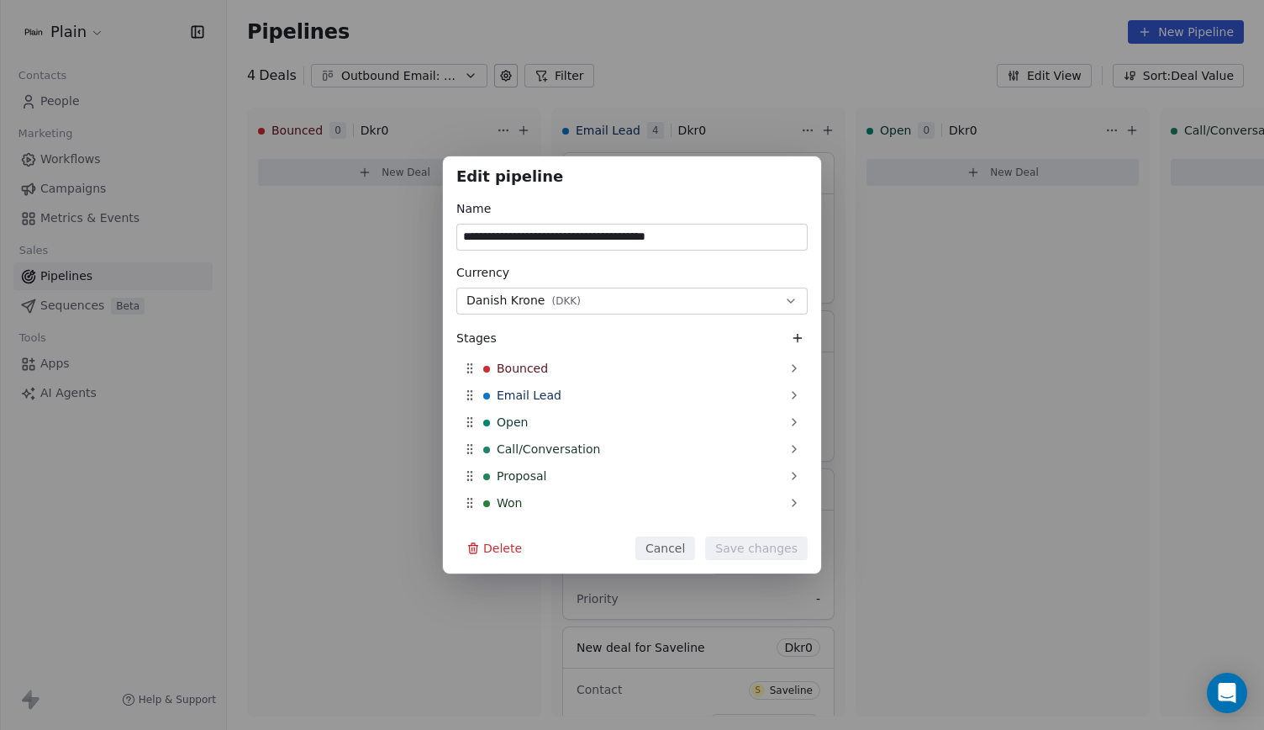
click at [712, 40] on div "**********" at bounding box center [632, 365] width 1264 height 730
click at [664, 73] on div "**********" at bounding box center [632, 365] width 1264 height 730
click at [695, 545] on button "Cancel" at bounding box center [665, 548] width 60 height 24
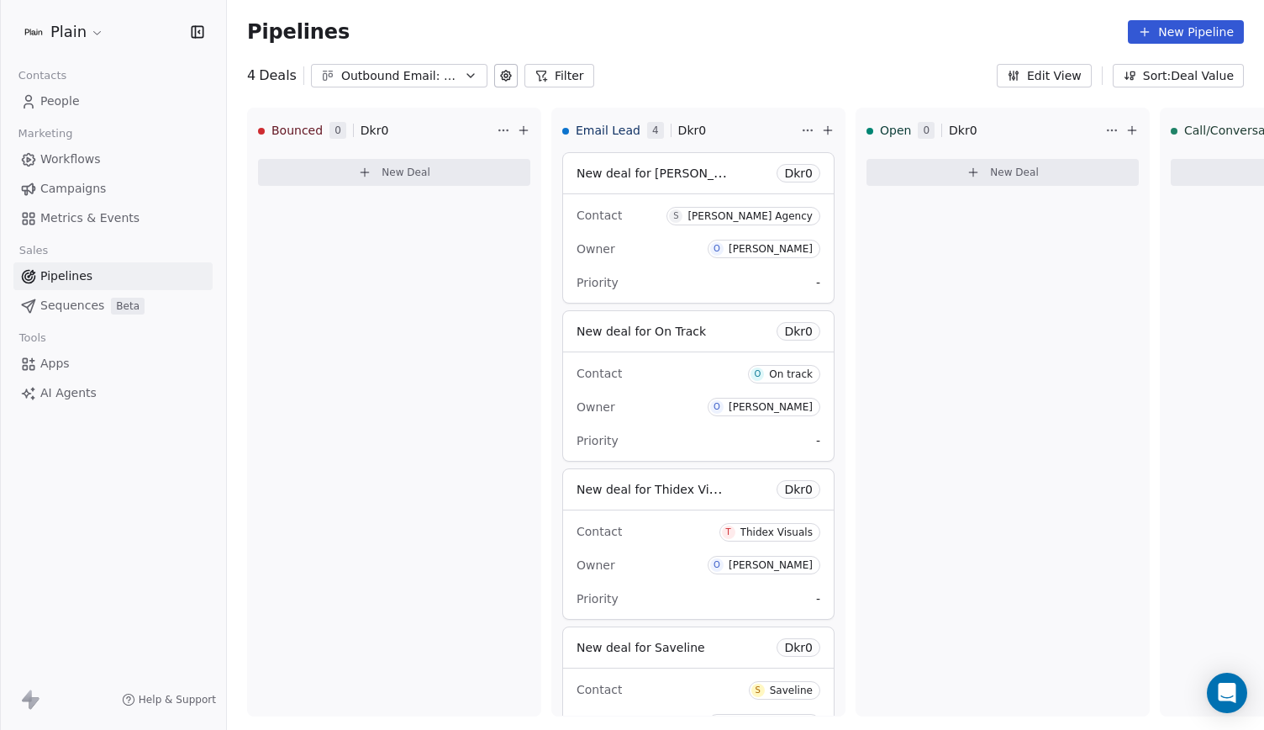
click at [98, 164] on span "Workflows" at bounding box center [70, 159] width 61 height 18
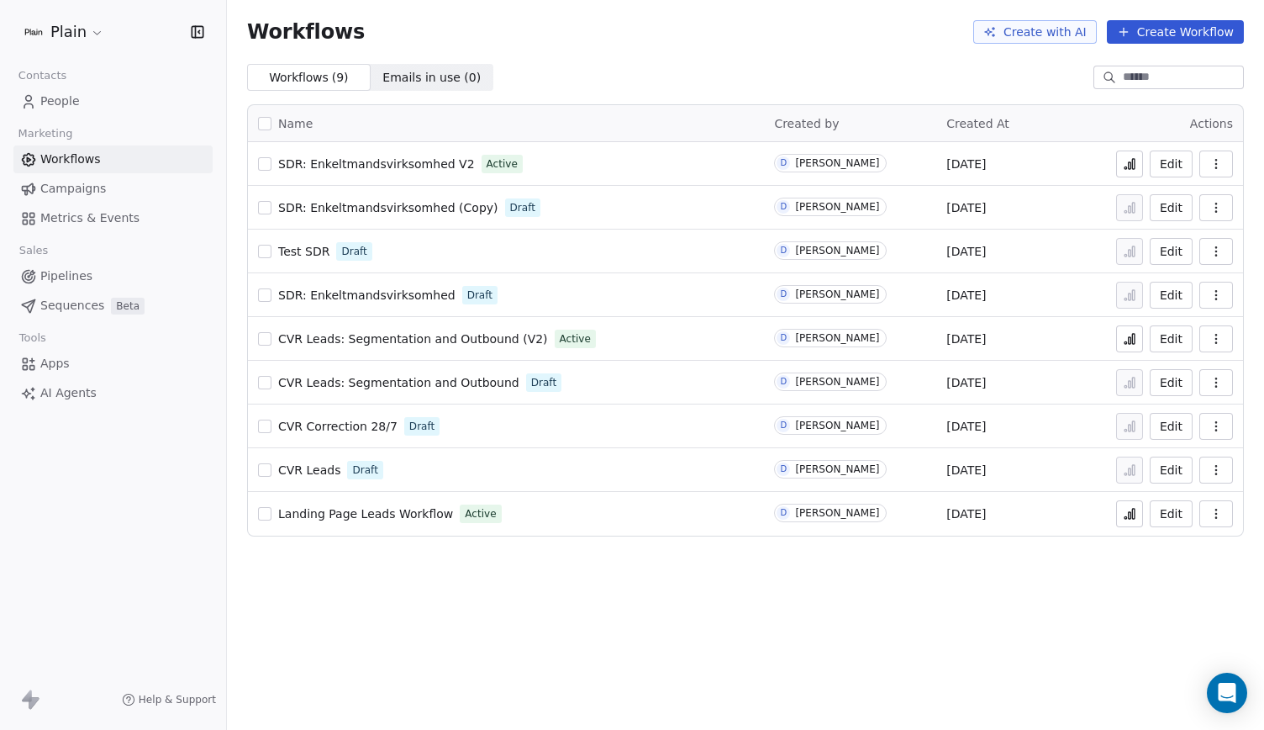
click at [92, 283] on link "Pipelines" at bounding box center [112, 276] width 199 height 28
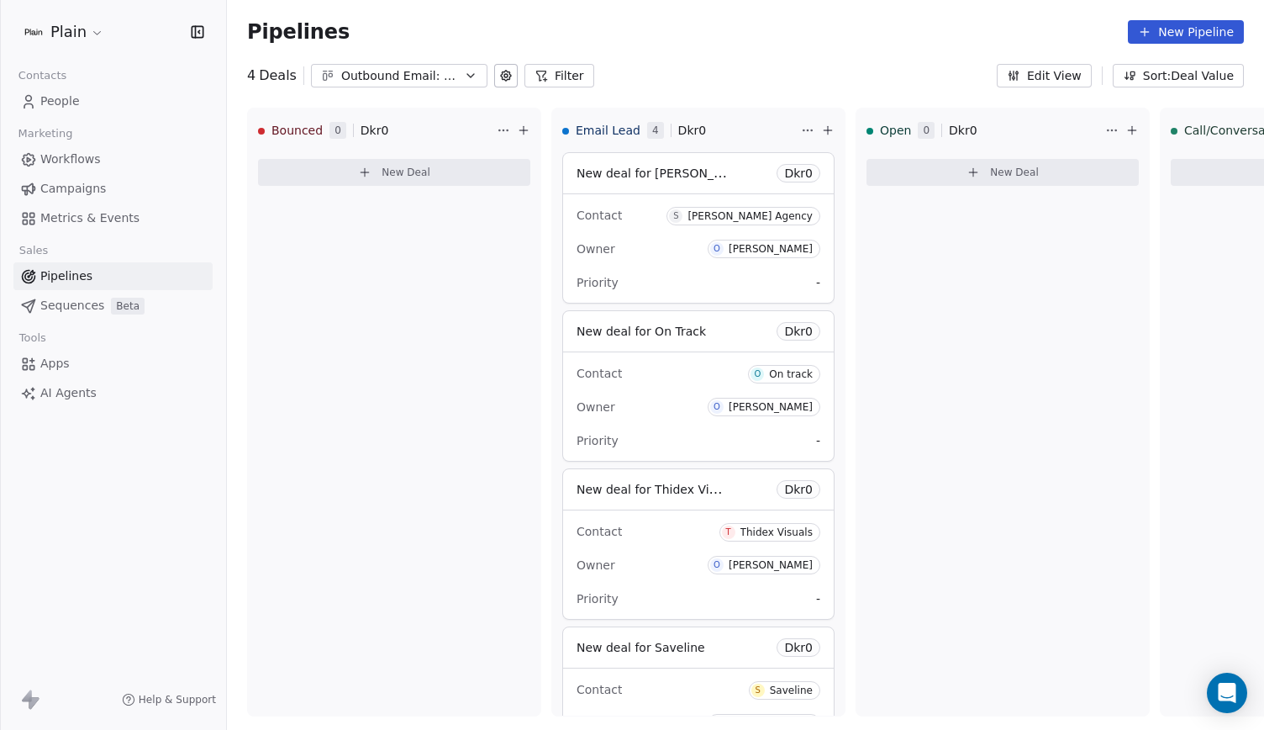
click at [89, 98] on link "People" at bounding box center [112, 101] width 199 height 28
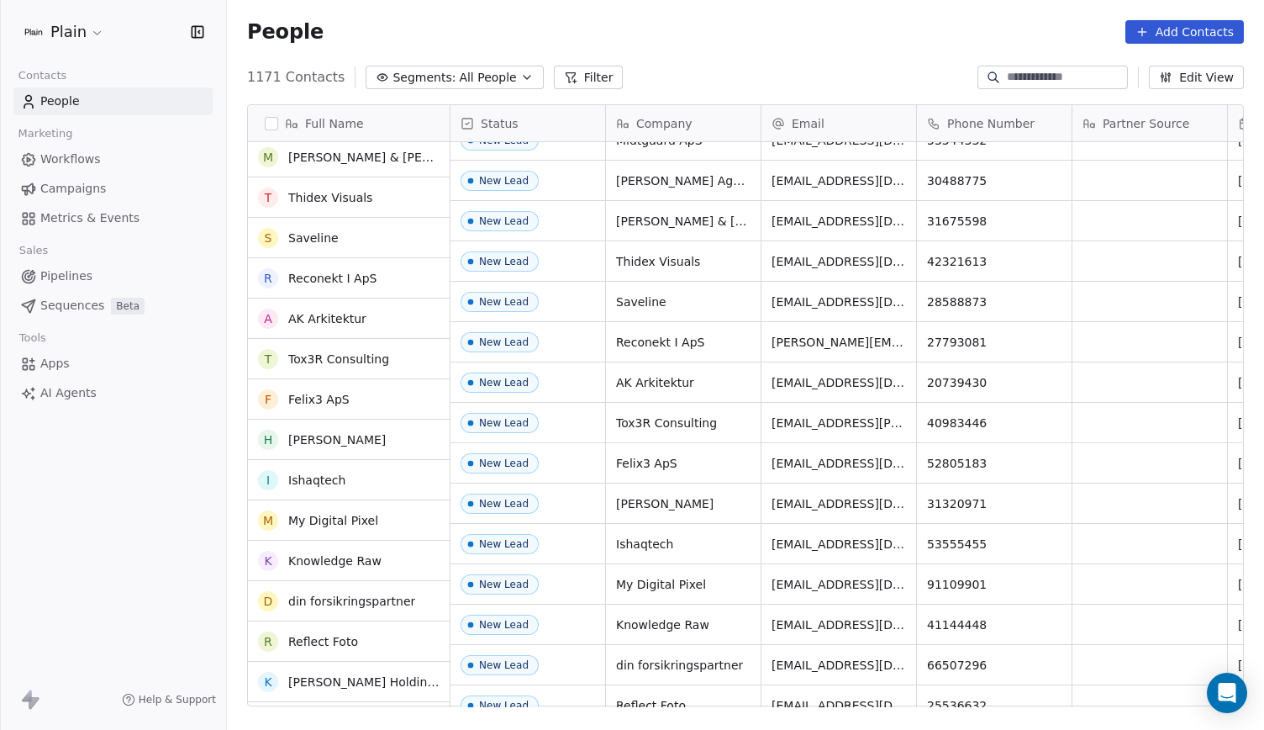
scroll to position [167, 0]
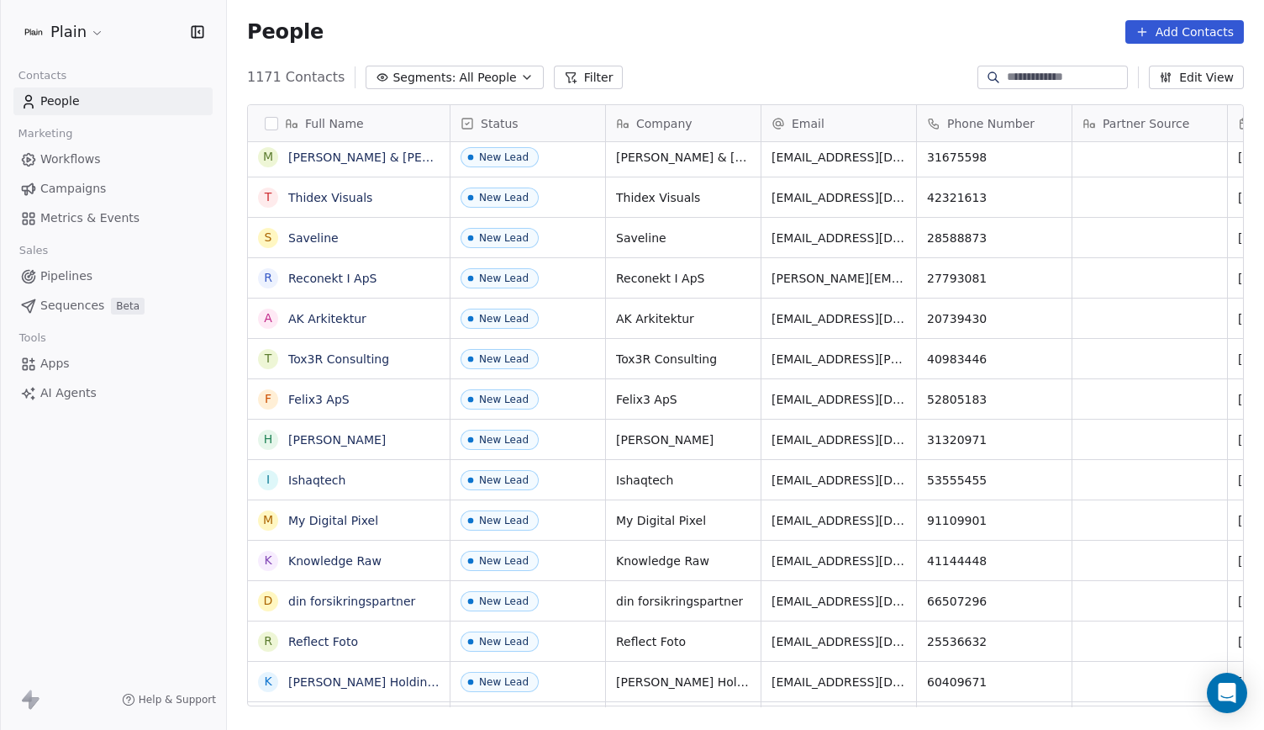
click at [66, 278] on span "Pipelines" at bounding box center [66, 276] width 52 height 18
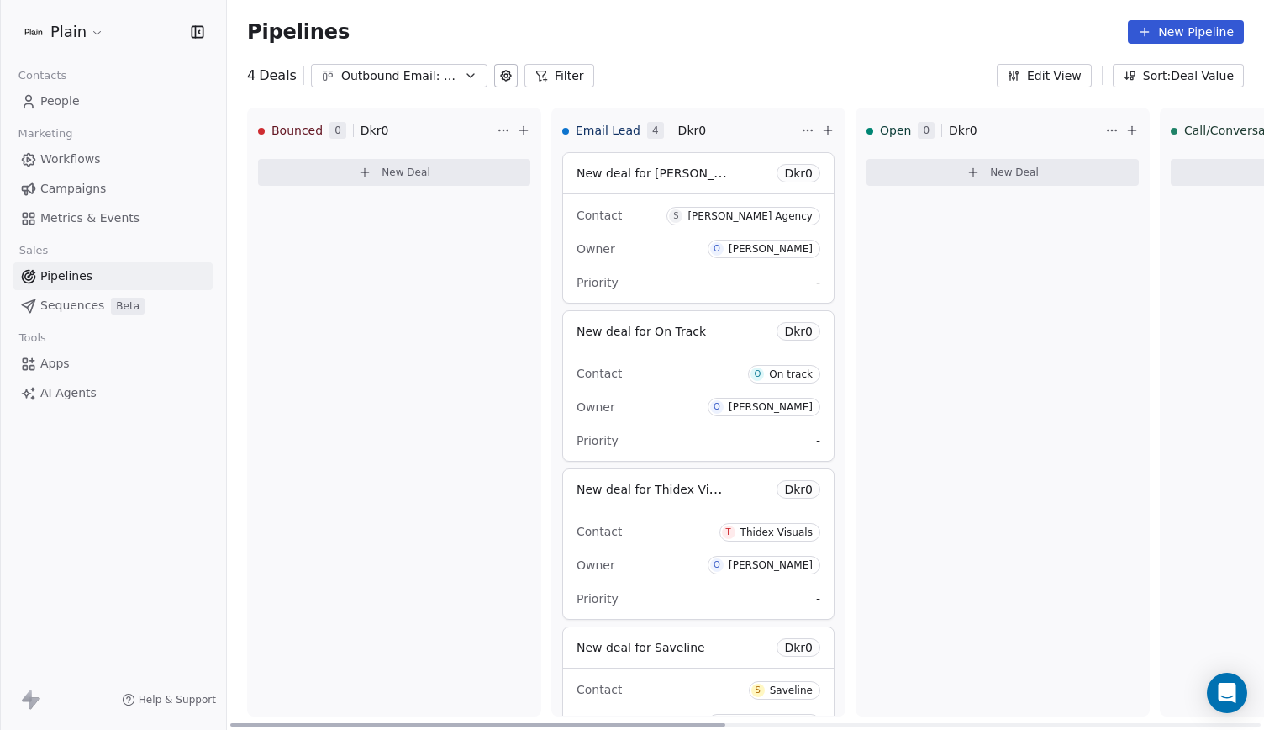
click at [836, 129] on button at bounding box center [828, 130] width 20 height 20
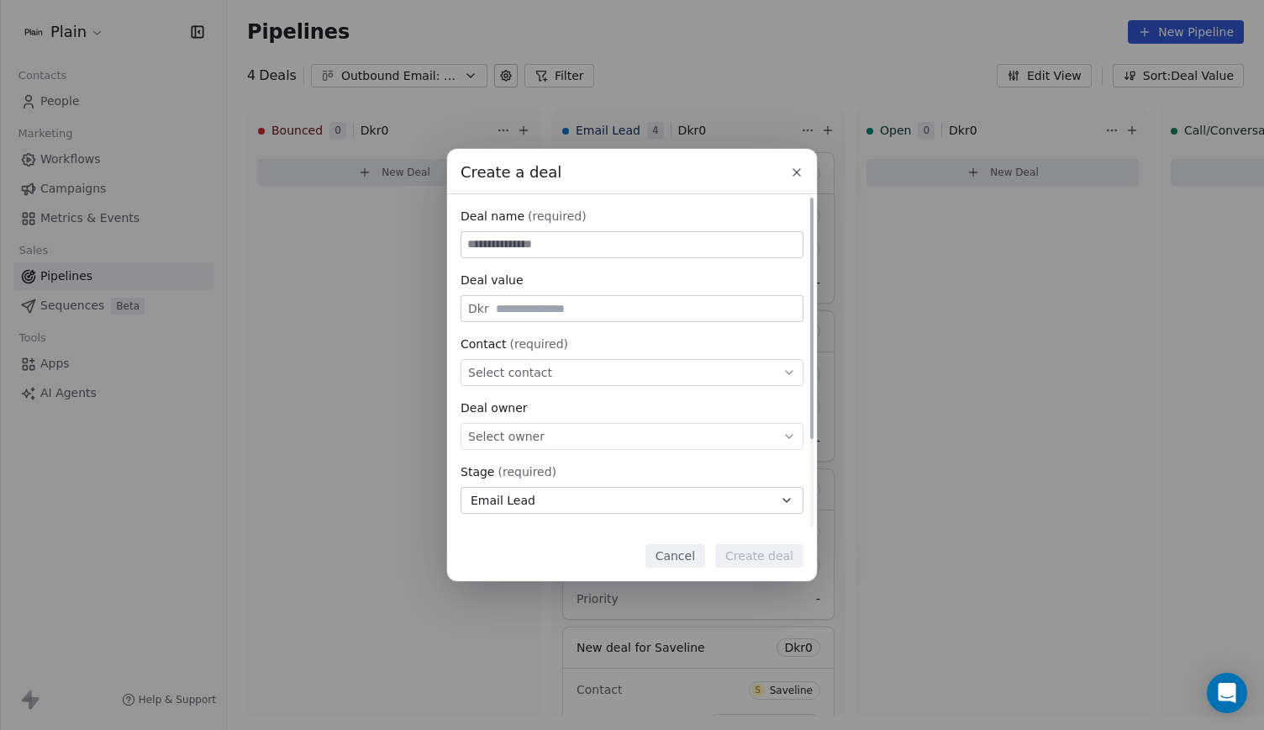
click at [561, 441] on div "Select owner" at bounding box center [632, 436] width 343 height 27
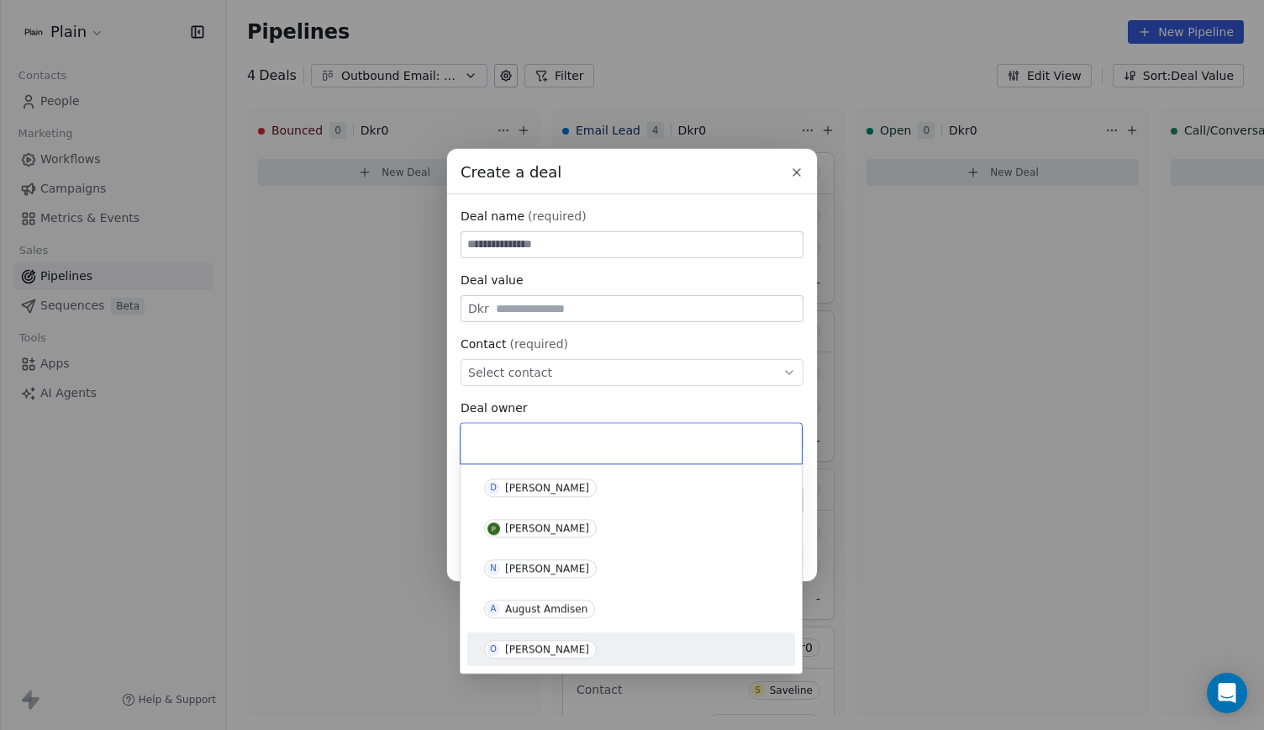
click at [554, 632] on div "[PERSON_NAME]" at bounding box center [631, 649] width 328 height 34
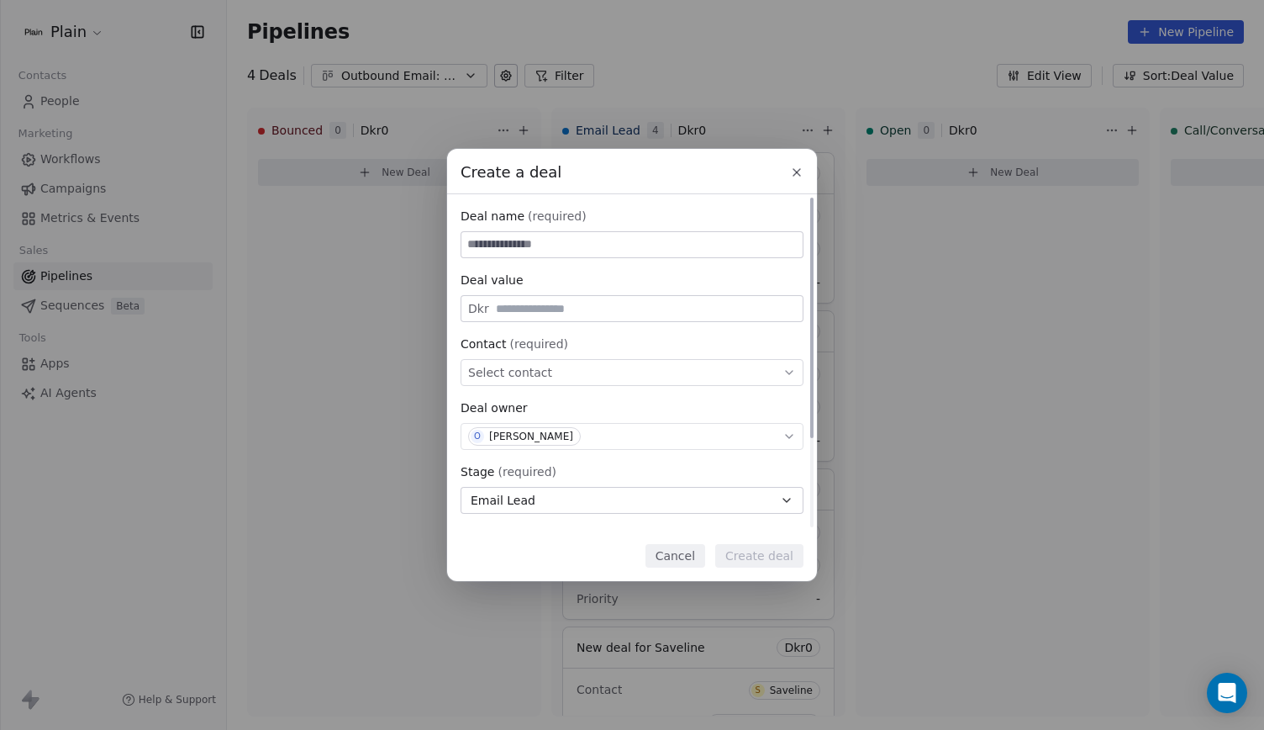
click at [570, 374] on div "Select contact" at bounding box center [632, 372] width 343 height 27
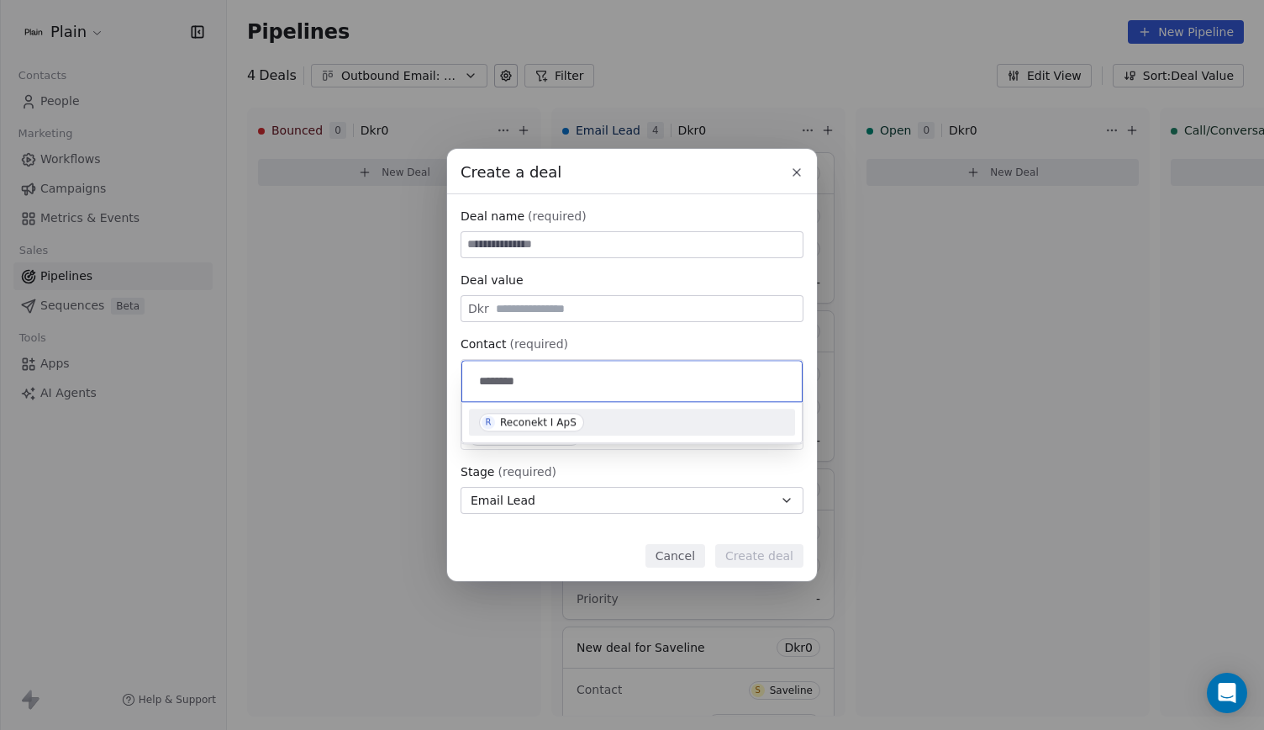
type input "********"
click at [585, 421] on div "R Reconekt I ApS" at bounding box center [632, 422] width 306 height 18
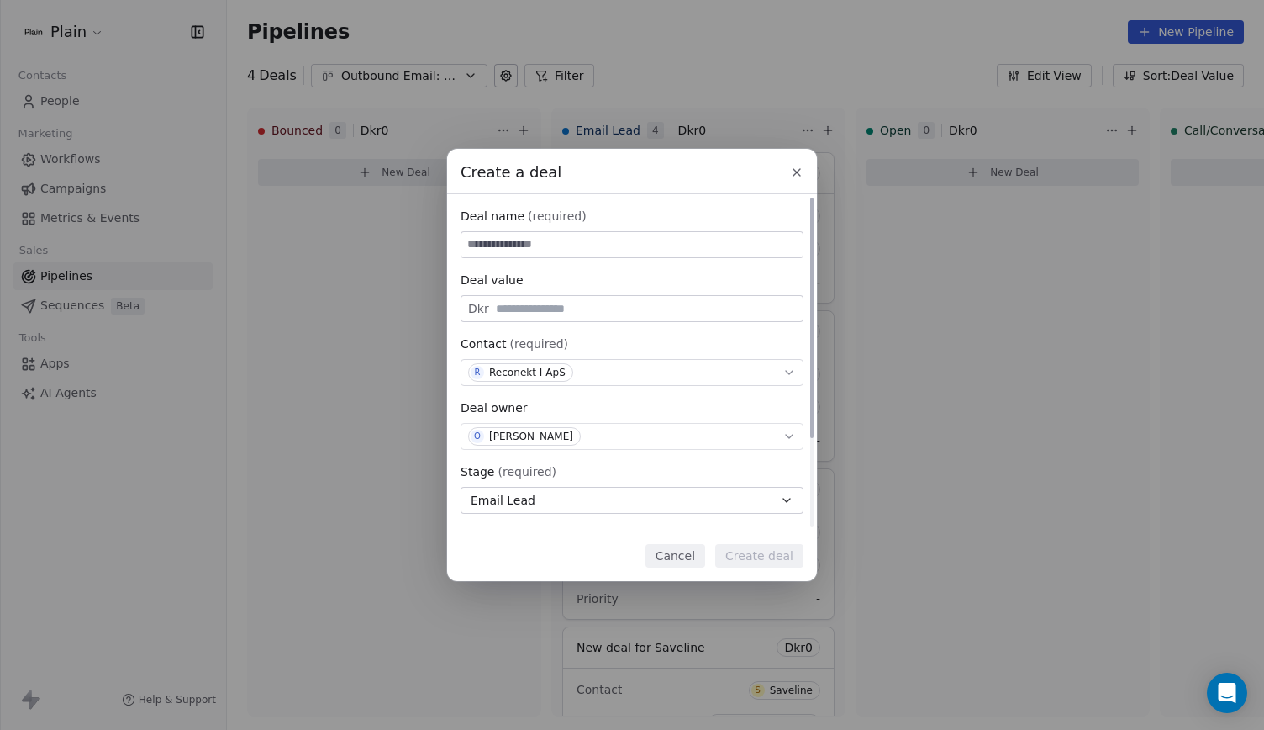
click at [606, 240] on input at bounding box center [631, 244] width 341 height 25
type input "**********"
click at [770, 547] on button "Create deal" at bounding box center [759, 556] width 88 height 24
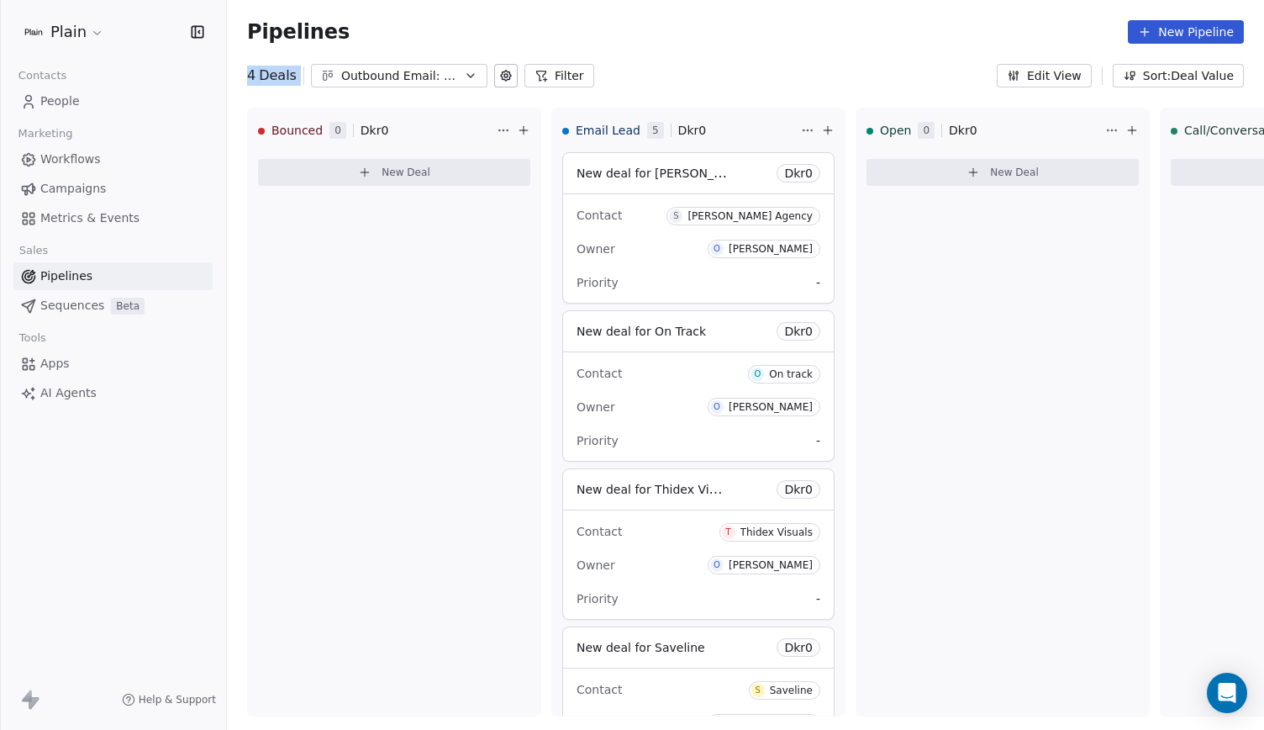
drag, startPoint x: 424, startPoint y: 61, endPoint x: 434, endPoint y: 85, distance: 26.4
click at [434, 85] on div "Pipelines New Pipeline 4 Deals Outbound Email: Enkeltmandsvirksomhed (SDR) Filt…" at bounding box center [745, 43] width 1037 height 87
click at [434, 85] on button "Outbound Email: Enkeltmandsvirksomhed (SDR)" at bounding box center [399, 76] width 177 height 24
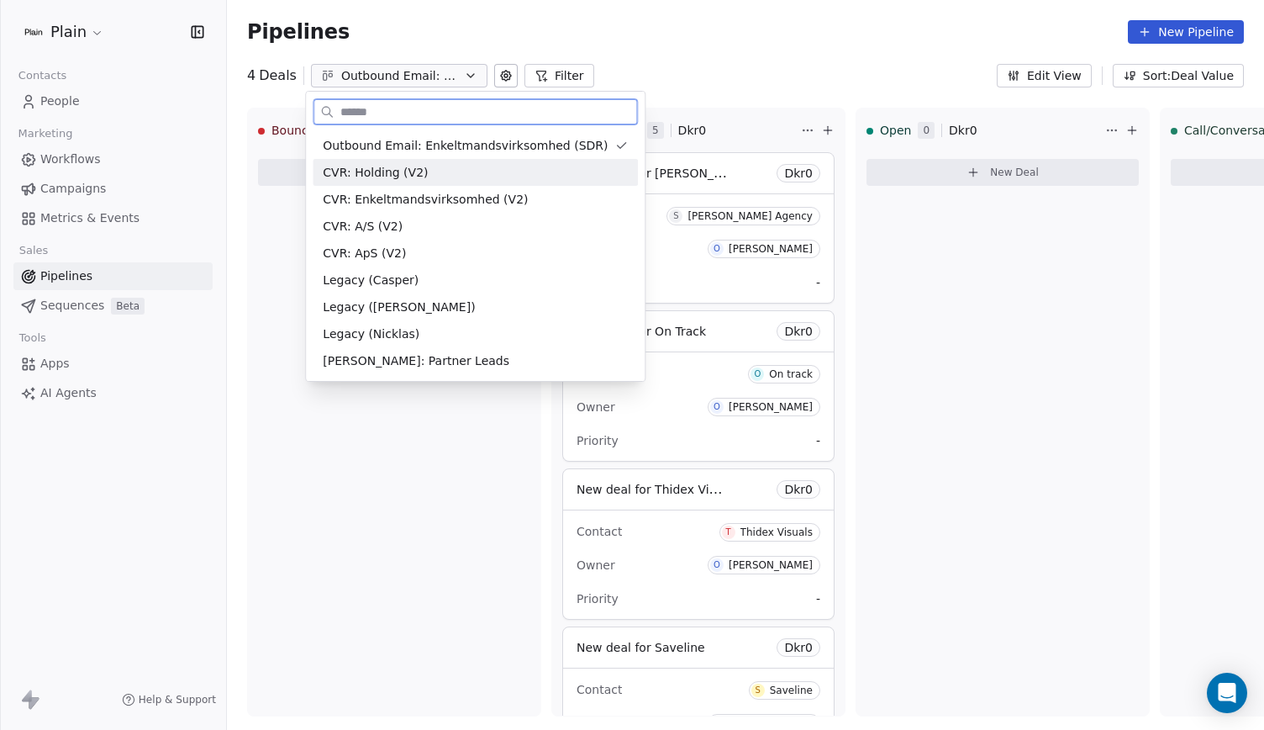
click at [439, 184] on div "CVR: Holding (V2)" at bounding box center [475, 172] width 325 height 27
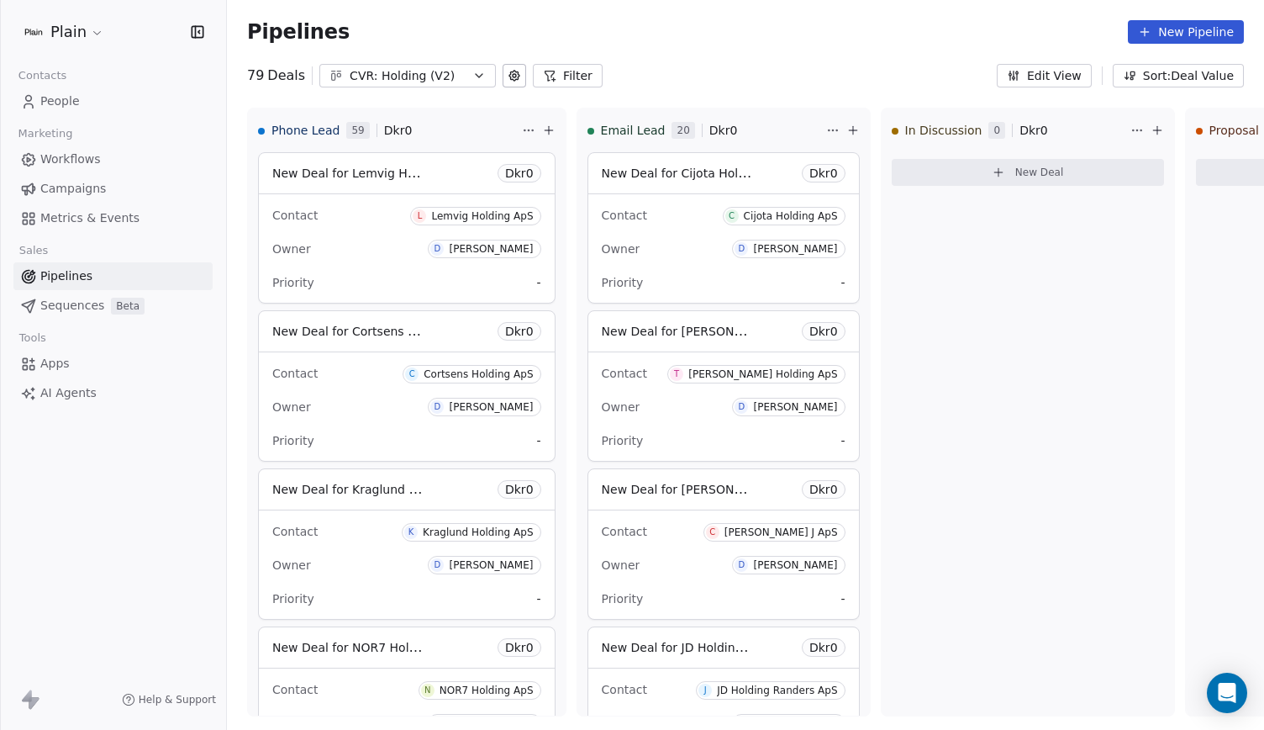
click at [414, 81] on div "CVR: Holding (V2)" at bounding box center [408, 76] width 116 height 18
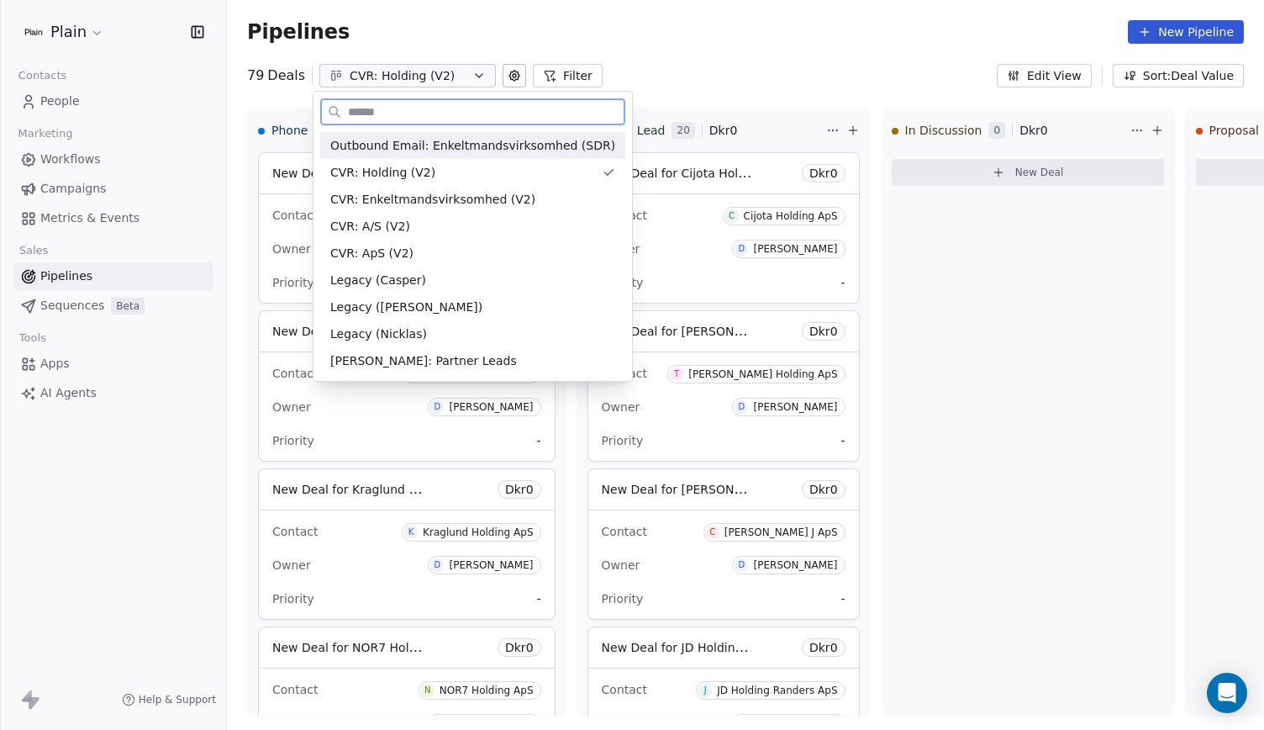
click at [451, 140] on span "Outbound Email: Enkeltmandsvirksomhed (SDR)" at bounding box center [472, 146] width 285 height 18
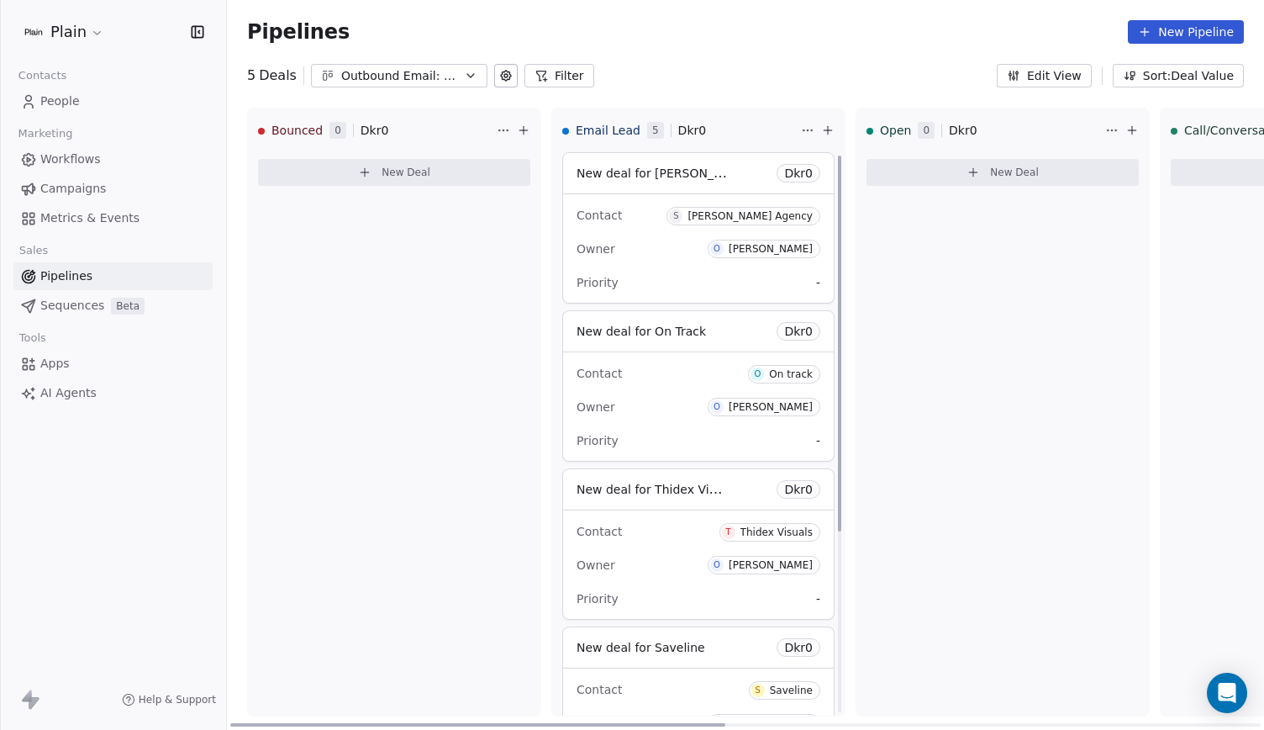
scroll to position [271, 0]
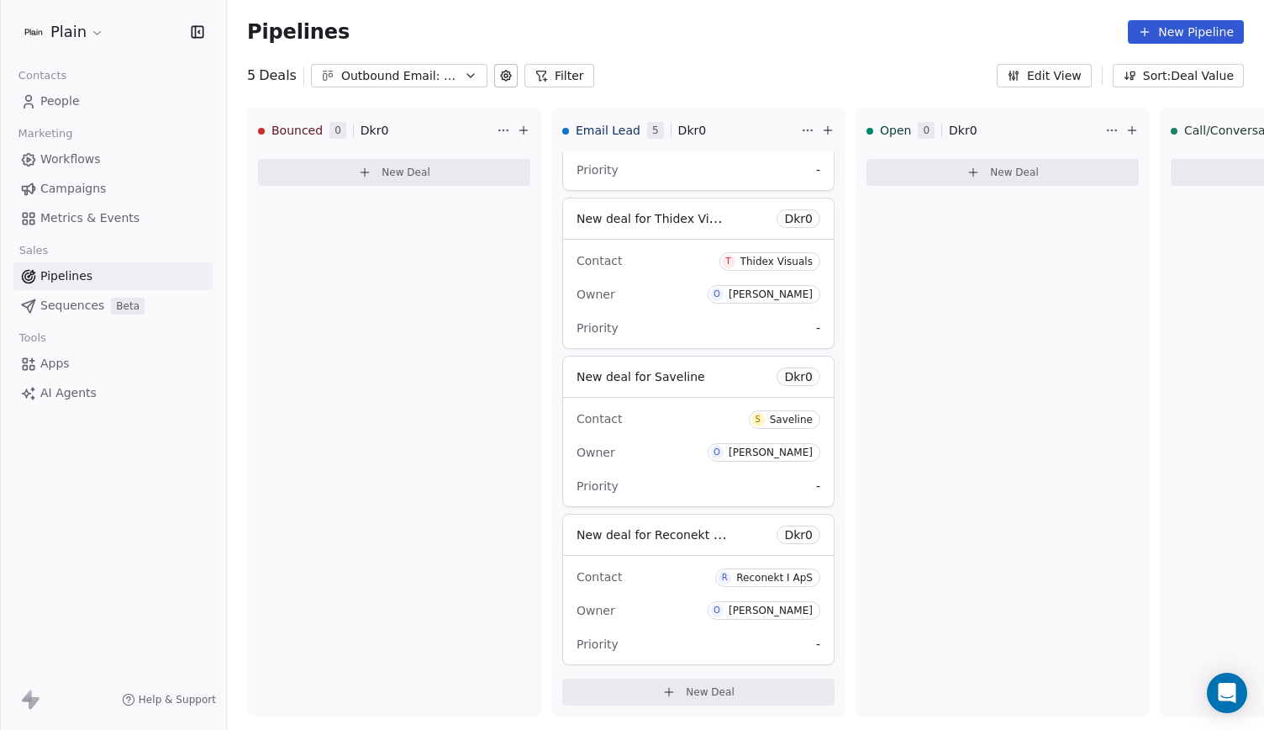
click at [123, 108] on link "People" at bounding box center [112, 101] width 199 height 28
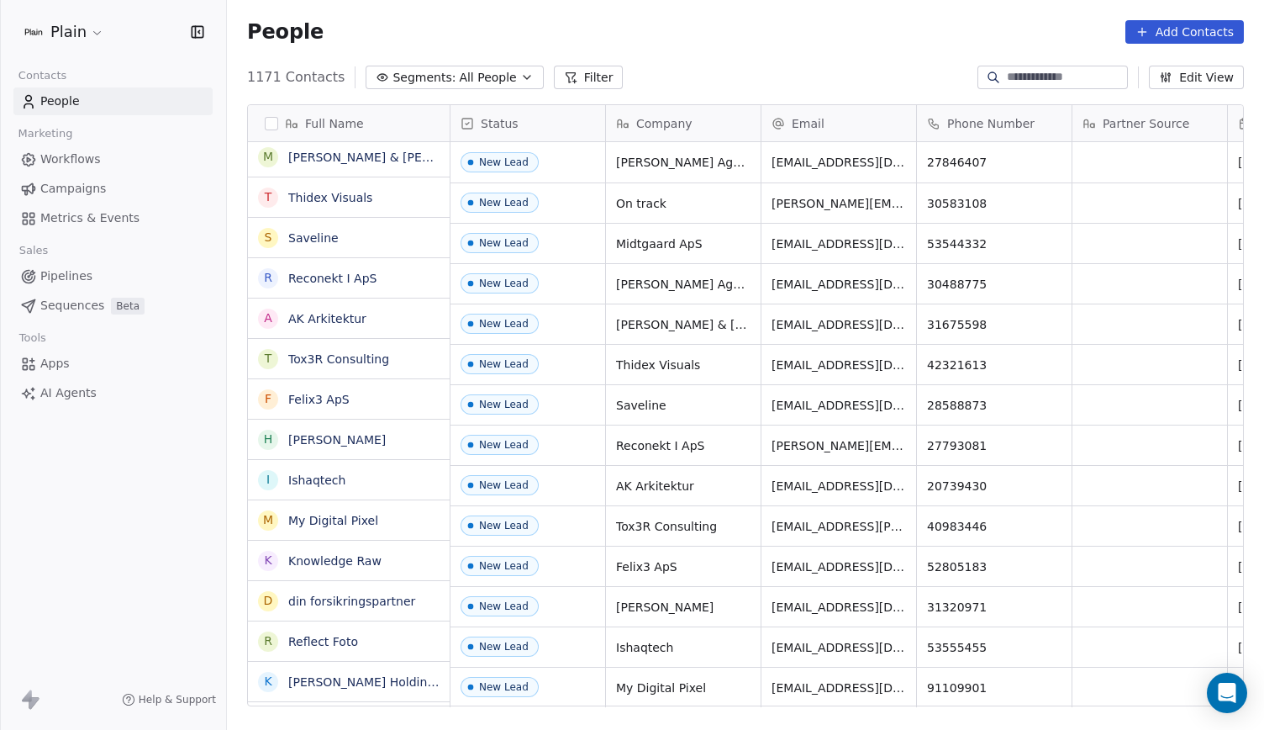
scroll to position [629, 1024]
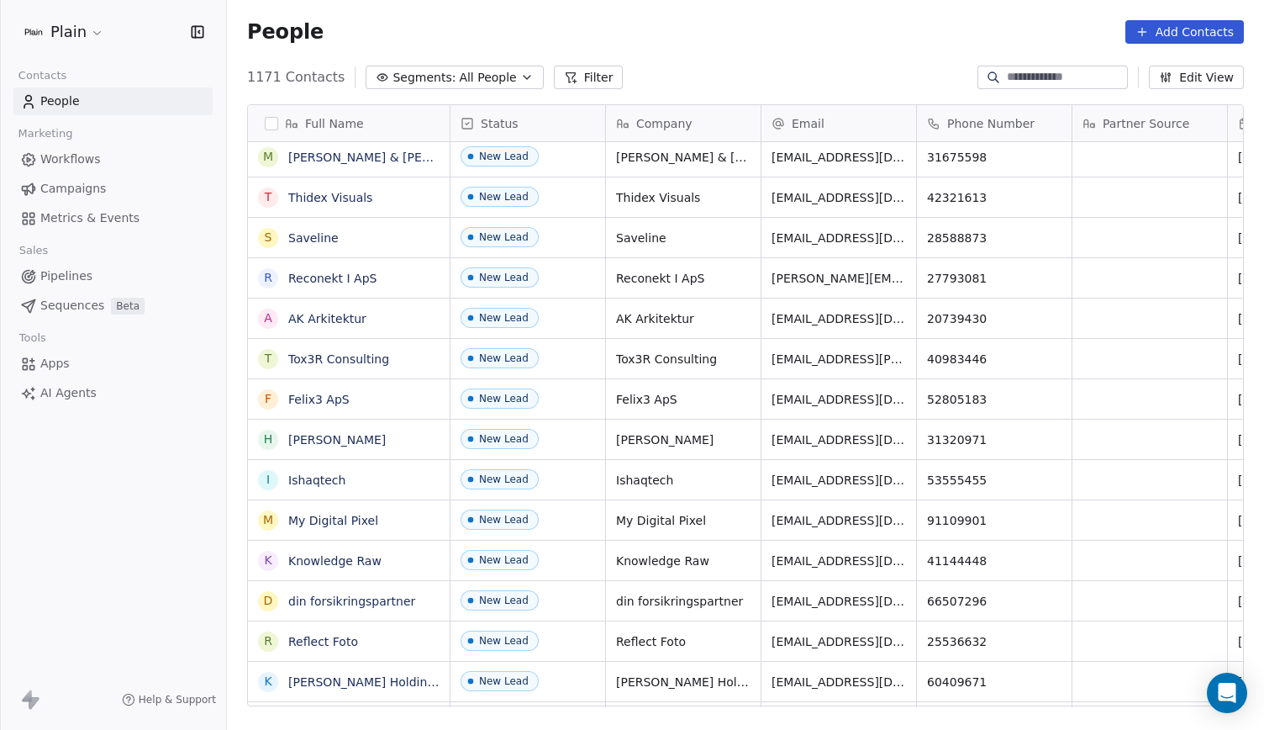
click at [97, 273] on link "Pipelines" at bounding box center [112, 276] width 199 height 28
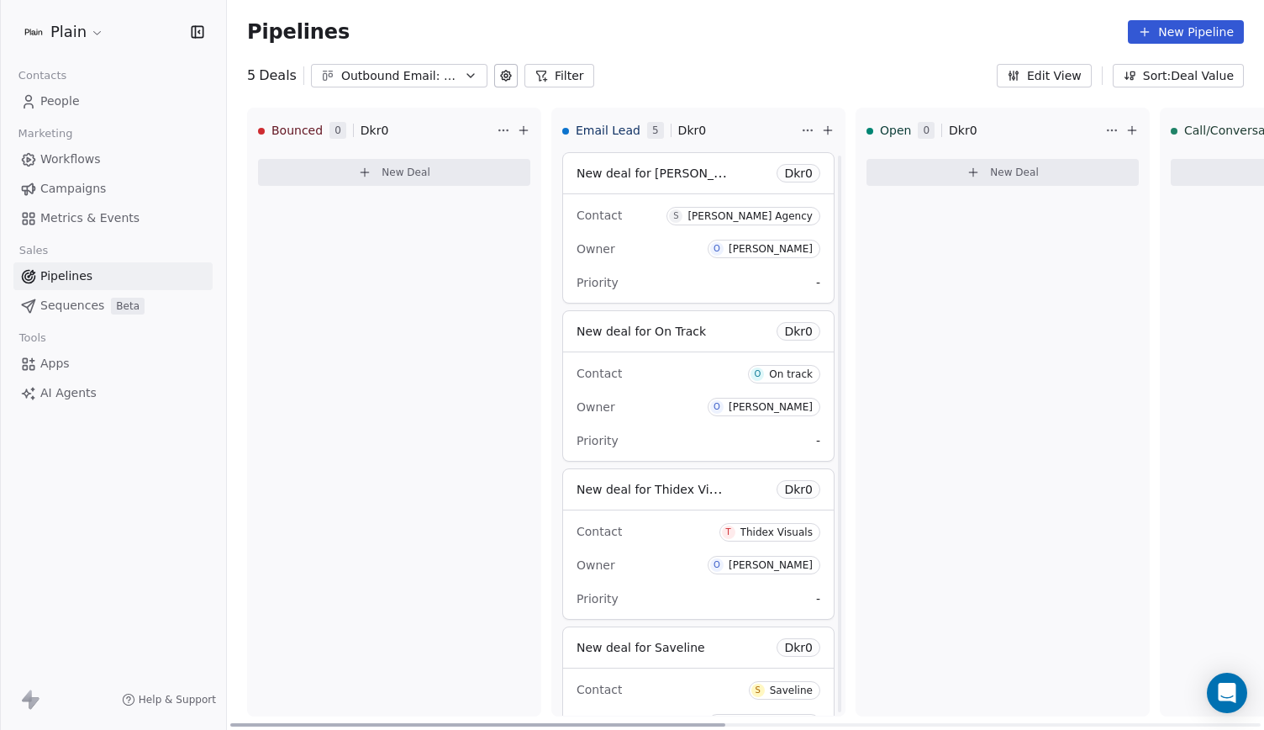
scroll to position [271, 0]
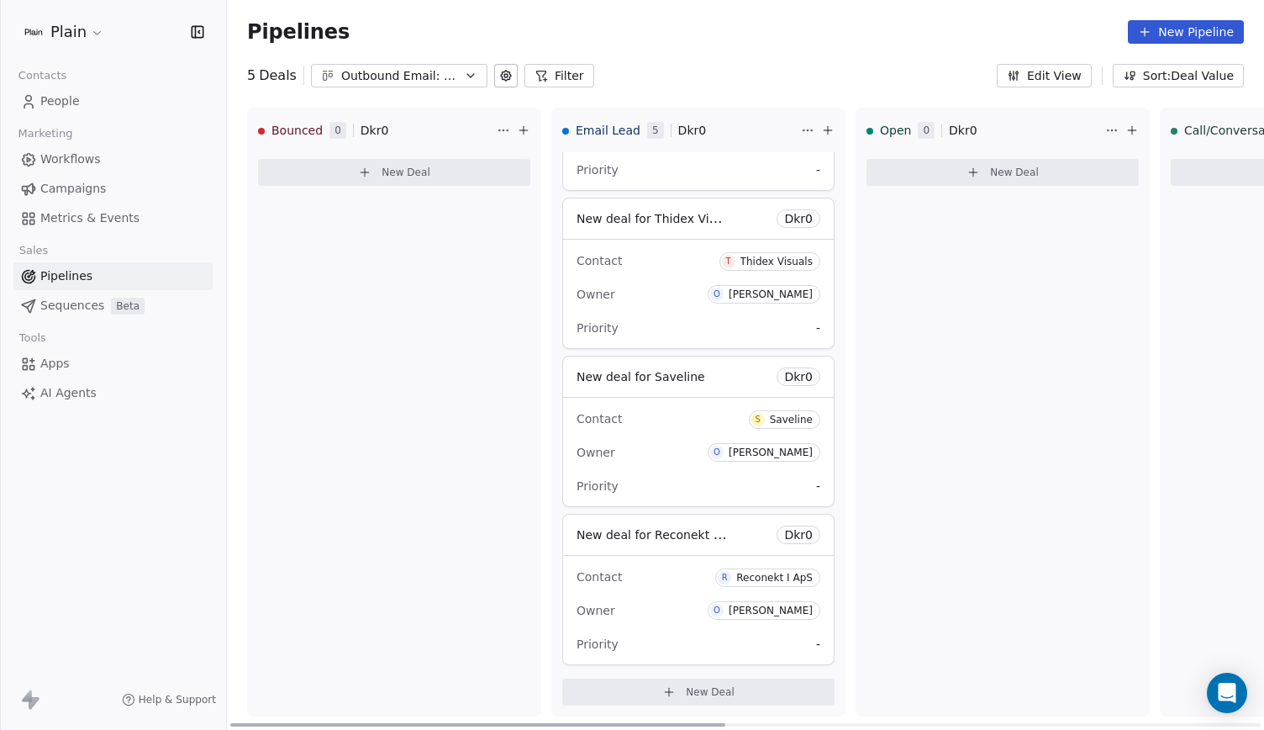
click at [751, 685] on button "New Deal" at bounding box center [698, 691] width 272 height 27
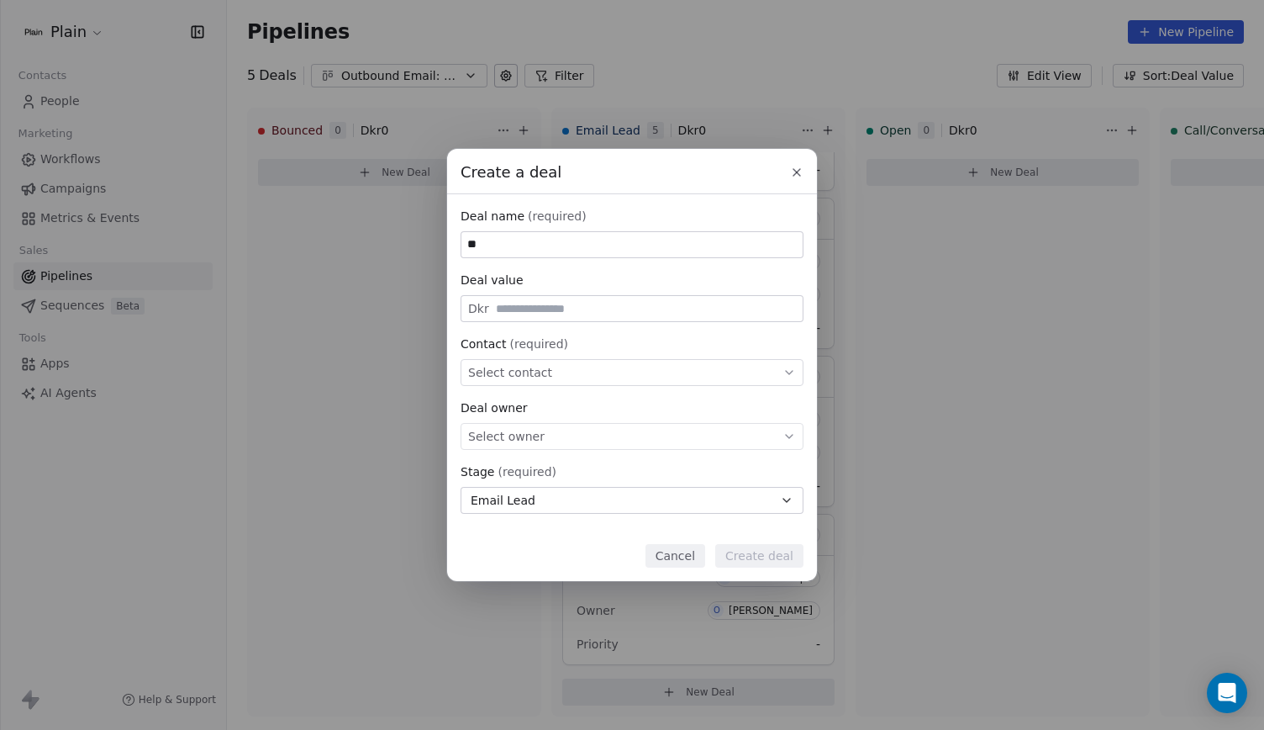
type input "*"
click at [598, 374] on div "Select contact" at bounding box center [632, 372] width 343 height 27
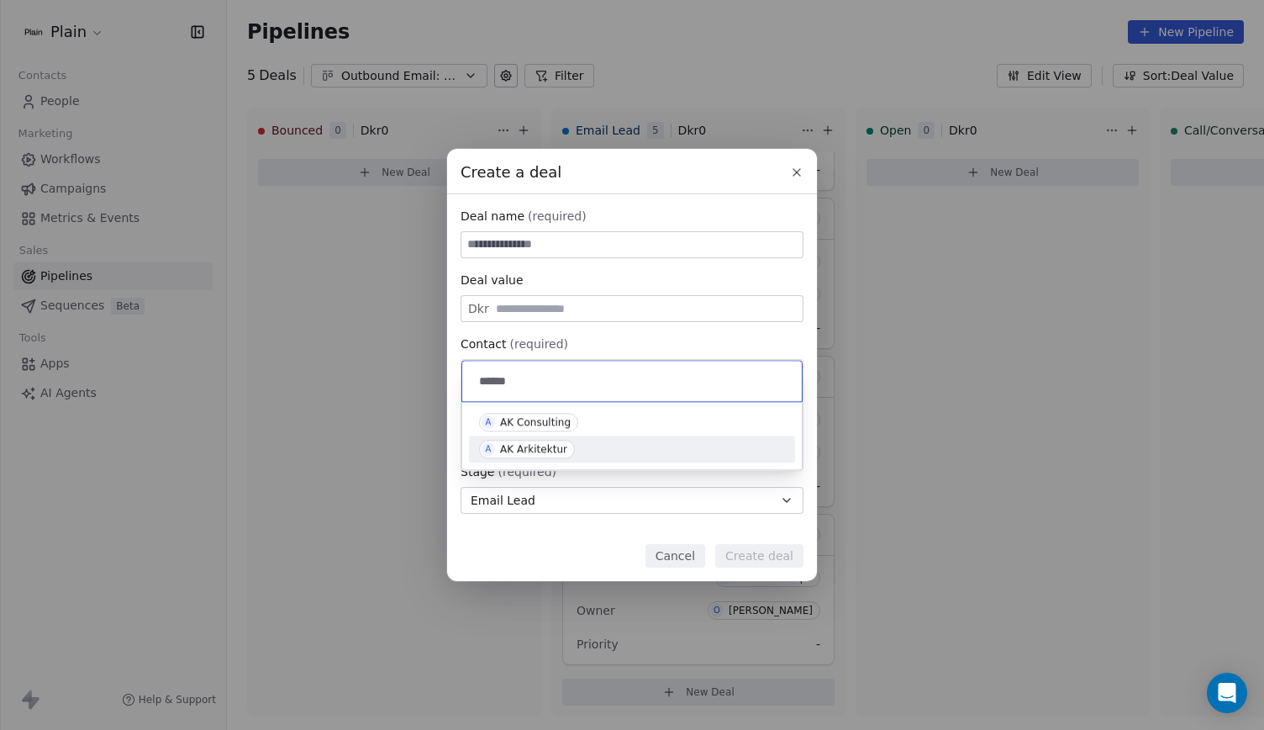
type input "******"
click at [597, 443] on div "A AK Arkitektur" at bounding box center [632, 449] width 306 height 18
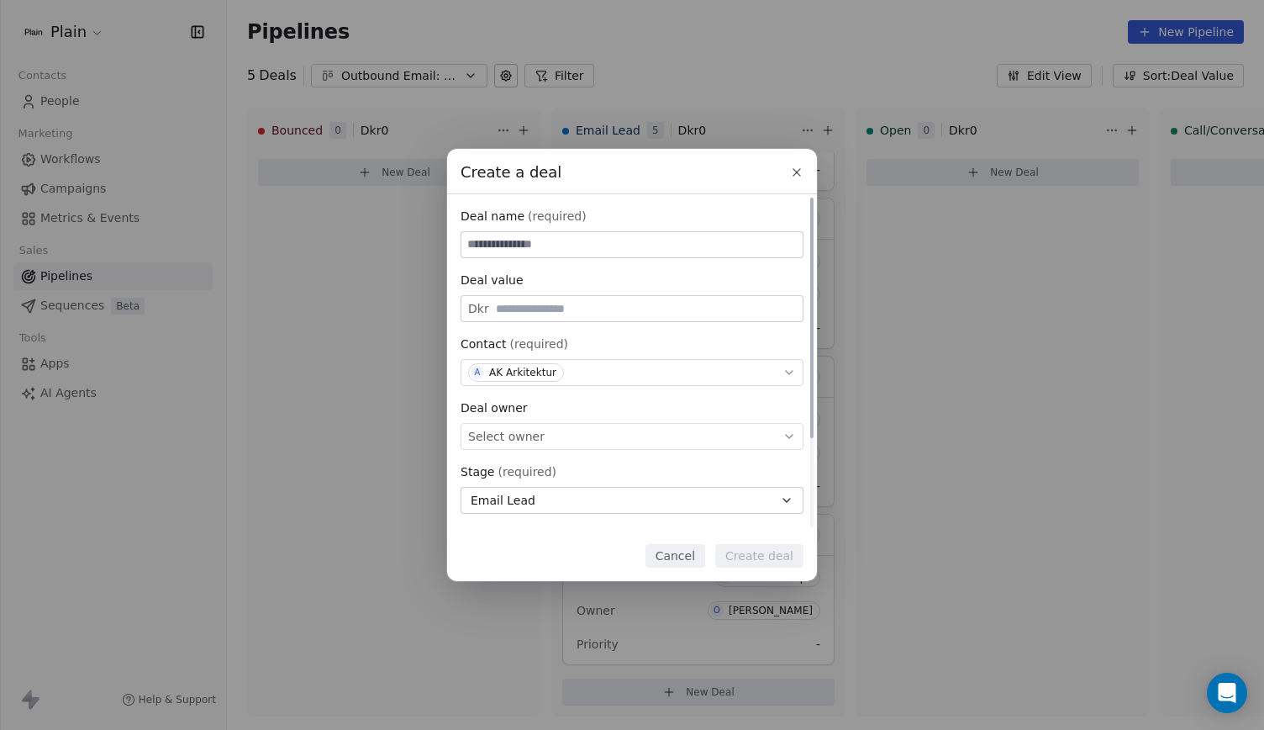
click at [591, 431] on div "Select owner" at bounding box center [632, 436] width 343 height 27
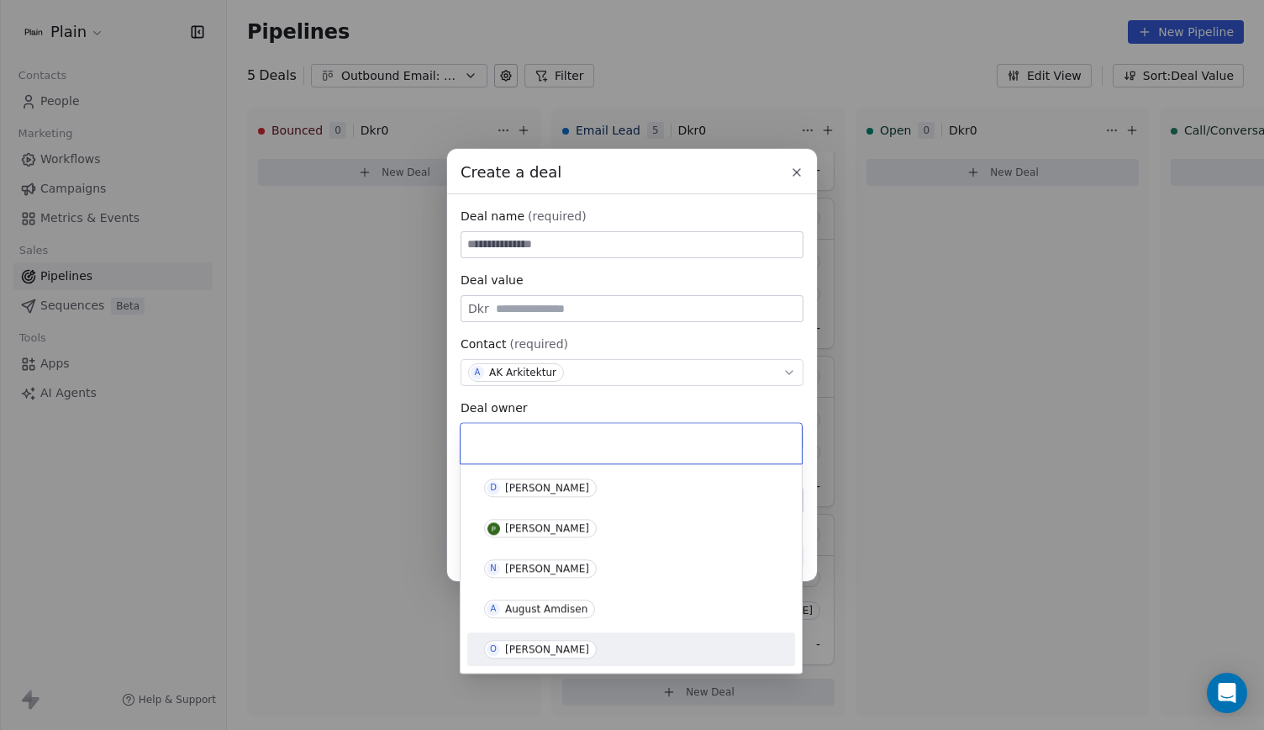
click at [558, 675] on div "Create a deal Deal name (required) Deal value Dkr Contact (required) A AK Arkit…" at bounding box center [632, 365] width 1264 height 730
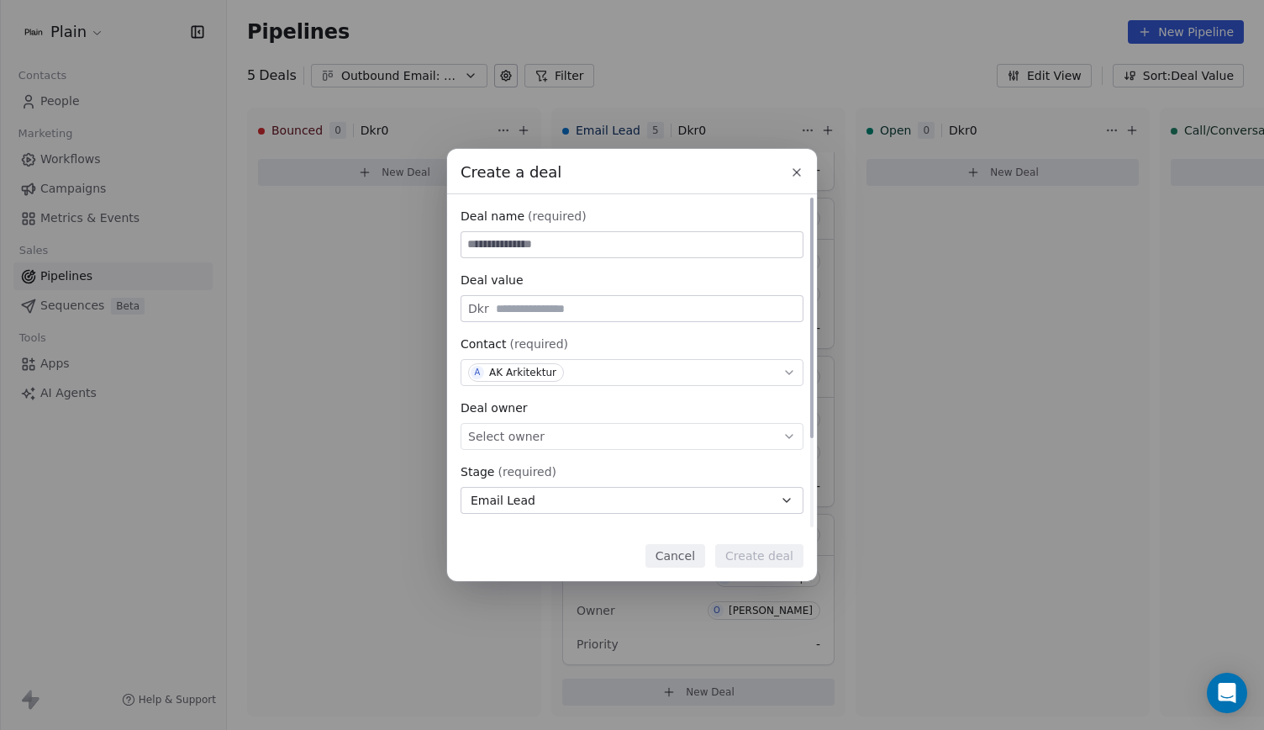
click at [572, 441] on div "Select owner" at bounding box center [632, 436] width 343 height 27
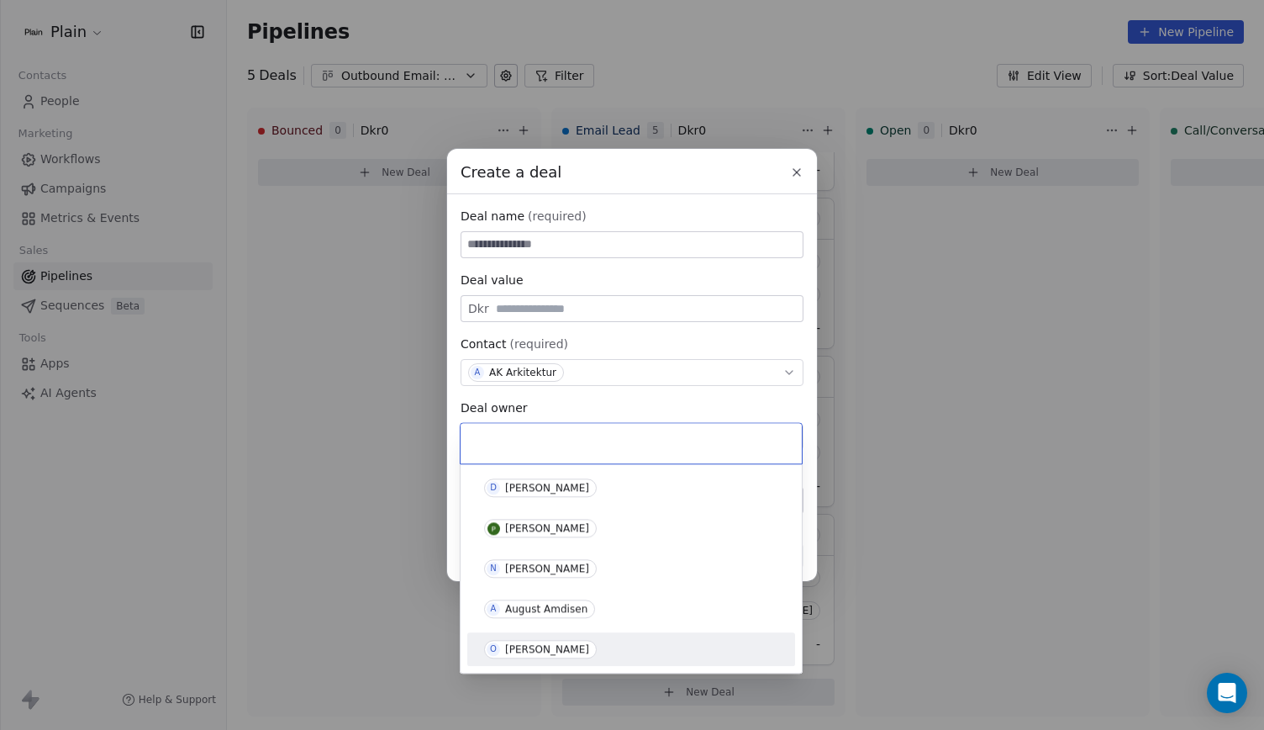
click at [580, 658] on div "[PERSON_NAME]" at bounding box center [631, 648] width 314 height 27
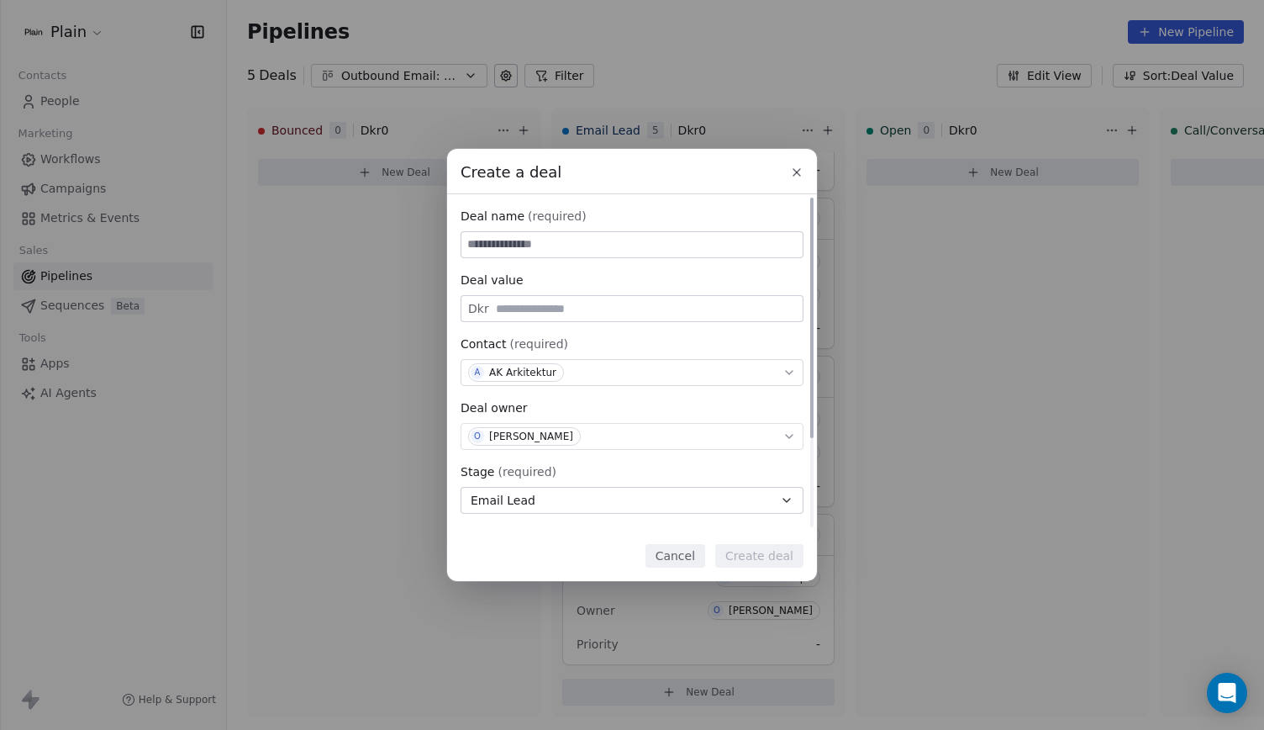
click at [601, 255] on input at bounding box center [631, 244] width 341 height 25
type input "**********"
click at [749, 545] on button "Create deal" at bounding box center [759, 556] width 88 height 24
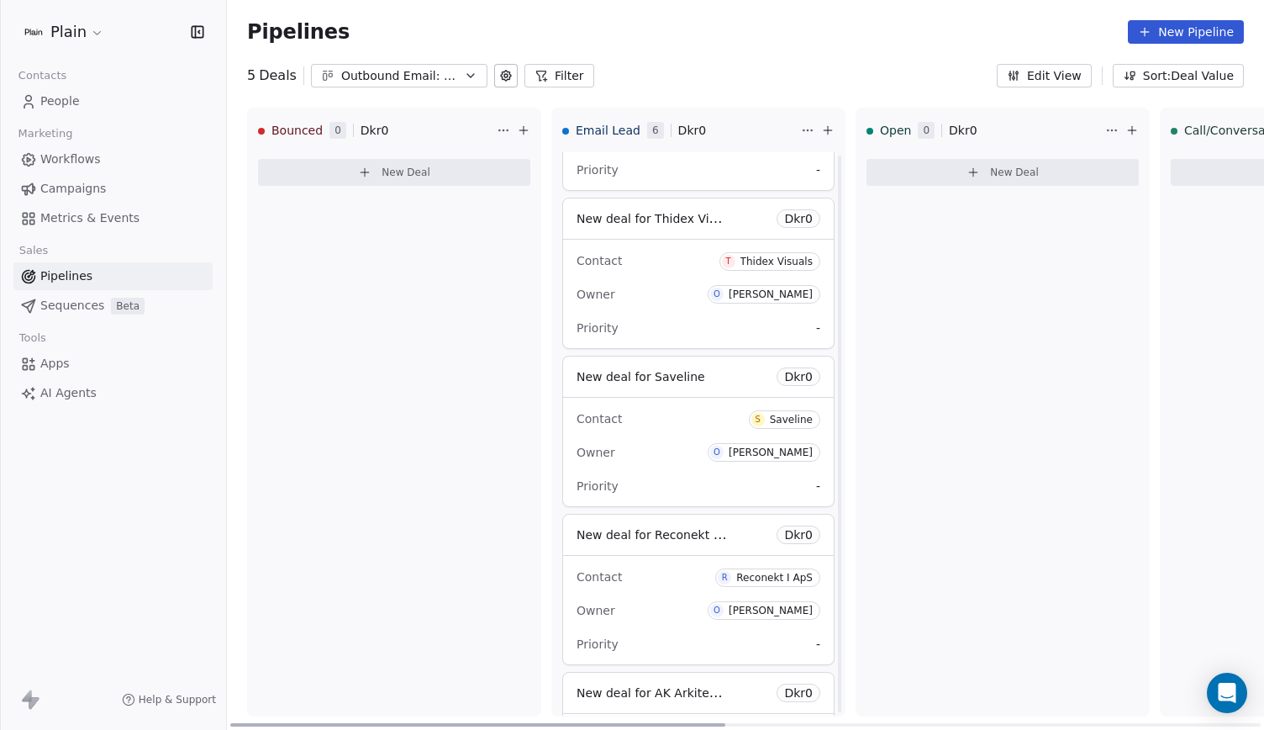
scroll to position [0, 0]
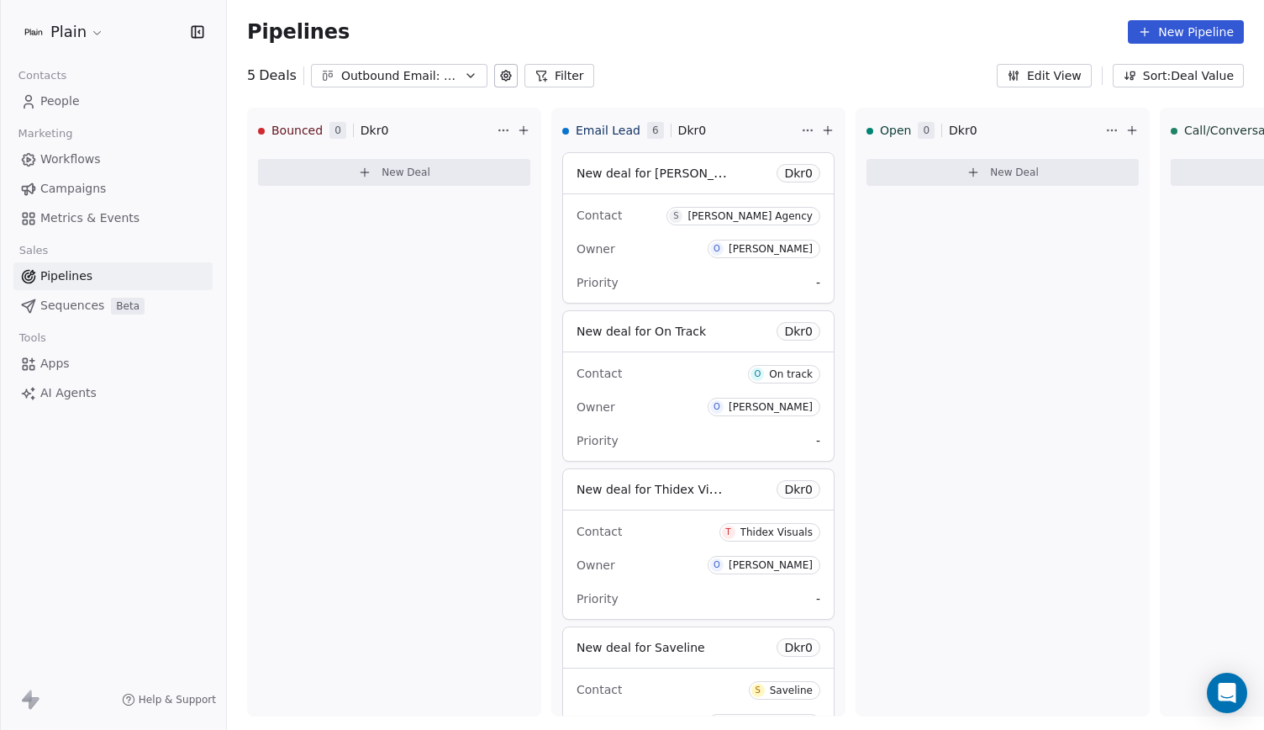
click at [95, 112] on link "People" at bounding box center [112, 101] width 199 height 28
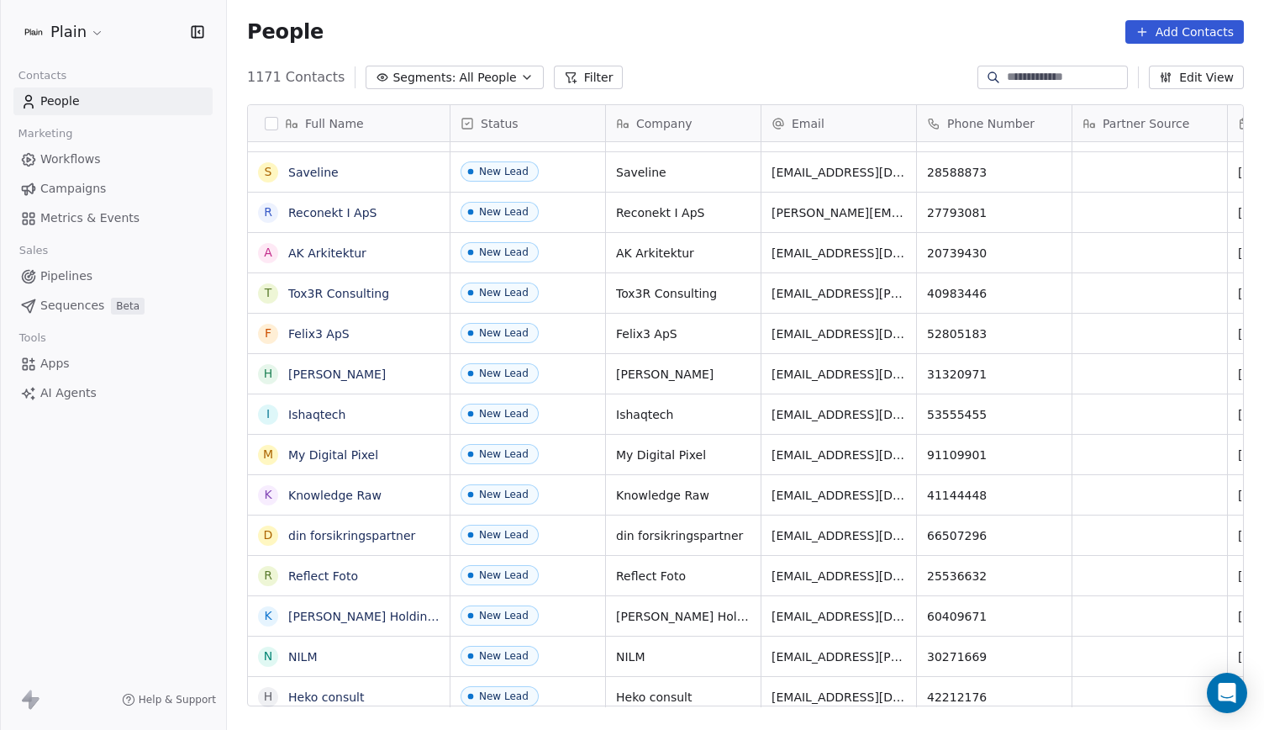
click at [97, 272] on link "Pipelines" at bounding box center [112, 276] width 199 height 28
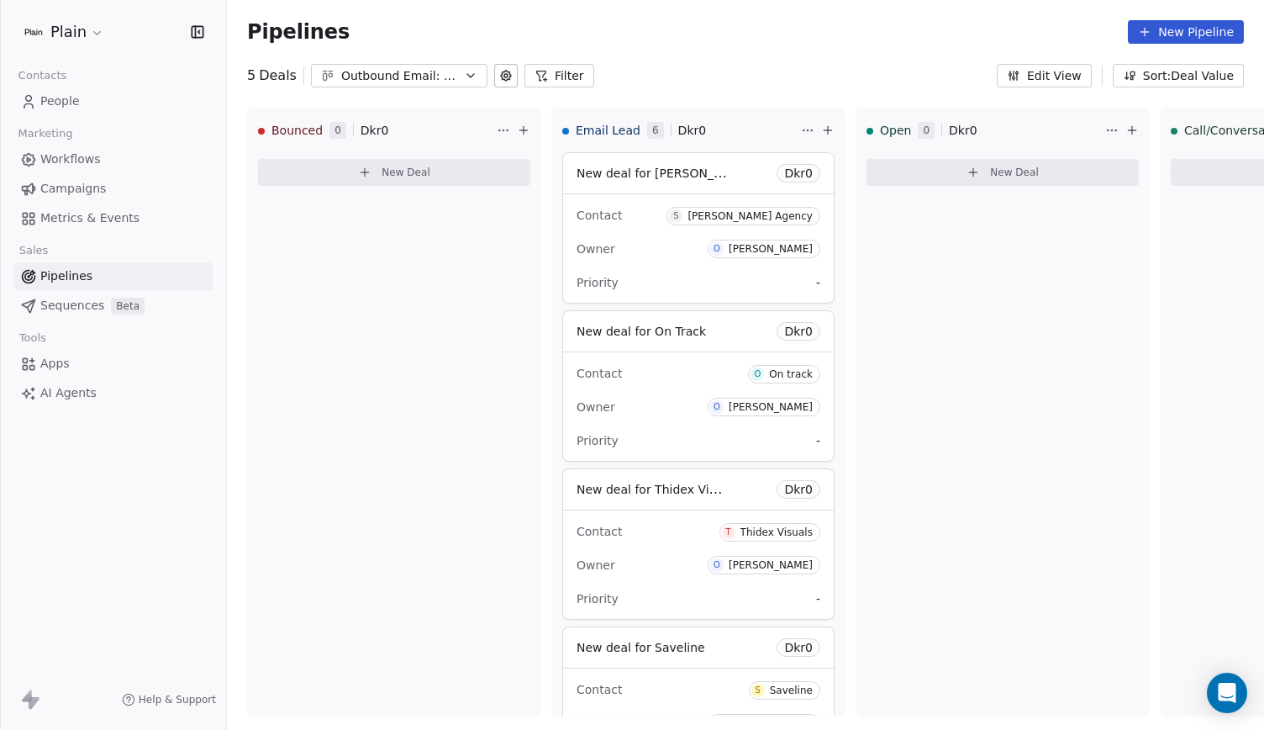
click at [100, 100] on link "People" at bounding box center [112, 101] width 199 height 28
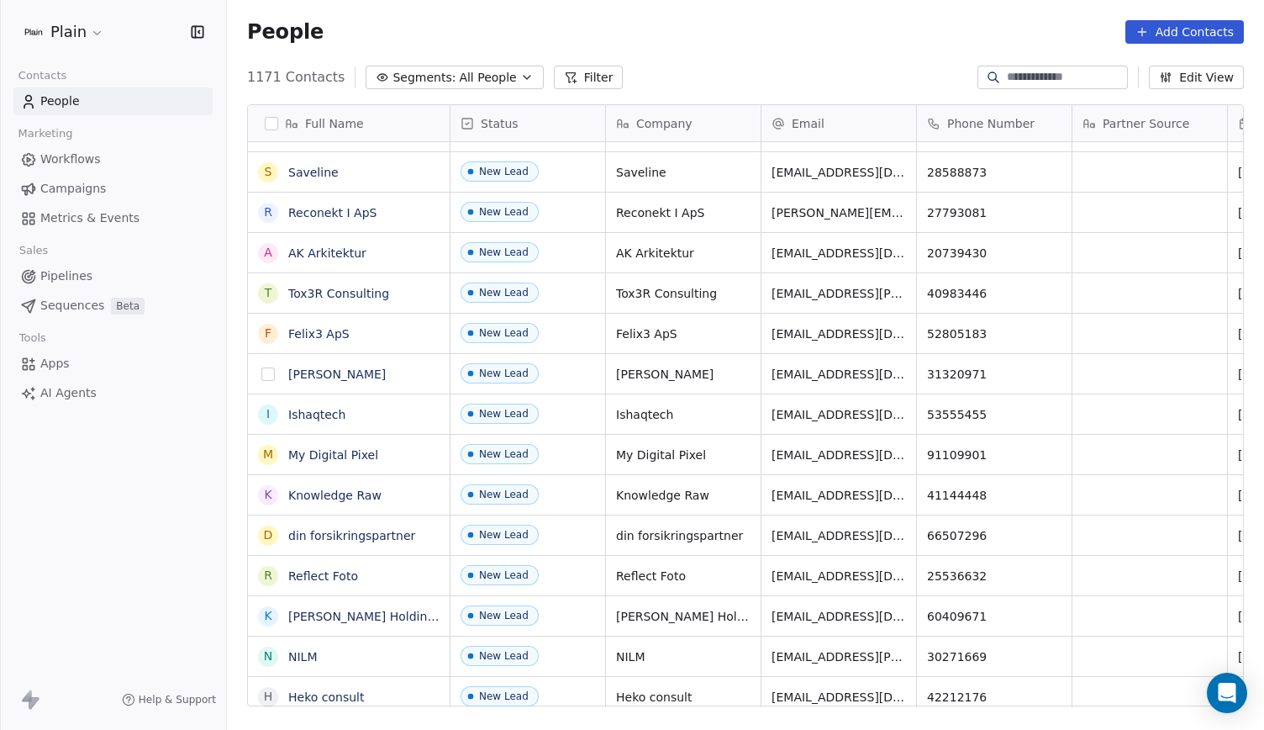
click at [266, 378] on button "grid" at bounding box center [267, 373] width 13 height 13
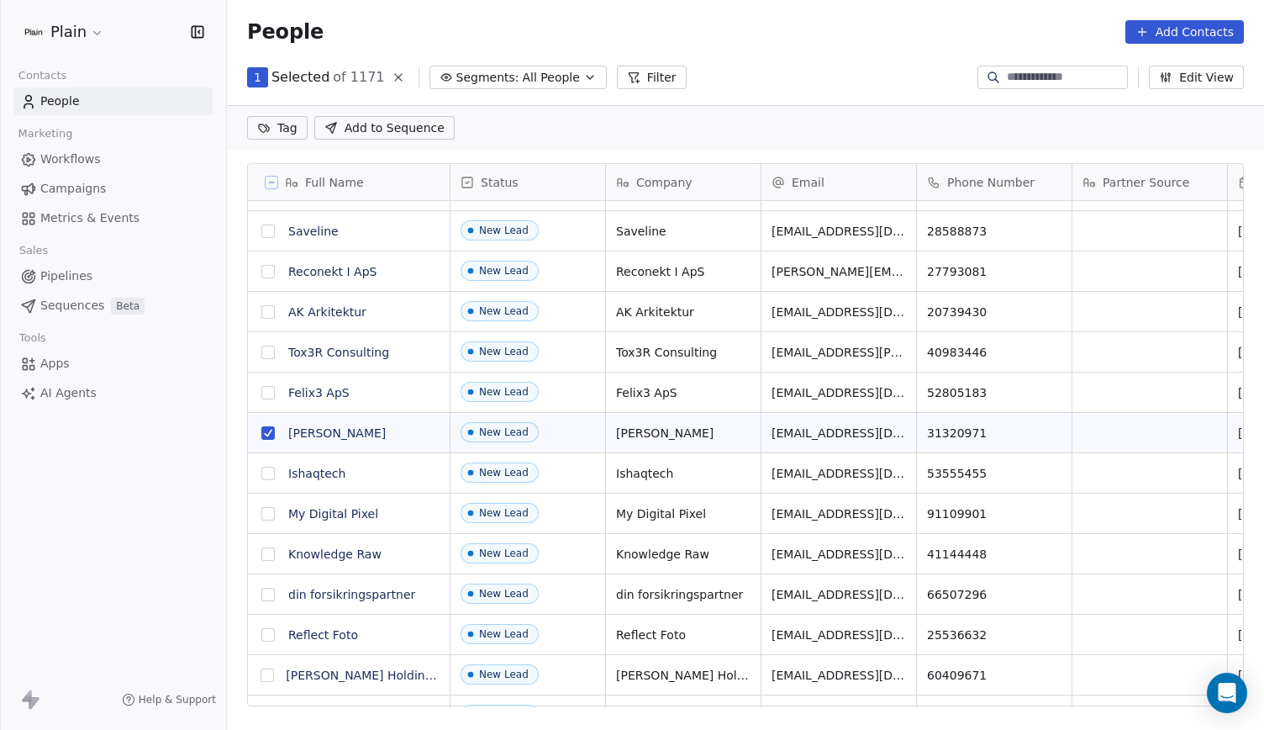
click at [385, 130] on span "Add to Sequence" at bounding box center [395, 127] width 100 height 17
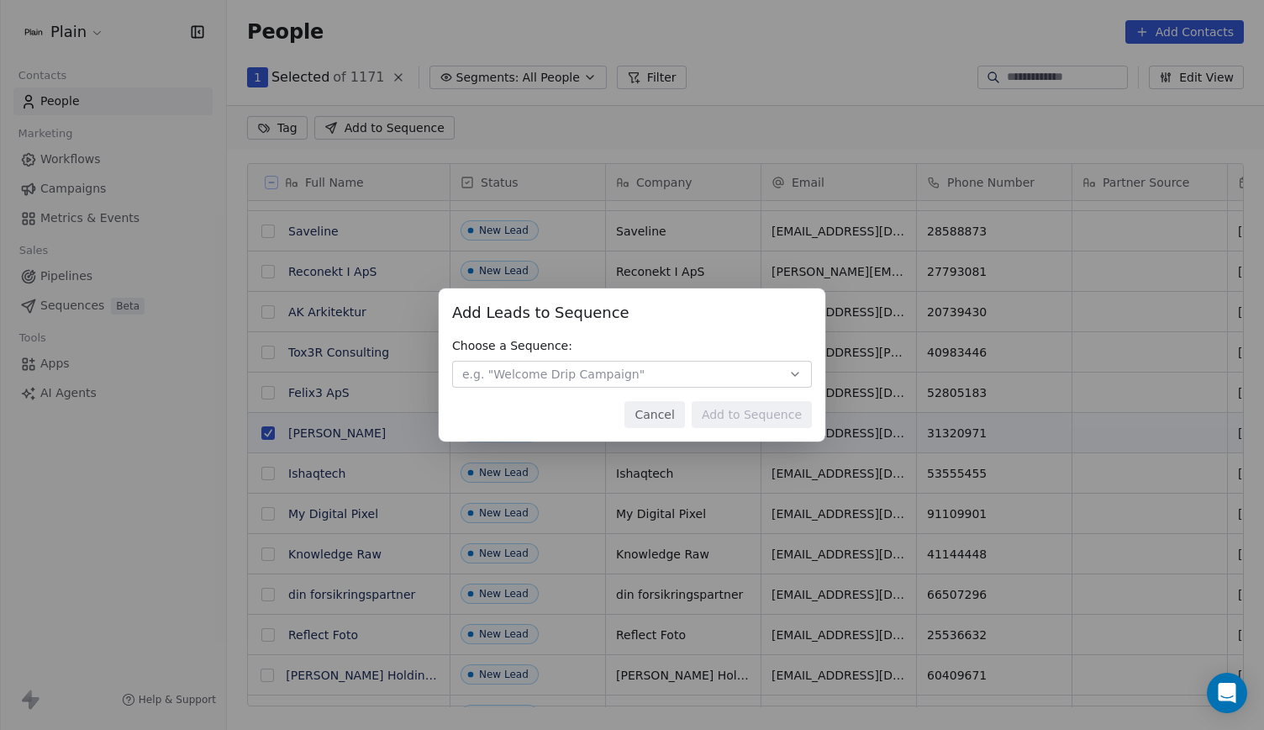
click at [541, 372] on span "e.g. "Welcome Drip Campaign"" at bounding box center [553, 374] width 182 height 17
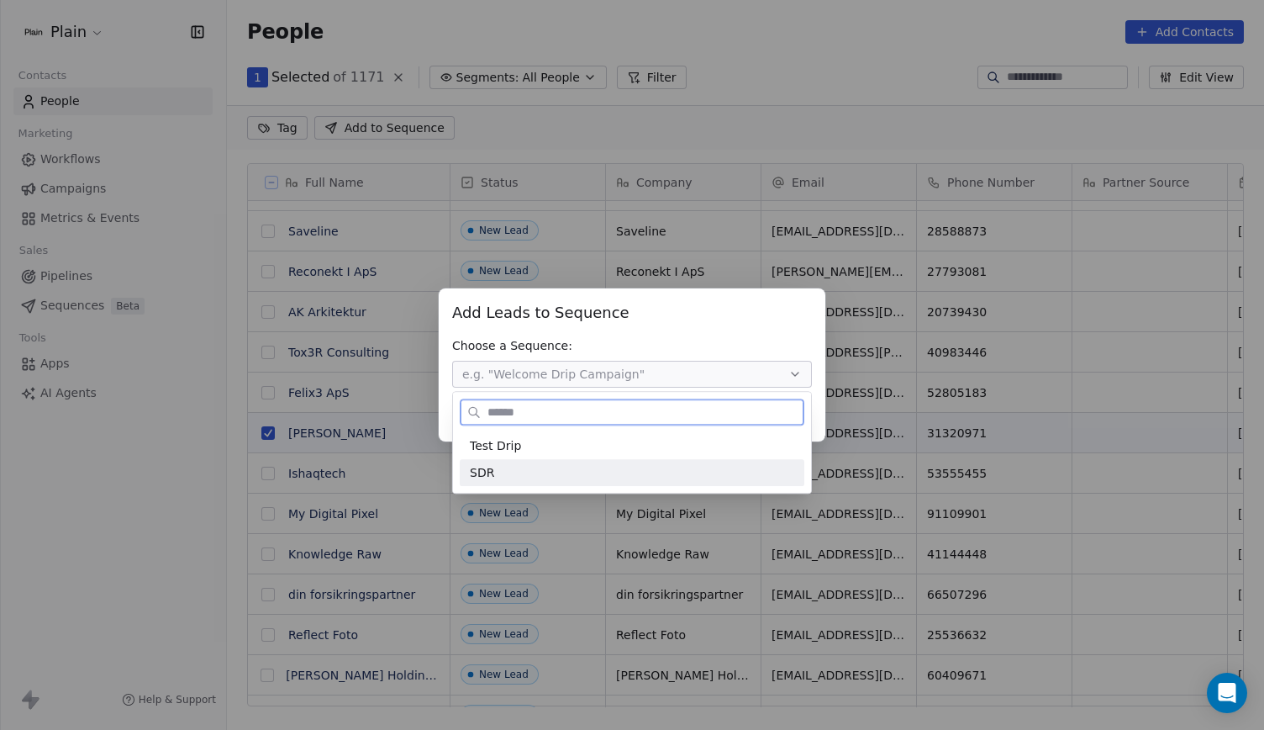
click at [530, 466] on div "SDR" at bounding box center [632, 473] width 324 height 18
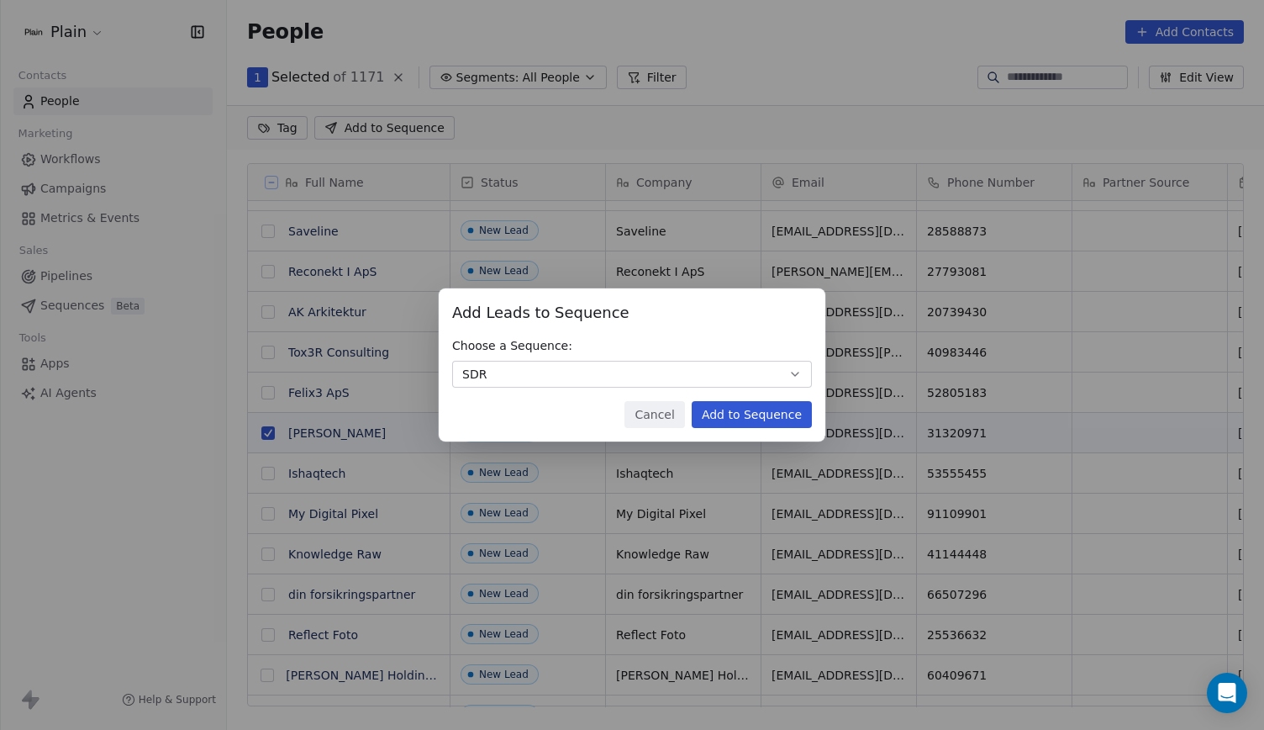
click at [657, 421] on button "Cancel" at bounding box center [654, 414] width 60 height 27
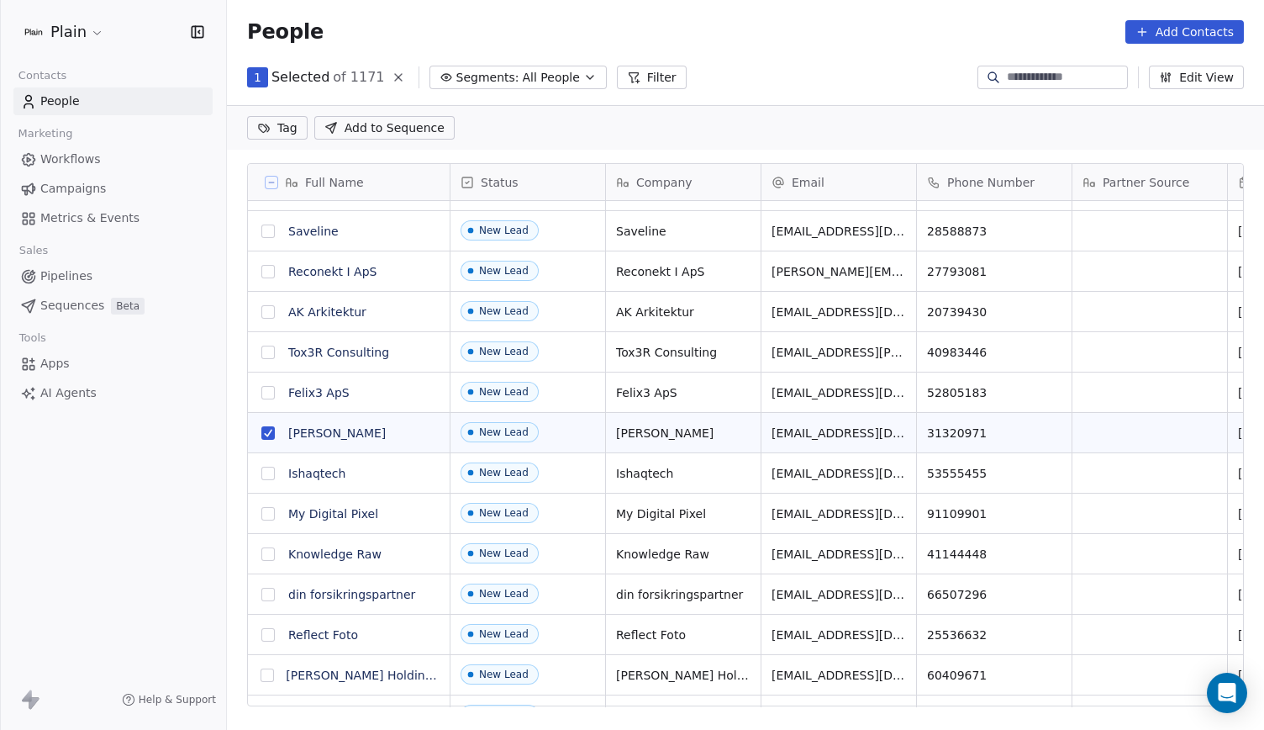
click at [273, 427] on button "grid" at bounding box center [267, 432] width 13 height 13
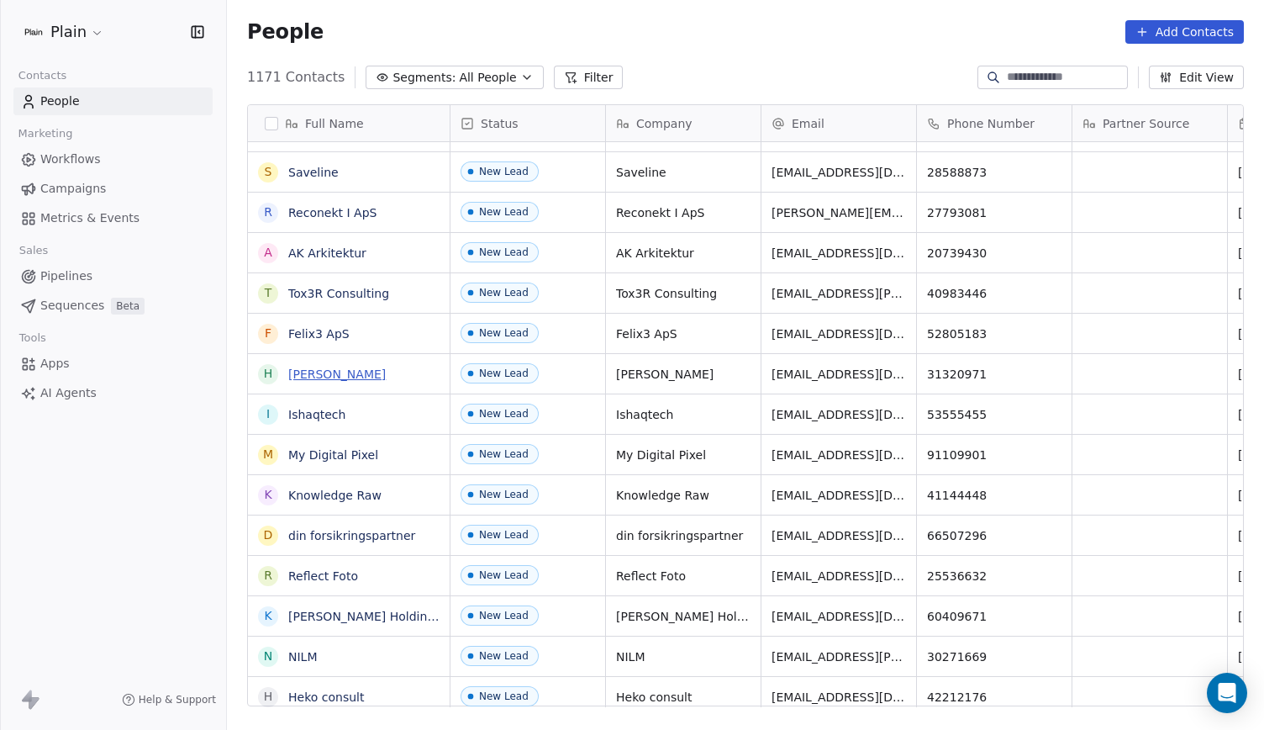
click at [329, 377] on link "[PERSON_NAME]" at bounding box center [336, 373] width 97 height 13
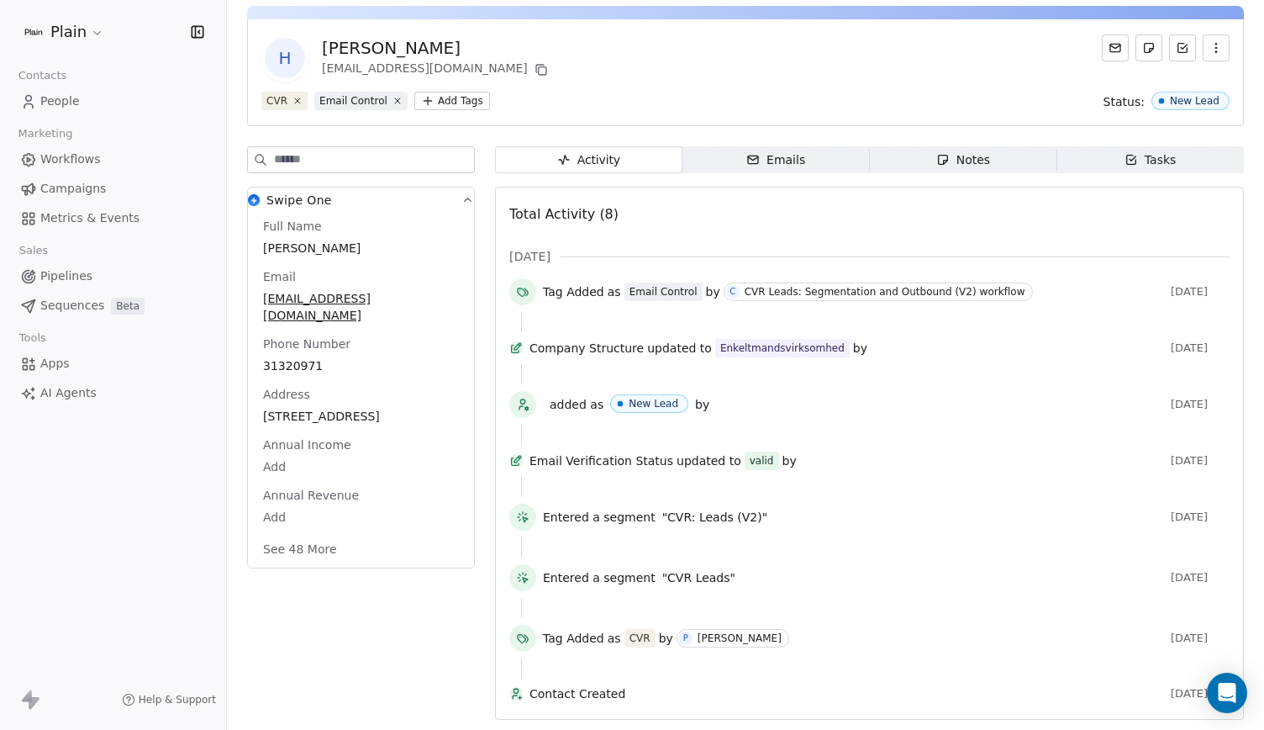
click at [299, 534] on button "See 48 More" at bounding box center [300, 549] width 94 height 30
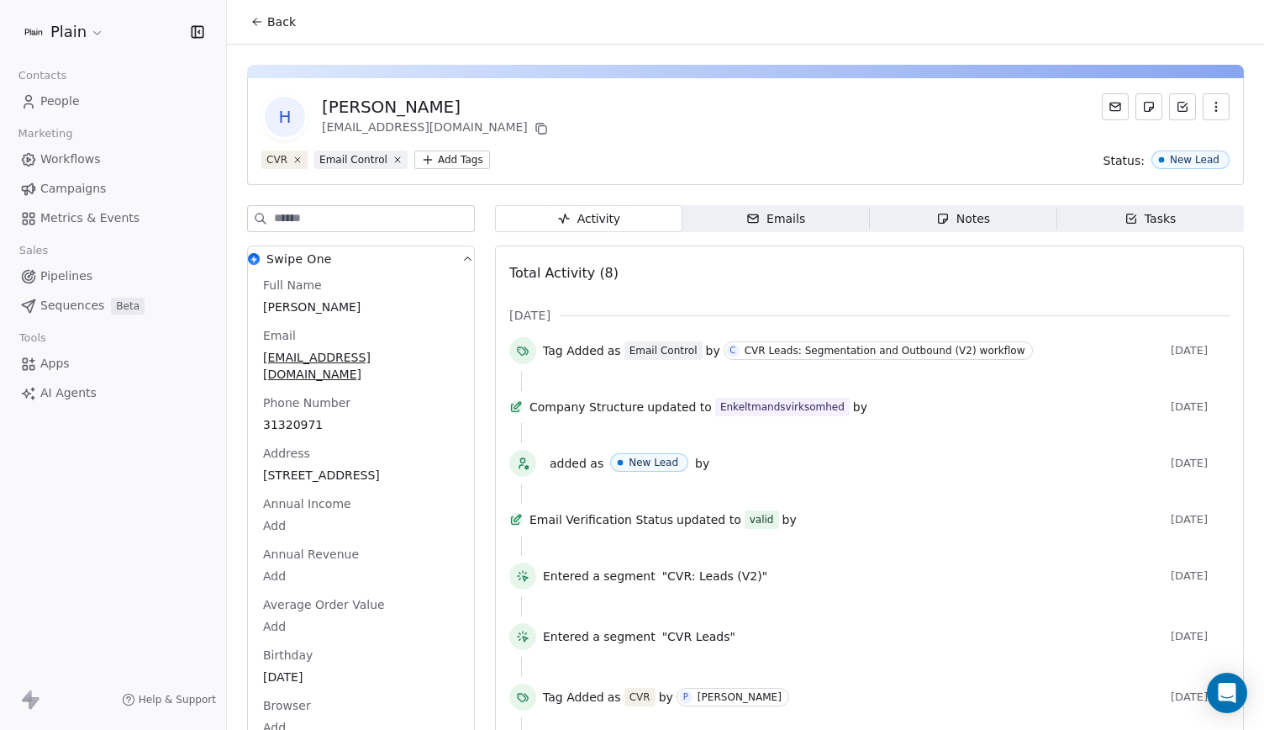
click at [98, 278] on link "Pipelines" at bounding box center [112, 276] width 199 height 28
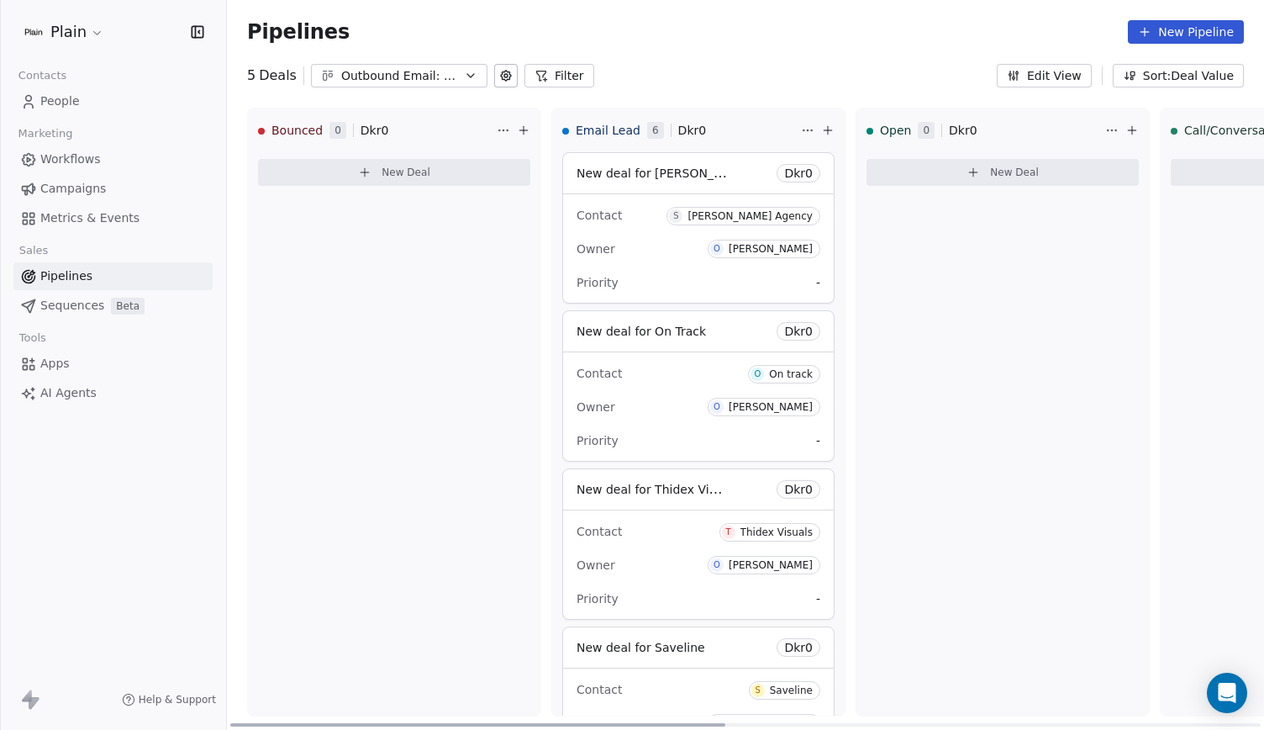
click at [832, 126] on icon at bounding box center [827, 130] width 13 height 13
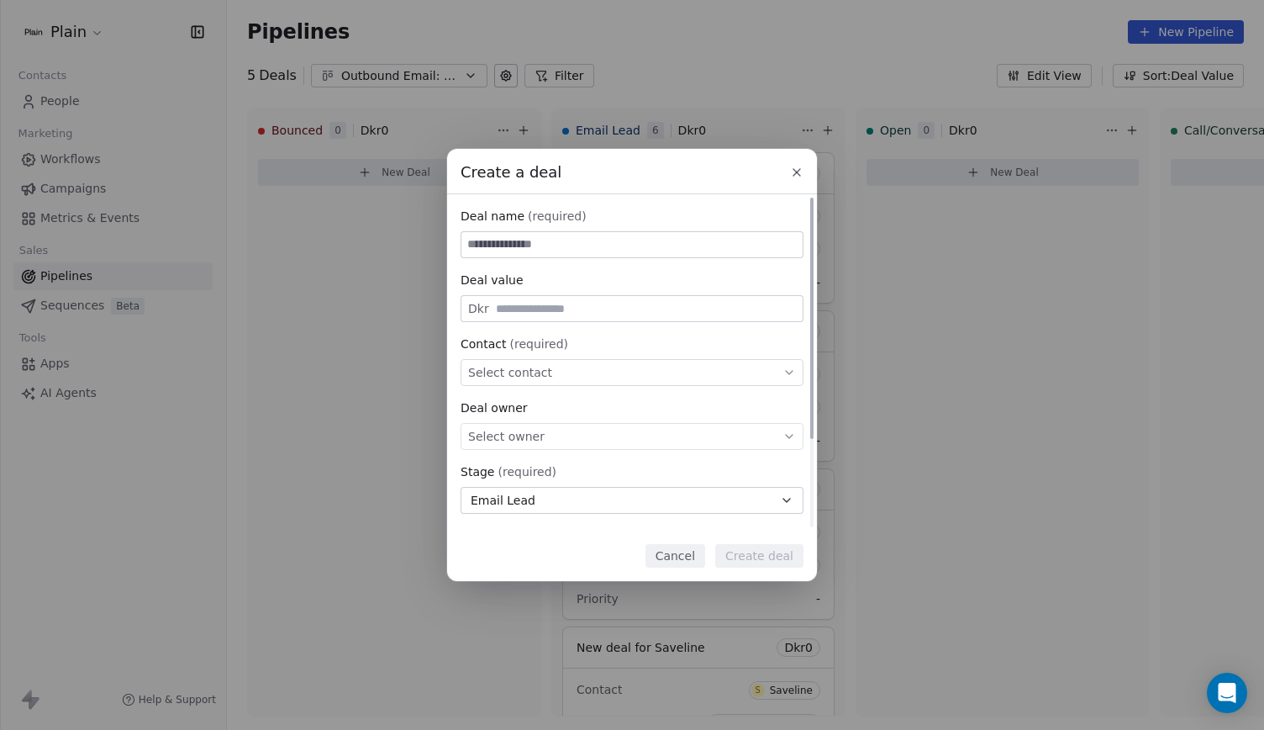
click at [561, 451] on div "Deal name (required) Deal value Dkr Contact (required) Select contact Deal owne…" at bounding box center [632, 425] width 343 height 434
drag, startPoint x: 559, startPoint y: 443, endPoint x: 576, endPoint y: 356, distance: 88.2
click at [576, 356] on div "Deal name (required) Deal value Dkr Contact (required) Select contact Deal owne…" at bounding box center [632, 425] width 343 height 434
click at [576, 362] on div "Contact (required) Select contact" at bounding box center [632, 360] width 343 height 50
click at [576, 362] on div "Select contact" at bounding box center [632, 372] width 343 height 27
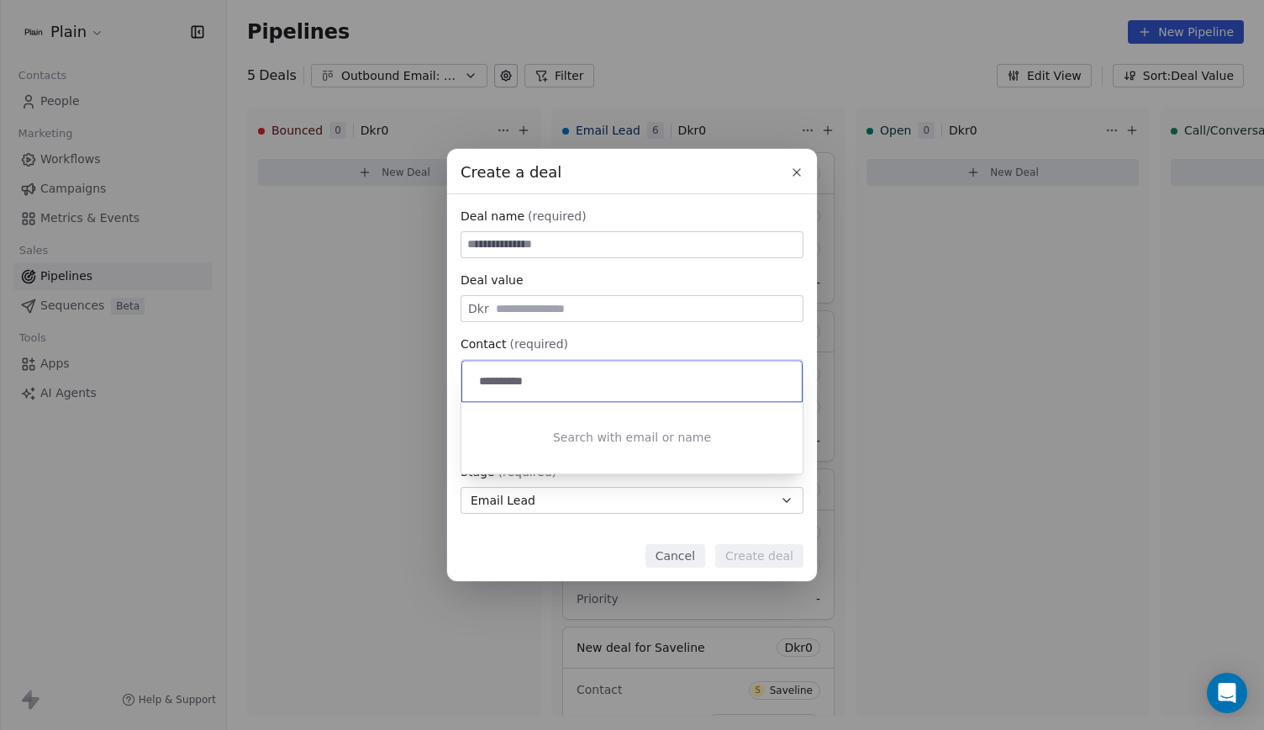
type input "**********"
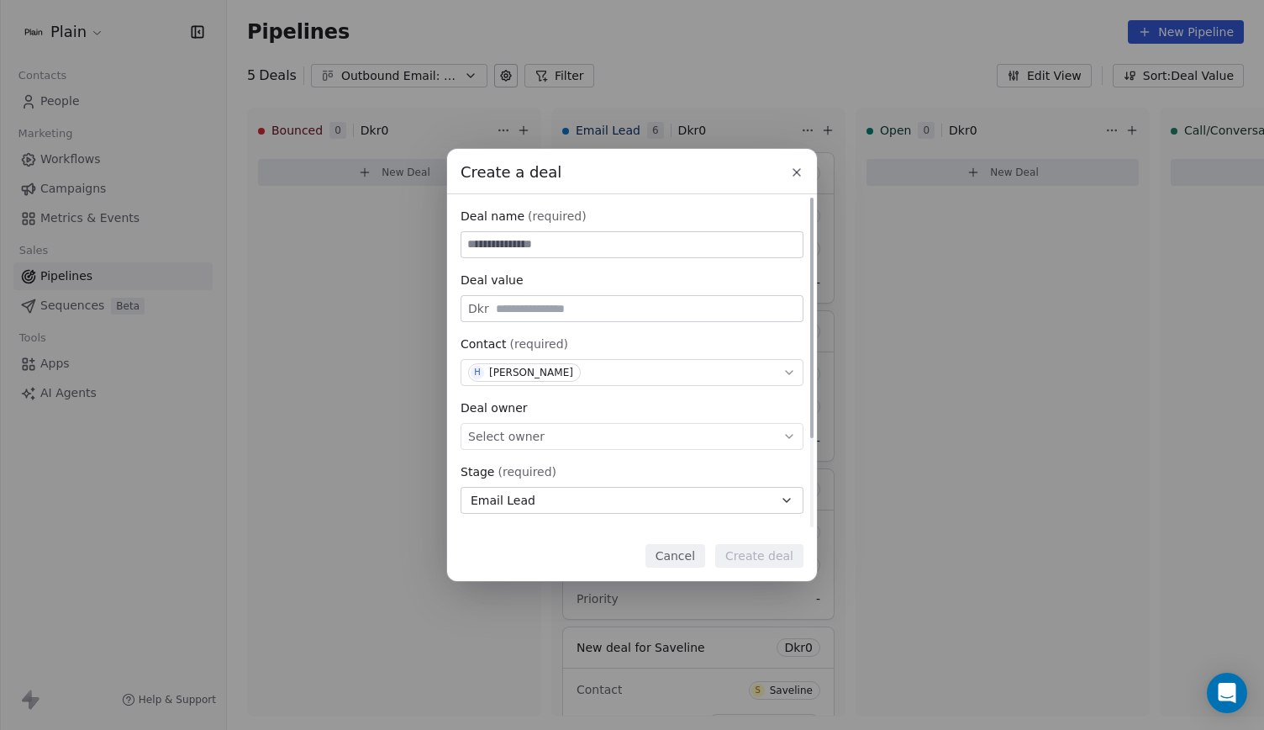
click at [626, 430] on div "Select owner" at bounding box center [632, 436] width 343 height 27
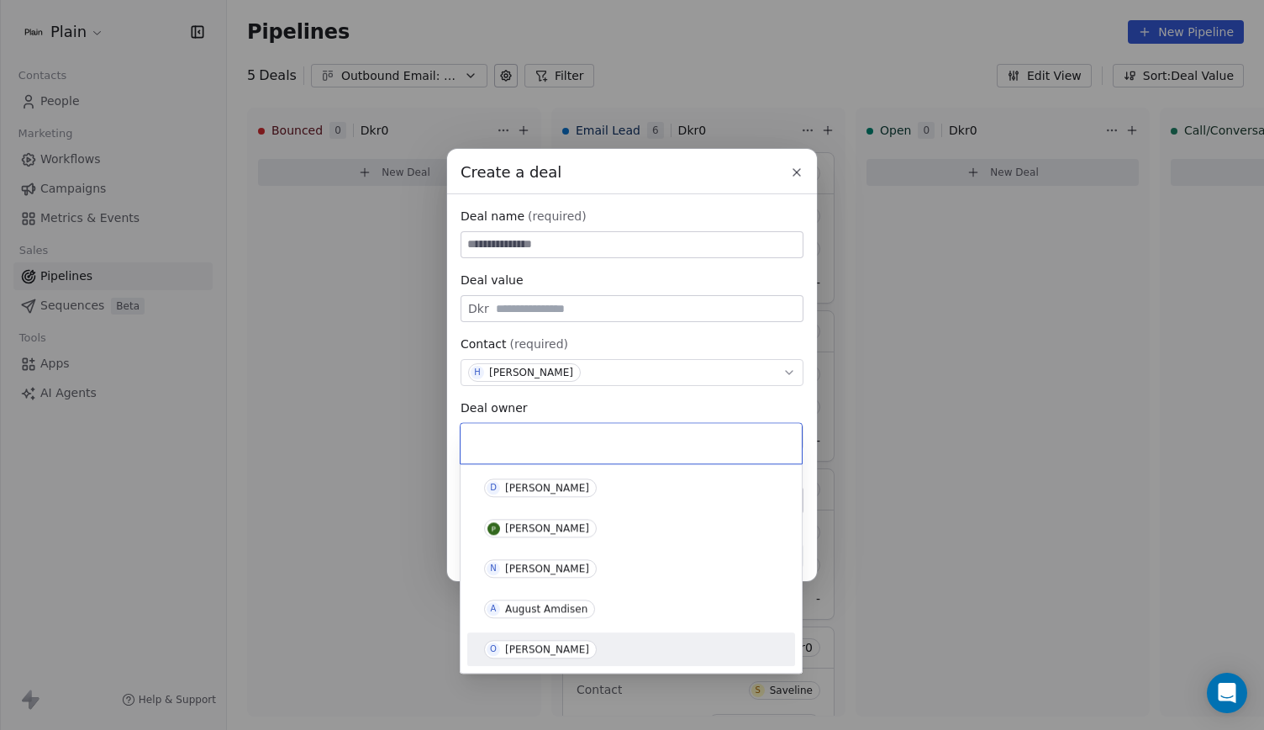
click at [572, 637] on div "[PERSON_NAME]" at bounding box center [631, 648] width 314 height 27
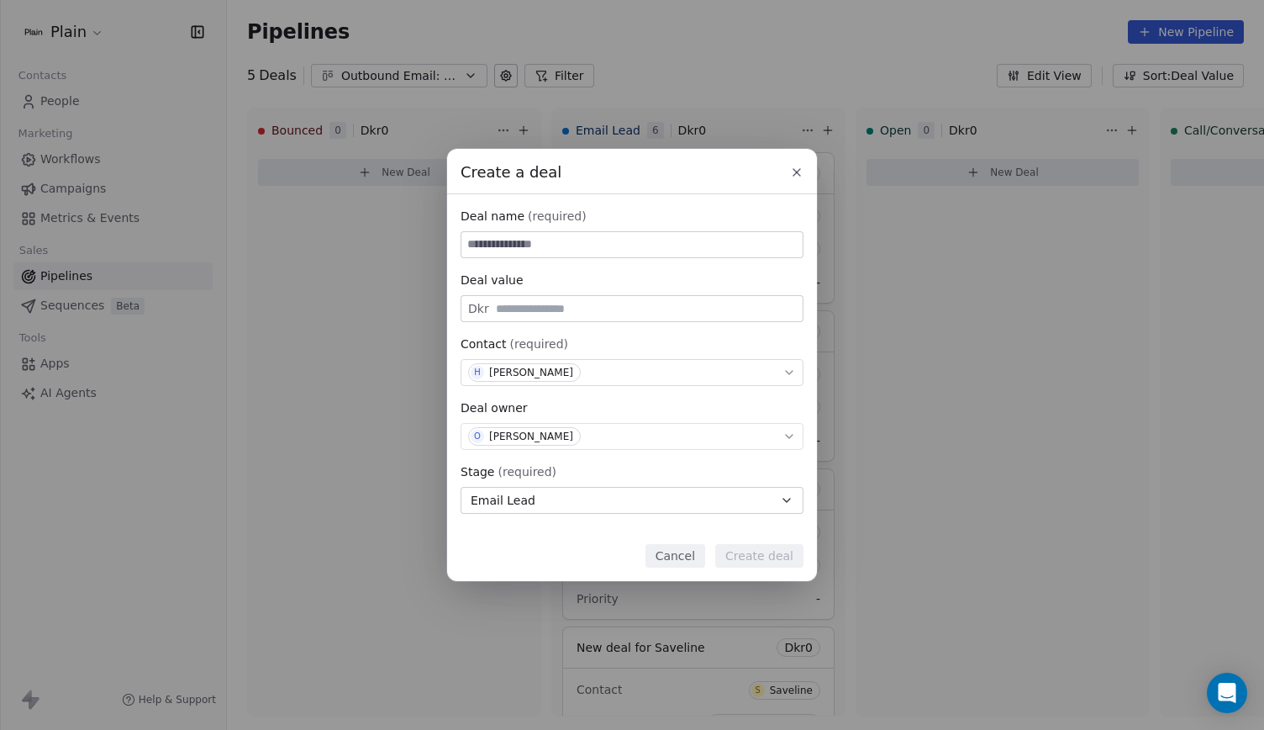
click at [572, 637] on div "Create a deal Deal name (required) Deal value Dkr Contact (required) H Hannah K…" at bounding box center [632, 365] width 1264 height 730
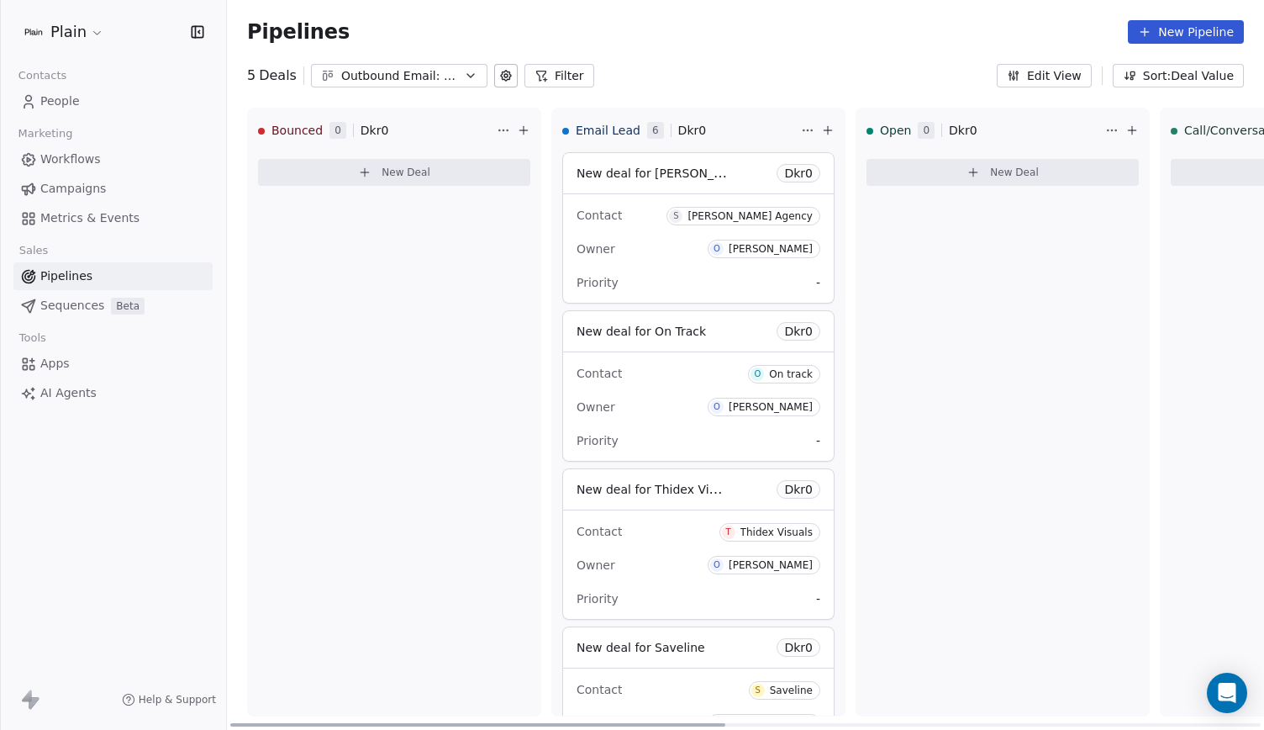
click at [828, 135] on icon at bounding box center [827, 130] width 13 height 13
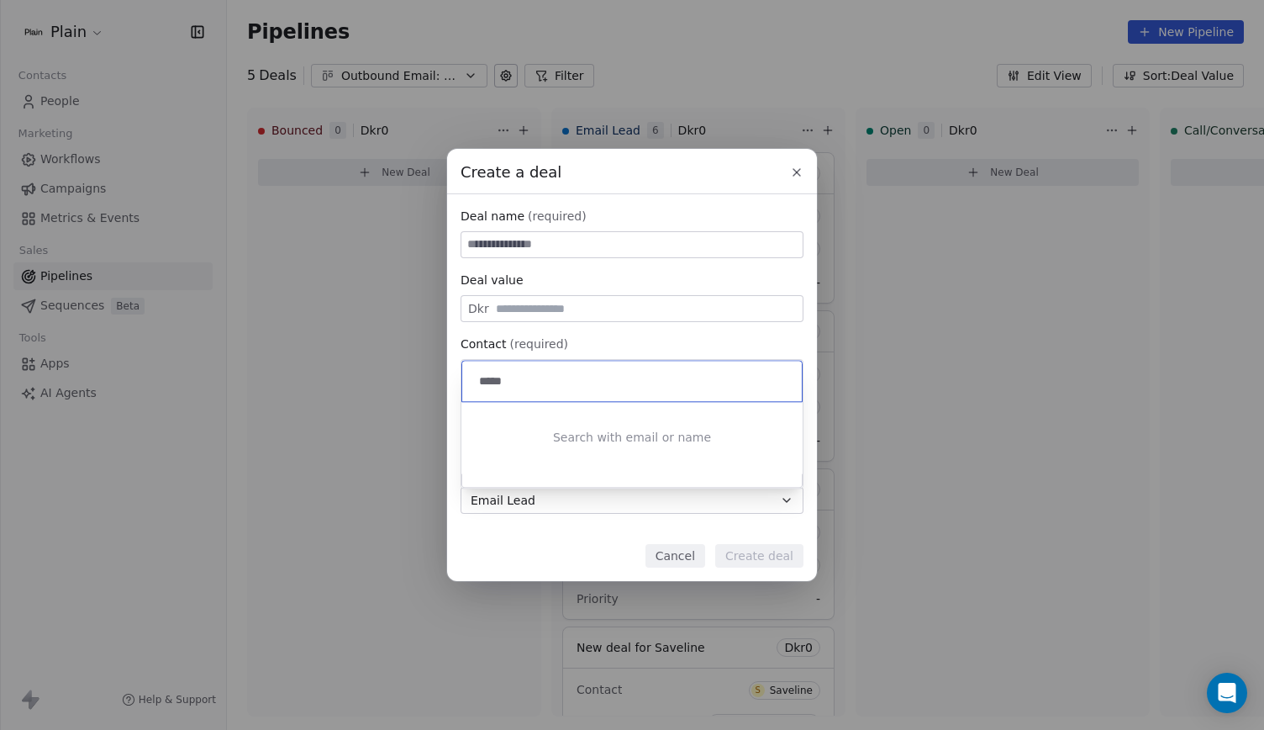
type input "******"
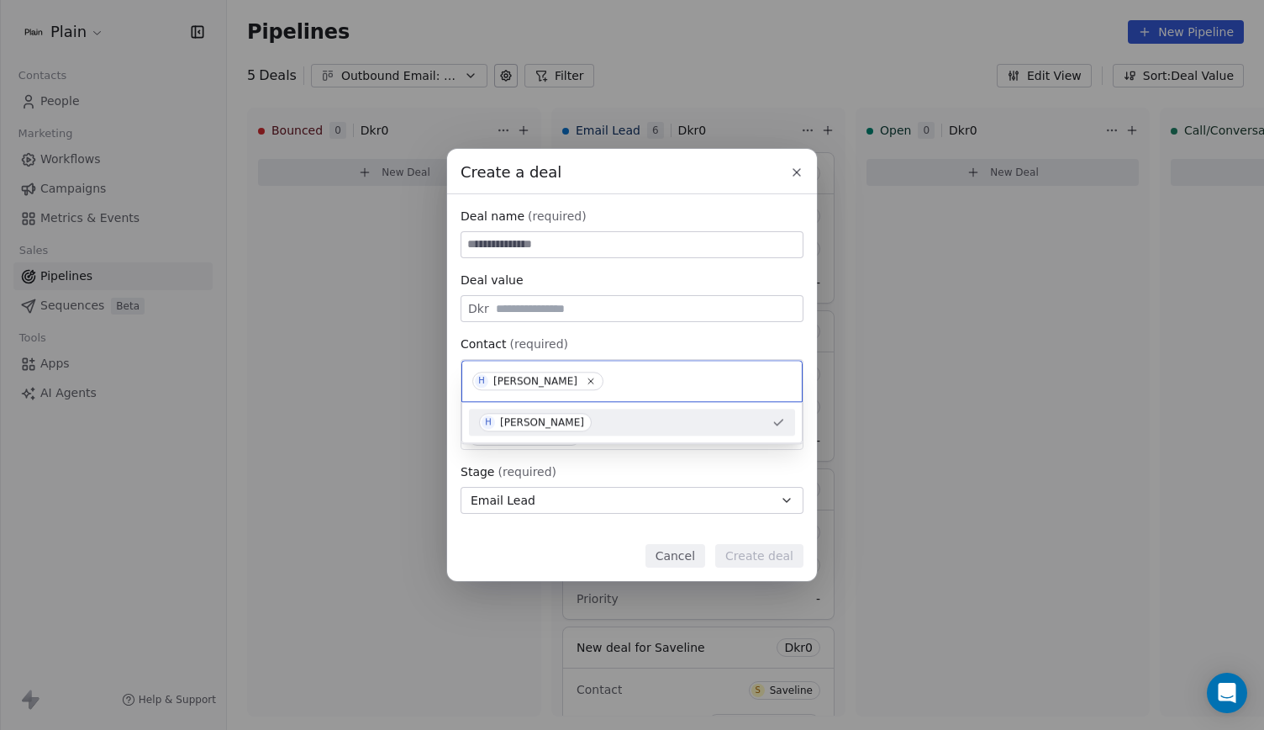
click at [746, 298] on div "Create a deal Deal name (required) Deal value Dkr Contact (required) H Hannah K…" at bounding box center [632, 365] width 1264 height 432
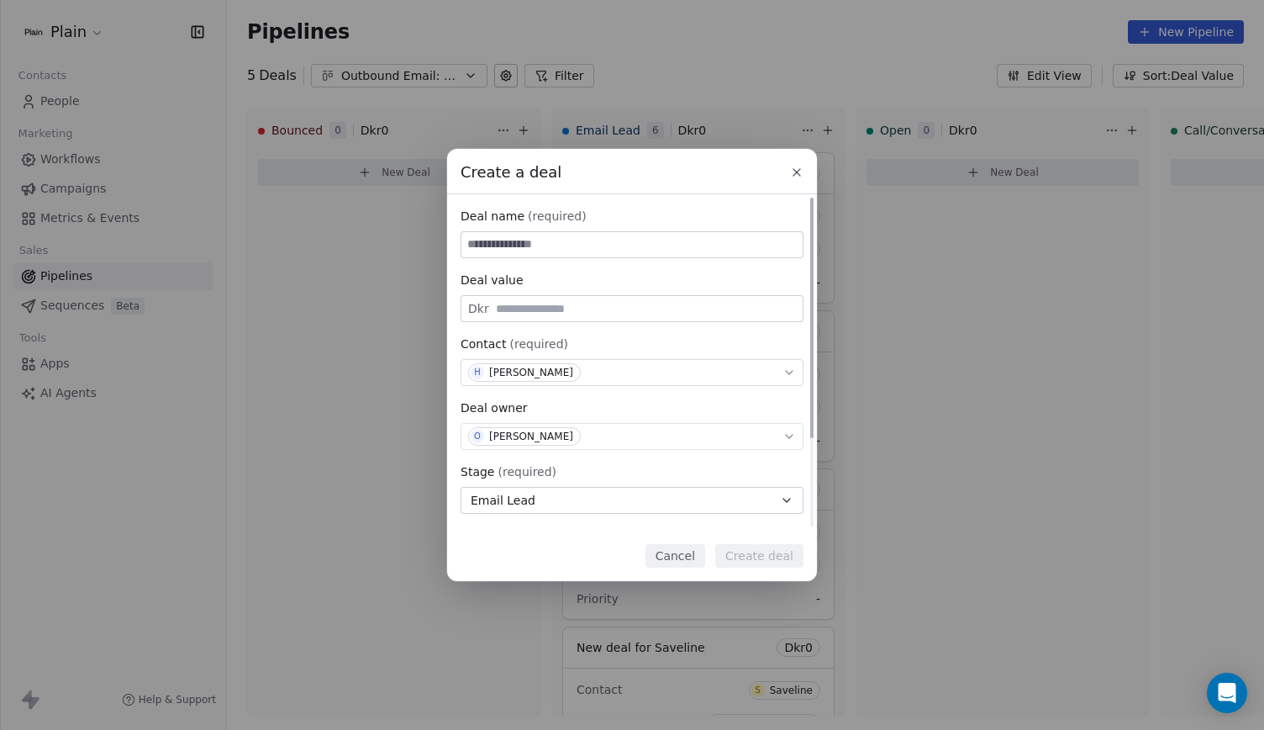
click at [638, 240] on input at bounding box center [631, 244] width 341 height 25
type input "**********"
click at [775, 564] on button "Create deal" at bounding box center [759, 556] width 88 height 24
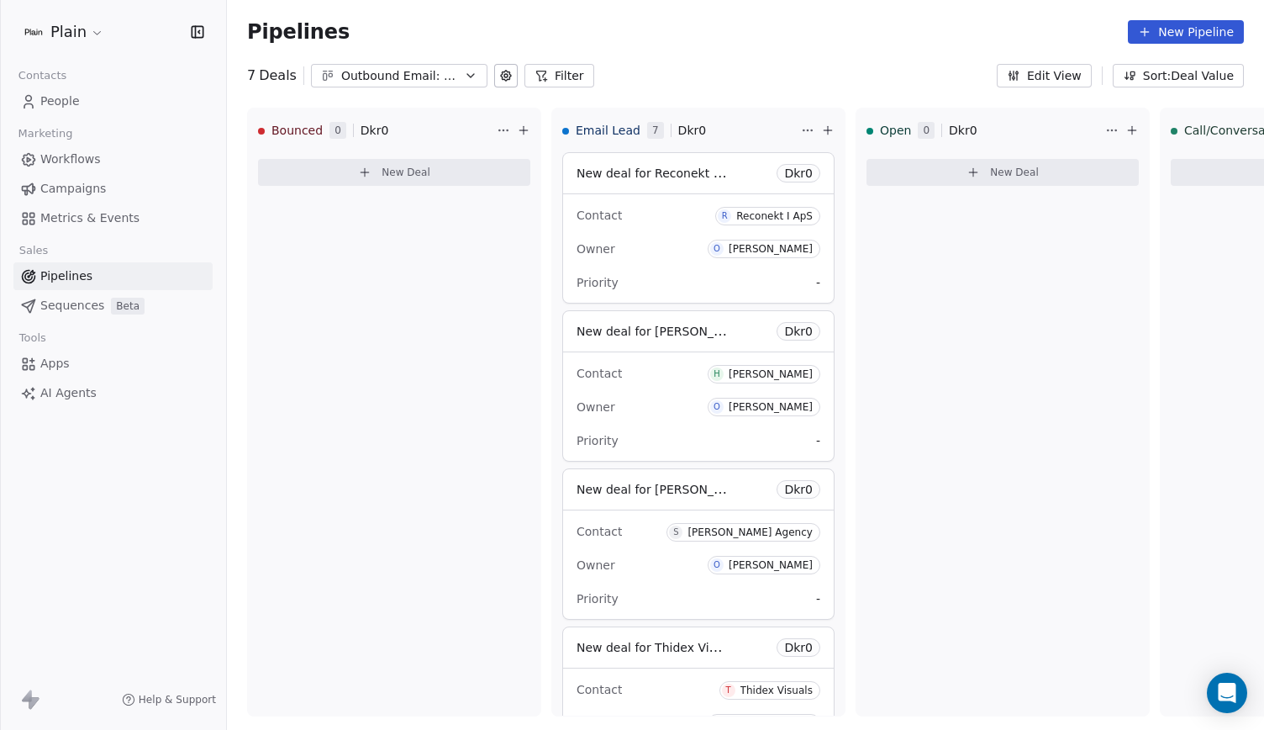
click at [94, 90] on link "People" at bounding box center [112, 101] width 199 height 28
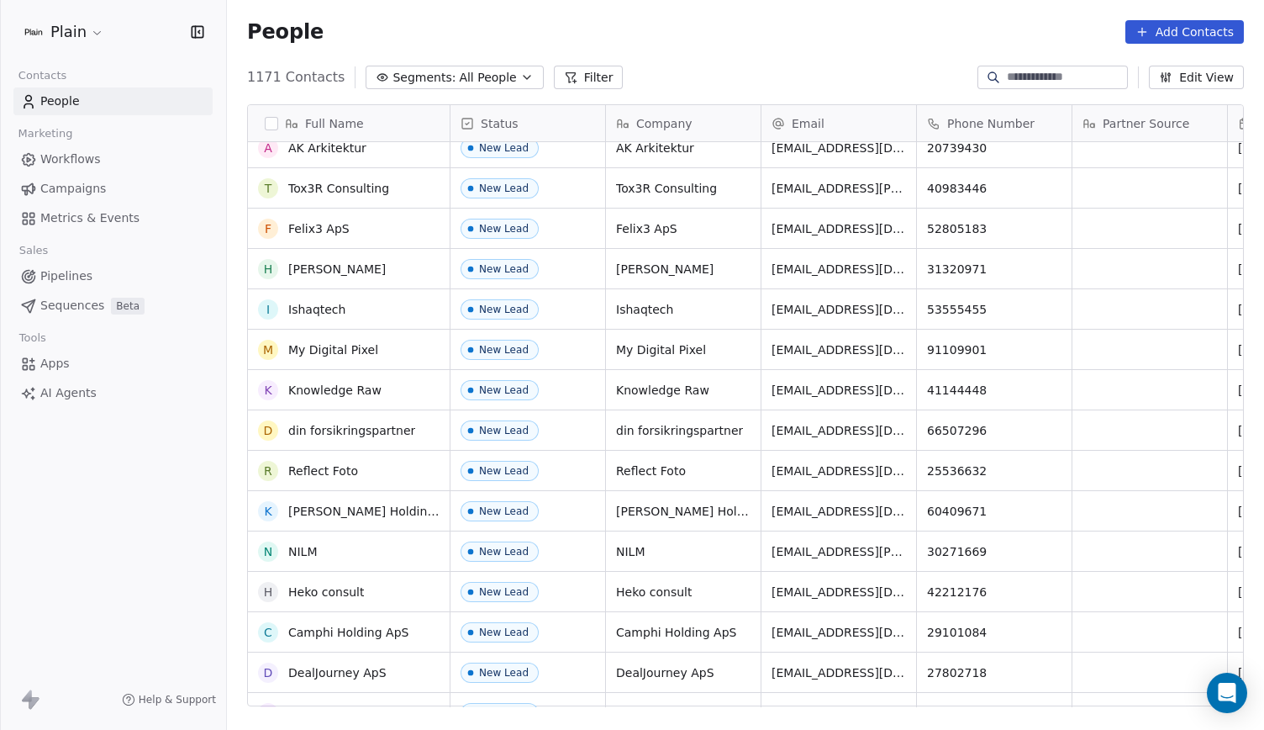
scroll to position [336, 0]
click at [72, 272] on span "Pipelines" at bounding box center [66, 276] width 52 height 18
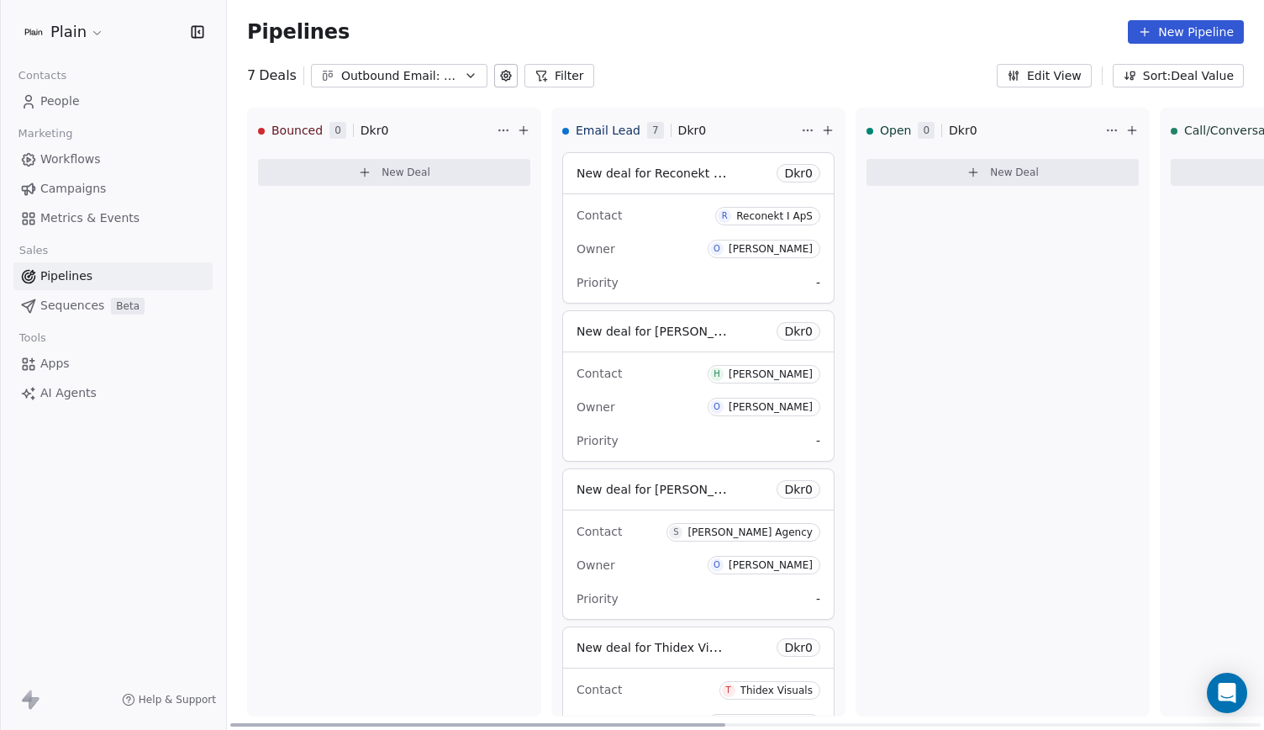
click at [834, 127] on icon at bounding box center [827, 130] width 13 height 13
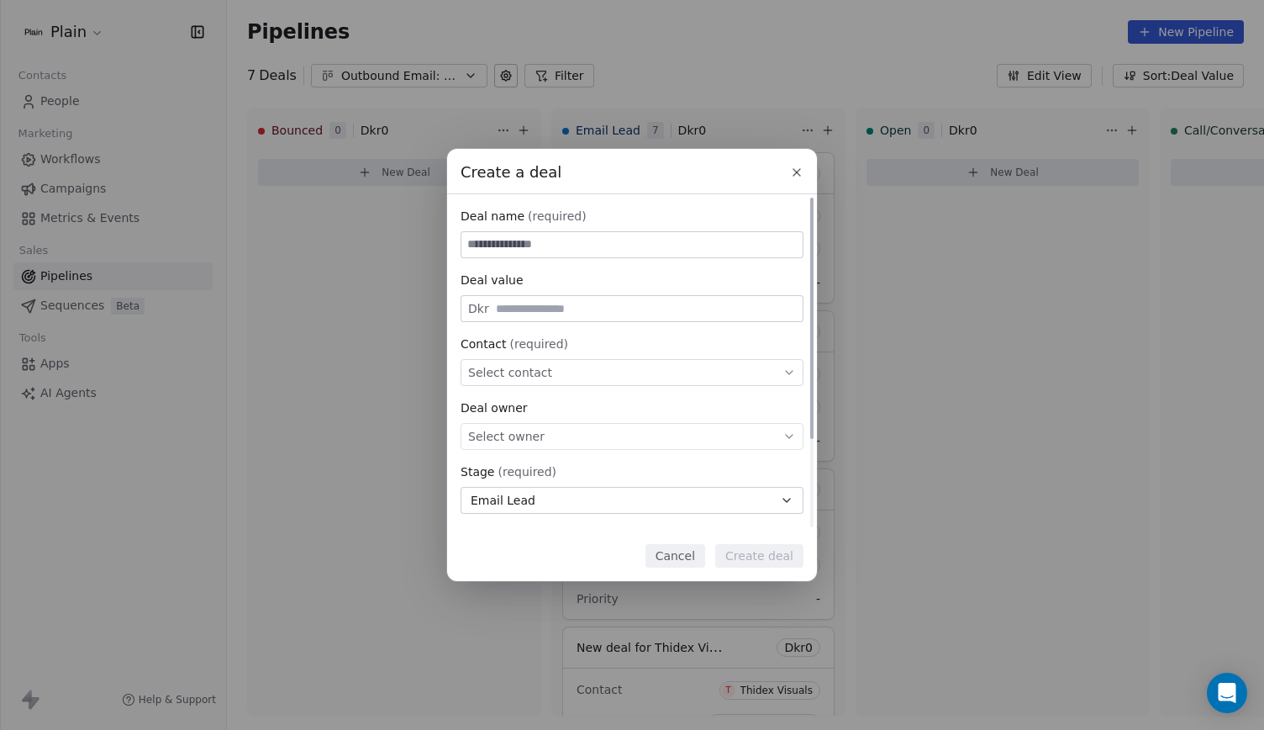
click at [609, 370] on div "Select contact" at bounding box center [632, 372] width 343 height 27
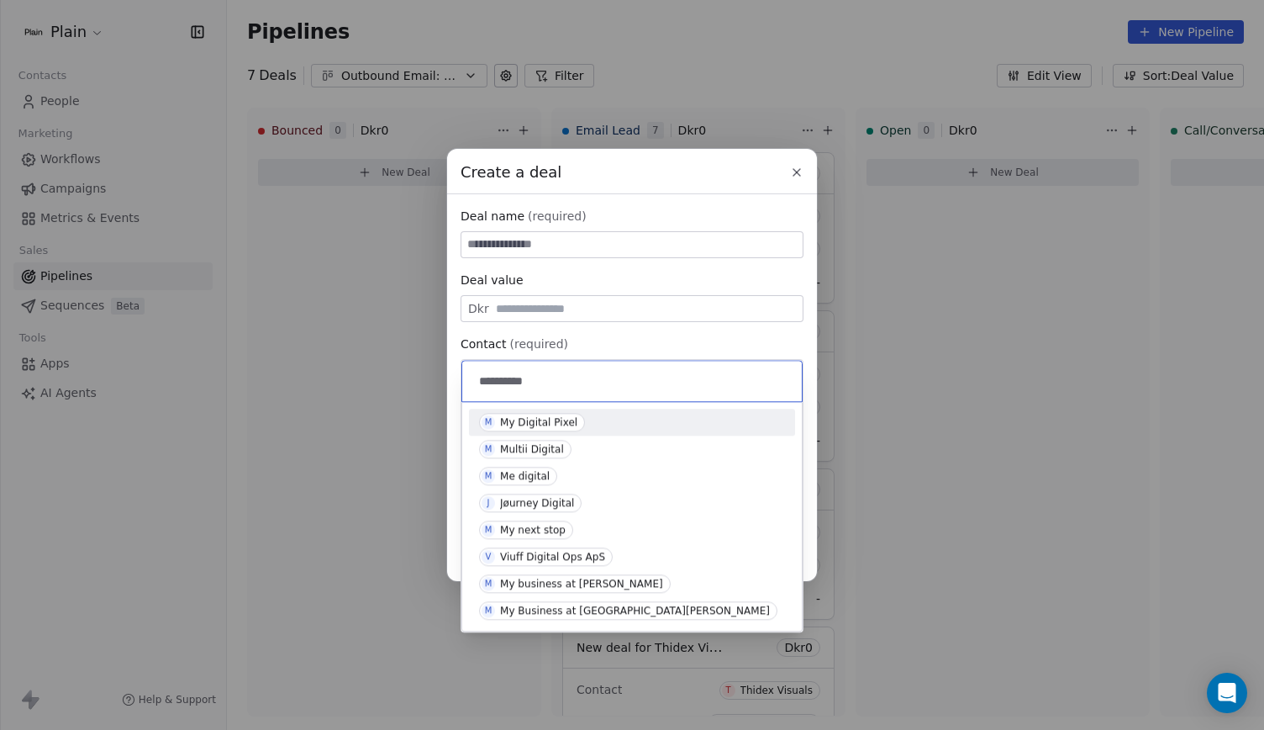
type input "**********"
click at [611, 409] on div "M My Digital Pixel" at bounding box center [632, 421] width 326 height 27
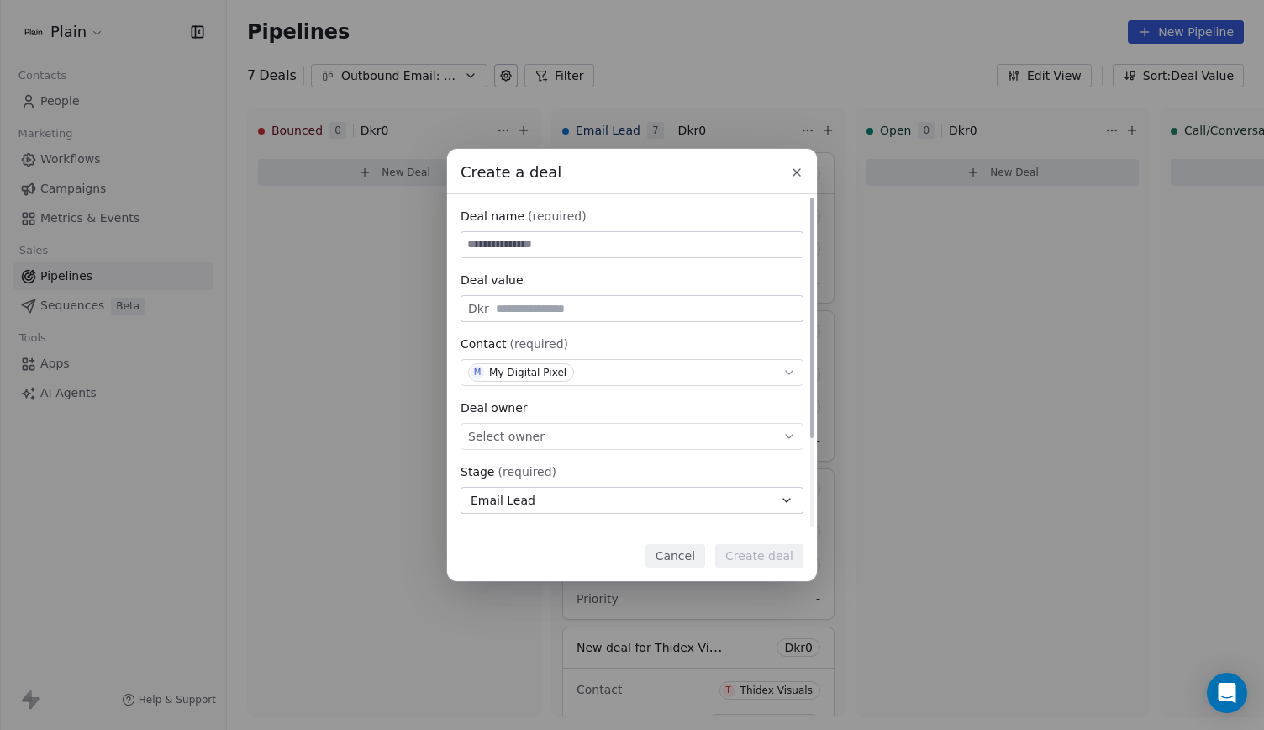
click at [536, 438] on div "Select owner" at bounding box center [632, 436] width 343 height 27
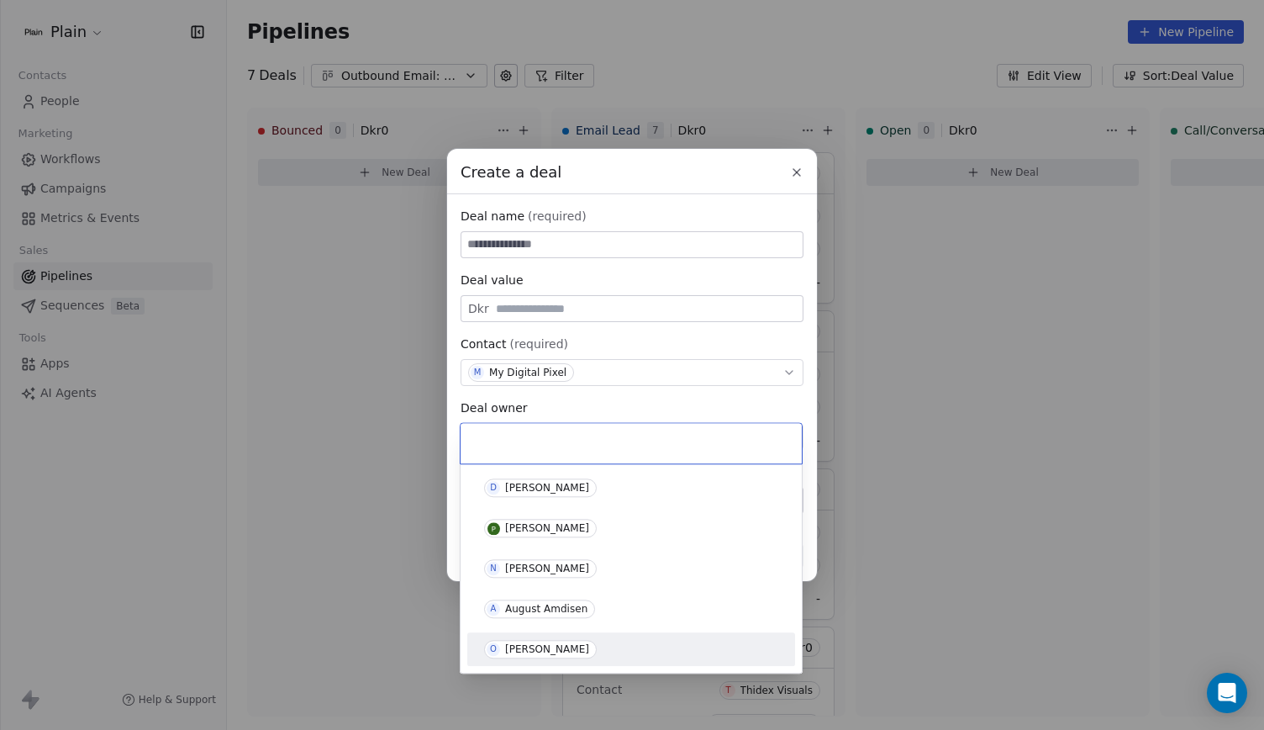
click at [581, 637] on div "[PERSON_NAME]" at bounding box center [631, 648] width 314 height 27
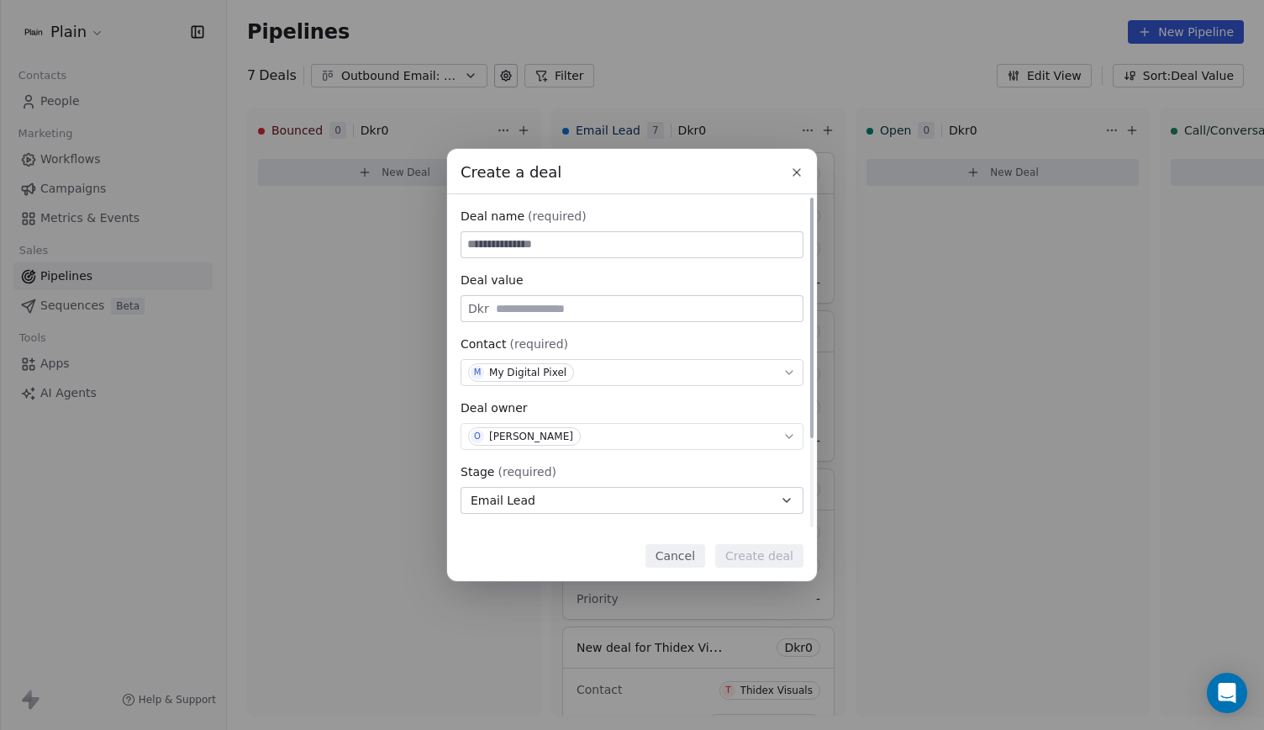
click at [582, 245] on input at bounding box center [631, 244] width 341 height 25
type input "**********"
click at [760, 561] on button "Create deal" at bounding box center [759, 556] width 88 height 24
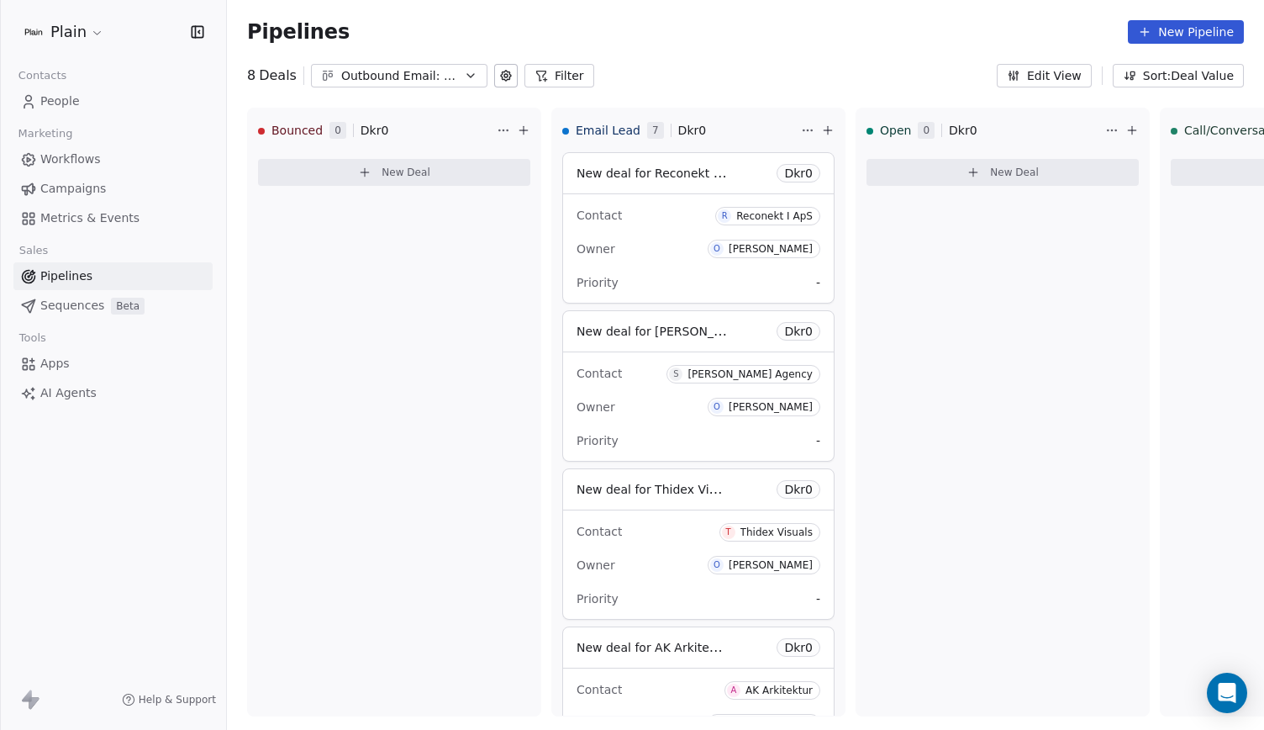
click at [106, 159] on link "Workflows" at bounding box center [112, 159] width 199 height 28
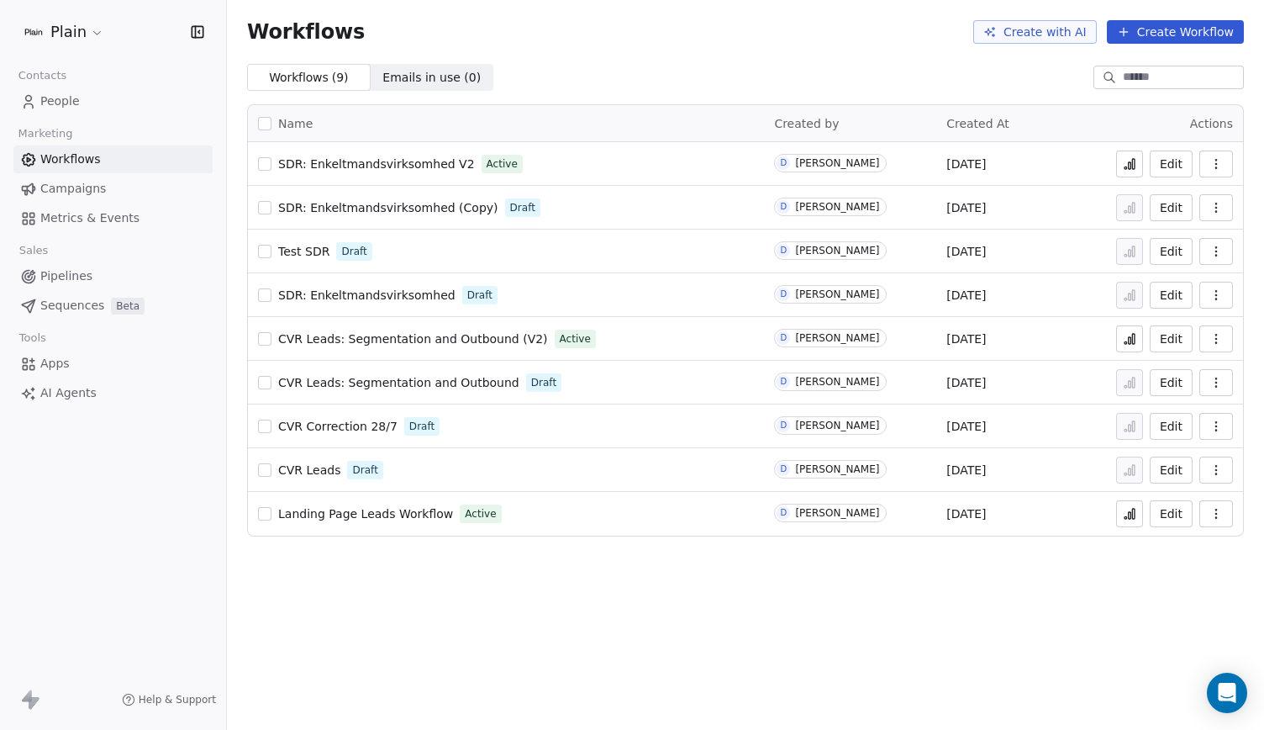
click at [55, 102] on span "People" at bounding box center [60, 101] width 40 height 18
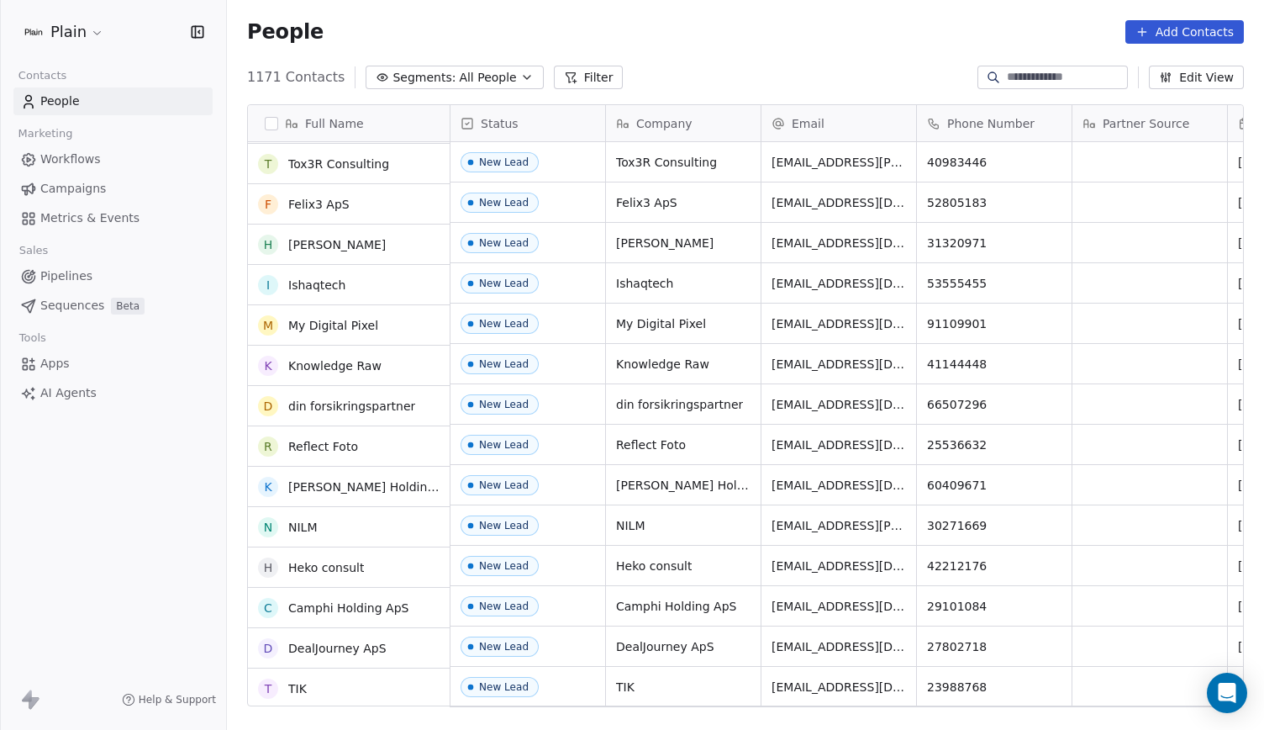
scroll to position [364, 0]
click at [74, 270] on span "Pipelines" at bounding box center [66, 276] width 52 height 18
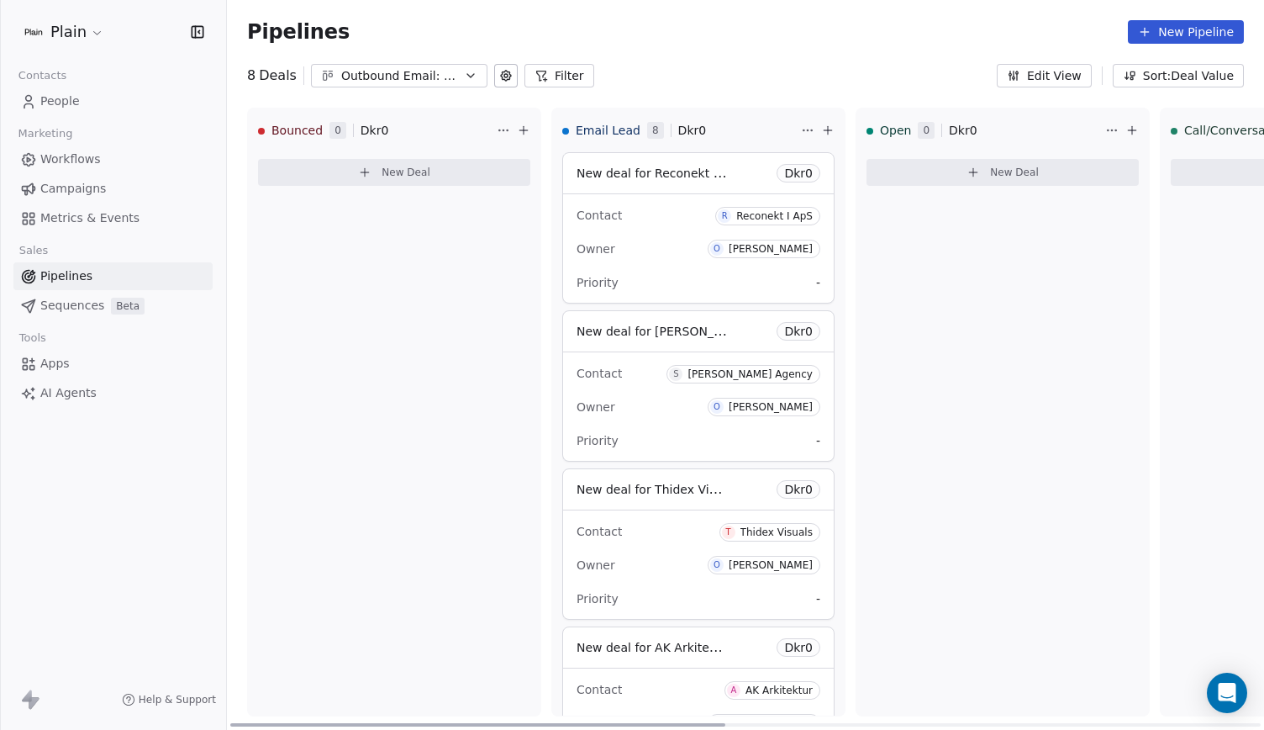
click at [834, 126] on icon at bounding box center [827, 130] width 13 height 13
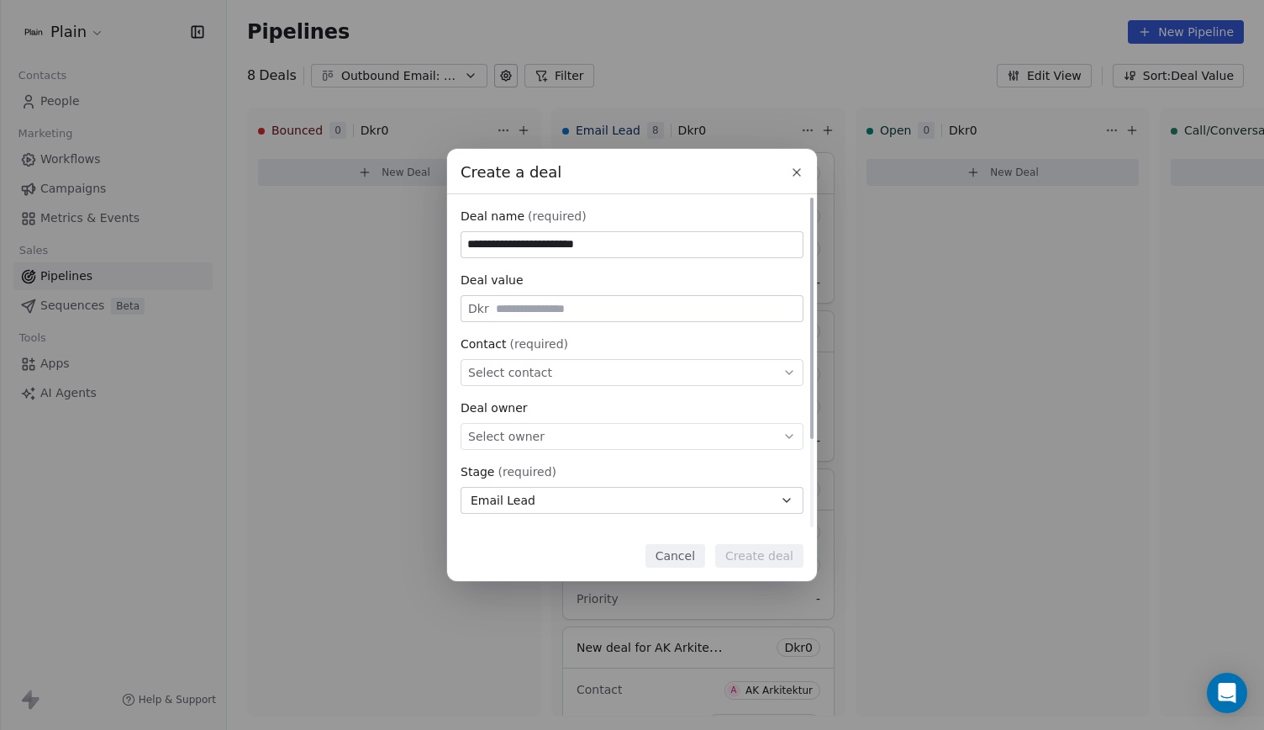
type input "**********"
click at [653, 420] on div "Deal owner Select owner" at bounding box center [632, 424] width 343 height 50
click at [653, 434] on div "Select owner" at bounding box center [632, 436] width 343 height 27
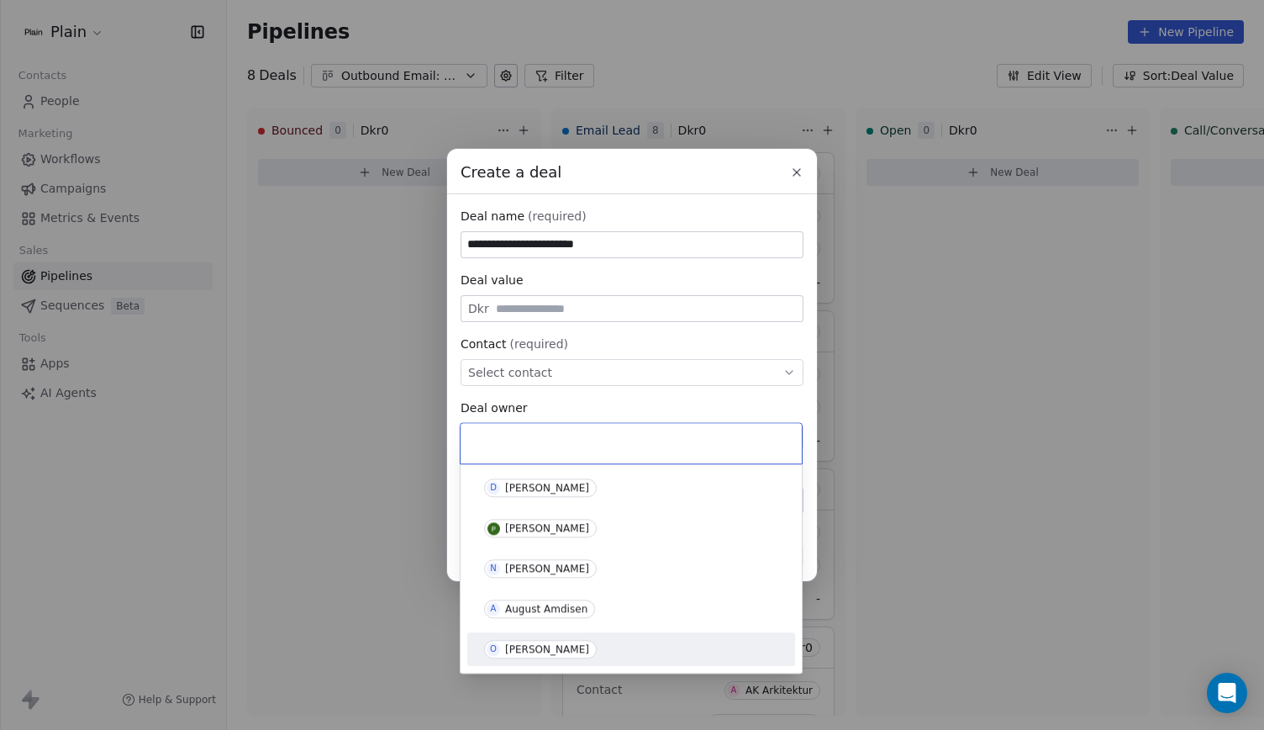
click at [566, 658] on div "[PERSON_NAME]" at bounding box center [631, 648] width 314 height 27
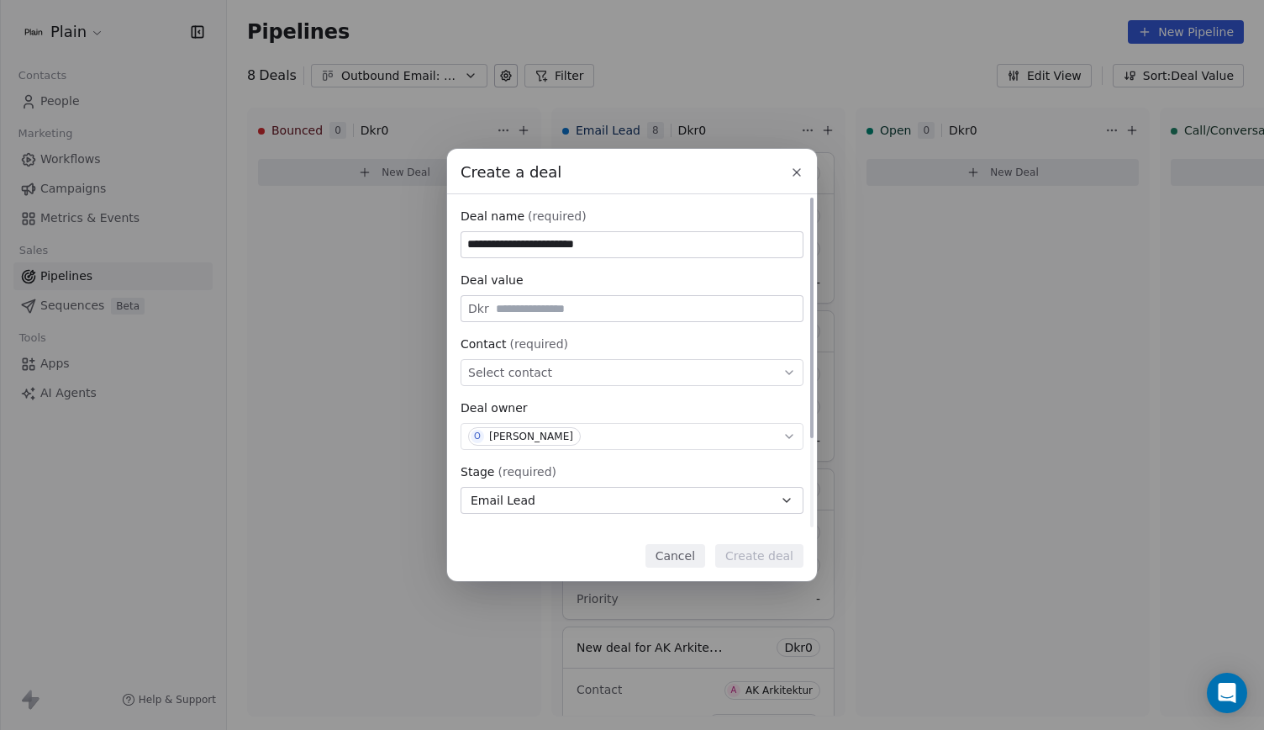
click at [574, 371] on div "Select contact" at bounding box center [632, 372] width 343 height 27
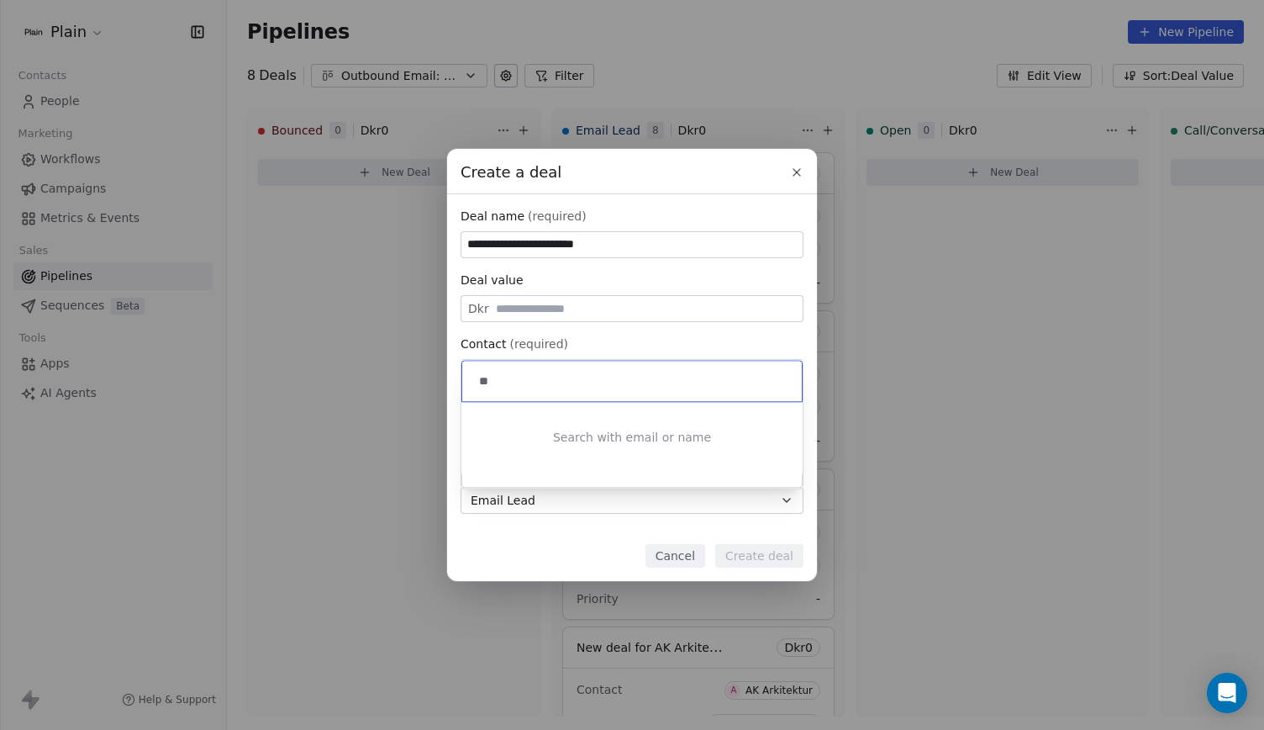
type input "*"
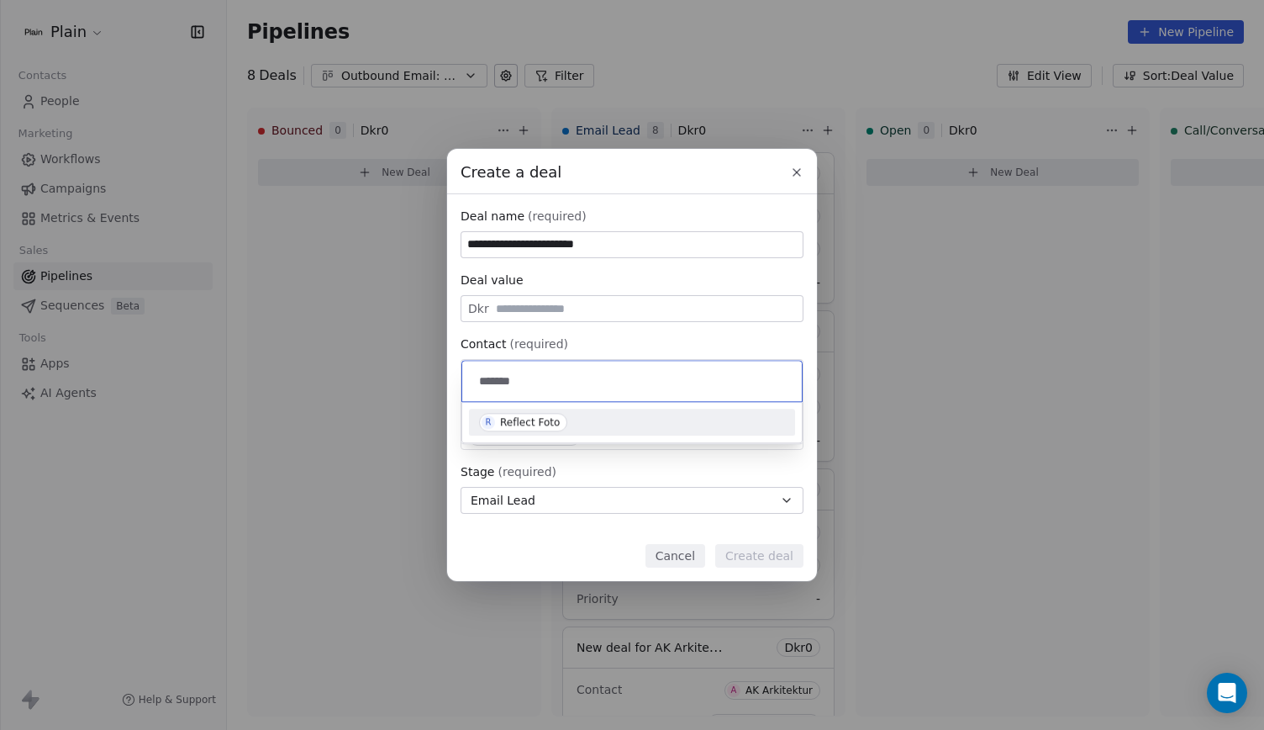
type input "*******"
click at [573, 416] on div "R Reflect Foto" at bounding box center [632, 422] width 306 height 18
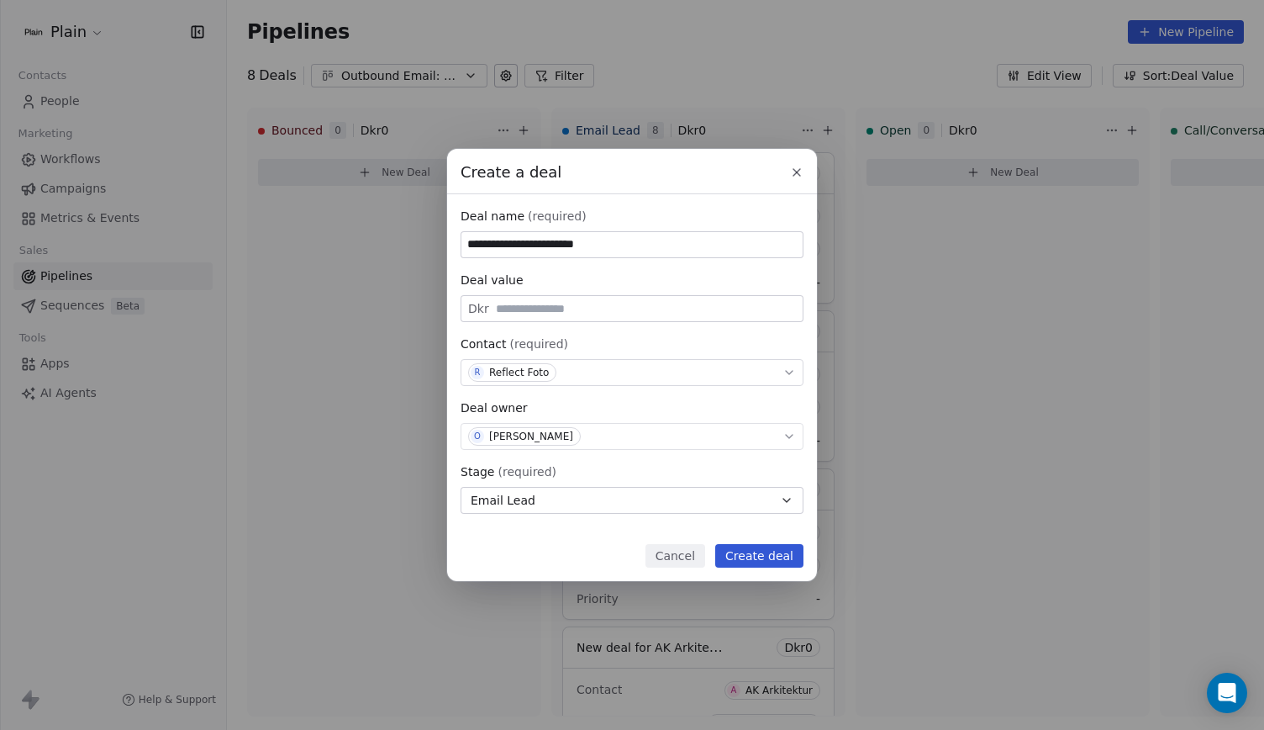
click at [749, 554] on button "Create deal" at bounding box center [759, 556] width 88 height 24
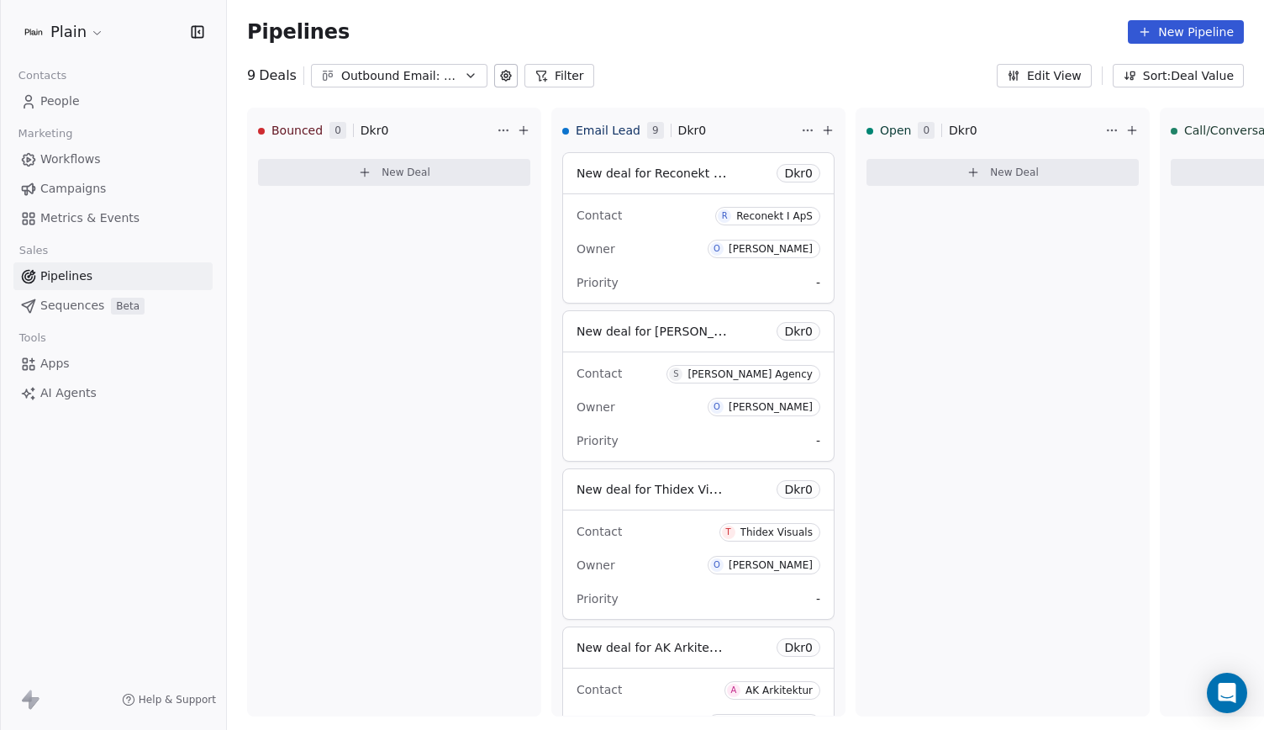
click at [431, 71] on div "Outbound Email: Enkeltmandsvirksomhed (SDR)" at bounding box center [399, 76] width 116 height 18
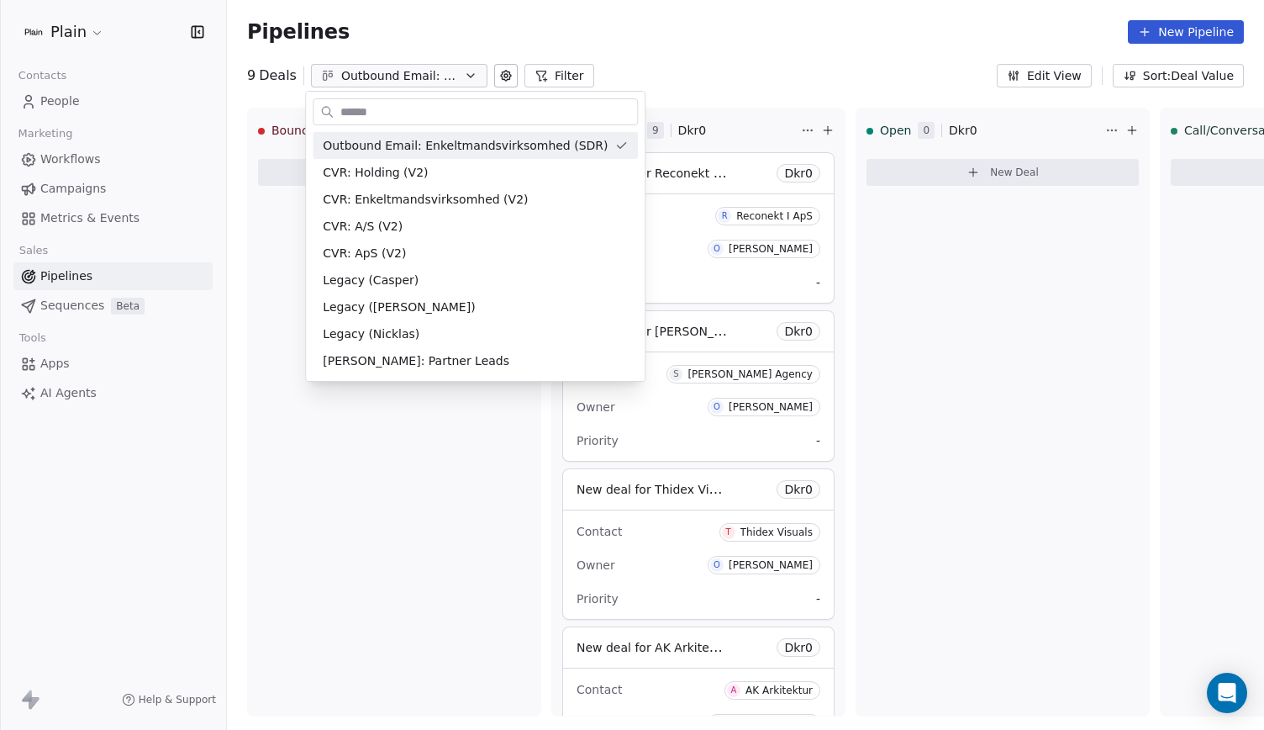
click at [431, 71] on html "Plain Contacts People Marketing Workflows Campaigns Metrics & Events Sales Pipe…" at bounding box center [632, 365] width 1264 height 730
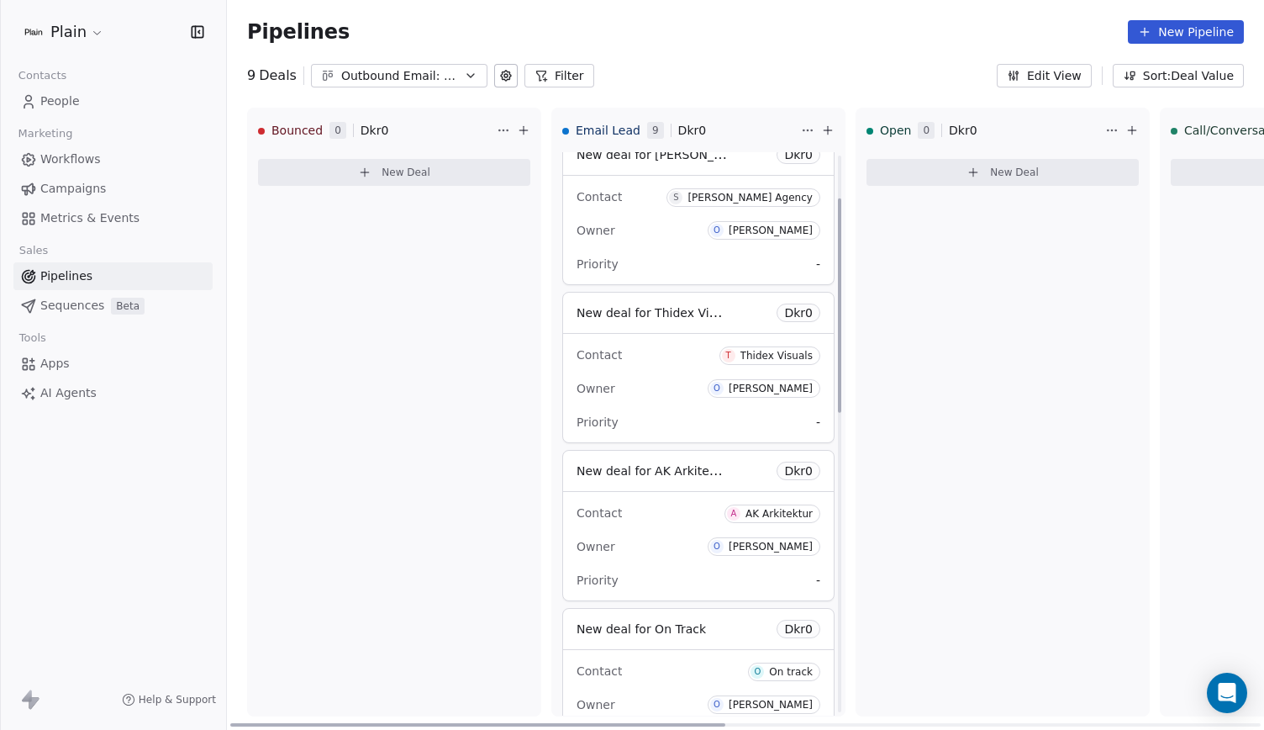
scroll to position [99, 0]
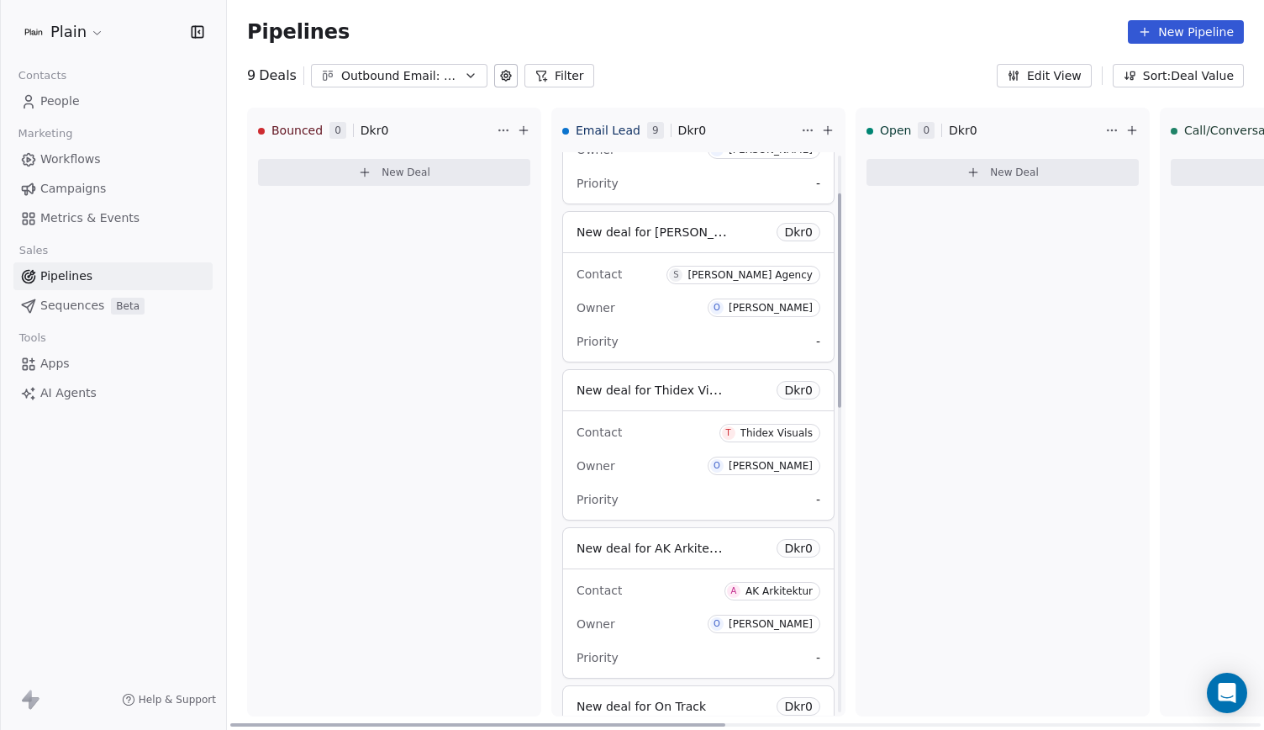
click at [669, 334] on div "Priority -" at bounding box center [699, 341] width 244 height 27
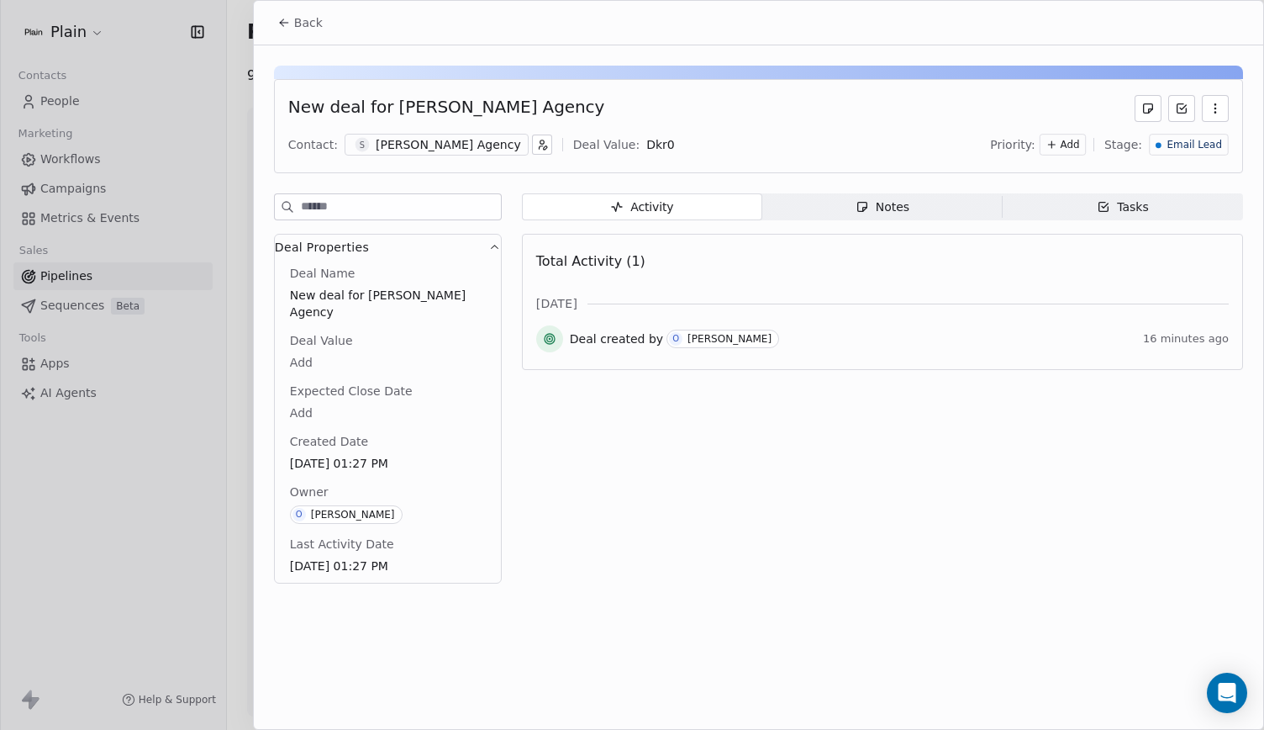
click at [1072, 145] on div "Add" at bounding box center [1063, 145] width 46 height 22
click at [941, 167] on html "Plain Contacts People Marketing Workflows Campaigns Metrics & Events Sales Pipe…" at bounding box center [632, 365] width 1264 height 730
click at [282, 20] on icon at bounding box center [281, 20] width 3 height 3
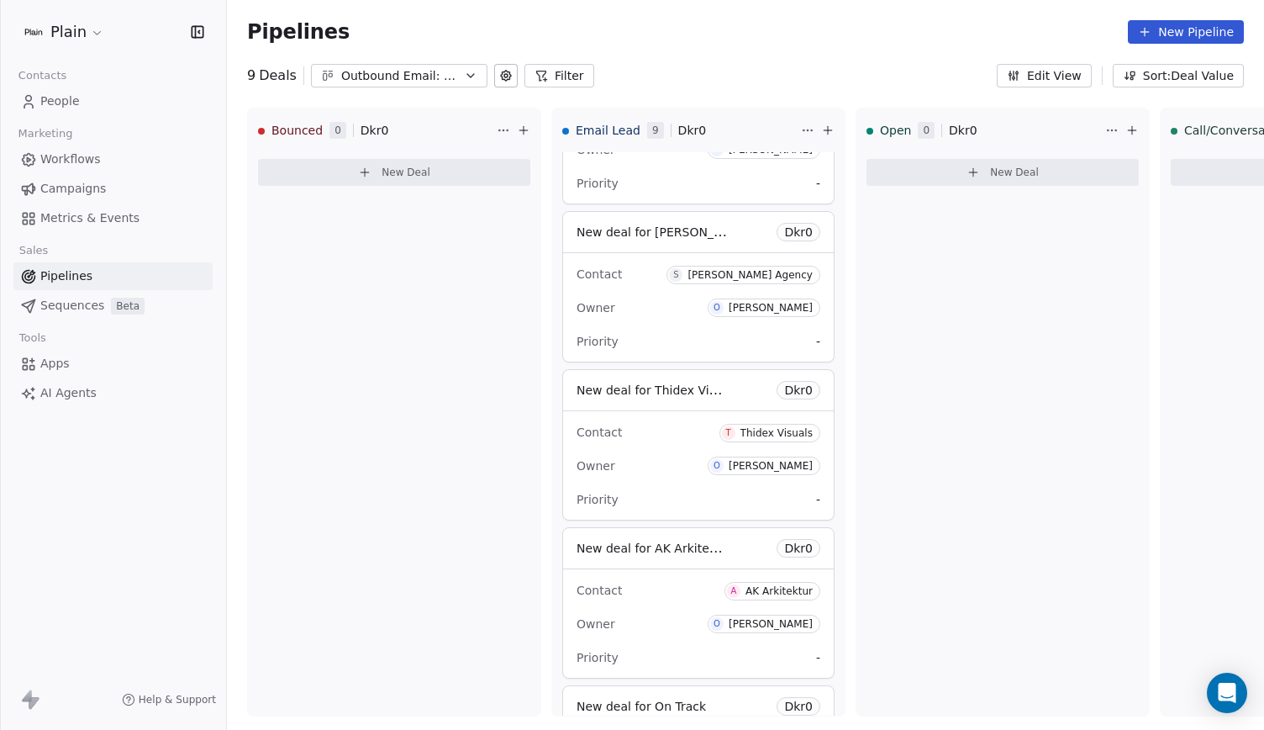
click at [109, 91] on link "People" at bounding box center [112, 101] width 199 height 28
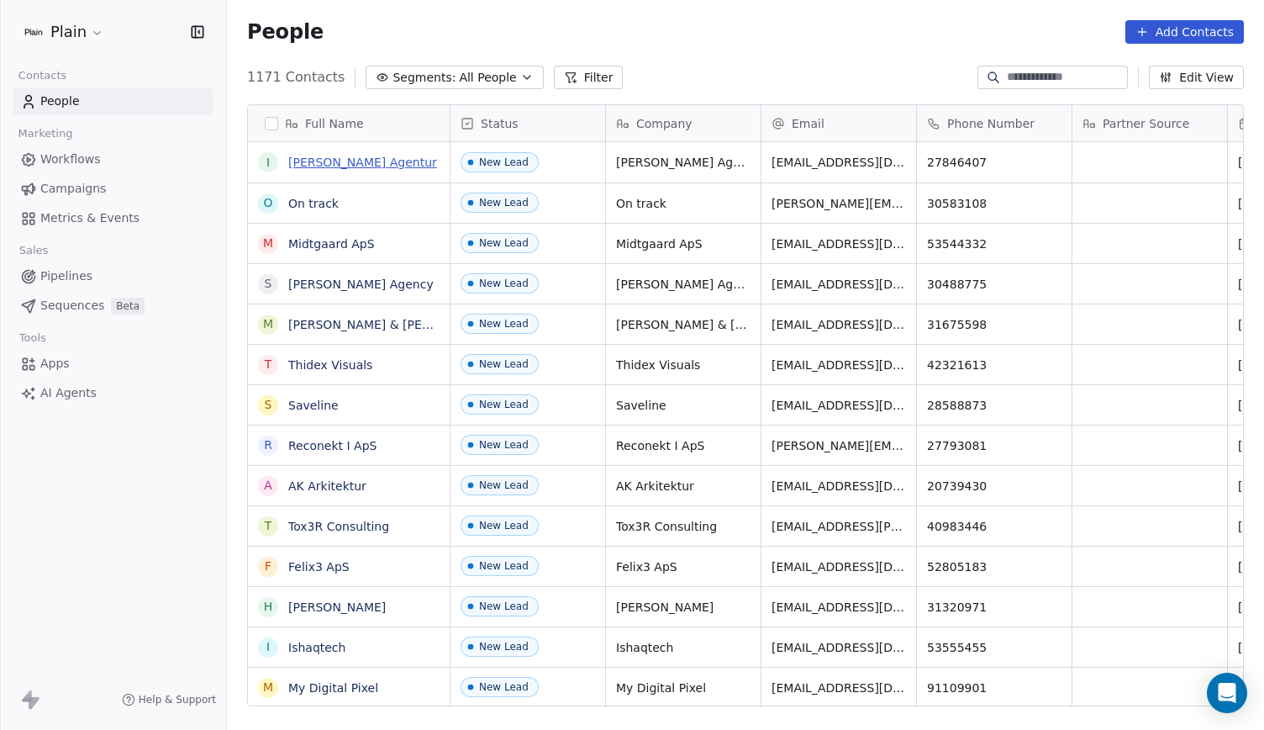
click at [324, 162] on link "[PERSON_NAME] Agentur" at bounding box center [362, 161] width 149 height 13
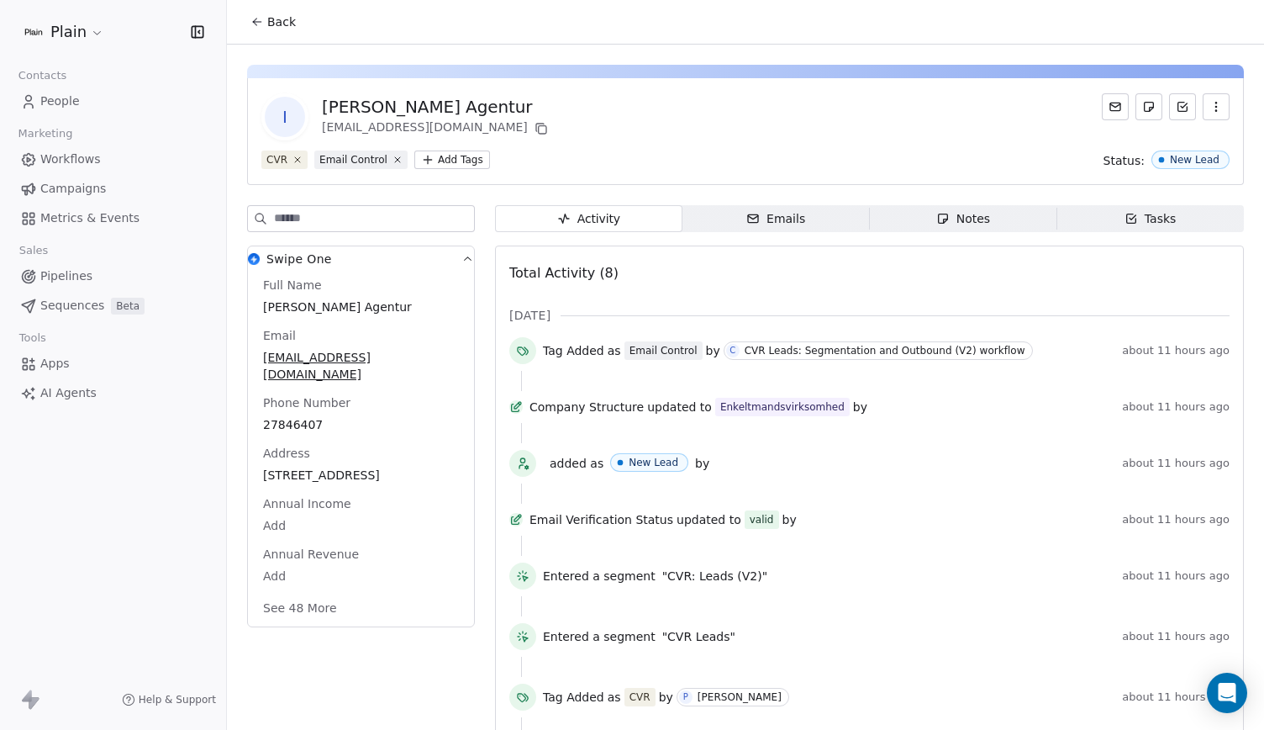
click at [328, 593] on button "See 48 More" at bounding box center [300, 608] width 94 height 30
click at [262, 22] on icon at bounding box center [256, 21] width 13 height 13
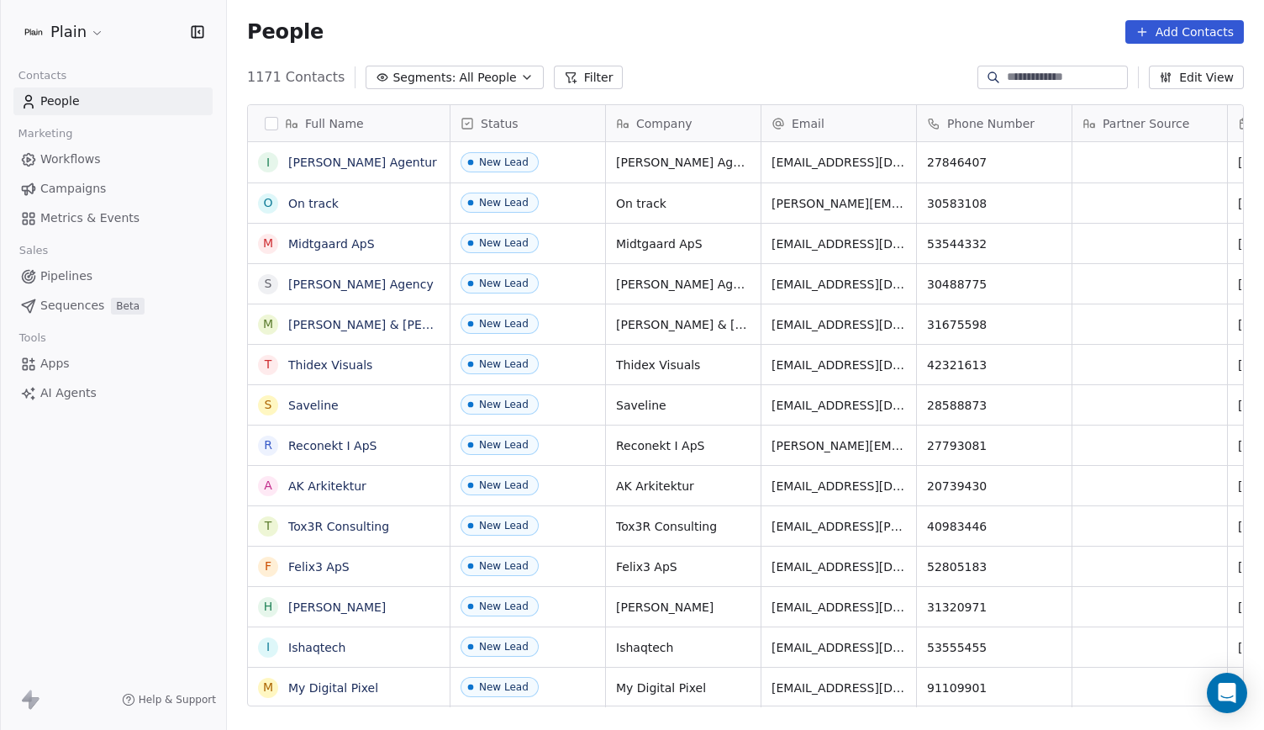
scroll to position [629, 1024]
click at [338, 291] on link "[PERSON_NAME] Agency" at bounding box center [360, 283] width 145 height 13
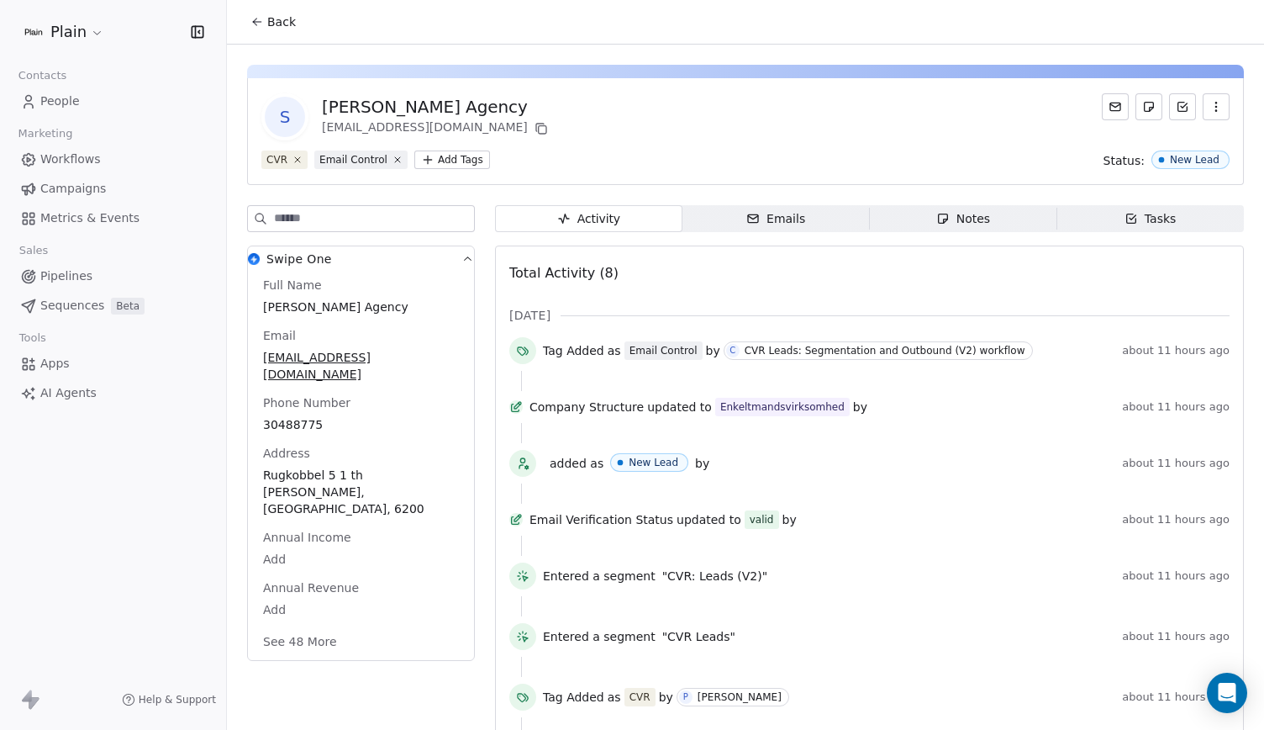
click at [317, 626] on button "See 48 More" at bounding box center [300, 641] width 94 height 30
click at [291, 29] on span "Back" at bounding box center [281, 21] width 29 height 17
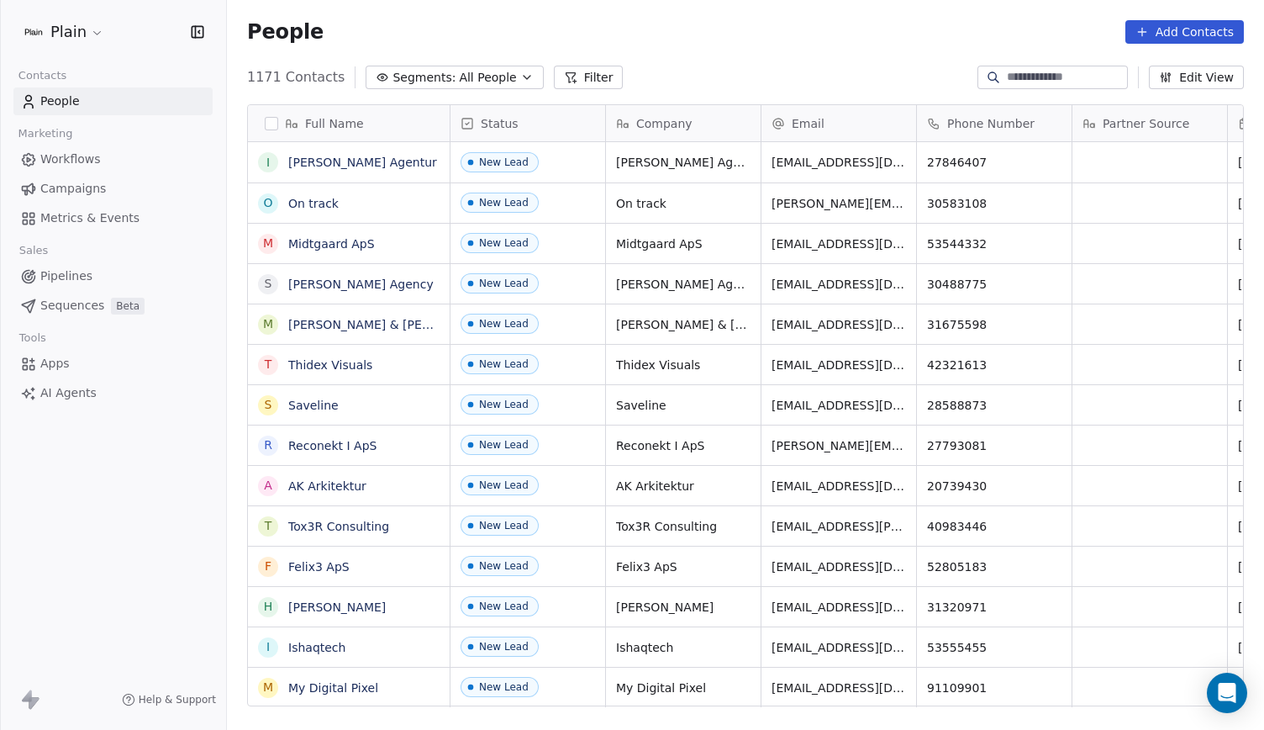
scroll to position [629, 1024]
